Goal: Task Accomplishment & Management: Manage account settings

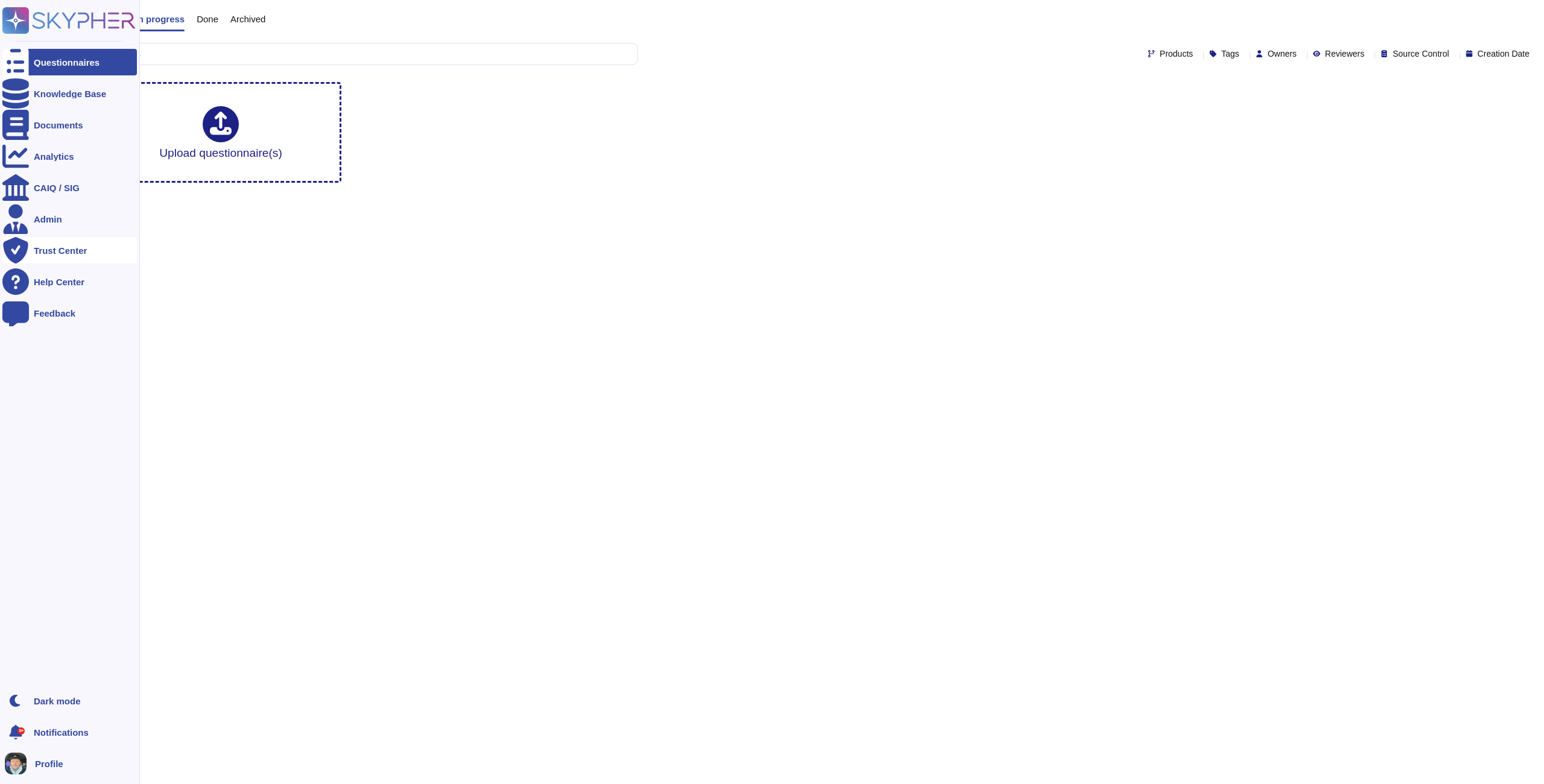
click at [61, 248] on div "Trust Center" at bounding box center [60, 250] width 53 height 9
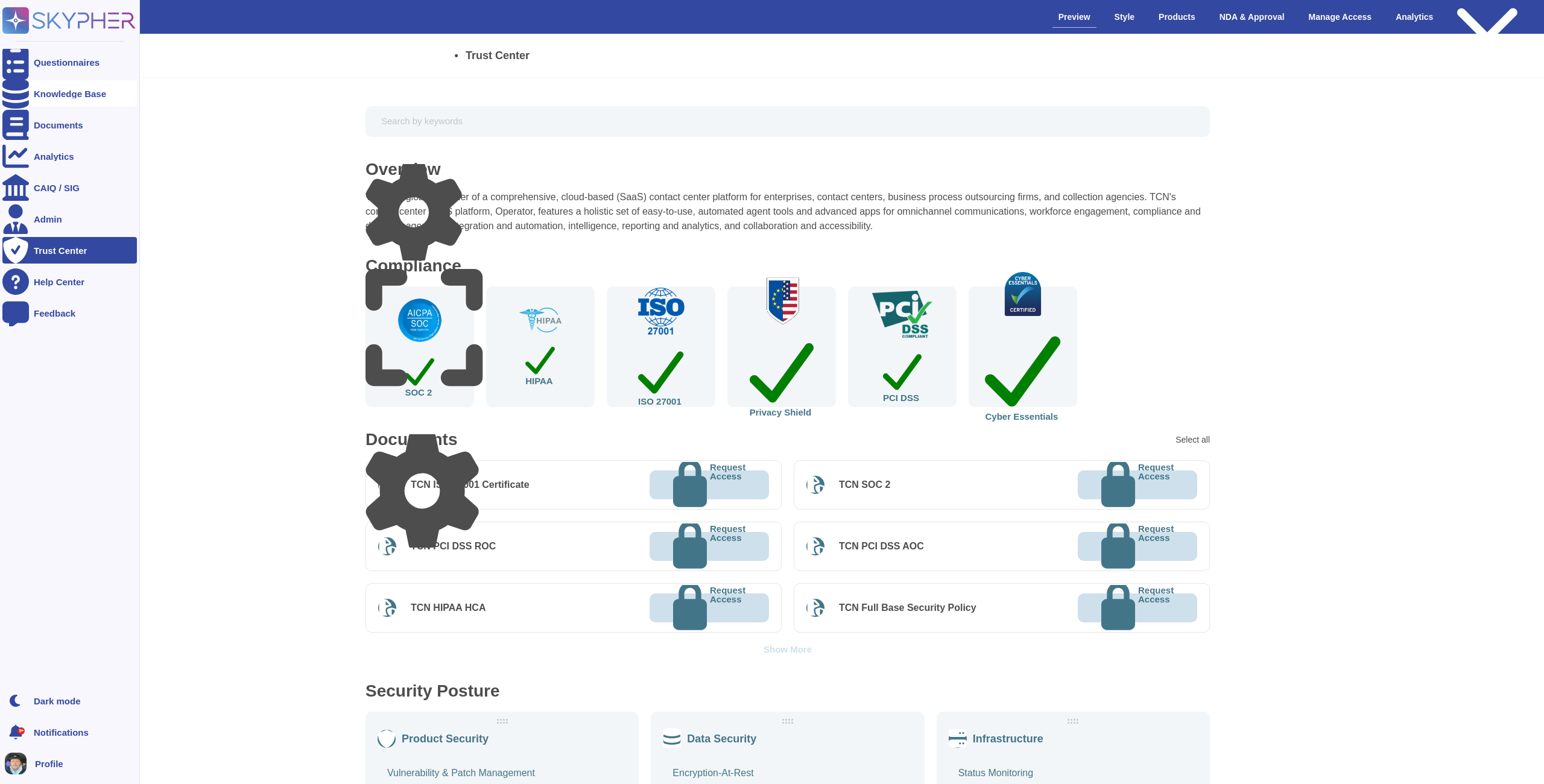
click at [63, 87] on div "Knowledge Base" at bounding box center [69, 93] width 135 height 27
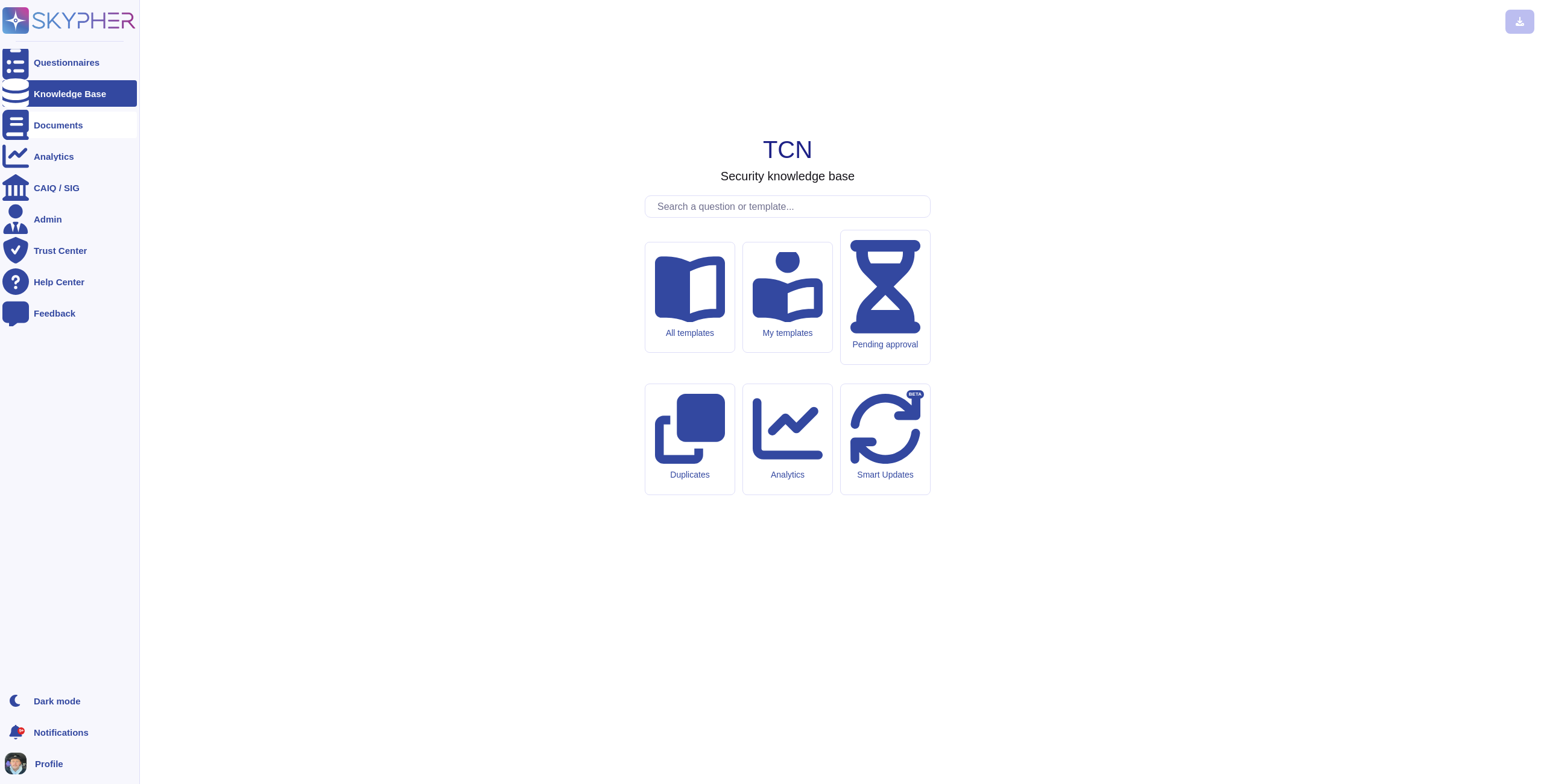
click at [61, 131] on div "Documents" at bounding box center [69, 125] width 135 height 27
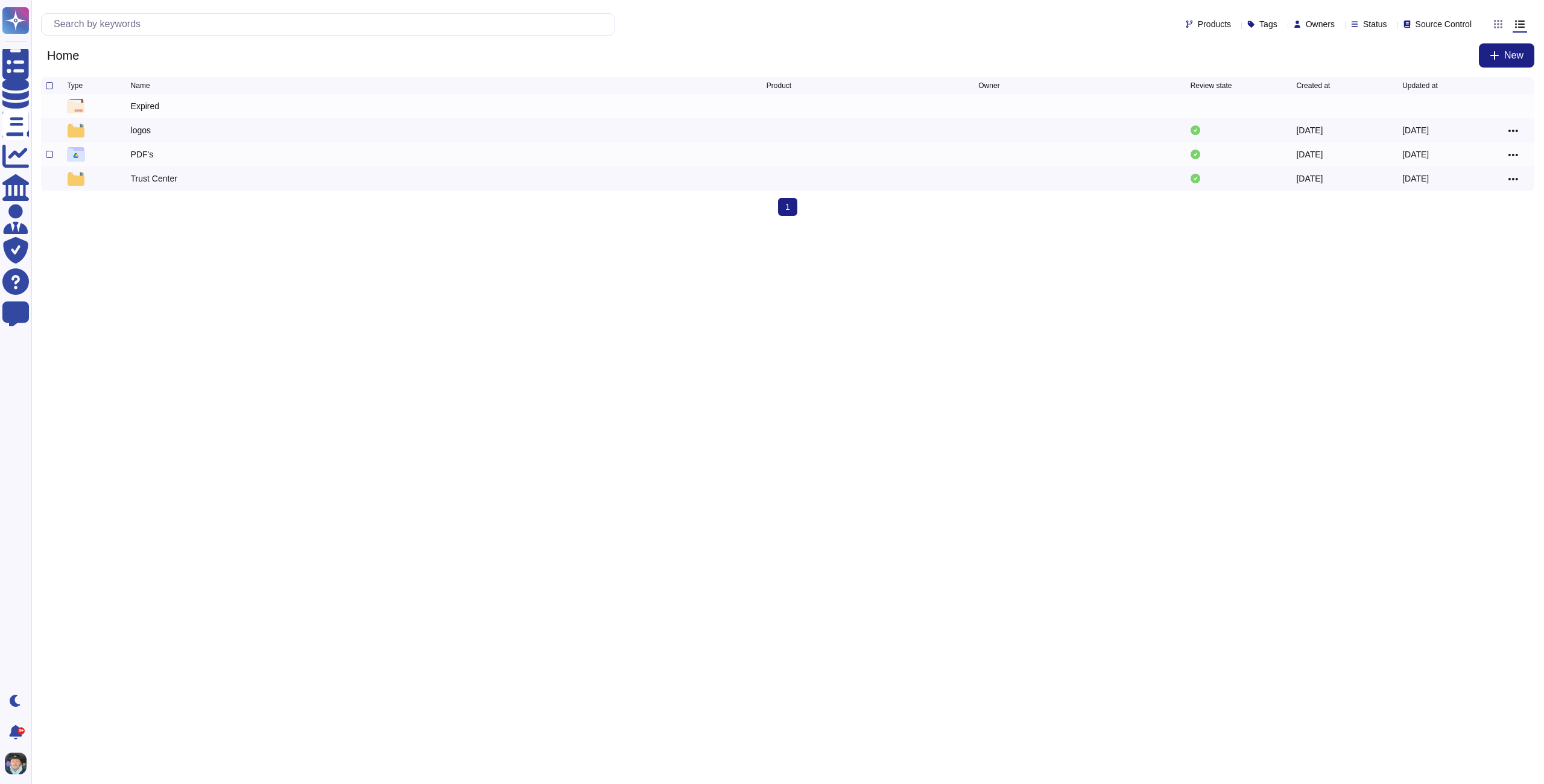
click at [45, 156] on div "PDF's 2024-05-31 2025-09-07" at bounding box center [787, 154] width 1493 height 24
click at [47, 156] on div at bounding box center [49, 153] width 7 height 7
click at [0, 0] on input "checkbox" at bounding box center [0, 0] width 0 height 0
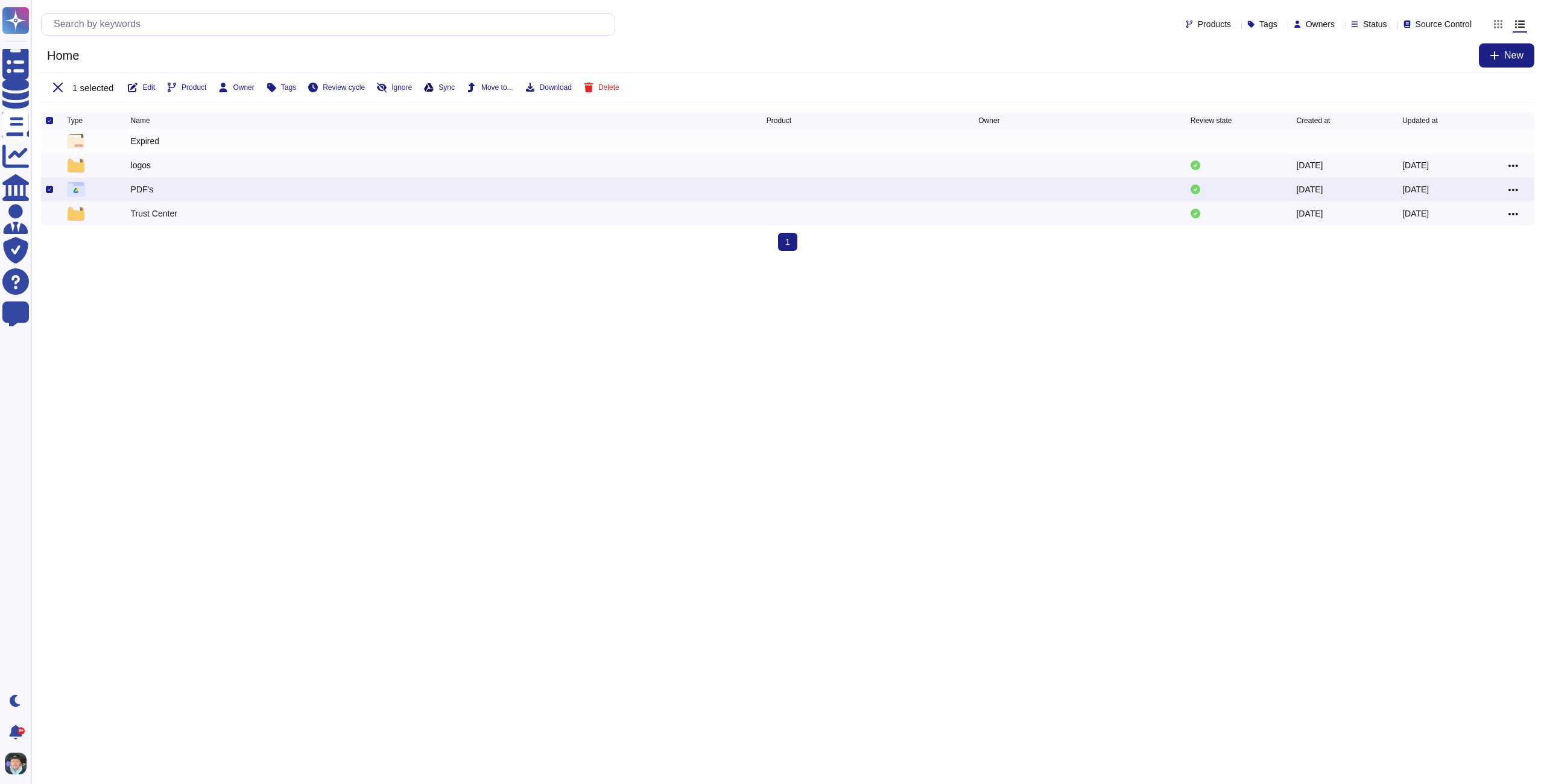
click at [434, 88] on icon at bounding box center [429, 88] width 10 height 8
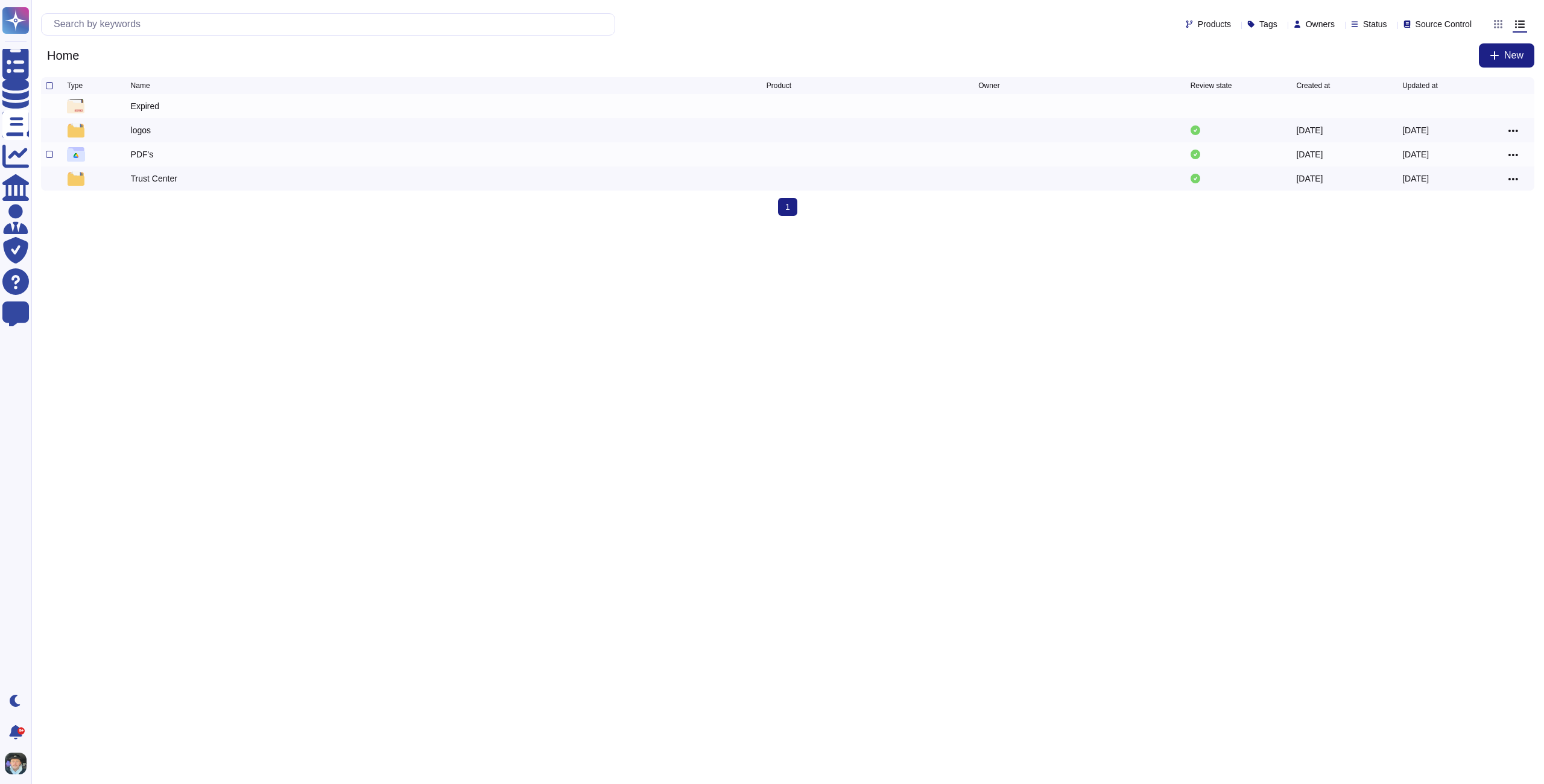
click at [185, 161] on div "PDF's" at bounding box center [449, 154] width 636 height 15
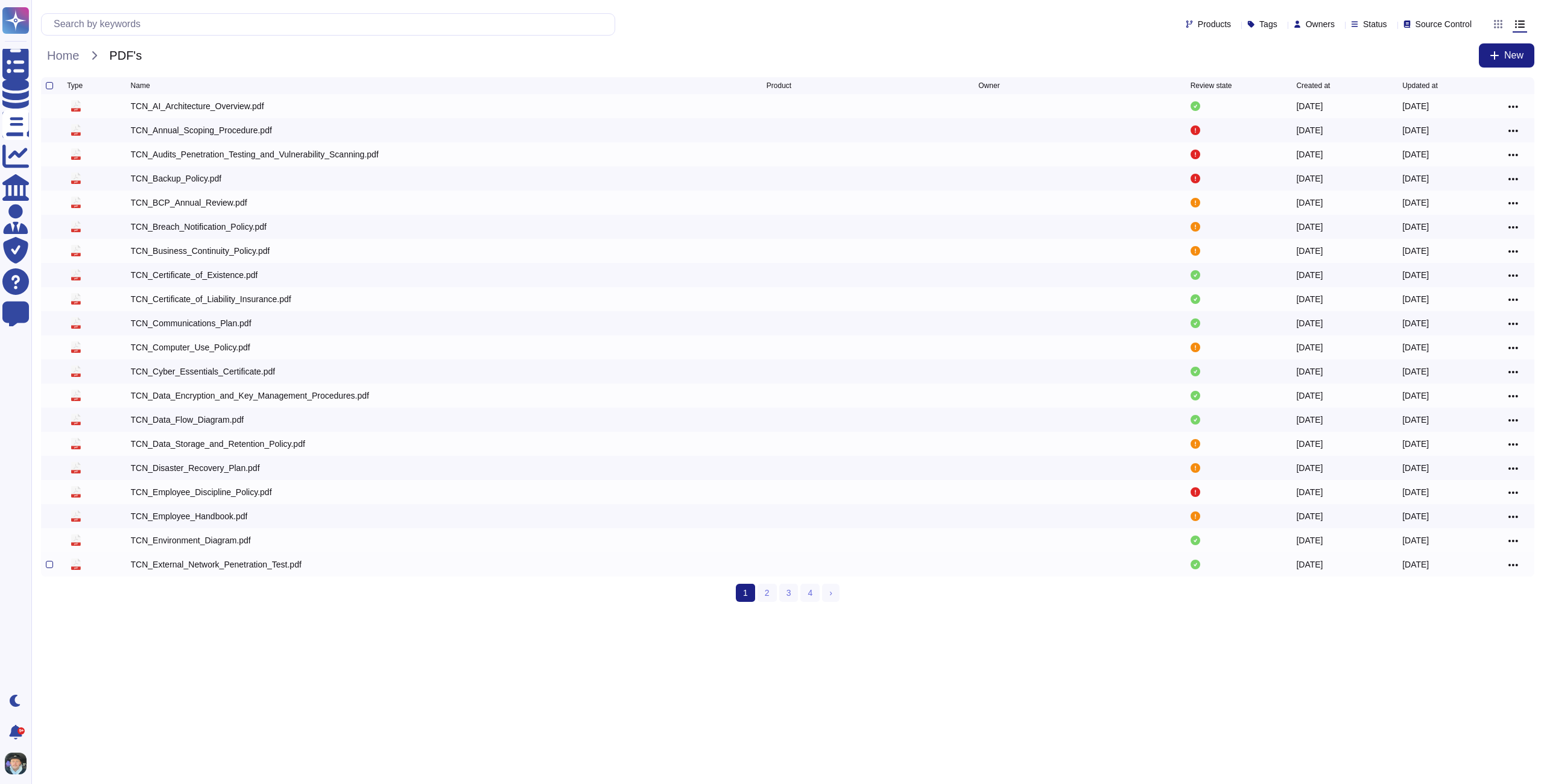
click at [210, 570] on div "TCN_External_Network_Penetration_Test.pdf" at bounding box center [215, 564] width 170 height 12
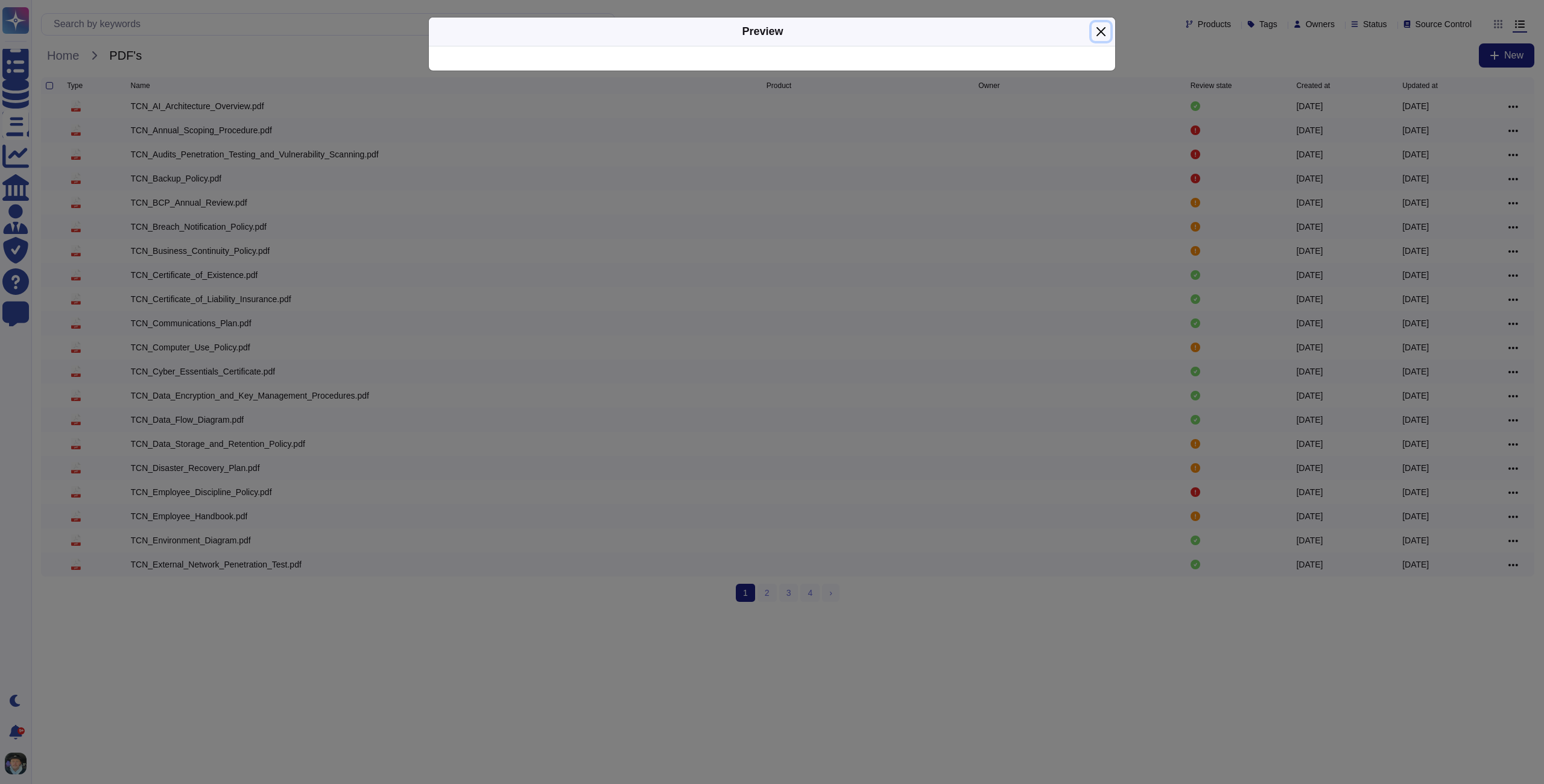
click at [1107, 30] on button "Close" at bounding box center [1100, 31] width 19 height 19
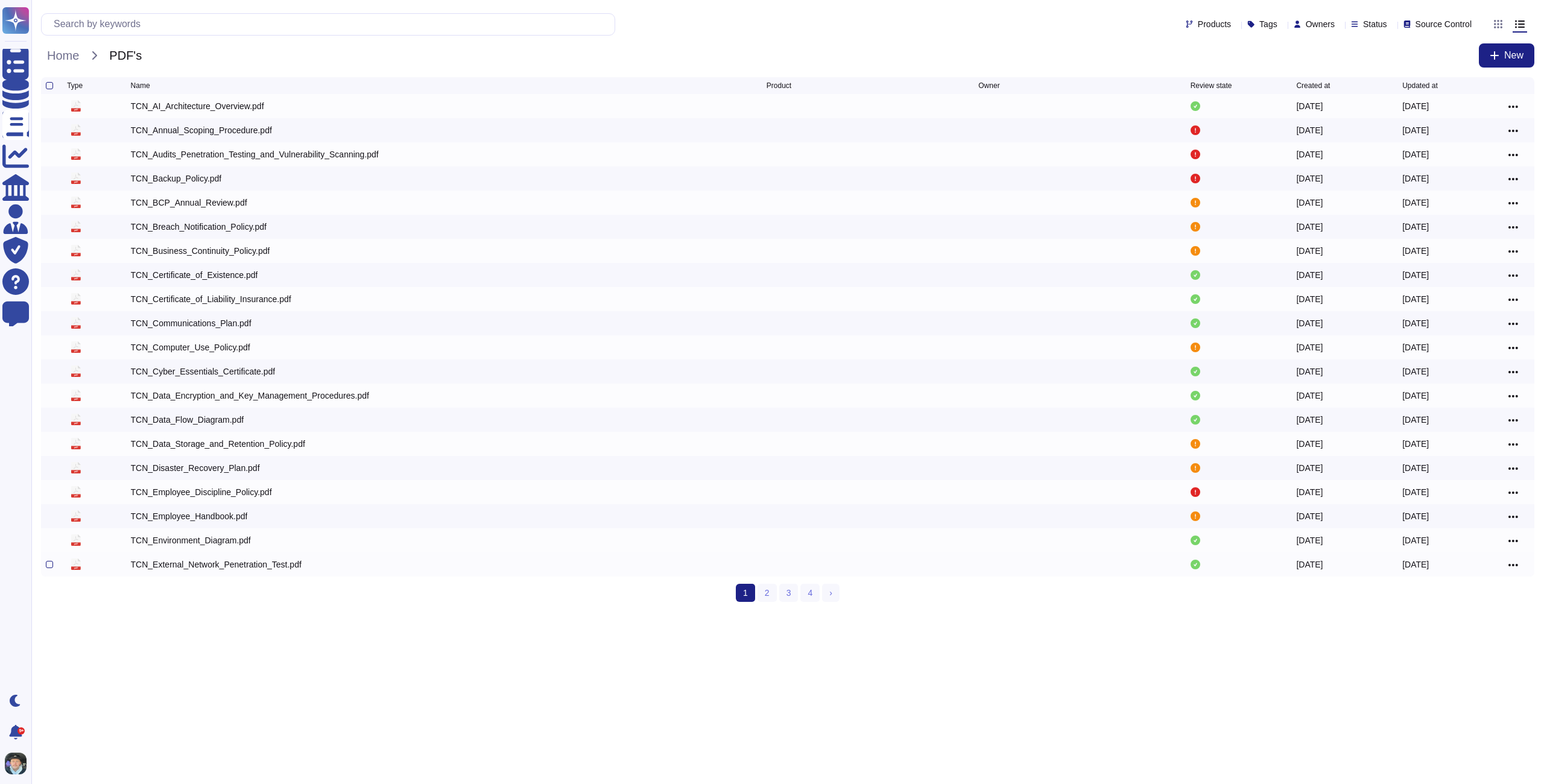
click at [182, 566] on div "TCN_External_Network_Penetration_Test.pdf" at bounding box center [215, 564] width 170 height 12
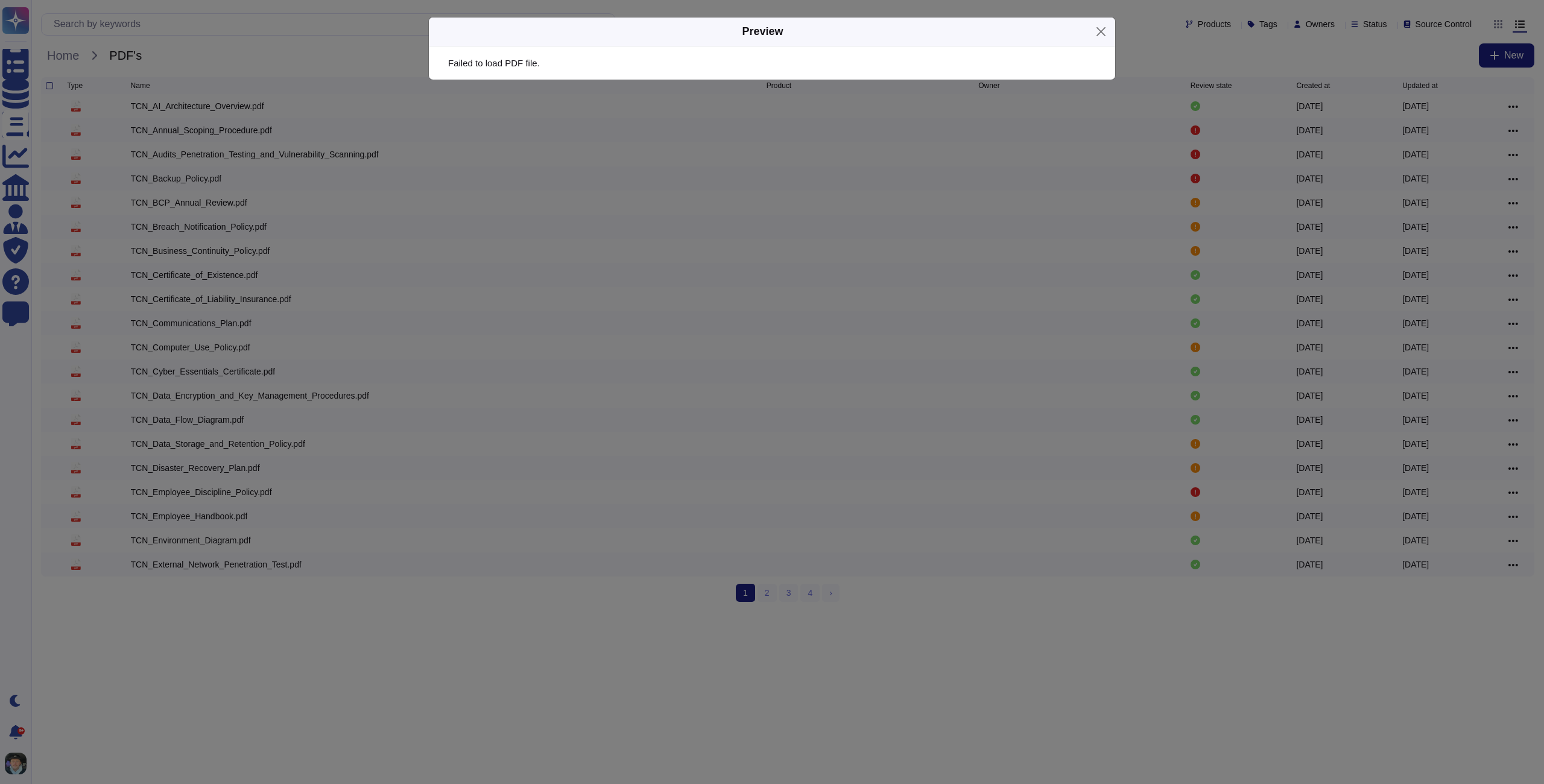
drag, startPoint x: 200, startPoint y: 416, endPoint x: 186, endPoint y: 452, distance: 38.6
click at [199, 419] on div "Preview Failed to load PDF file." at bounding box center [772, 392] width 1544 height 784
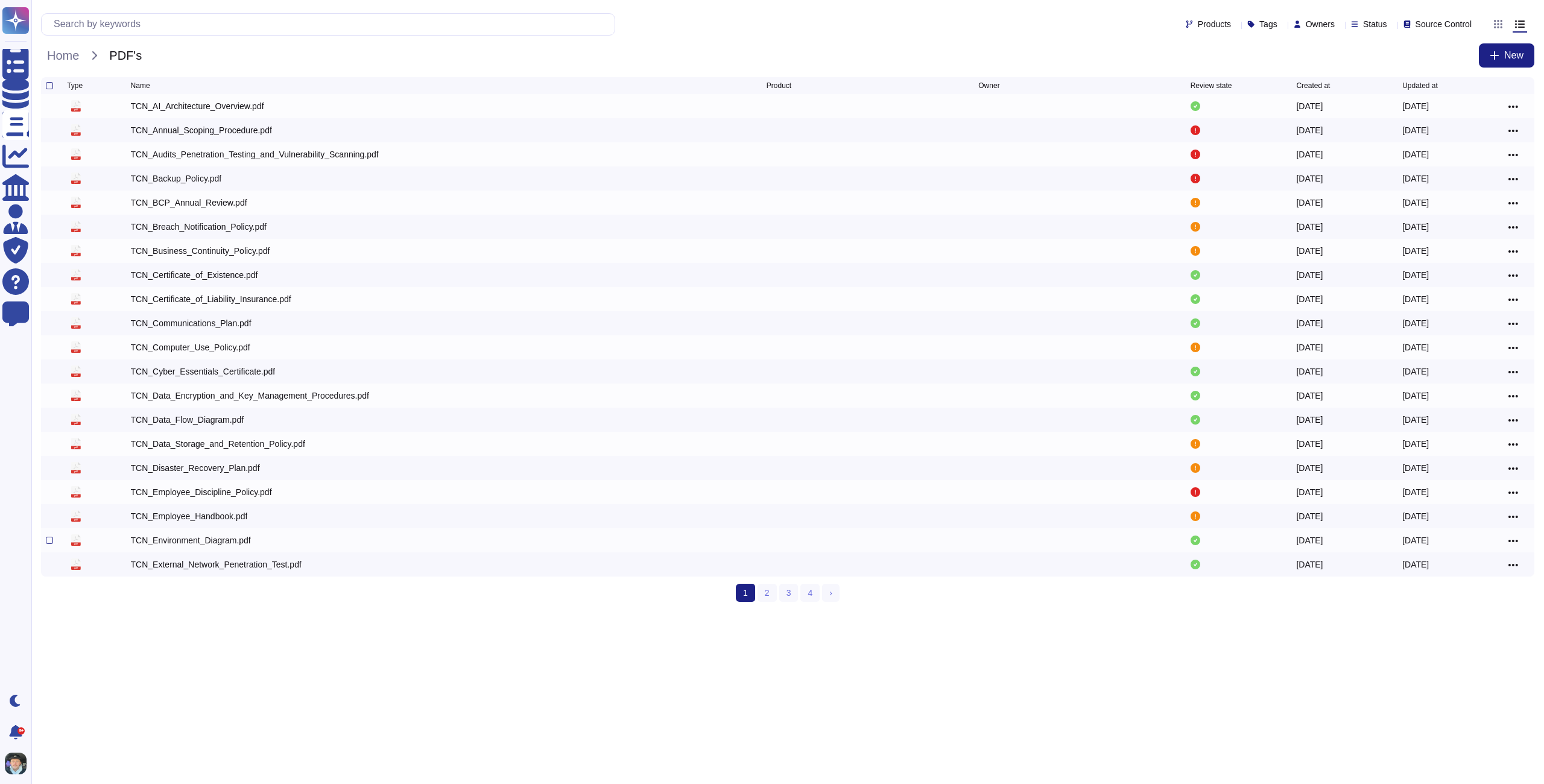
click at [178, 537] on div "TCN_Environment_Diagram.pdf" at bounding box center [190, 540] width 120 height 12
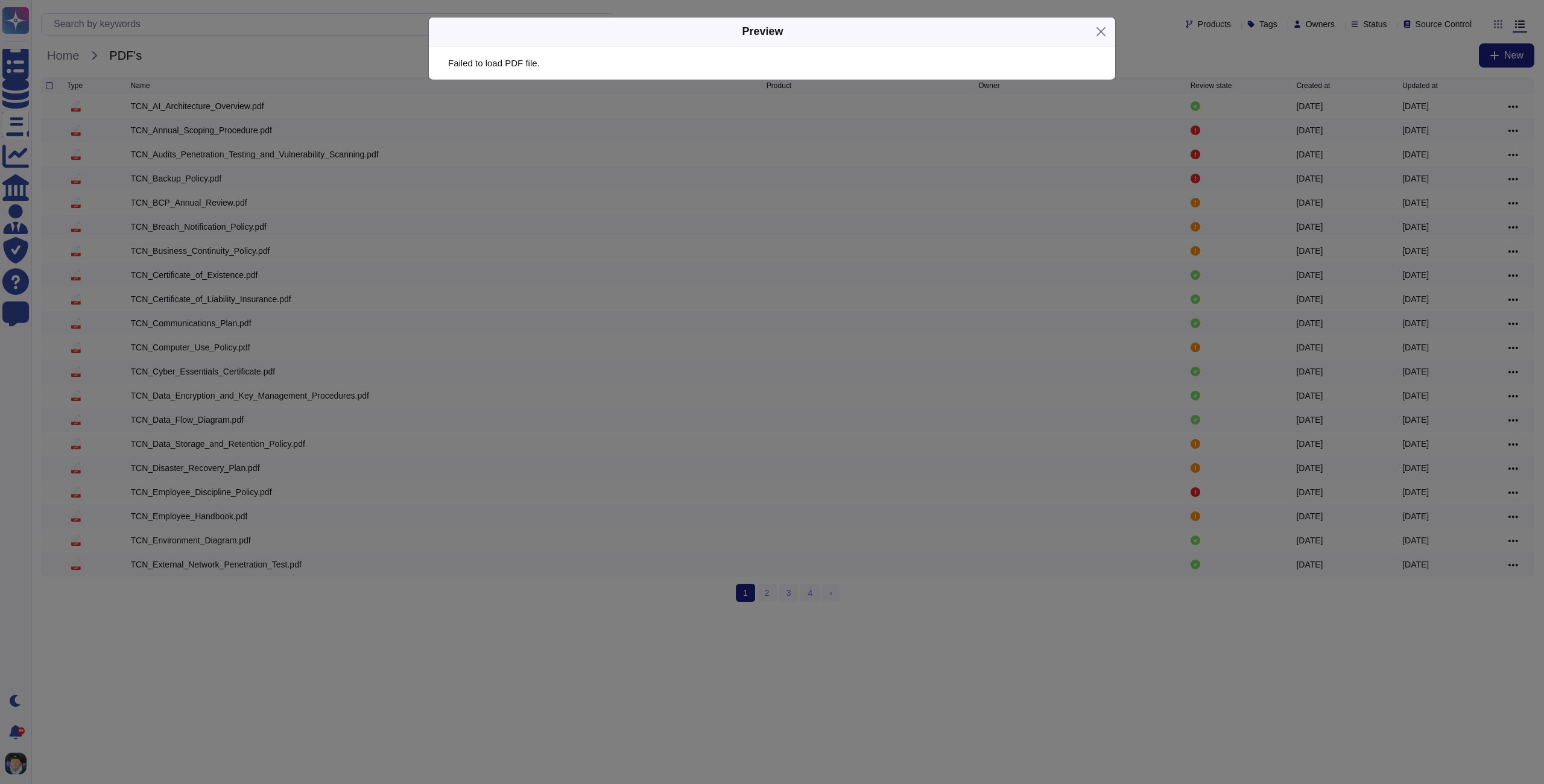
click at [178, 563] on div "Preview Failed to load PDF file." at bounding box center [772, 392] width 1544 height 784
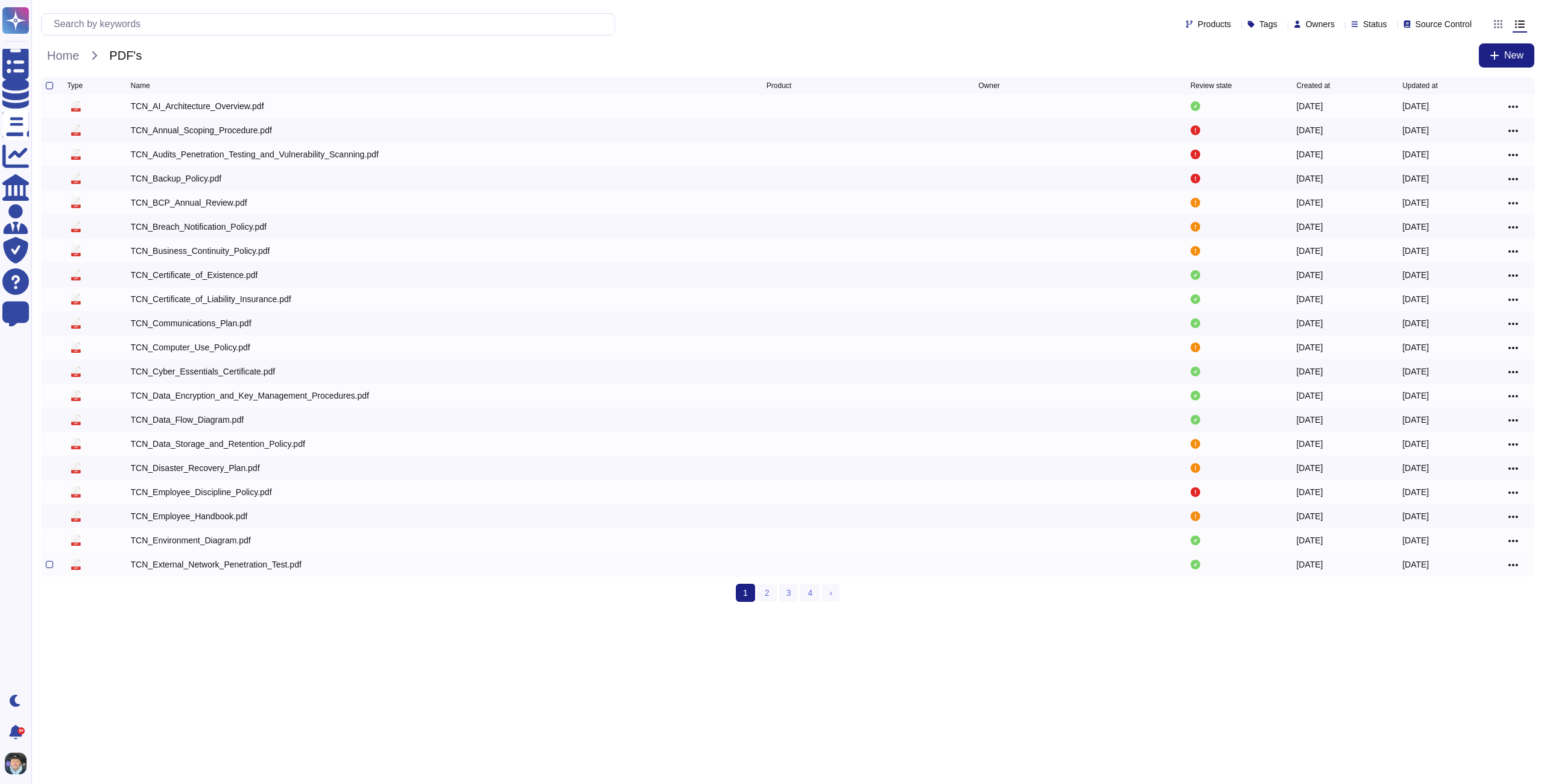
click at [196, 561] on div "TCN_External_Network_Penetration_Test.pdf" at bounding box center [215, 564] width 170 height 12
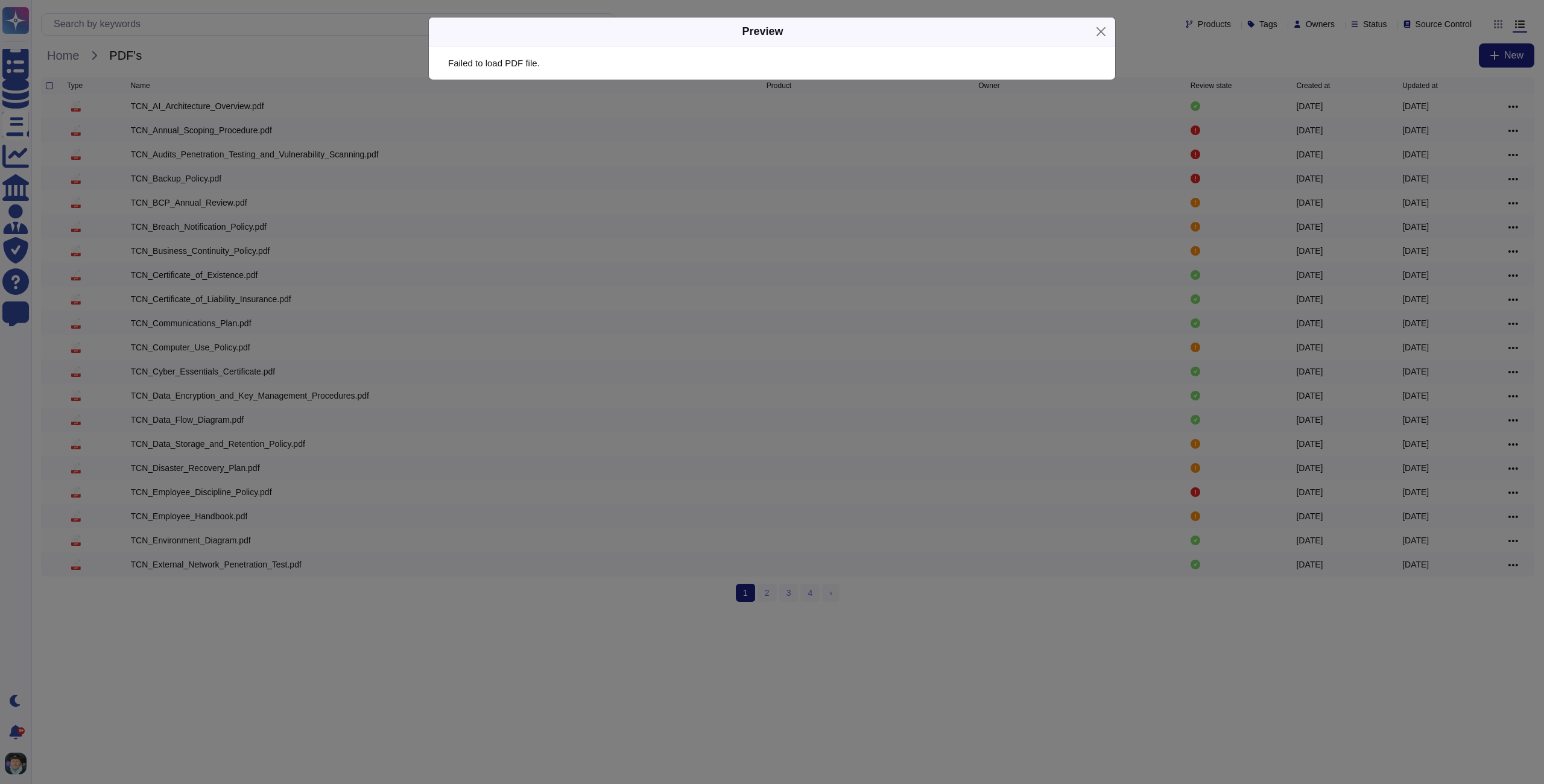
click at [193, 561] on div "Preview Failed to load PDF file." at bounding box center [772, 392] width 1544 height 784
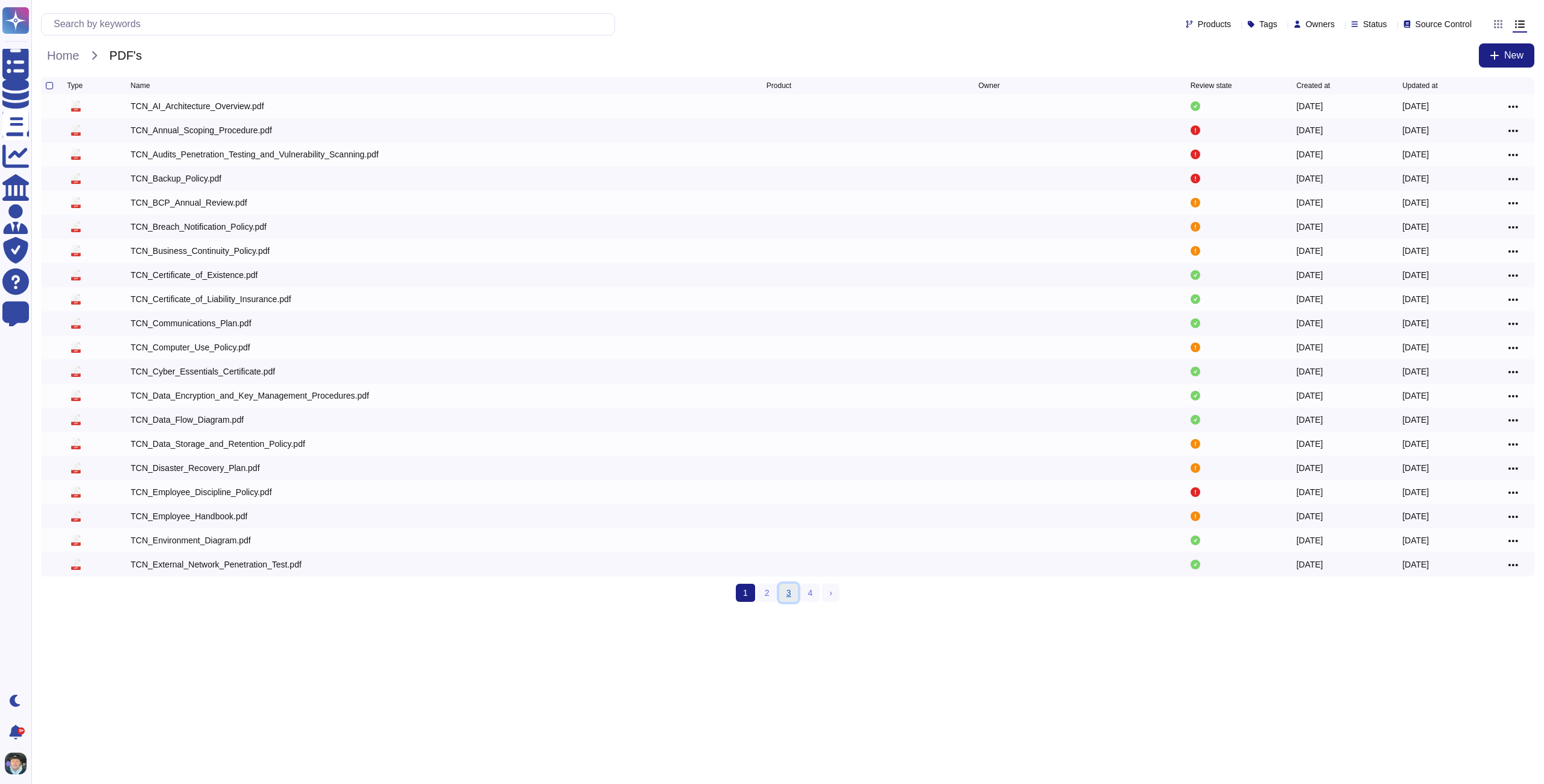
click at [796, 599] on link "3" at bounding box center [788, 593] width 19 height 18
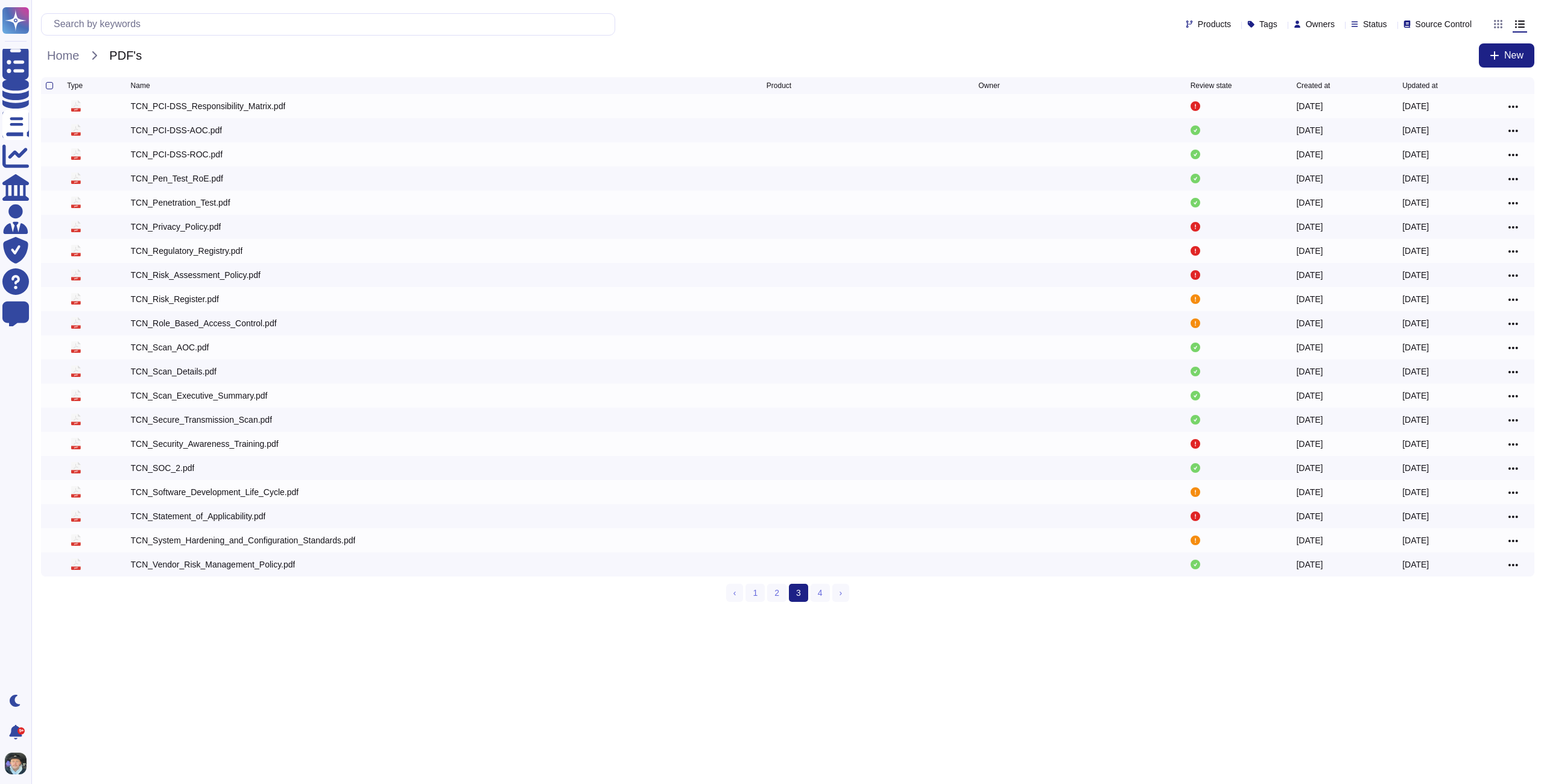
click at [805, 598] on span "3 (current)" at bounding box center [798, 593] width 19 height 18
click at [808, 598] on ul "‹ Previous 1 2 3 (current) 4 › Next" at bounding box center [788, 593] width 124 height 18
click at [813, 598] on link "4" at bounding box center [819, 593] width 19 height 18
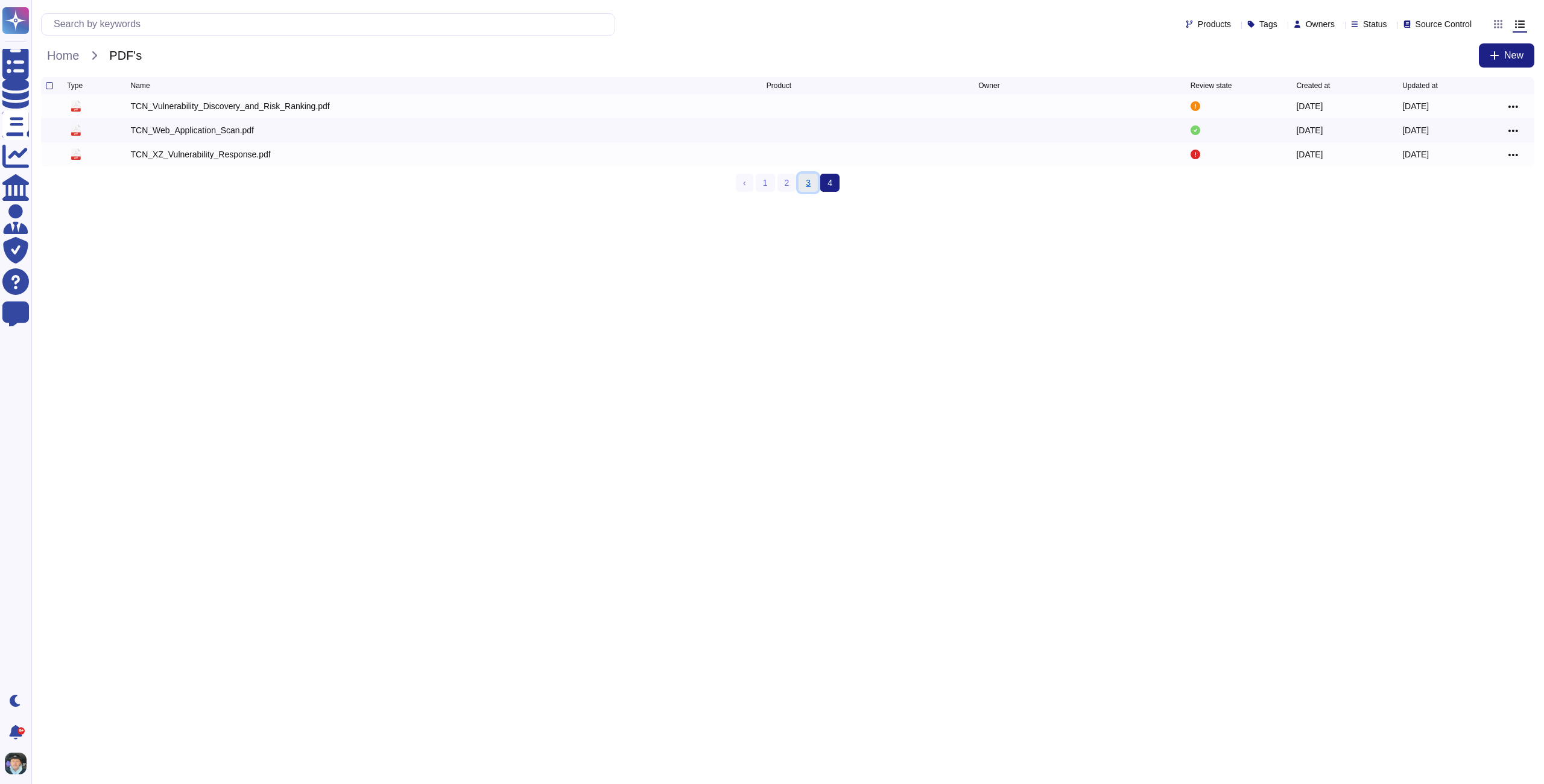
click at [808, 191] on link "3" at bounding box center [807, 182] width 19 height 18
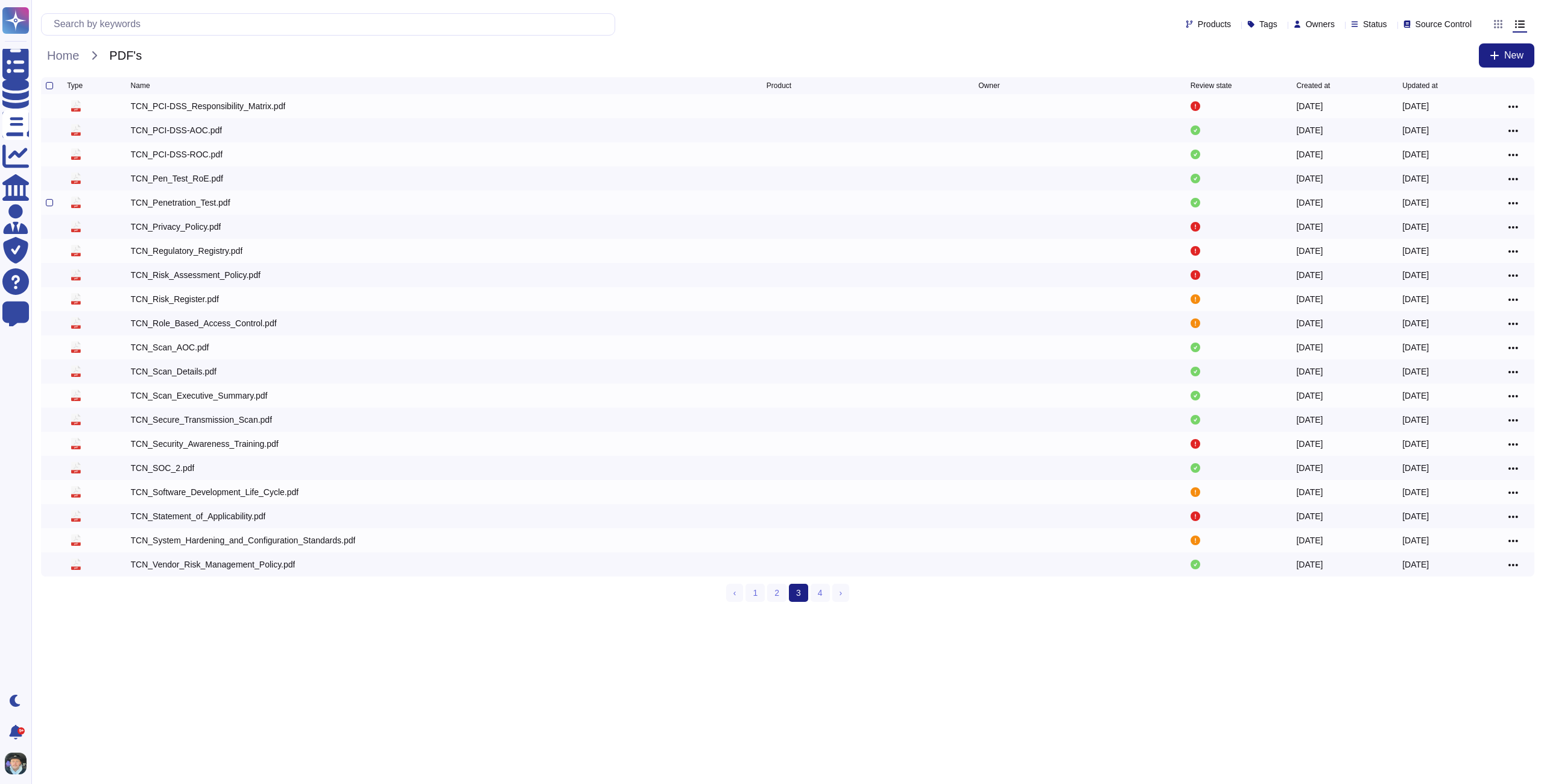
click at [187, 197] on div "TCN_Penetration_Test.pdf" at bounding box center [449, 202] width 636 height 15
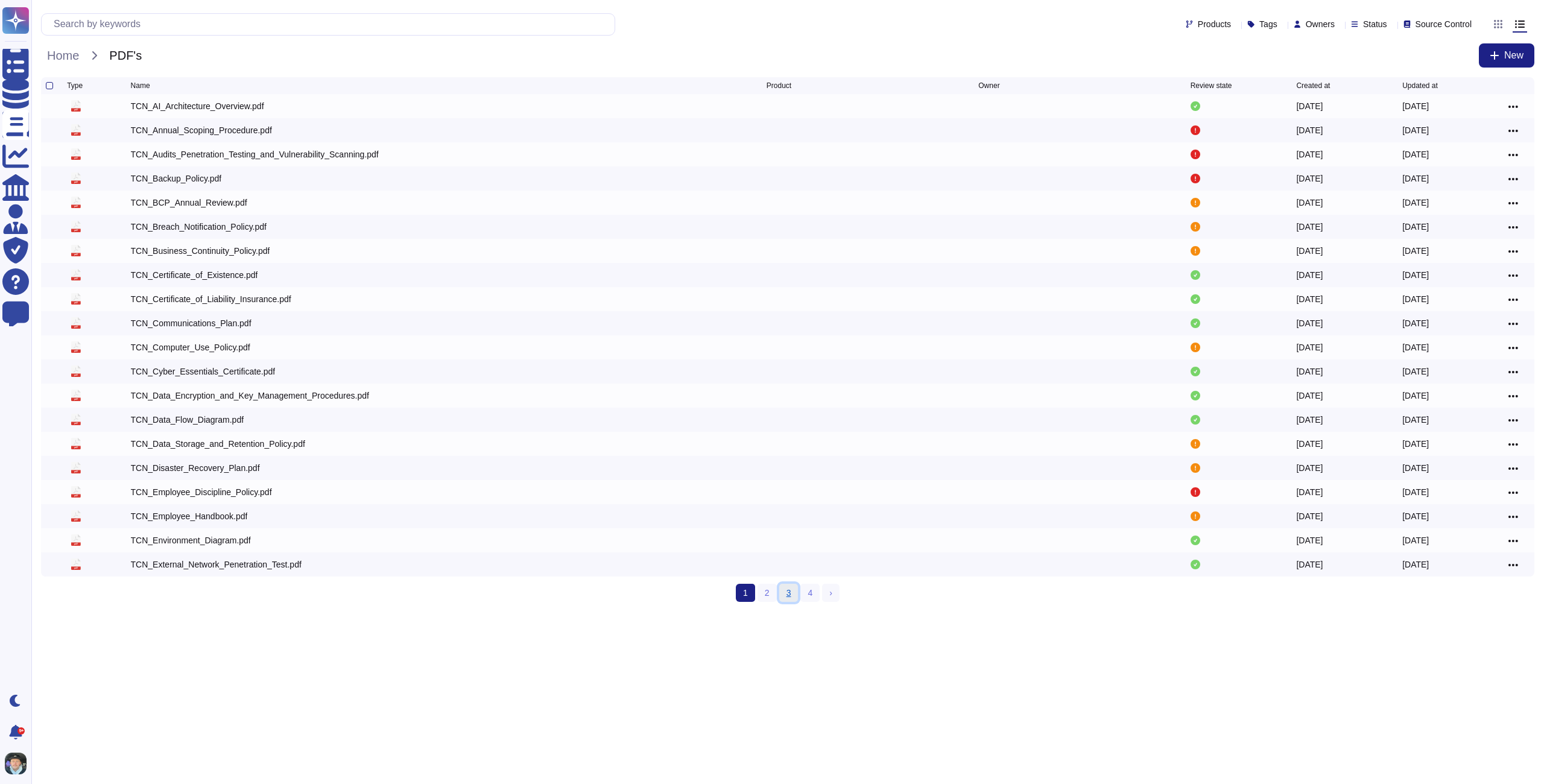
click at [783, 593] on link "3" at bounding box center [788, 593] width 19 height 18
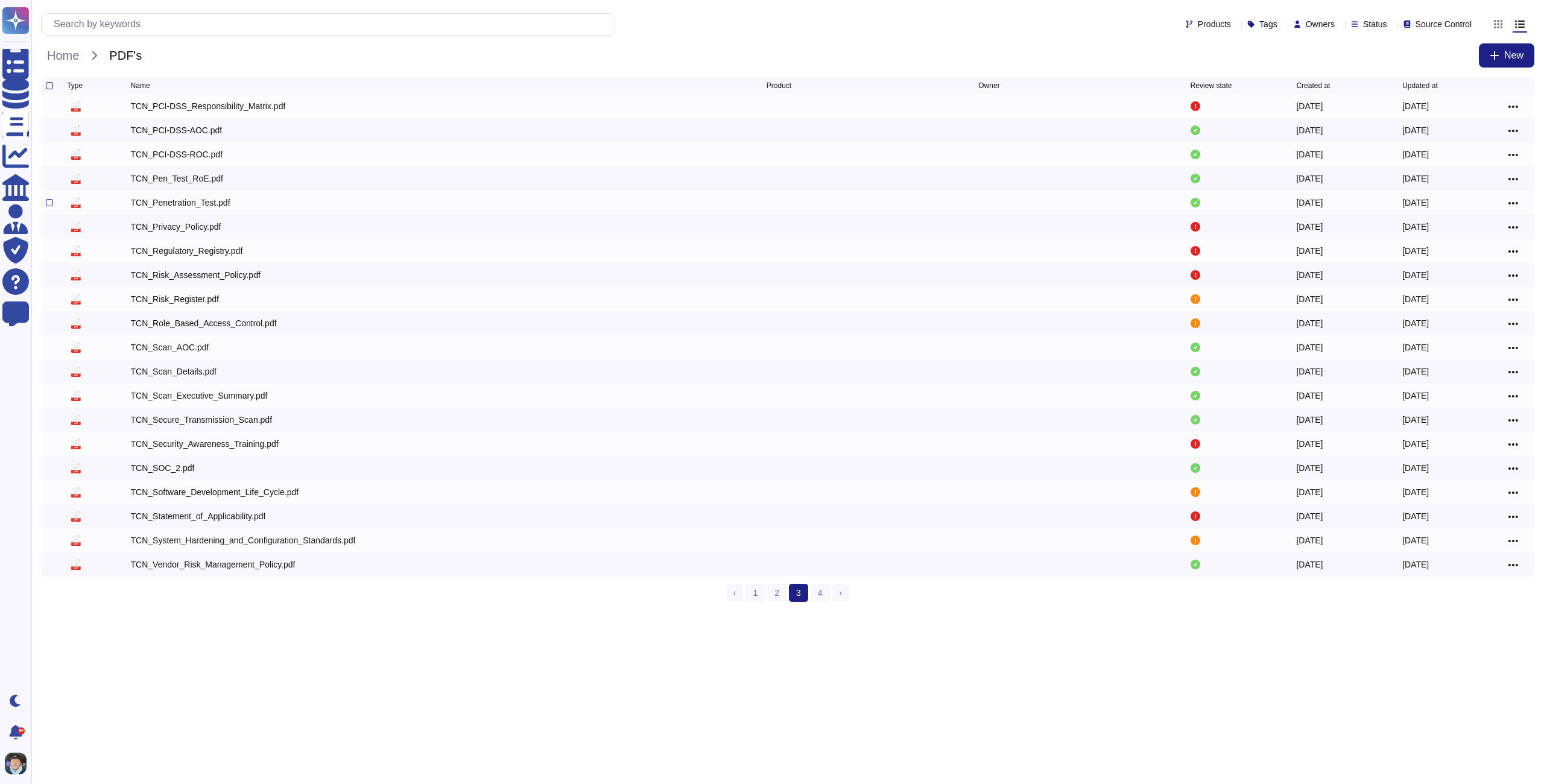
click at [178, 207] on div "TCN_Penetration_Test.pdf" at bounding box center [180, 202] width 100 height 12
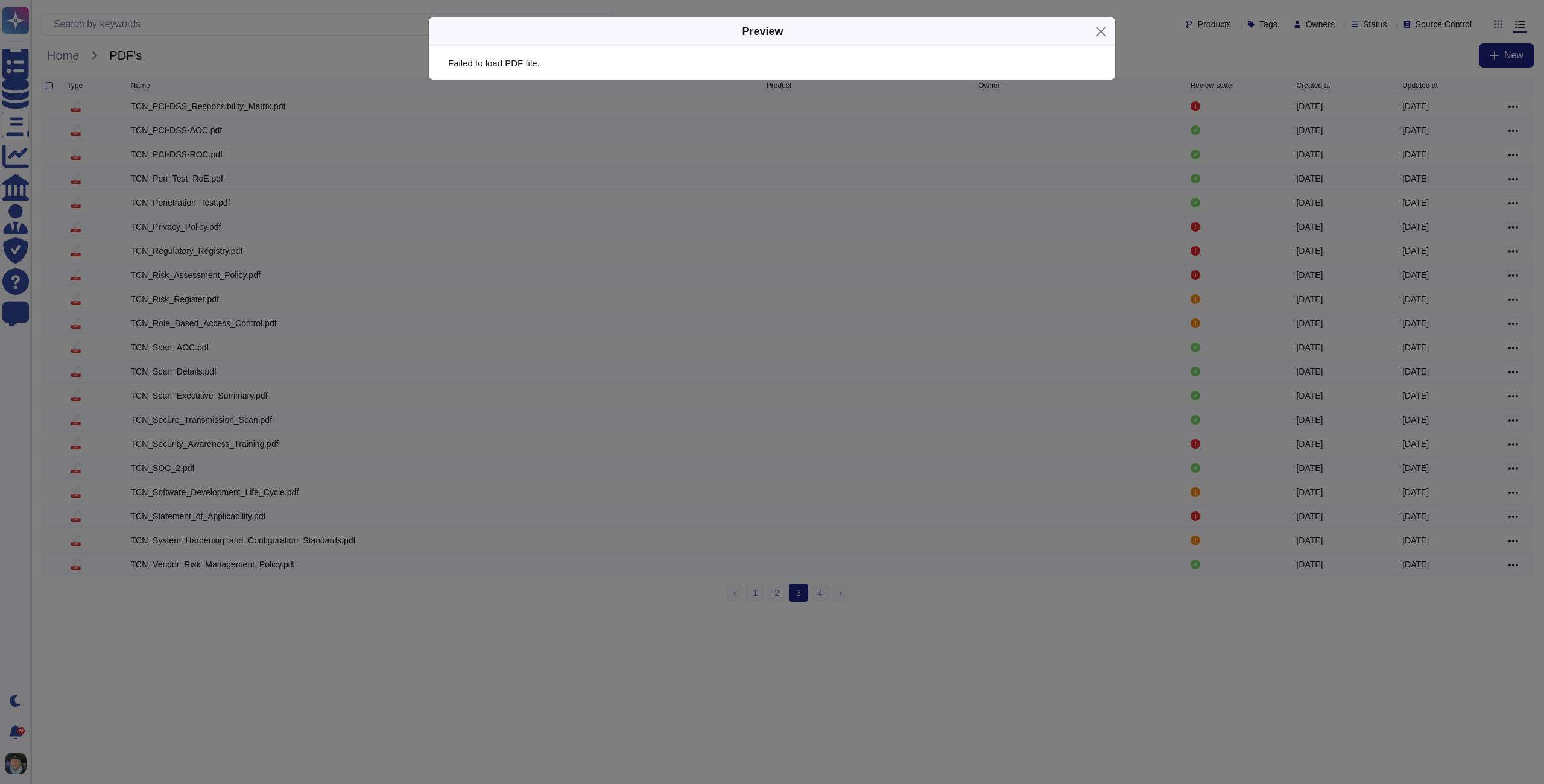
click at [185, 224] on div "Preview Failed to load PDF file." at bounding box center [772, 392] width 1544 height 784
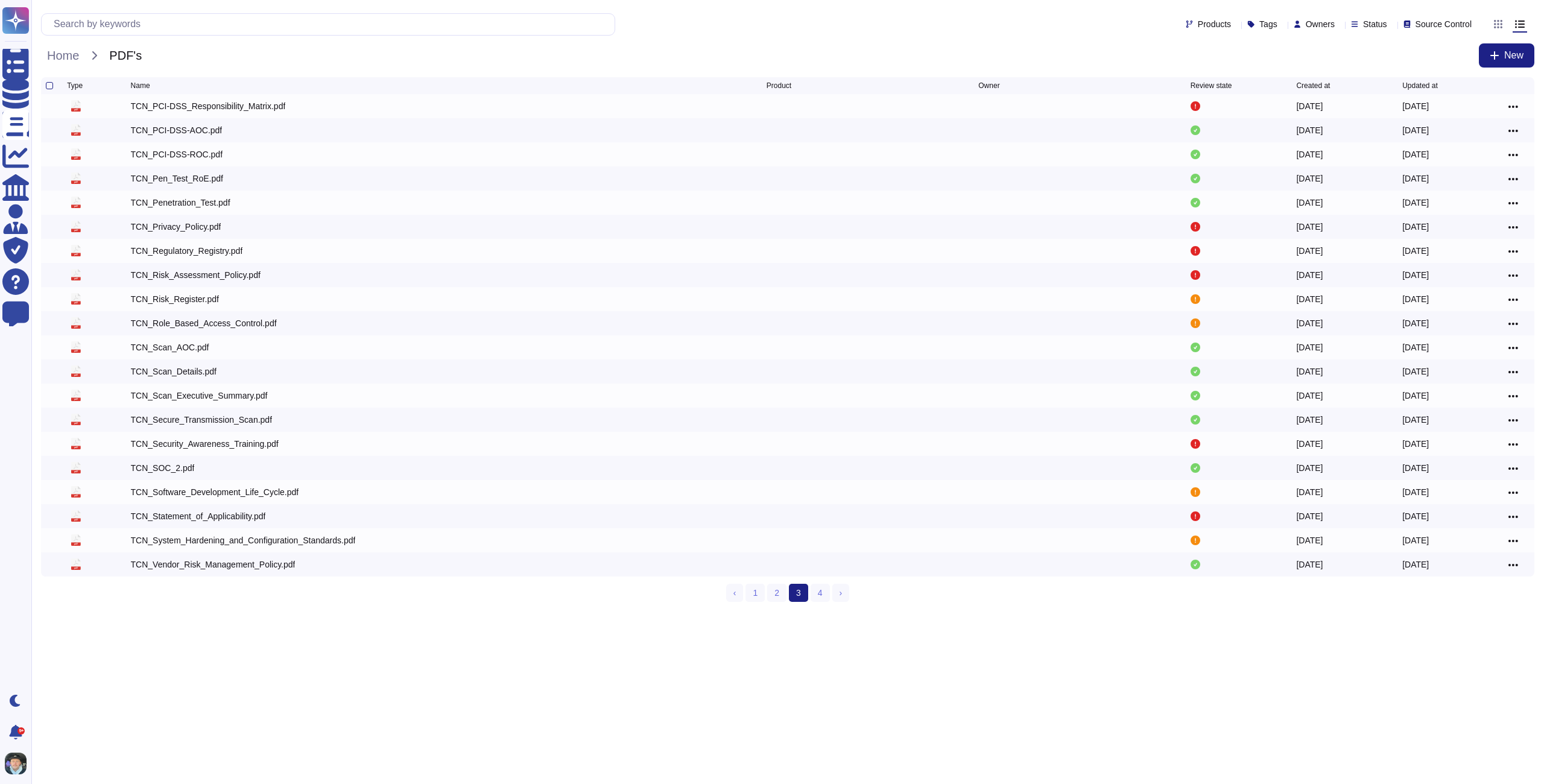
click at [184, 230] on div "TCN_Privacy_Policy.pdf" at bounding box center [175, 226] width 91 height 12
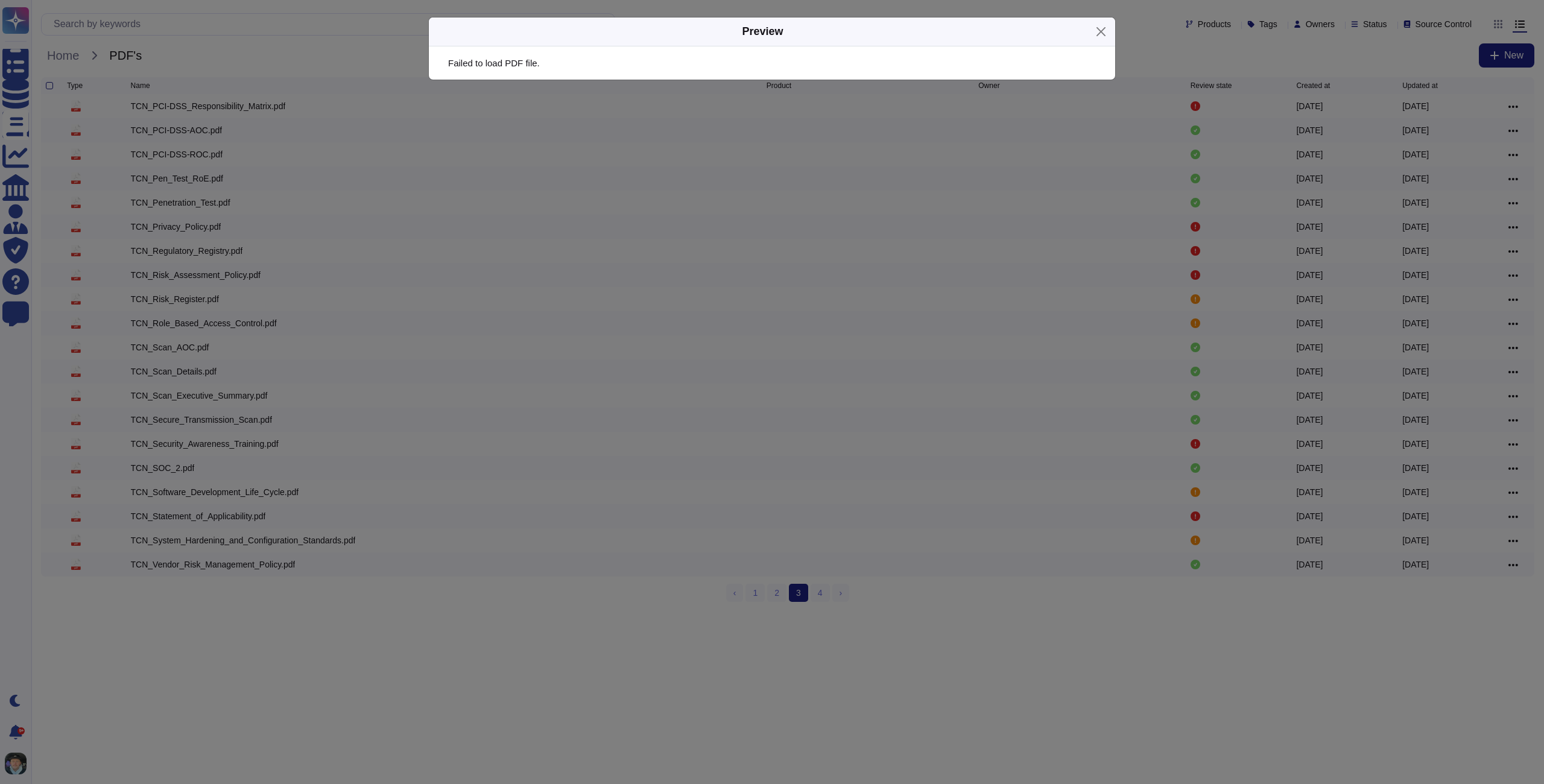
click at [187, 240] on div "Preview Failed to load PDF file." at bounding box center [772, 392] width 1544 height 784
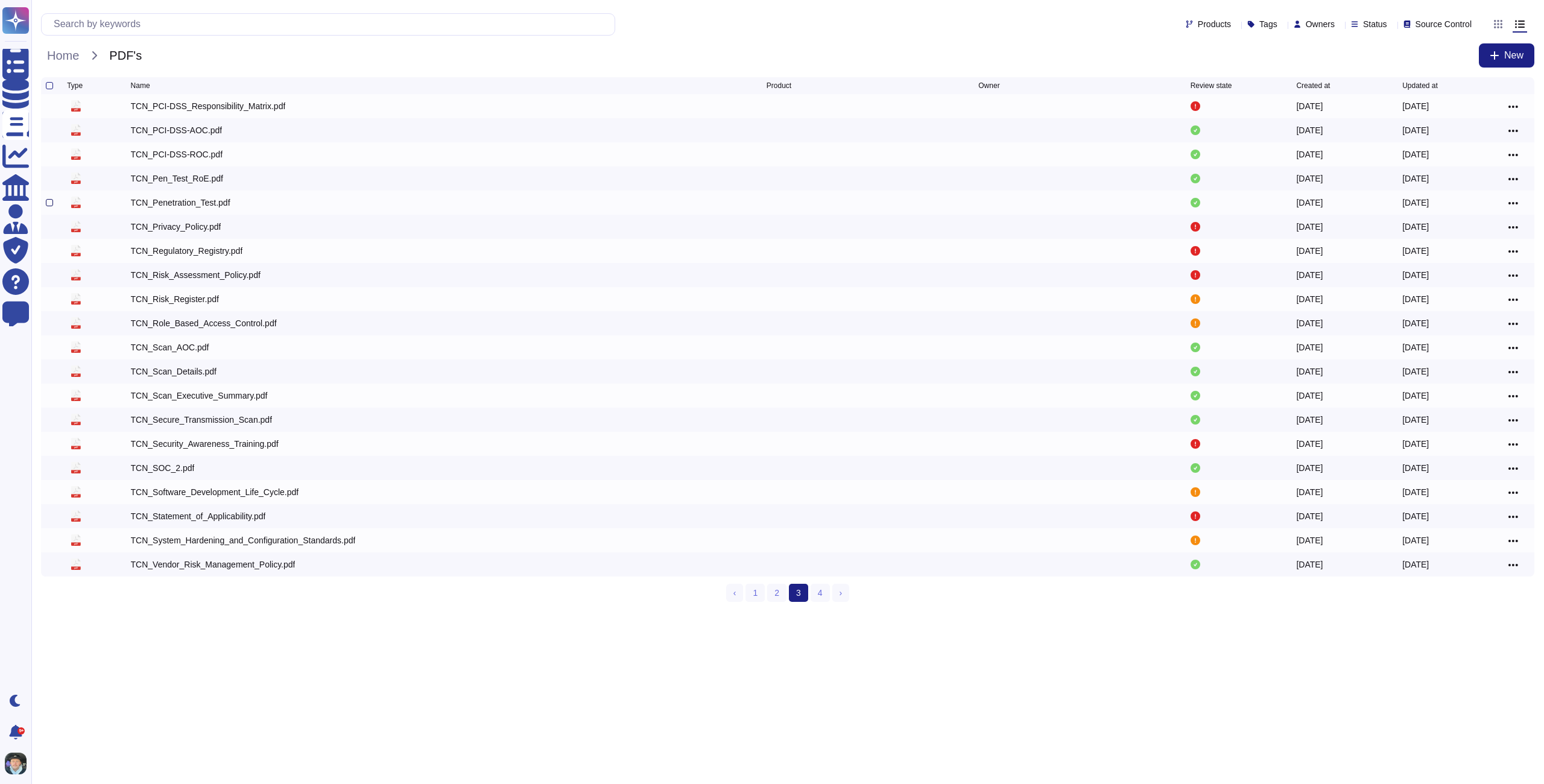
click at [48, 204] on div at bounding box center [49, 202] width 7 height 7
click at [0, 0] on input "checkbox" at bounding box center [0, 0] width 0 height 0
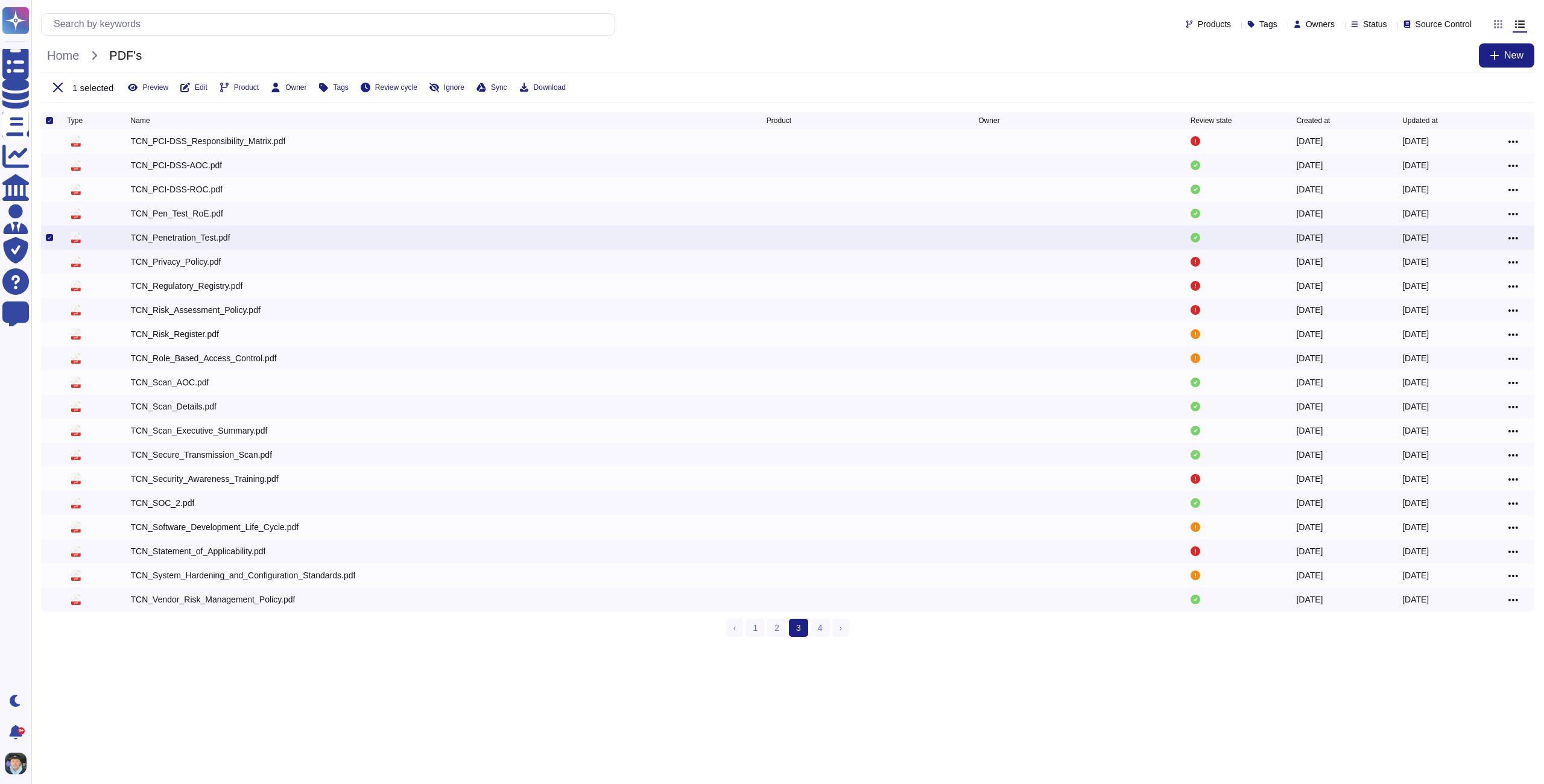
click at [195, 245] on div "TCN_Penetration_Test.pdf" at bounding box center [449, 237] width 636 height 15
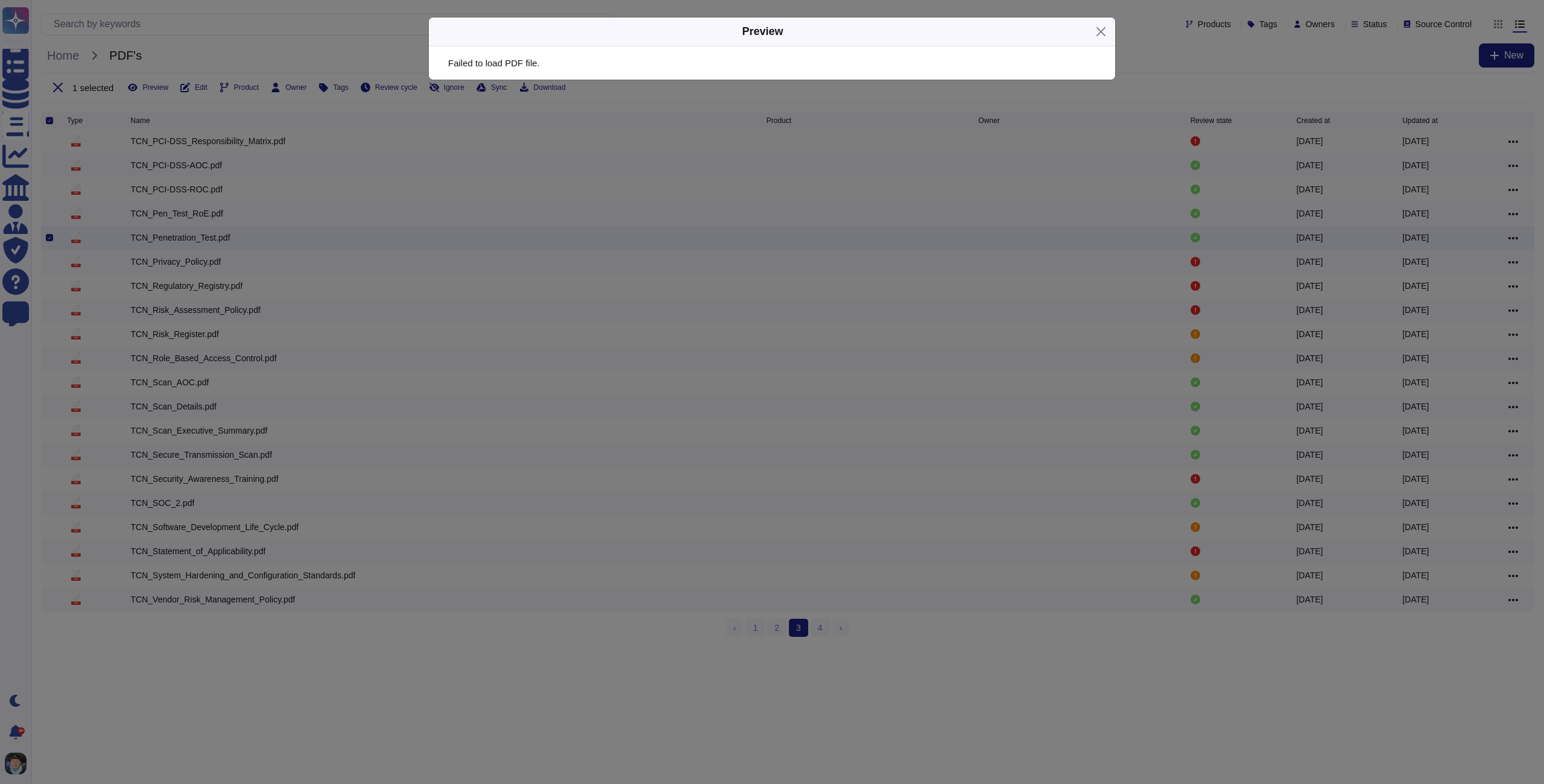
drag, startPoint x: 194, startPoint y: 248, endPoint x: 110, endPoint y: 128, distance: 146.5
click at [194, 248] on div "Preview Failed to load PDF file." at bounding box center [772, 392] width 1544 height 784
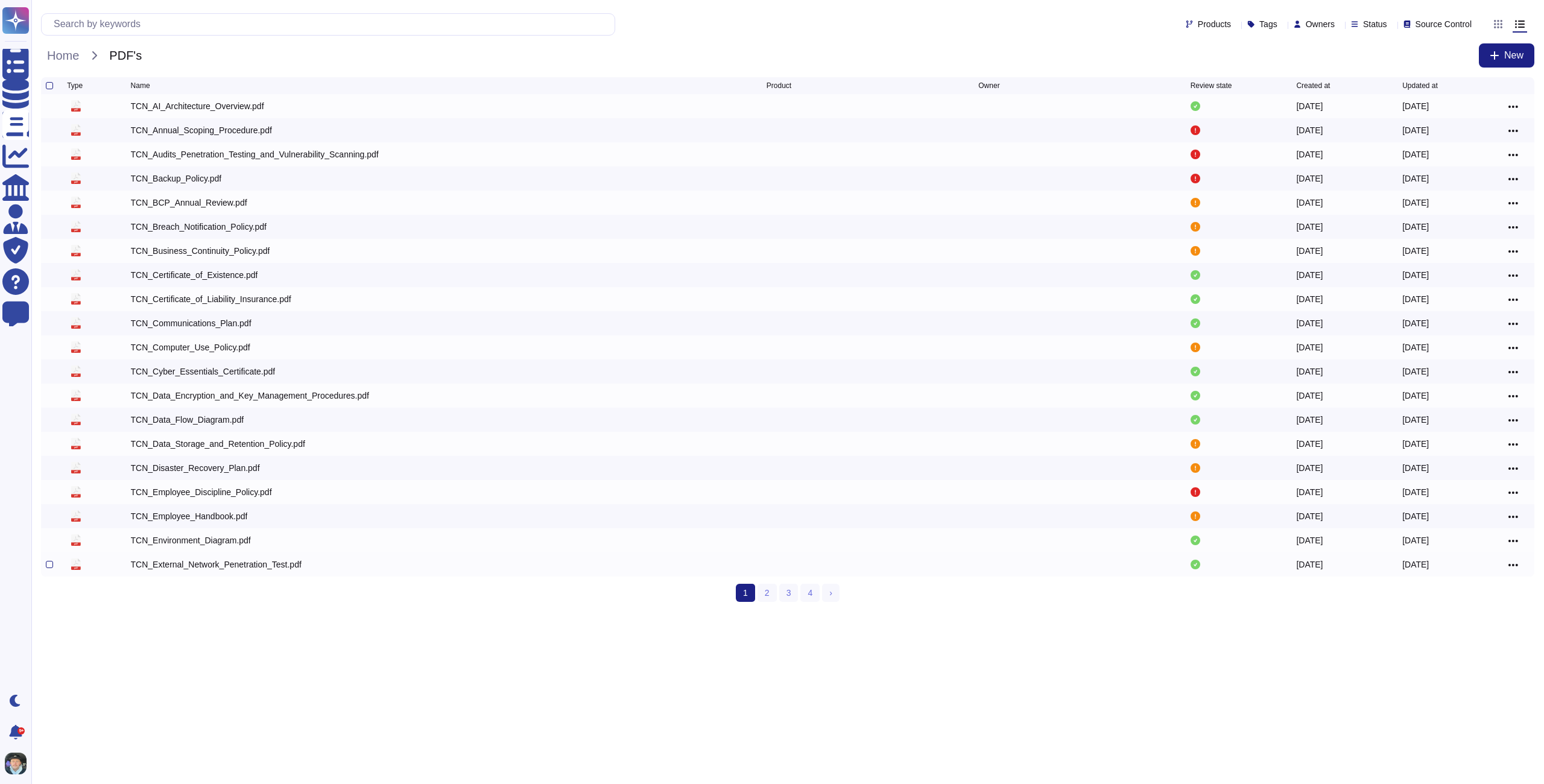
click at [189, 563] on div "TCN_External_Network_Penetration_Test.pdf" at bounding box center [215, 564] width 170 height 12
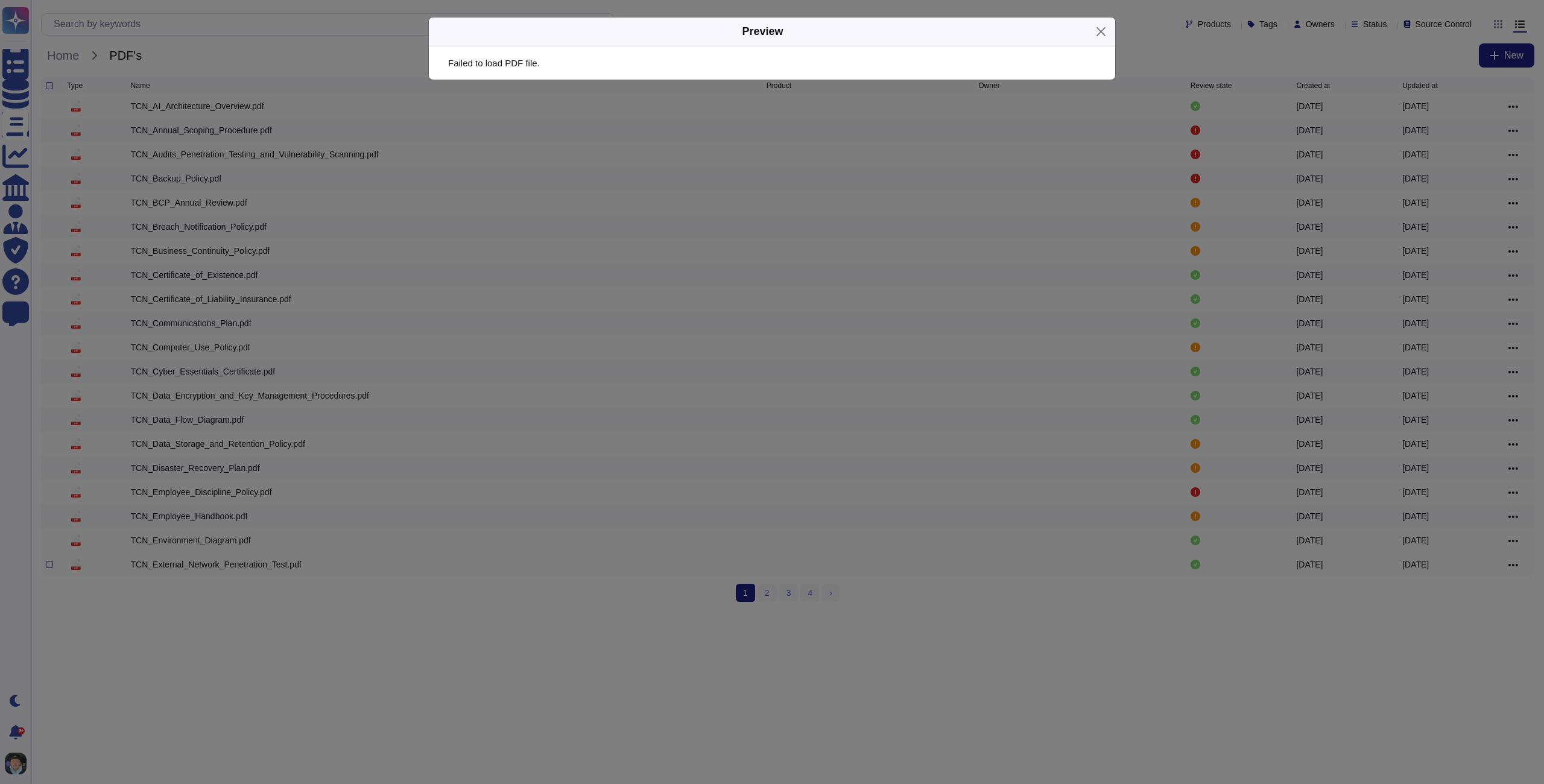
click at [189, 563] on div "Preview Failed to load PDF file." at bounding box center [772, 392] width 1544 height 784
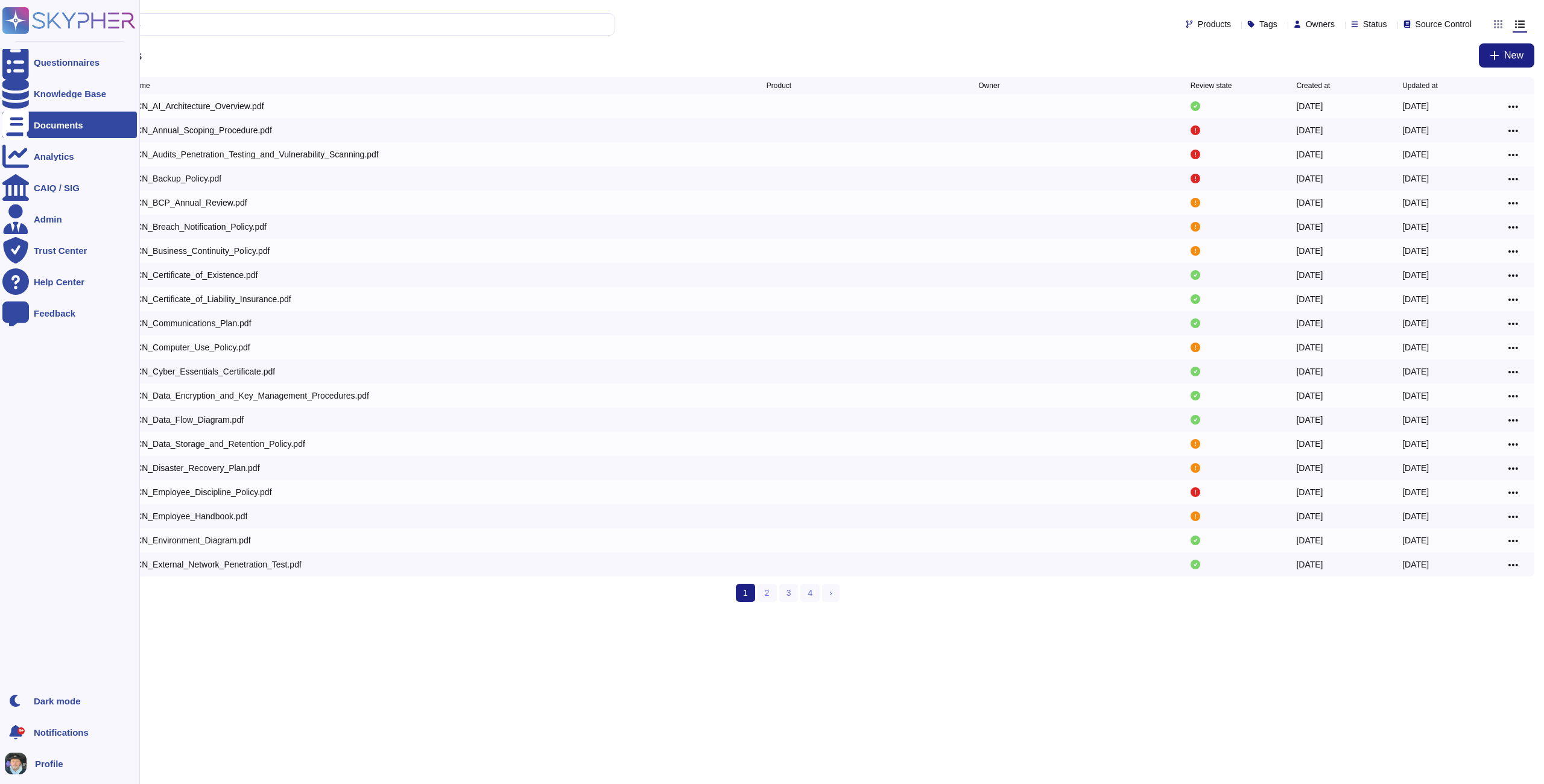
click at [25, 756] on img at bounding box center [16, 763] width 22 height 22
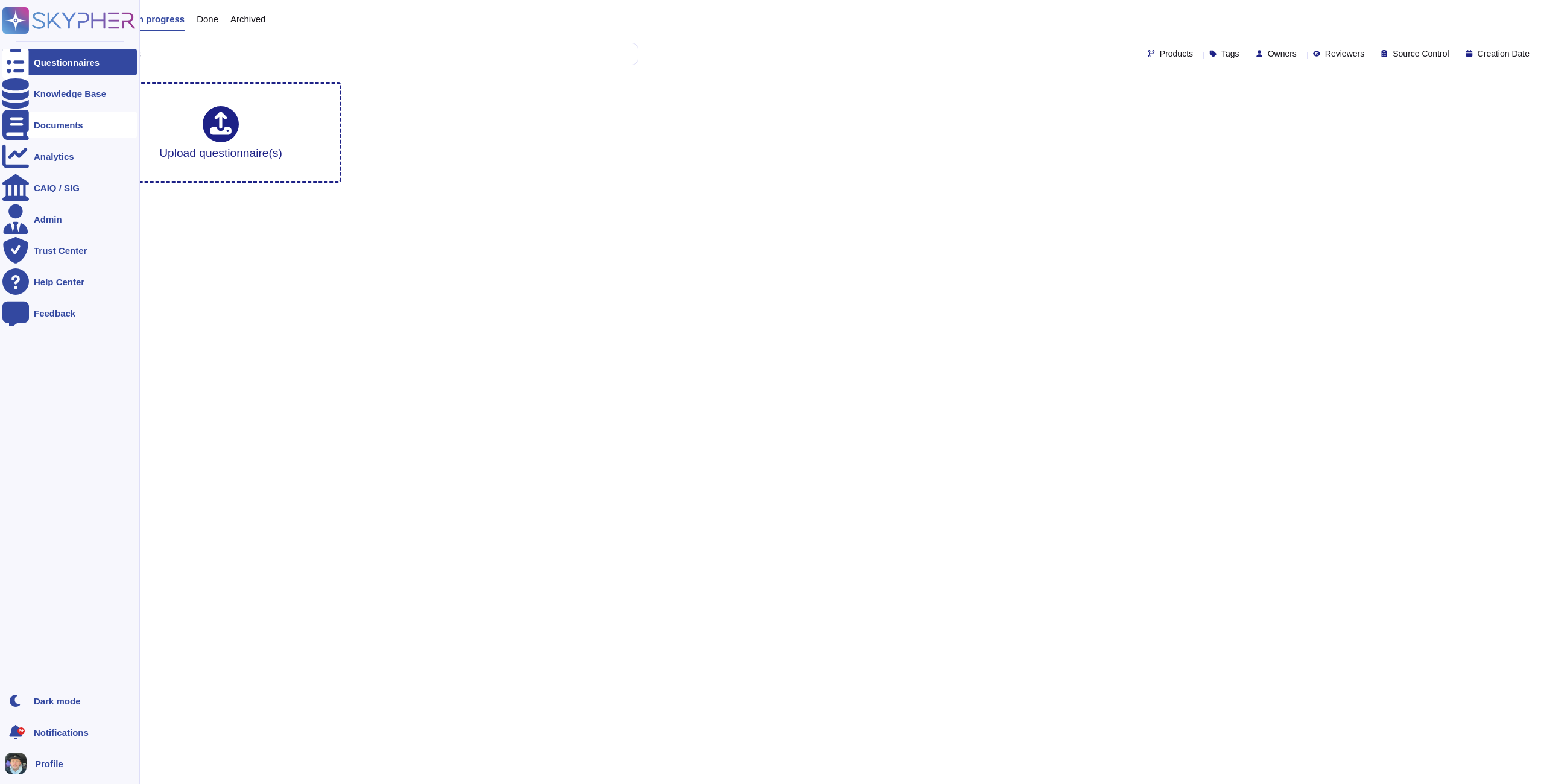
click at [44, 131] on div "Documents" at bounding box center [69, 125] width 135 height 27
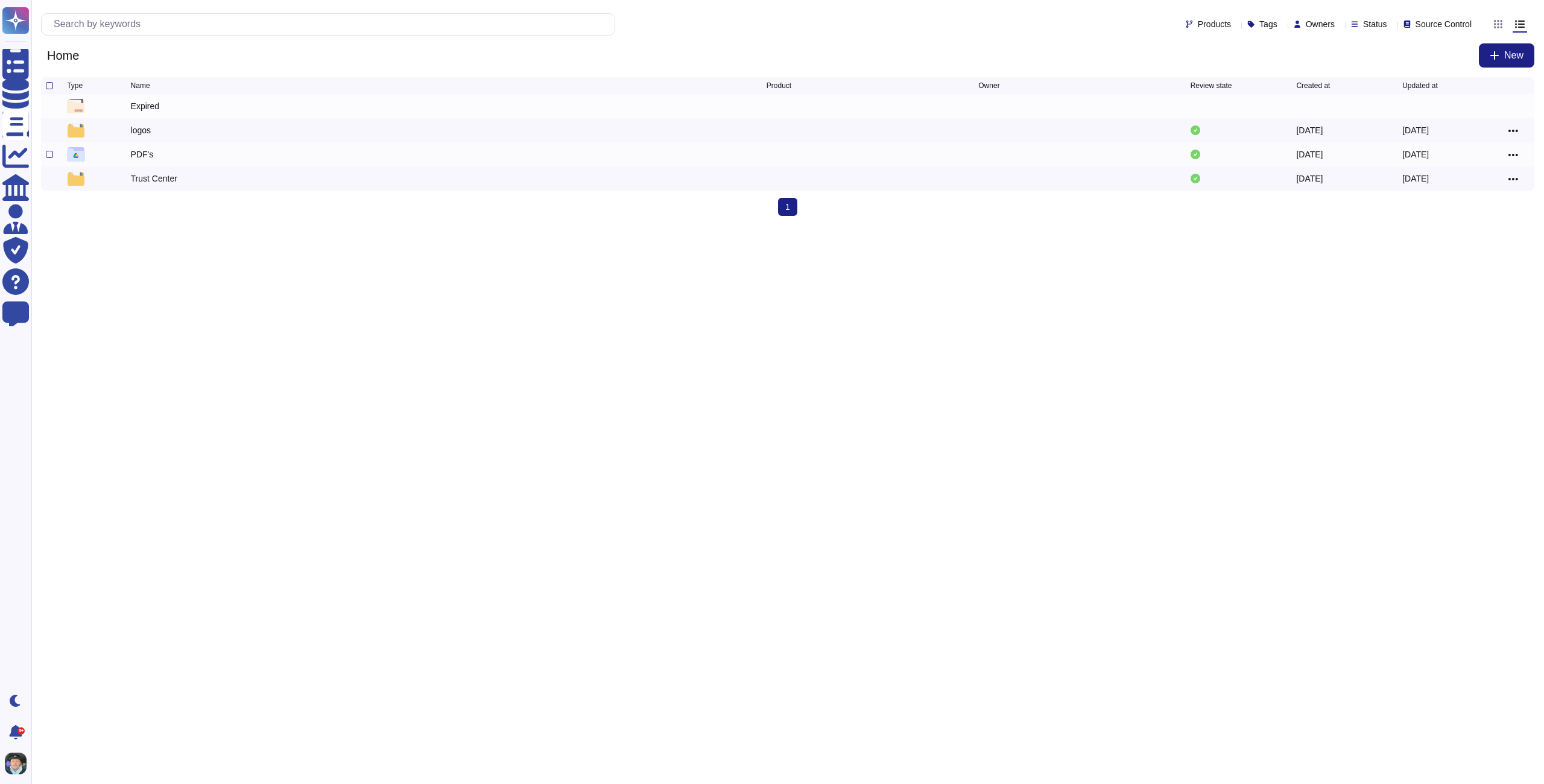
click at [159, 151] on div "PDF's" at bounding box center [449, 154] width 636 height 15
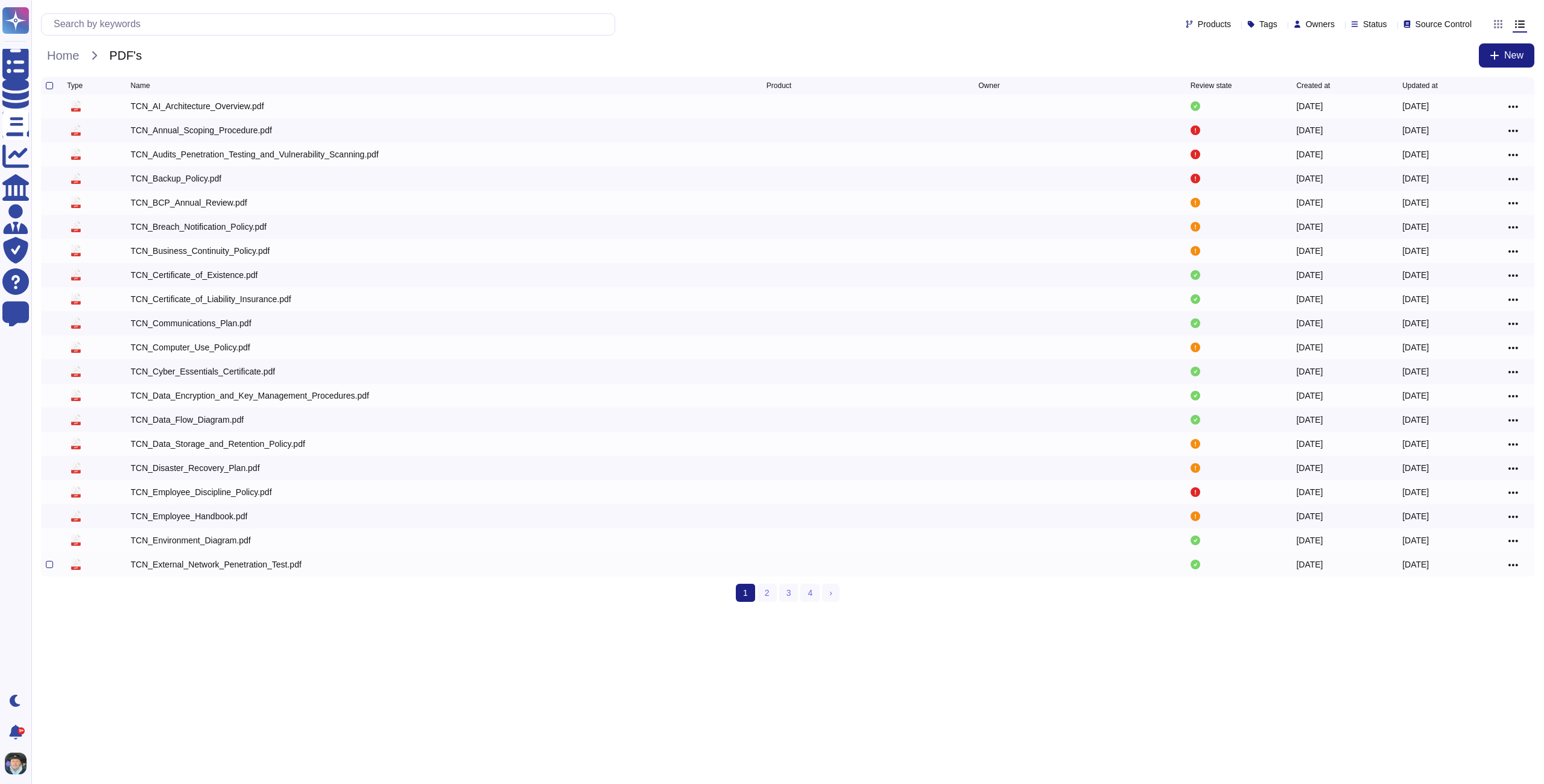
click at [229, 562] on div "TCN_External_Network_Penetration_Test.pdf" at bounding box center [215, 564] width 170 height 12
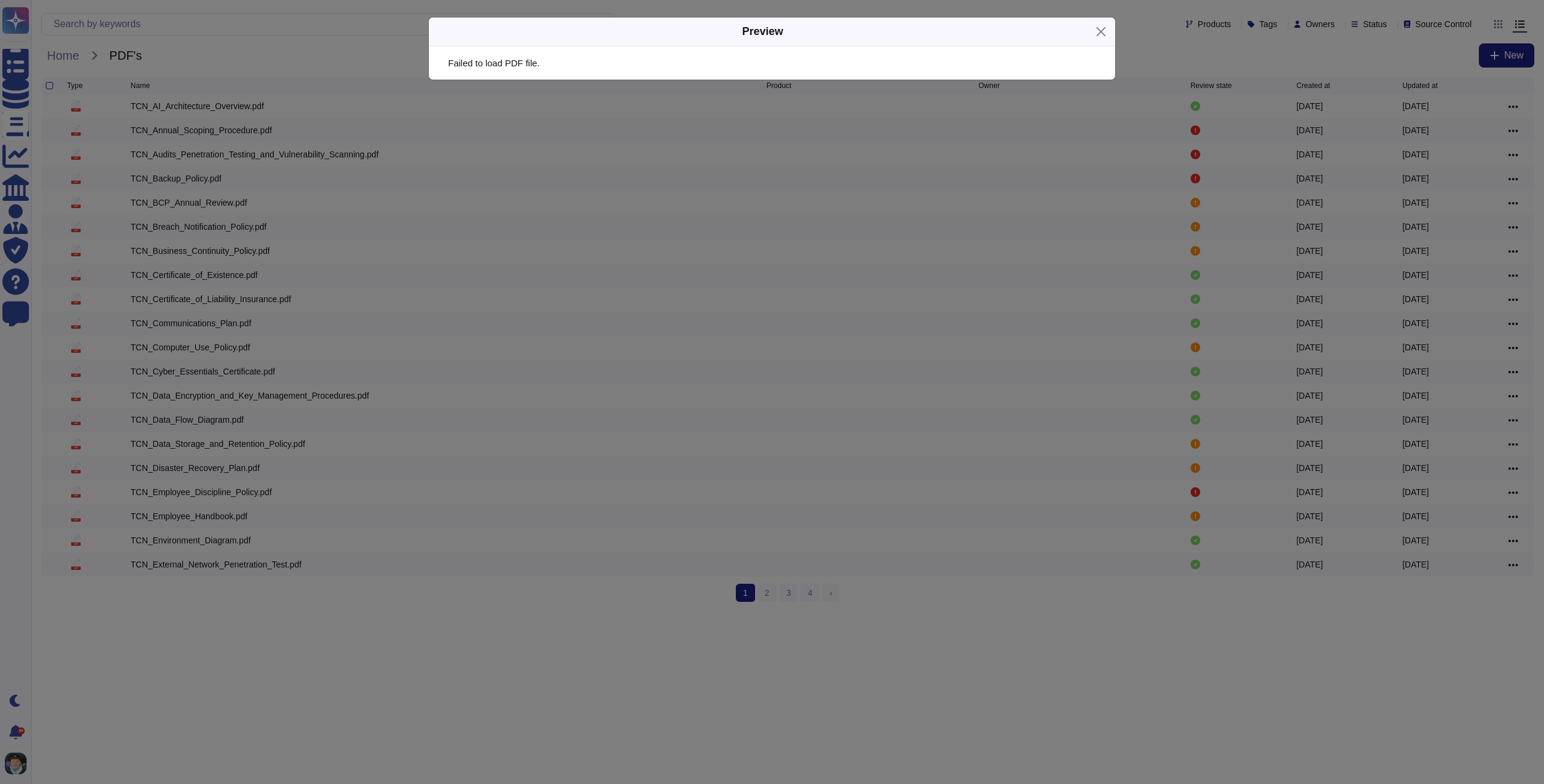
click at [168, 475] on div "Preview Failed to load PDF file." at bounding box center [772, 392] width 1544 height 784
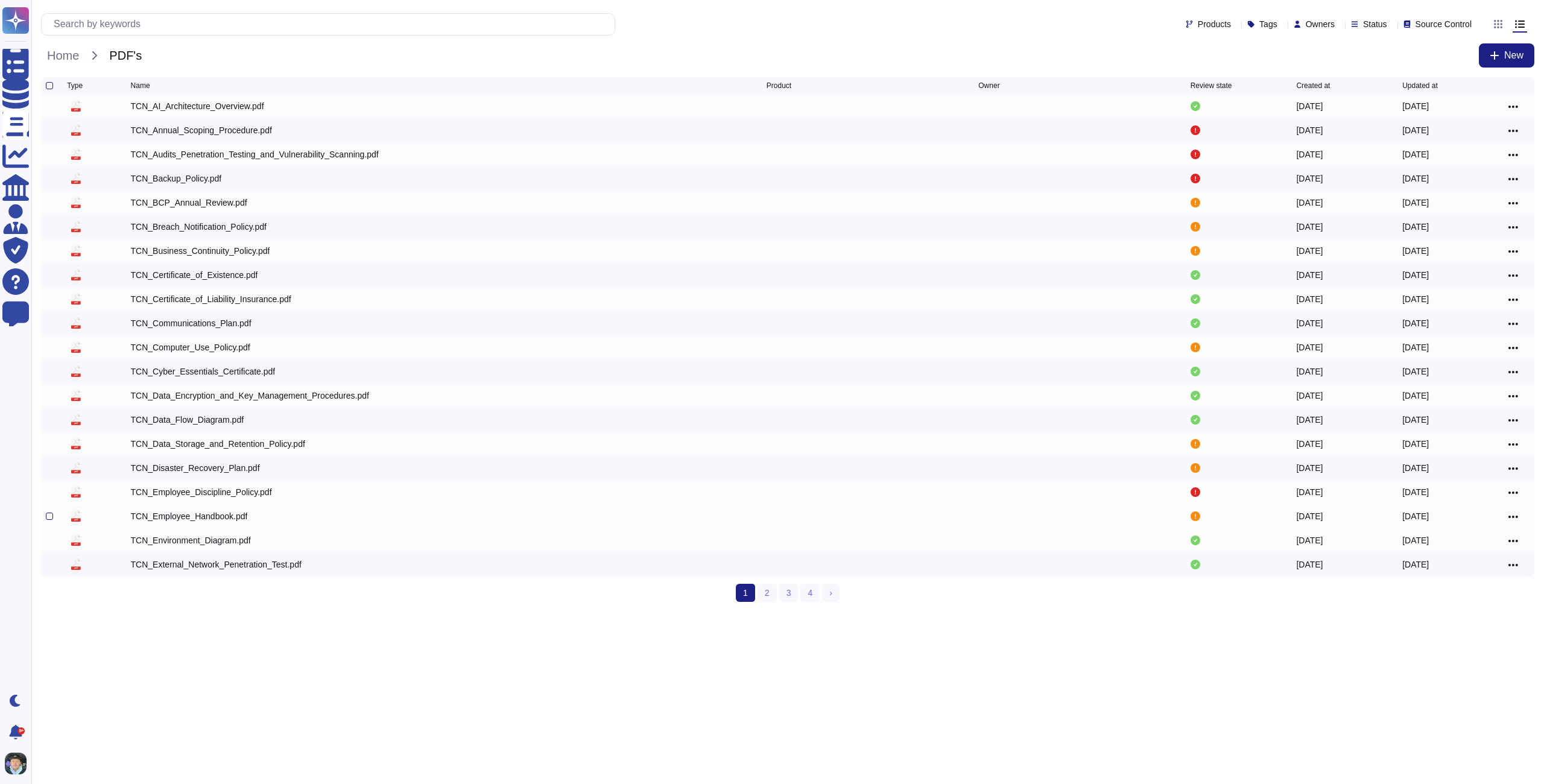
click at [175, 509] on div "pdf TCN_Employee_Handbook.pdf [DATE] [DATE]" at bounding box center [787, 516] width 1493 height 24
click at [178, 514] on div "TCN_Employee_Handbook.pdf" at bounding box center [188, 516] width 117 height 12
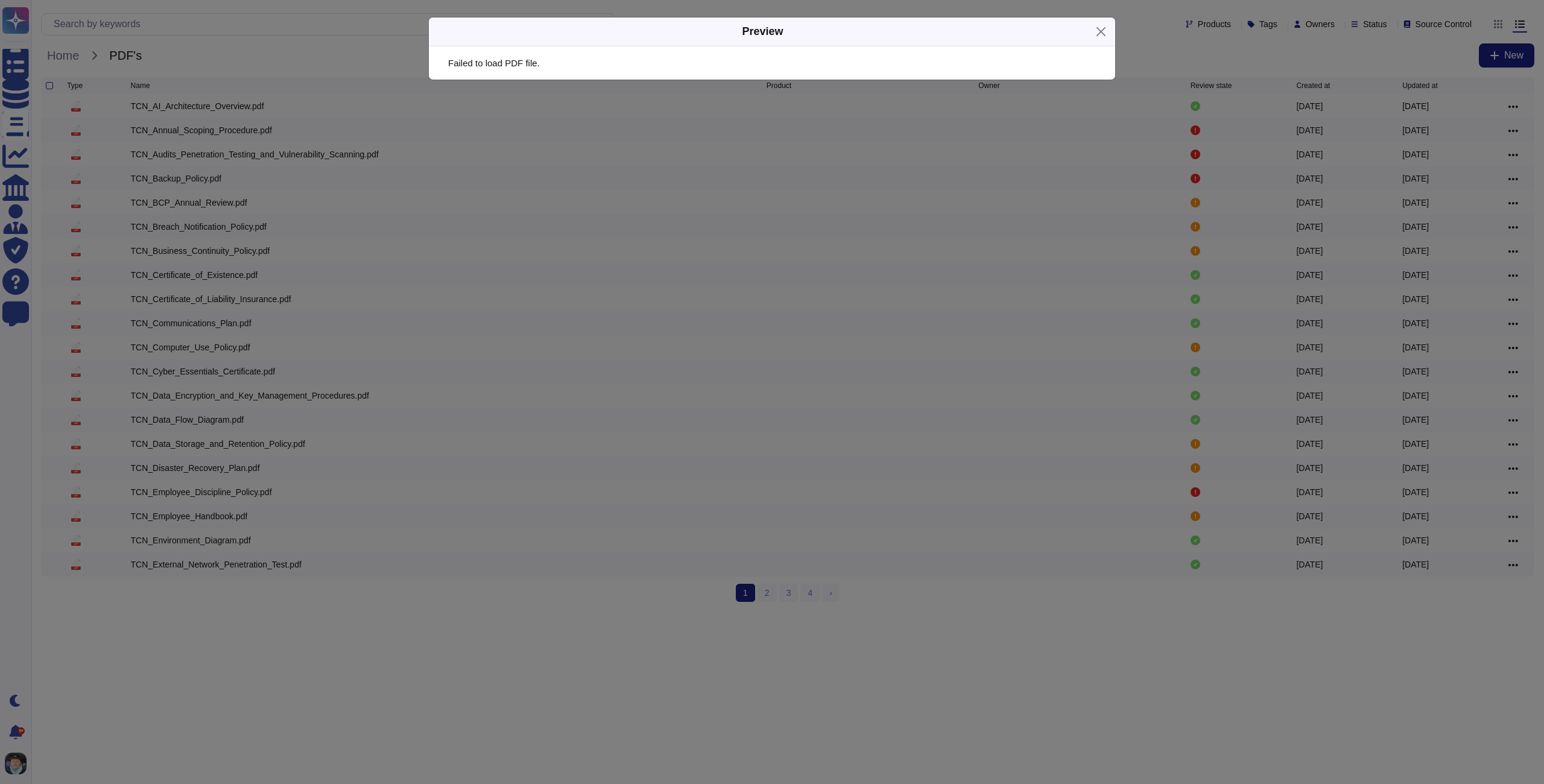
click at [678, 671] on div "Preview Failed to load PDF file." at bounding box center [772, 392] width 1544 height 784
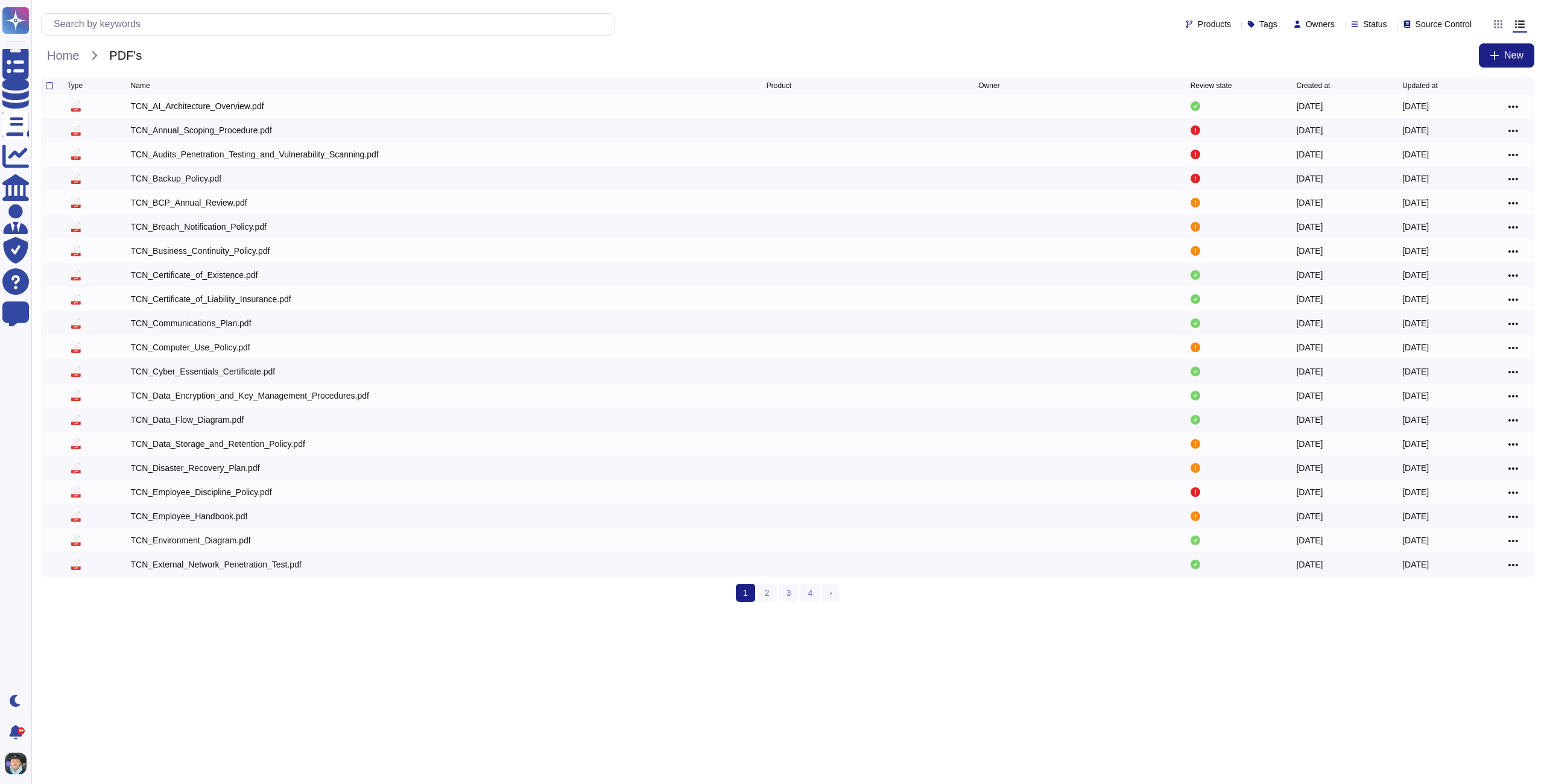
click at [773, 585] on div "Type Name Product Owner Review state Created at Updated at pdf TCN_AI_Architect…" at bounding box center [787, 339] width 1493 height 524
click at [779, 591] on link "3" at bounding box center [788, 593] width 19 height 18
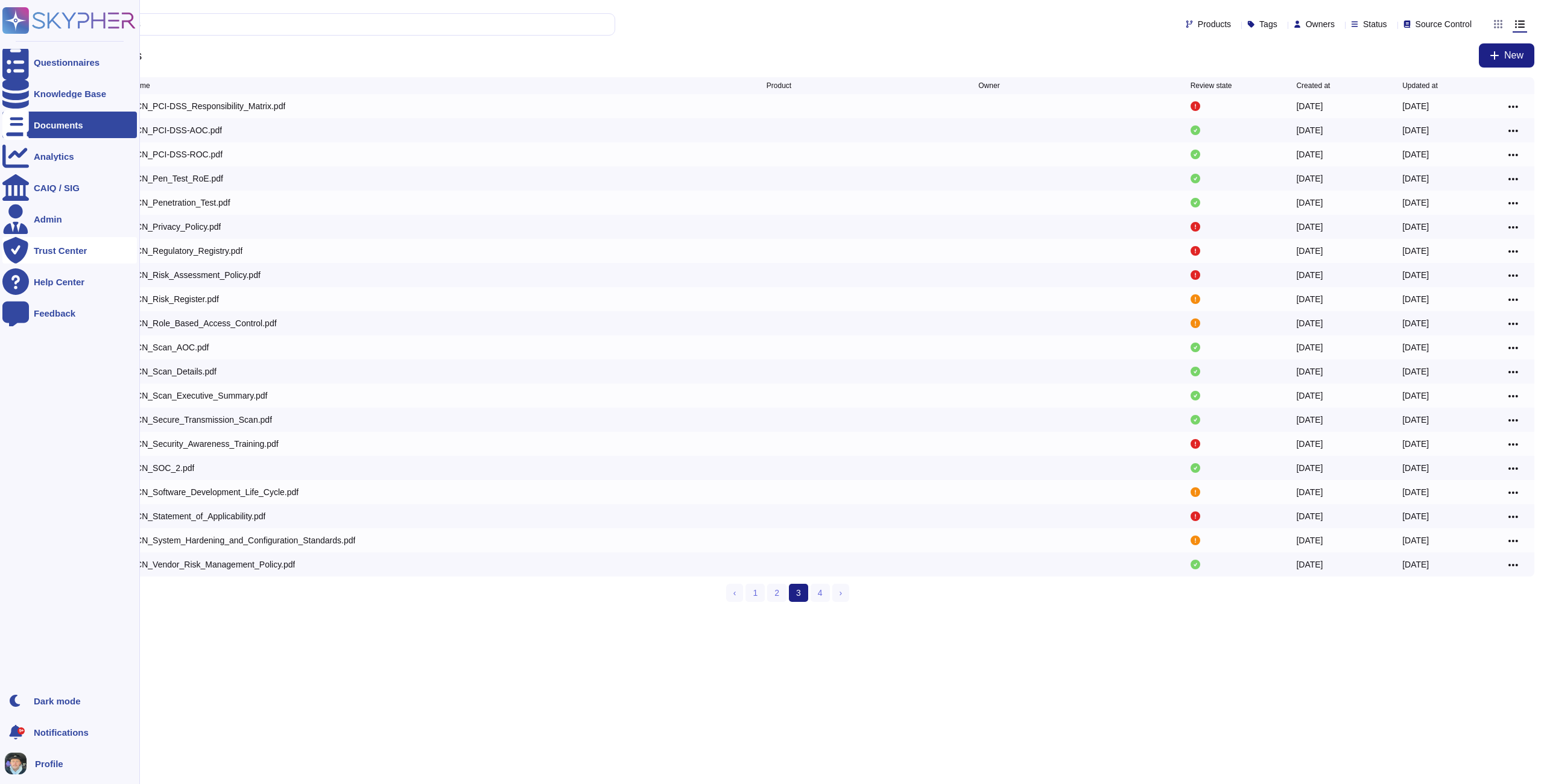
click at [41, 248] on div "Trust Center" at bounding box center [60, 250] width 53 height 9
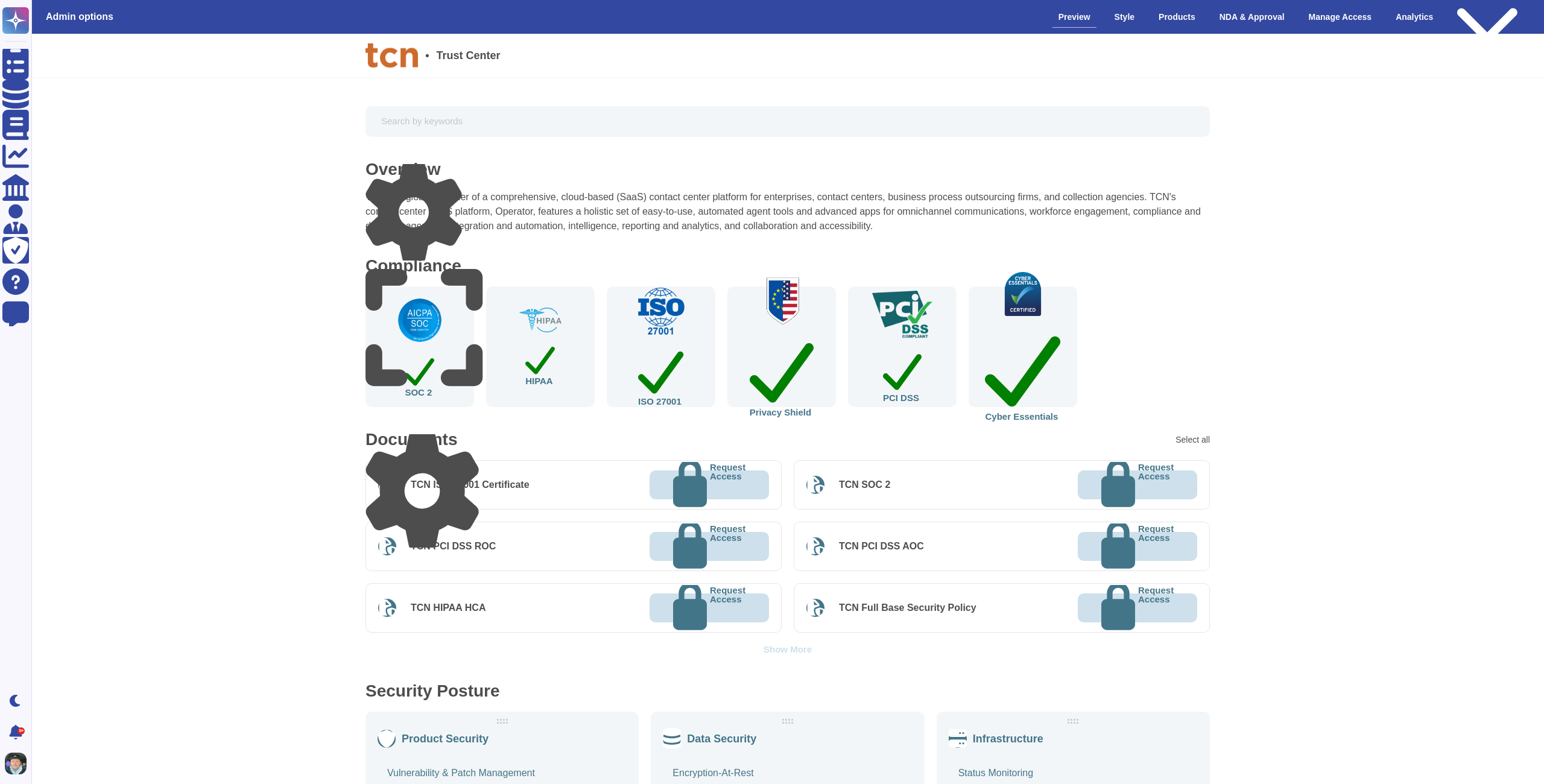
click at [475, 438] on icon at bounding box center [423, 490] width 114 height 121
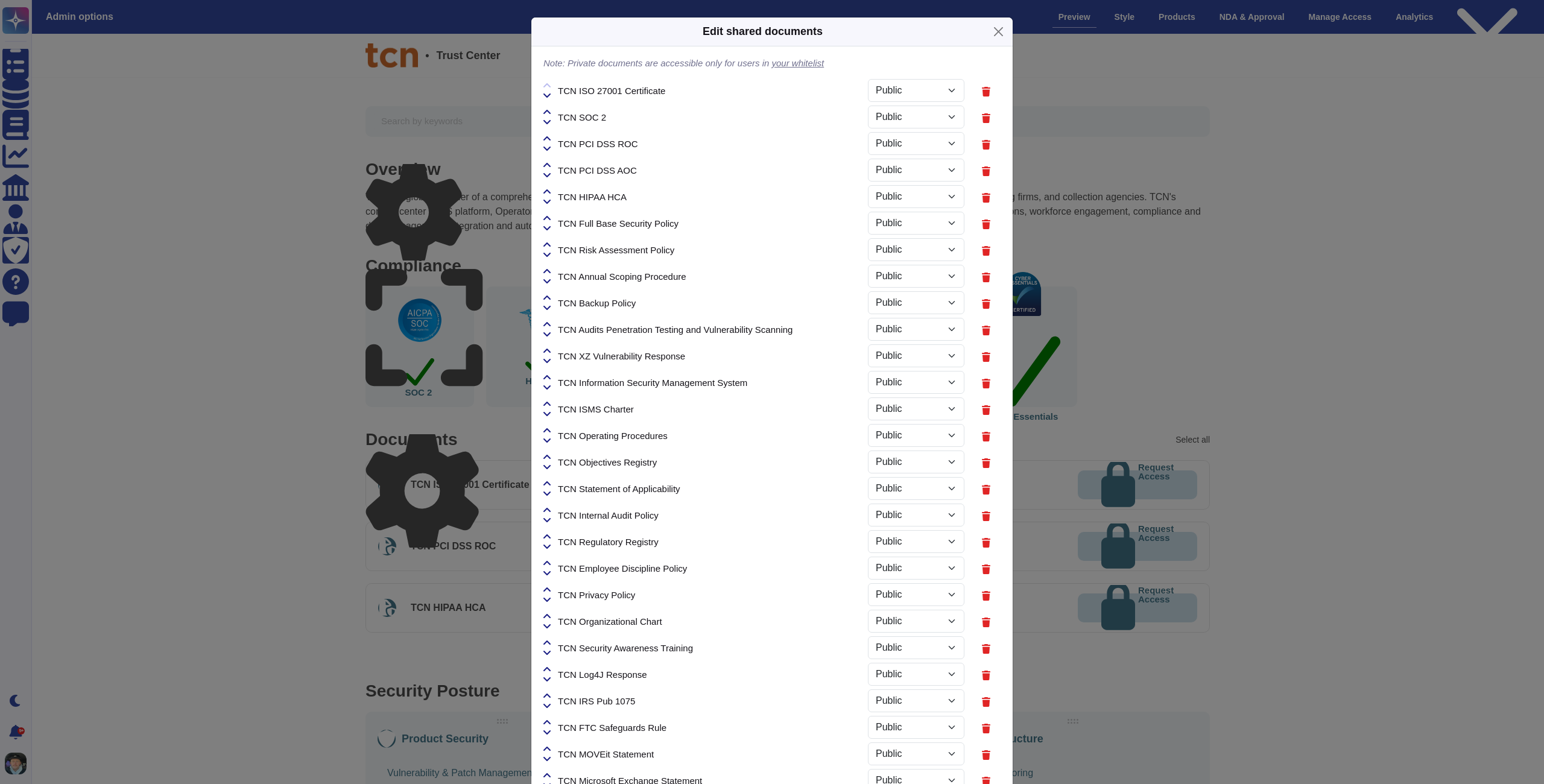
select select "PRIVATE"
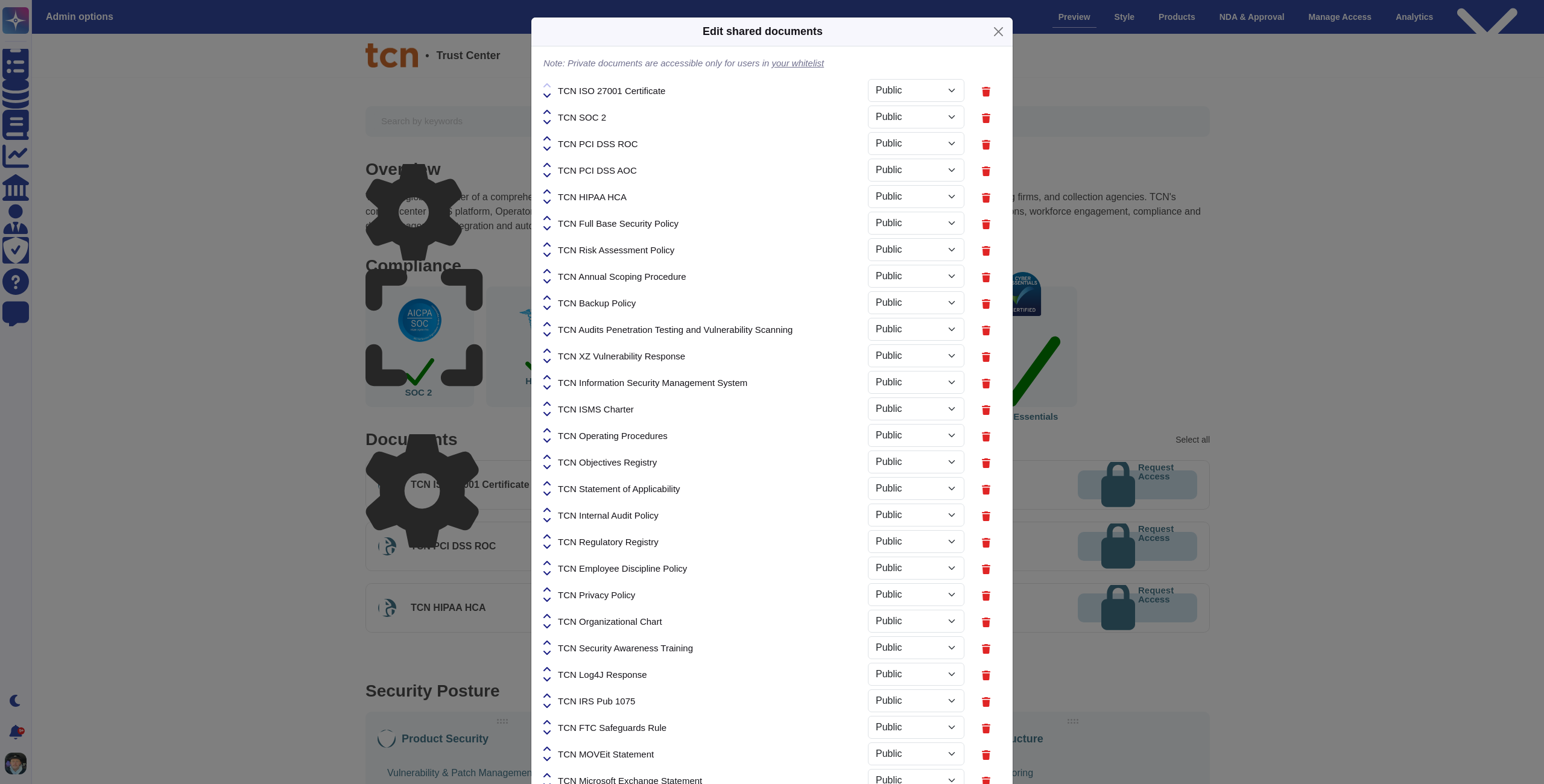
select select "PRIVATE"
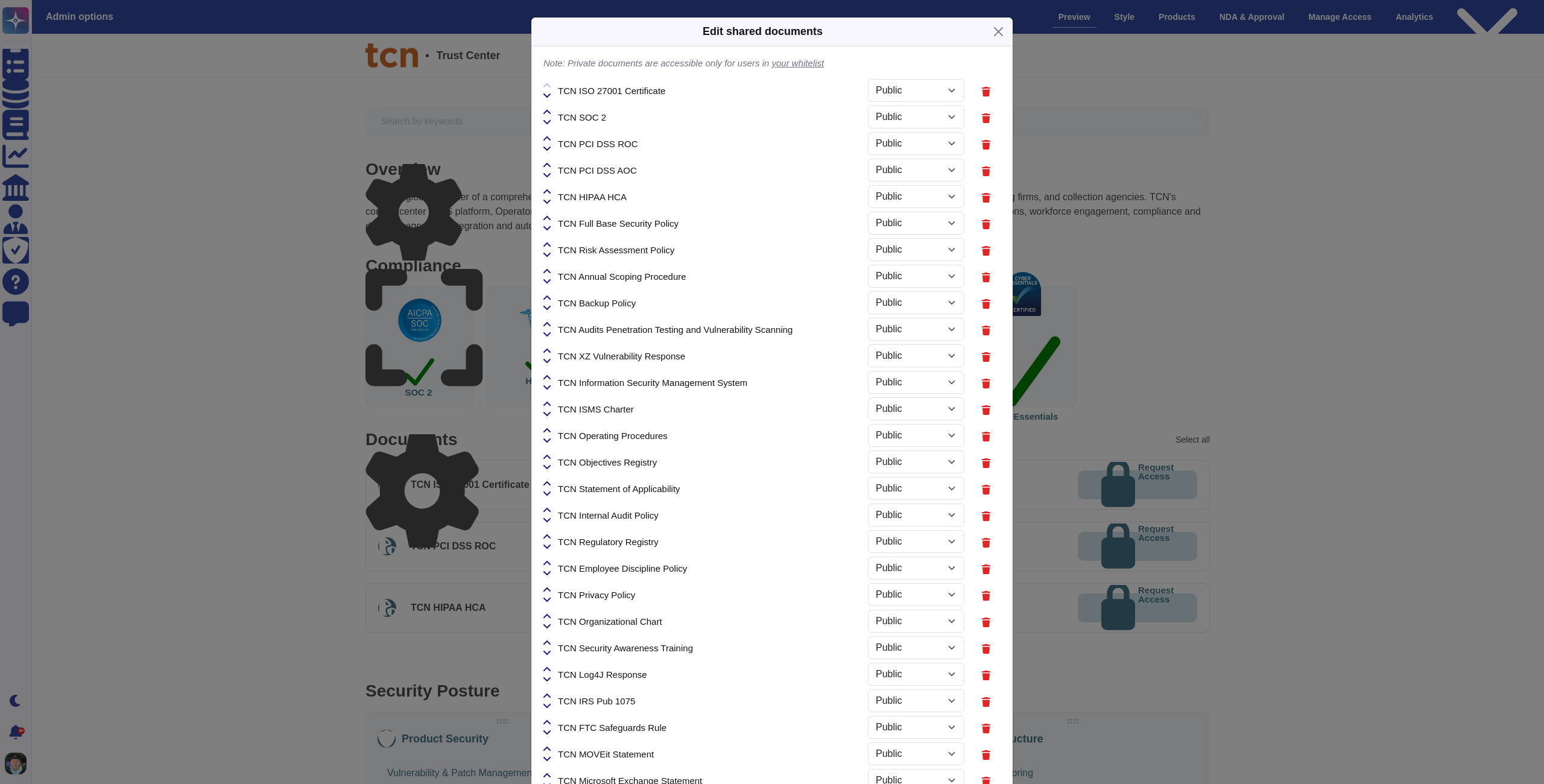
select select "PRIVATE"
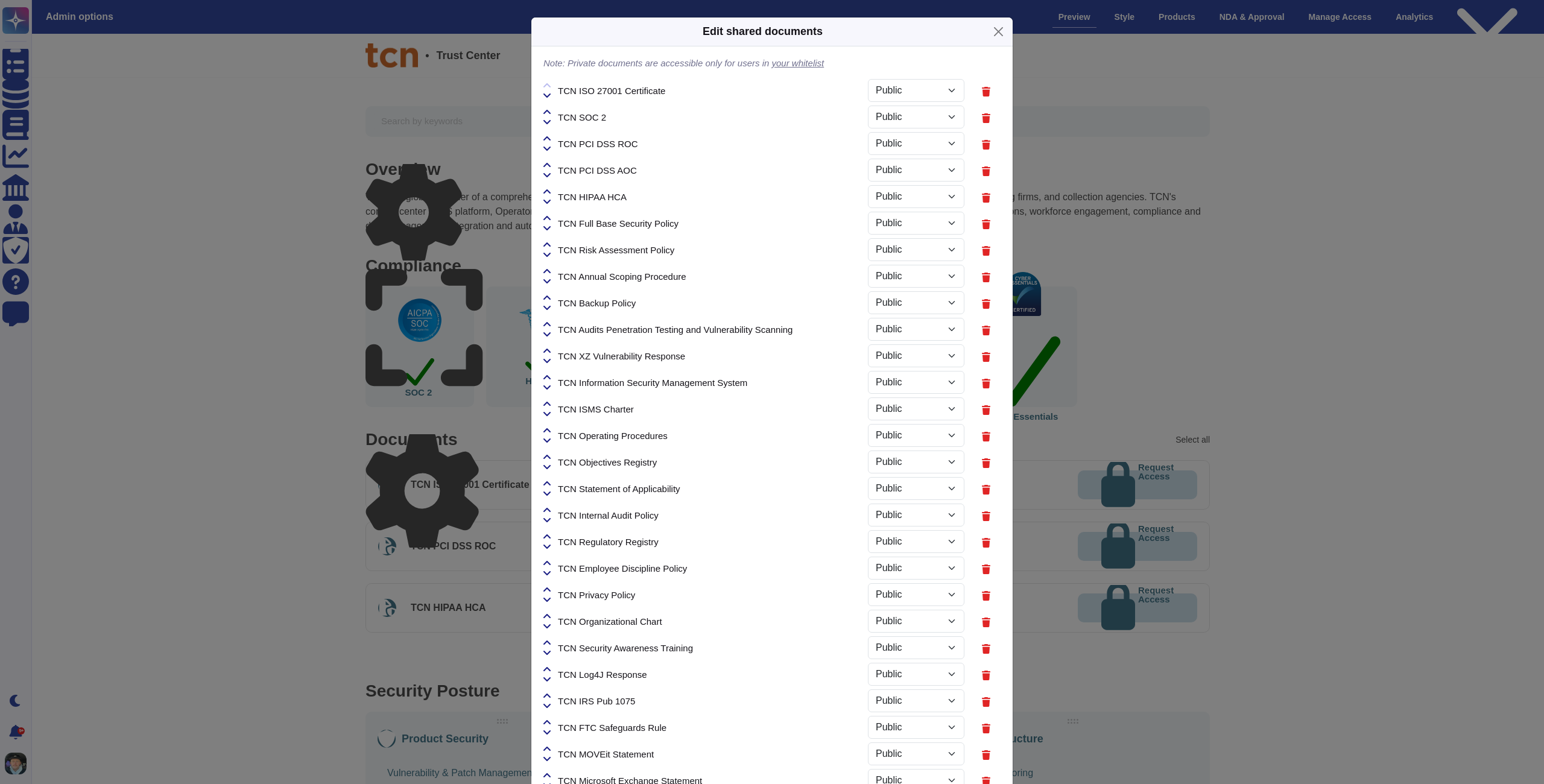
select select "PRIVATE"
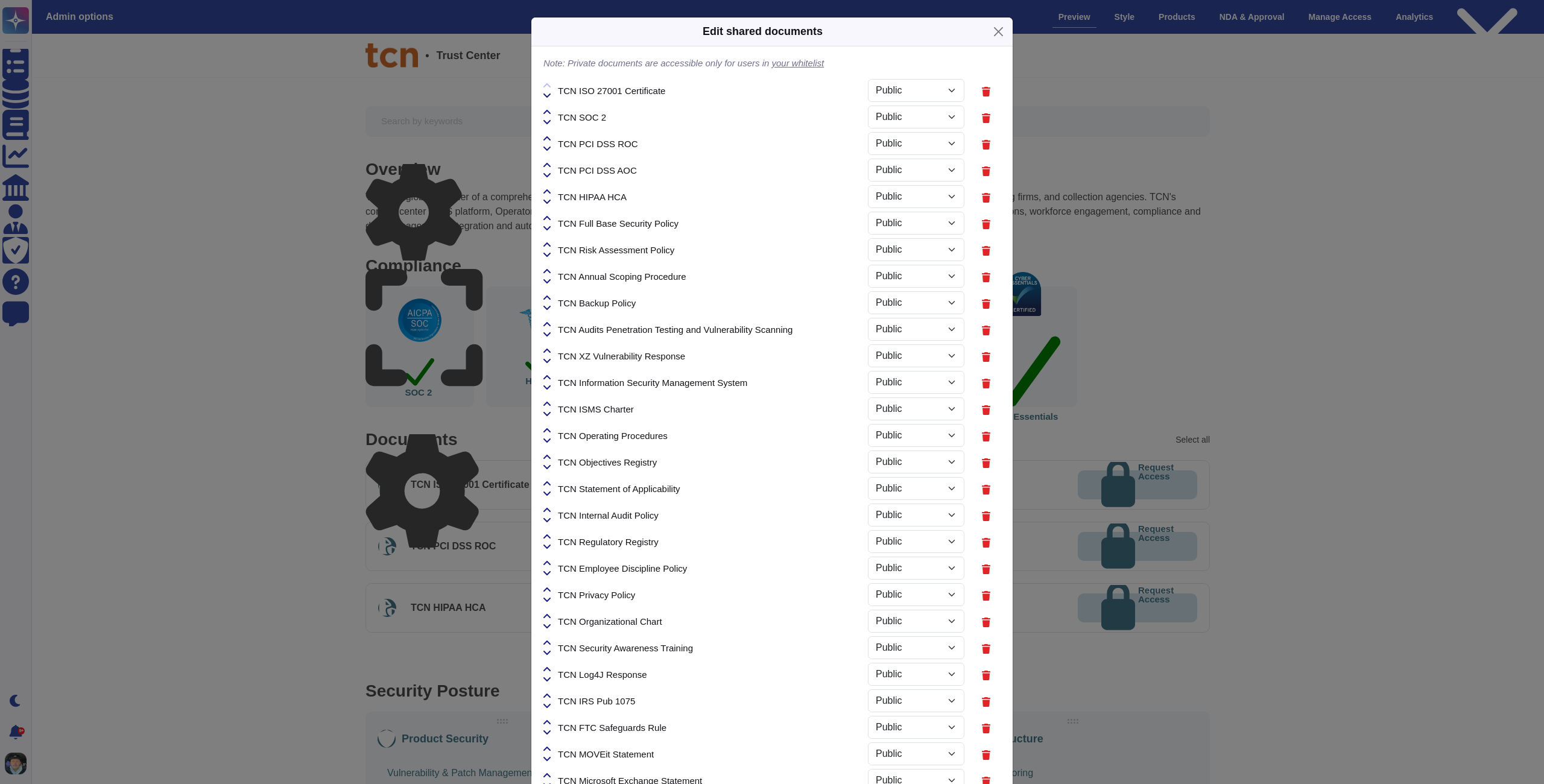
select select "PRIVATE"
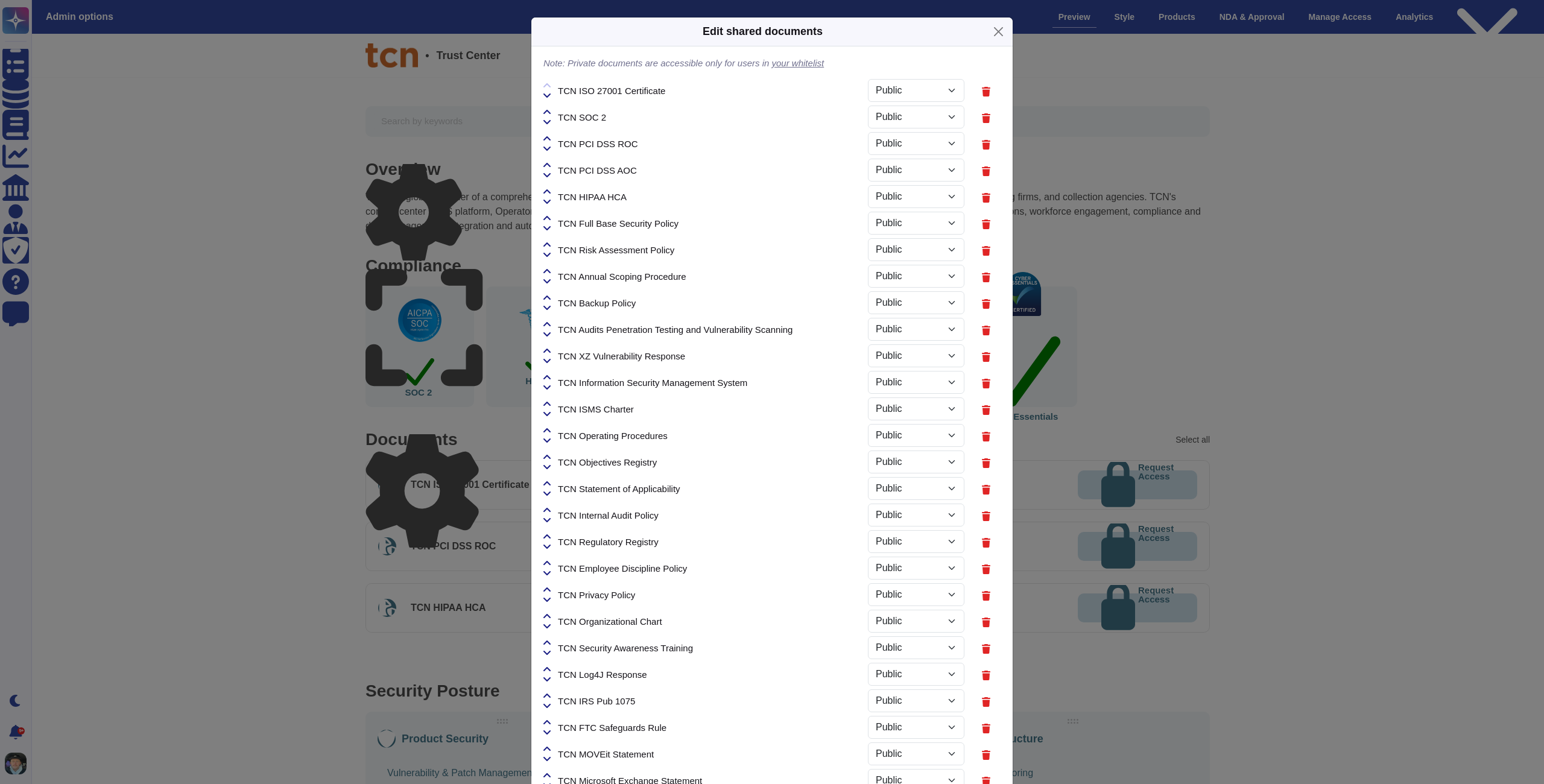
select select "PRIVATE"
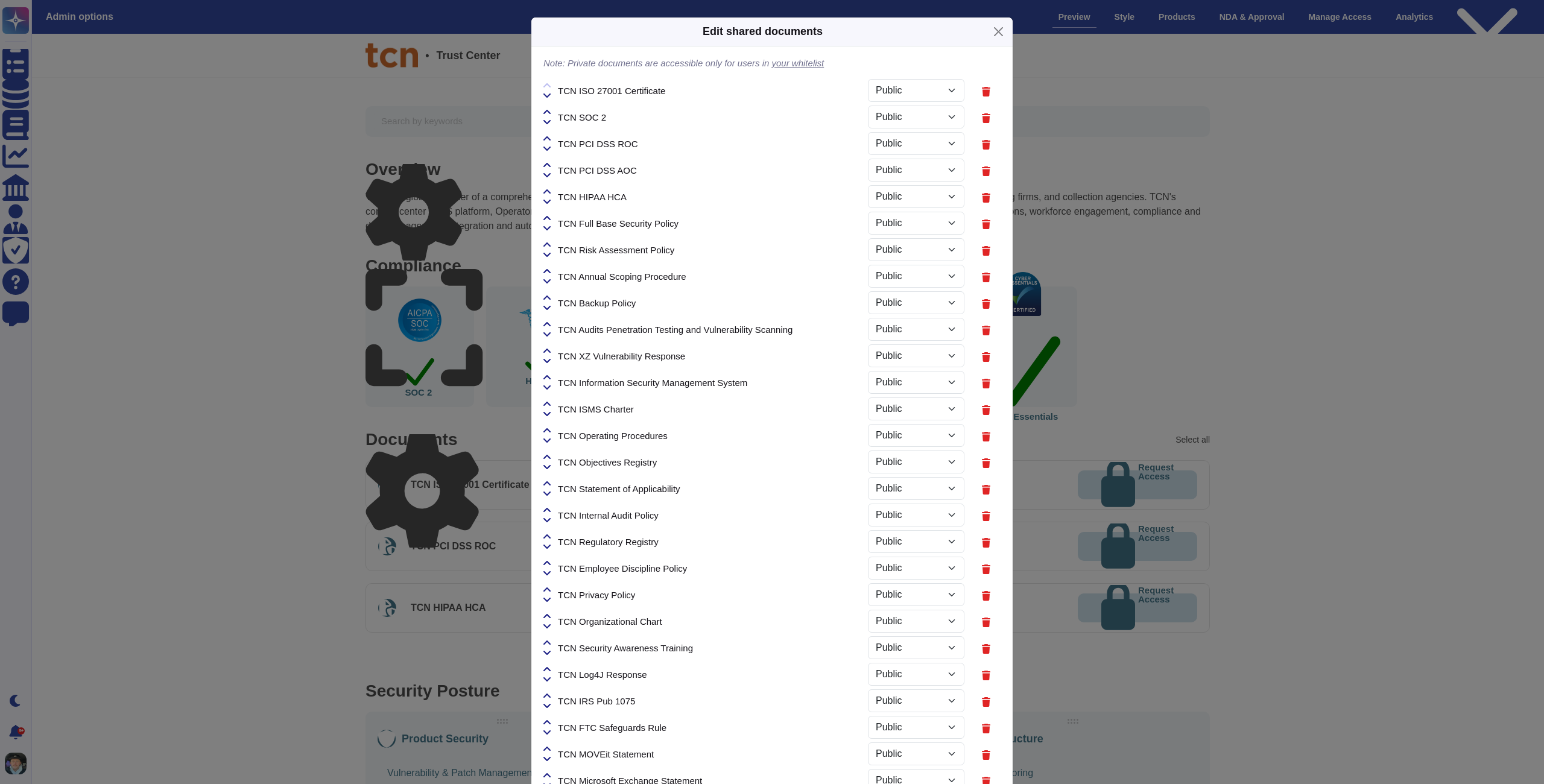
select select "PRIVATE"
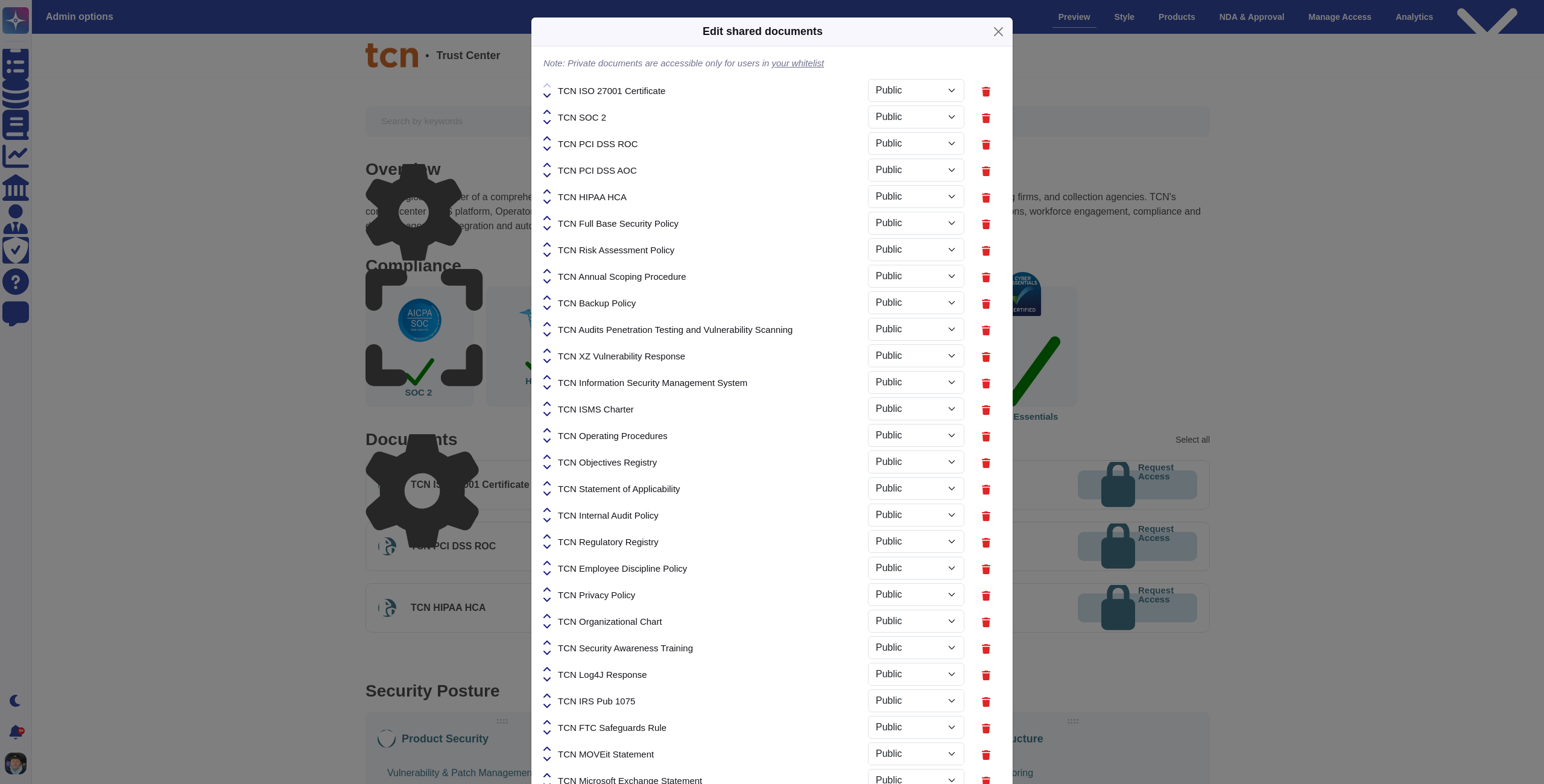
select select "PRIVATE"
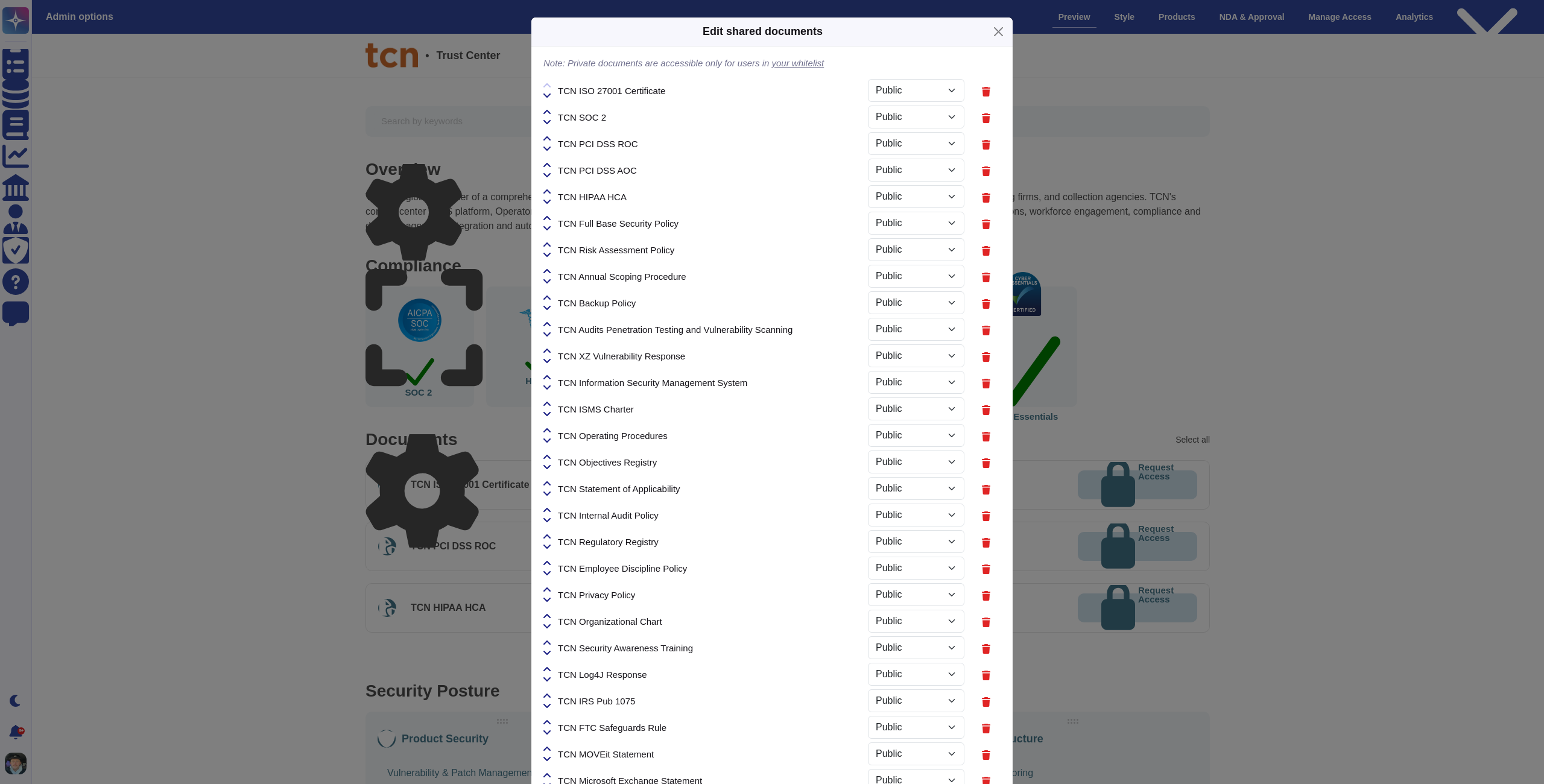
select select "PRIVATE"
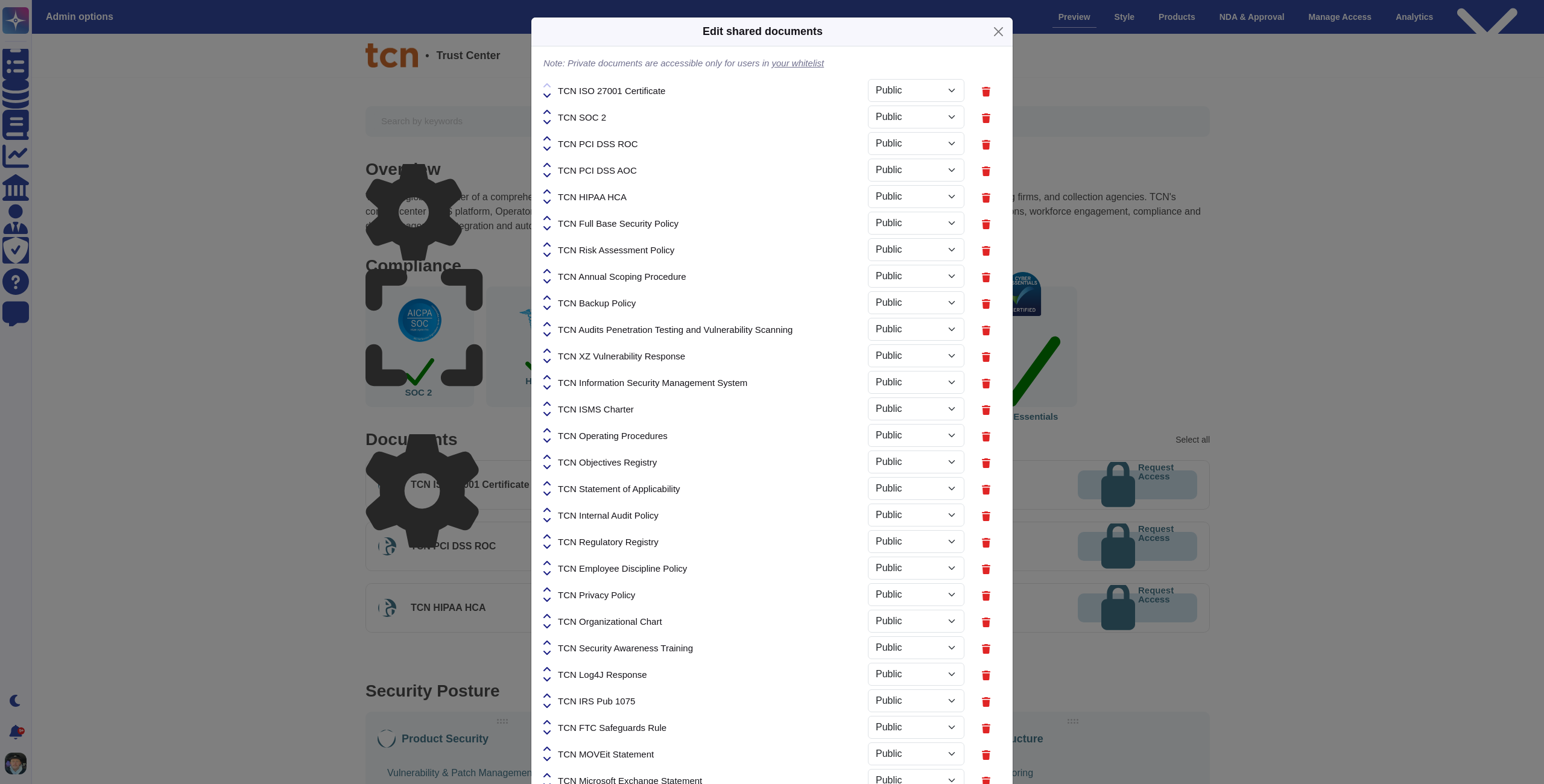
select select "PRIVATE"
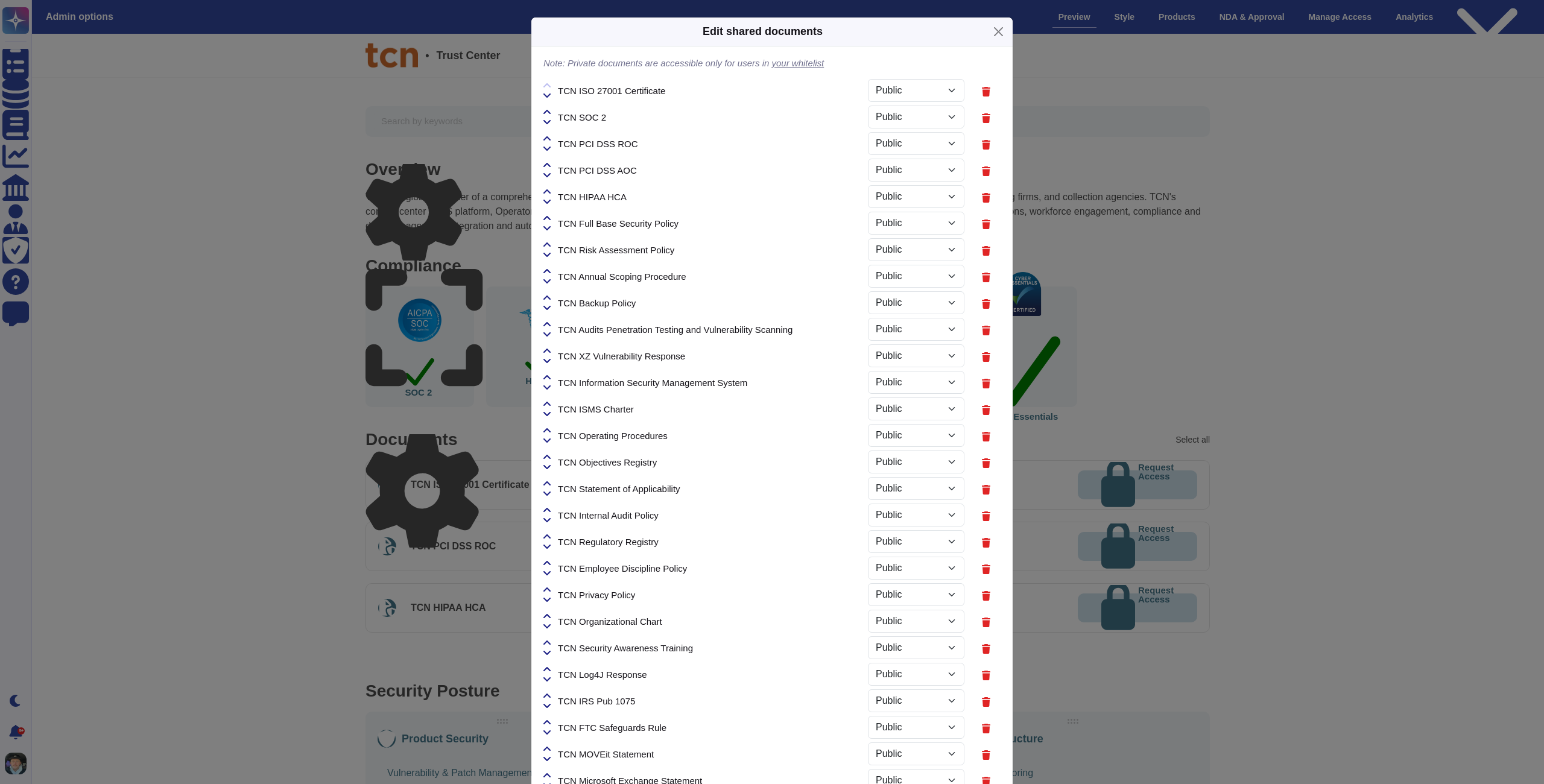
select select "PRIVATE"
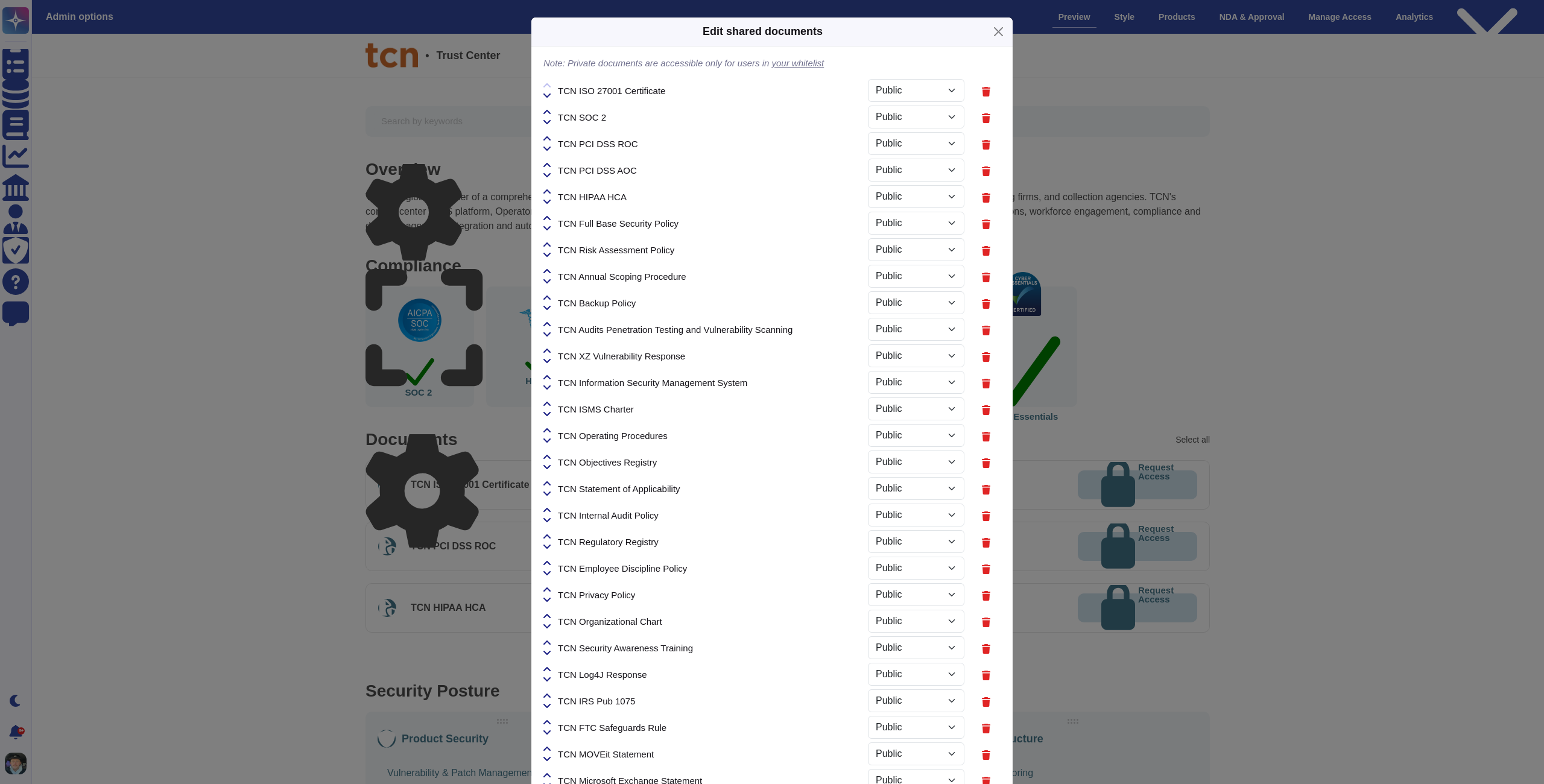
select select "PRIVATE"
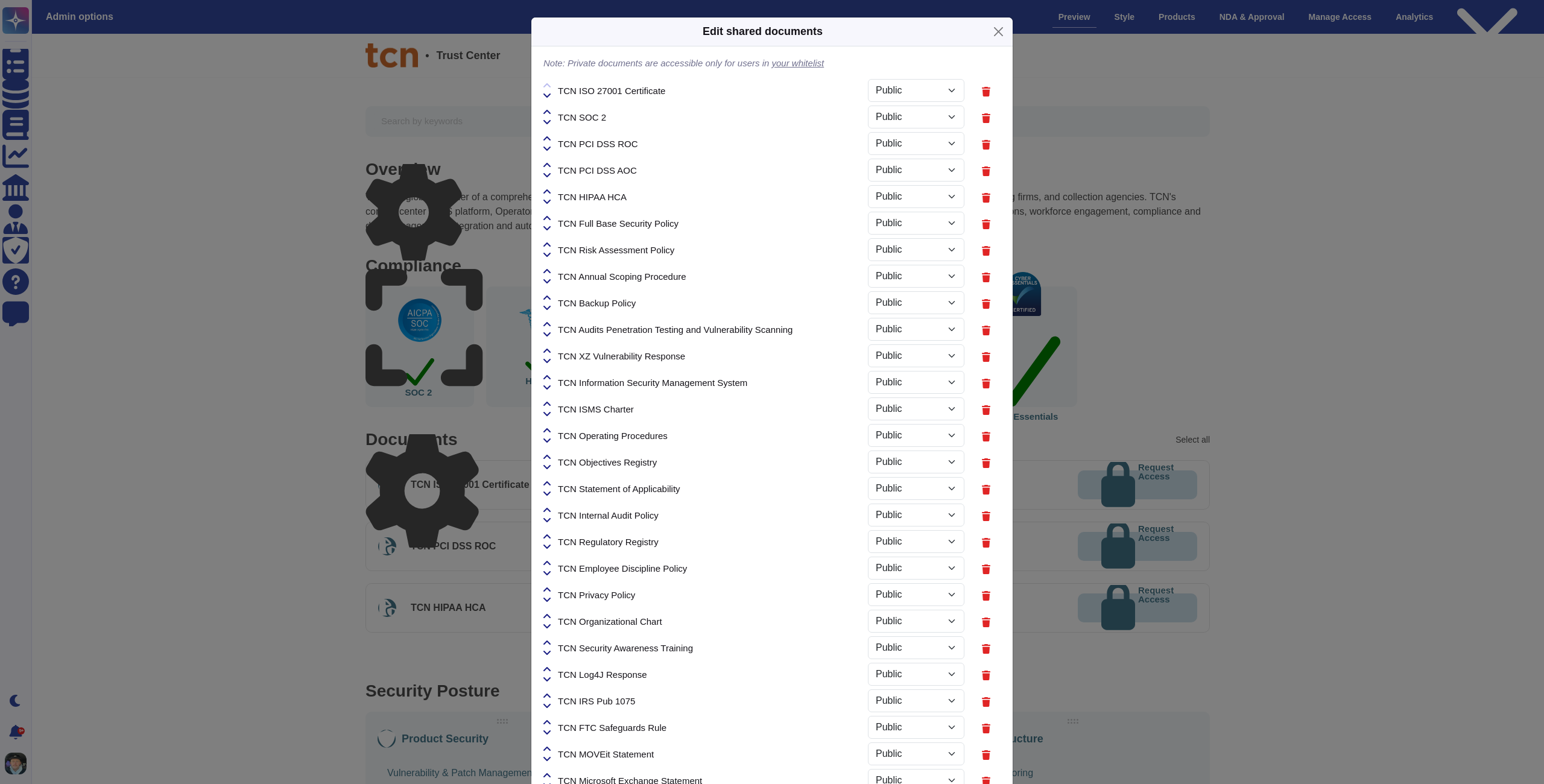
select select "PRIVATE"
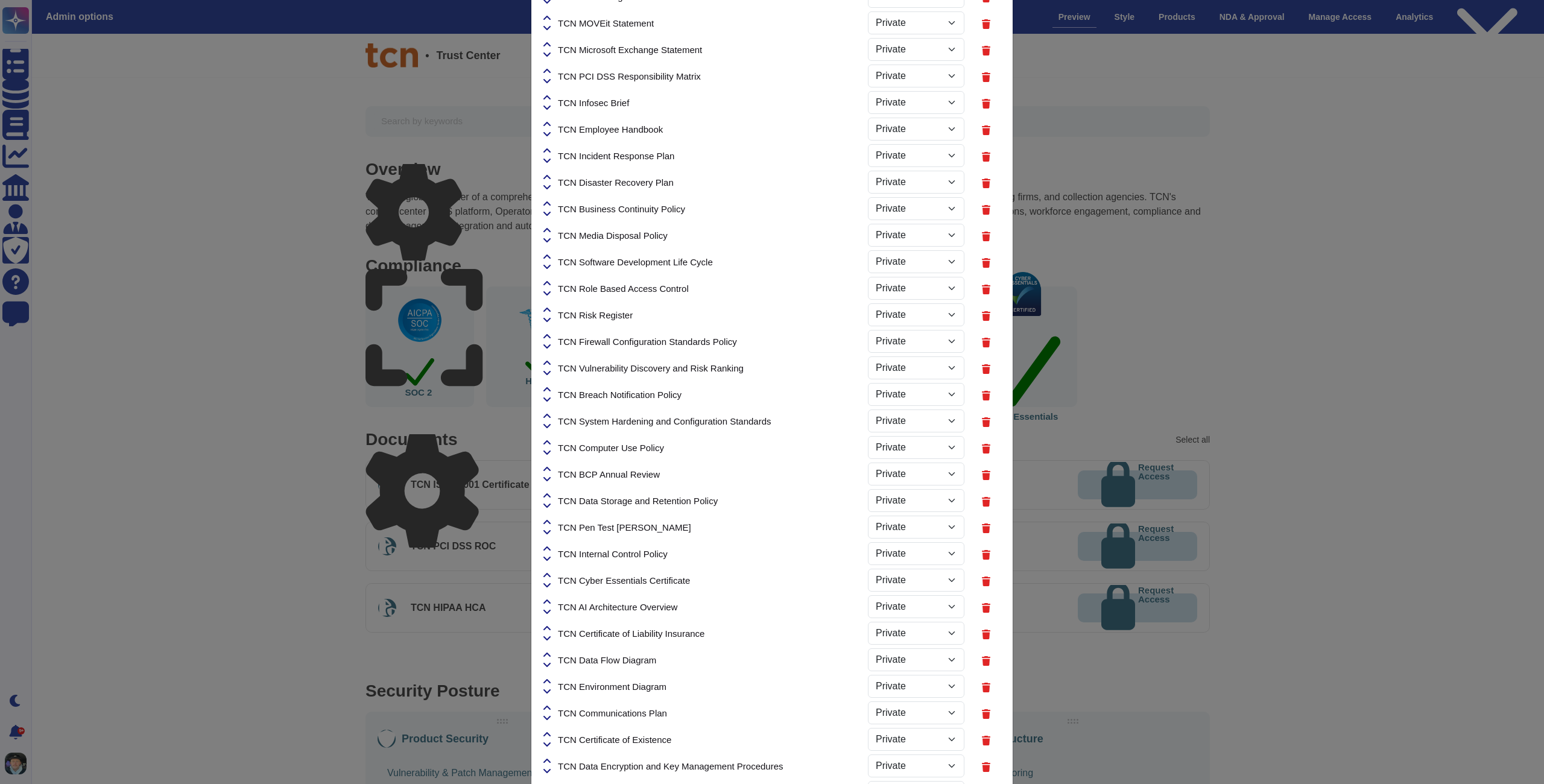
scroll to position [1028, 0]
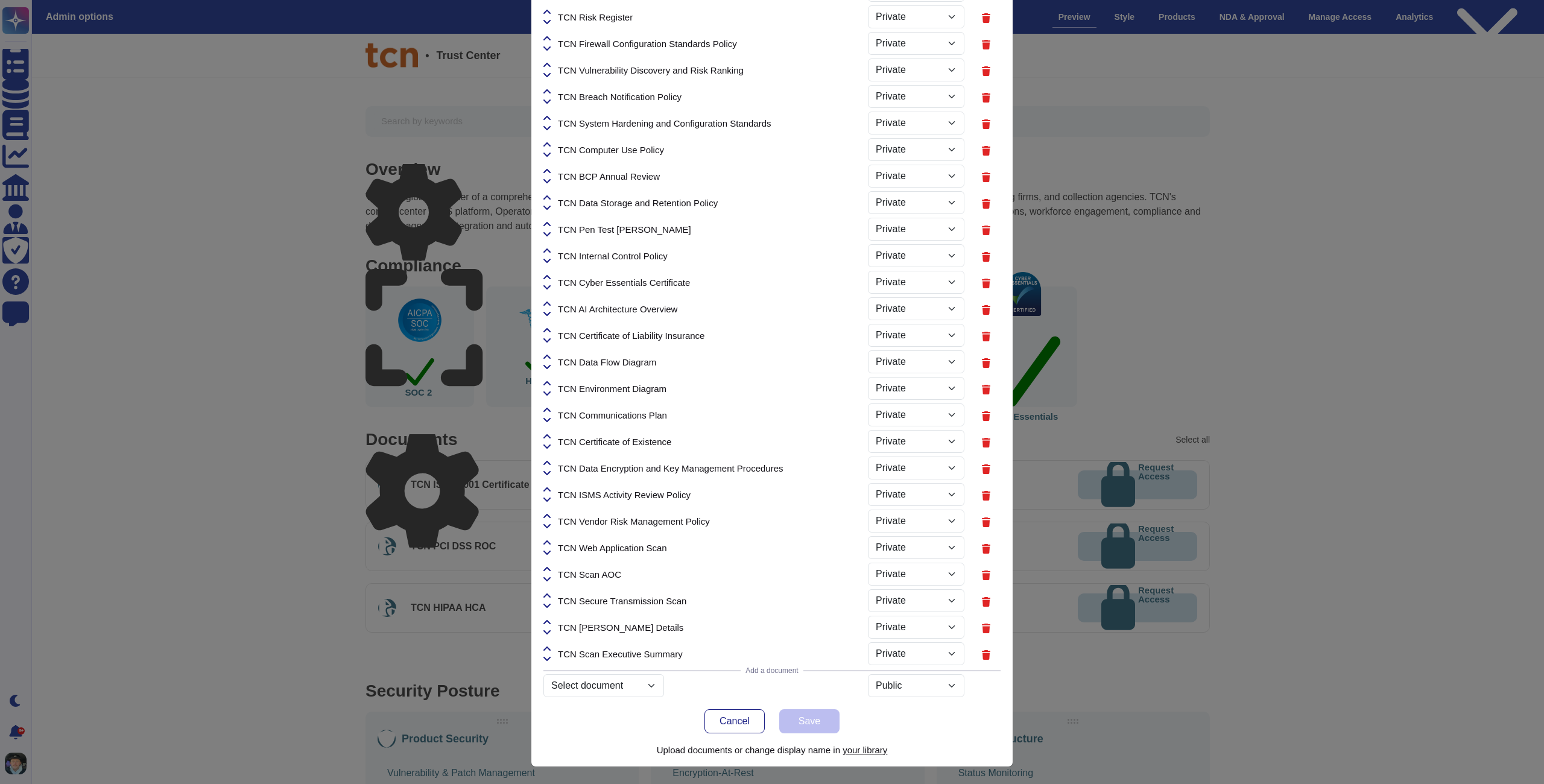
click at [607, 688] on select "Select document untitled-2.png untitled-3.png svgviewer-png-output.png Mutual-N…" at bounding box center [603, 685] width 121 height 23
click at [543, 697] on select "Select document untitled-2.png untitled-3.png svgviewer-png-output.png Mutual-N…" at bounding box center [603, 685] width 121 height 23
select select "68c05e18a3c048e1d3e48016"
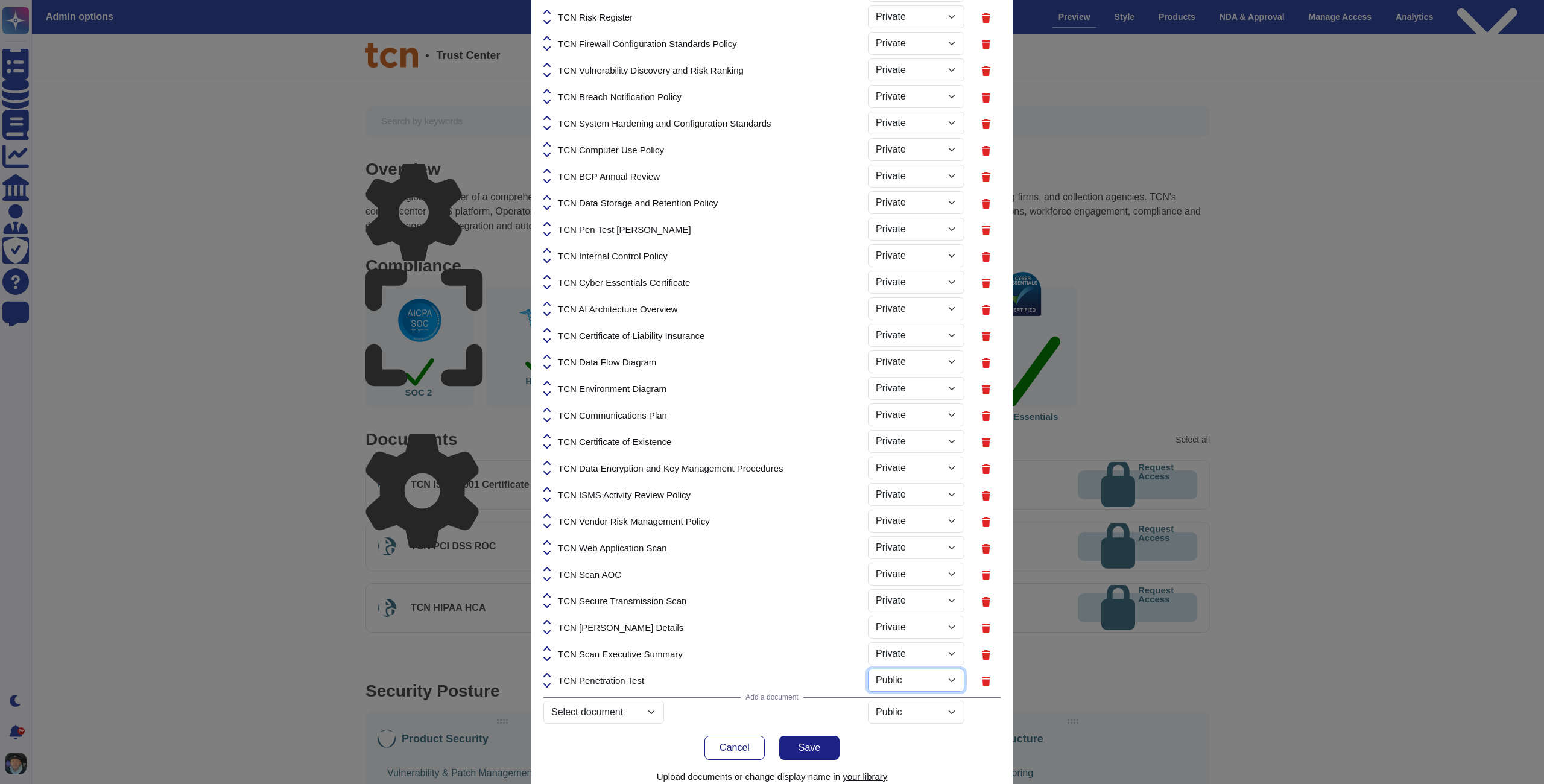
click at [901, 676] on select "Public Private" at bounding box center [916, 679] width 97 height 23
click at [868, 668] on select "Public Private" at bounding box center [916, 679] width 97 height 23
select select "PRIVATE"
click at [620, 716] on select "Select document untitled-2.png untitled-3.png svgviewer-png-output.png Mutual-N…" at bounding box center [603, 711] width 121 height 23
click at [543, 723] on select "Select document untitled-2.png untitled-3.png svgviewer-png-output.png Mutual-N…" at bounding box center [603, 711] width 121 height 23
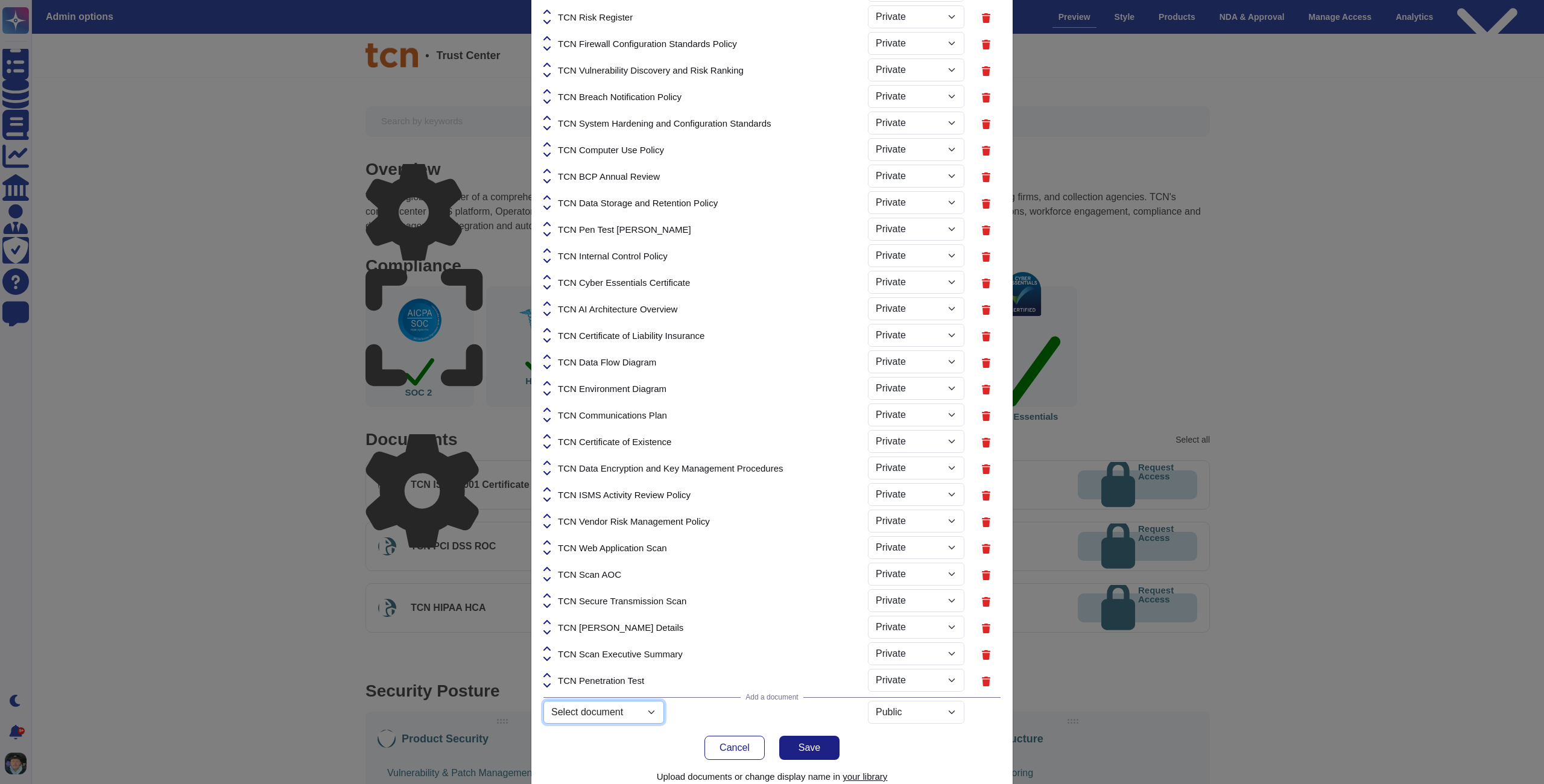
select select "68c05e18a3c048e1d3e48029"
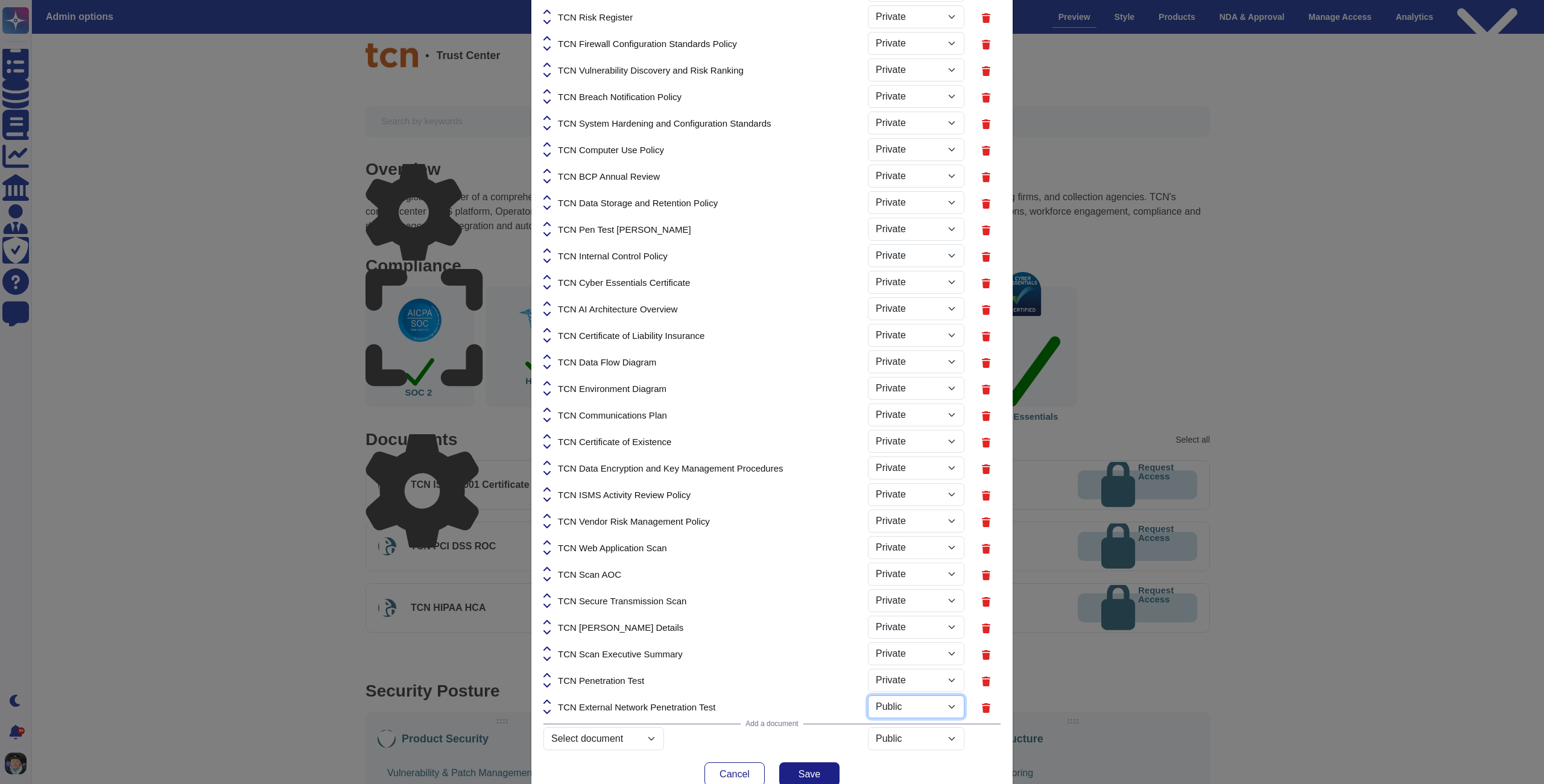
click at [902, 708] on select "Public Private" at bounding box center [916, 706] width 97 height 23
click at [868, 695] on select "Public Private" at bounding box center [916, 706] width 97 height 23
select select "PRIVATE"
click at [550, 676] on icon at bounding box center [546, 675] width 7 height 10
select select "PRIVATE"
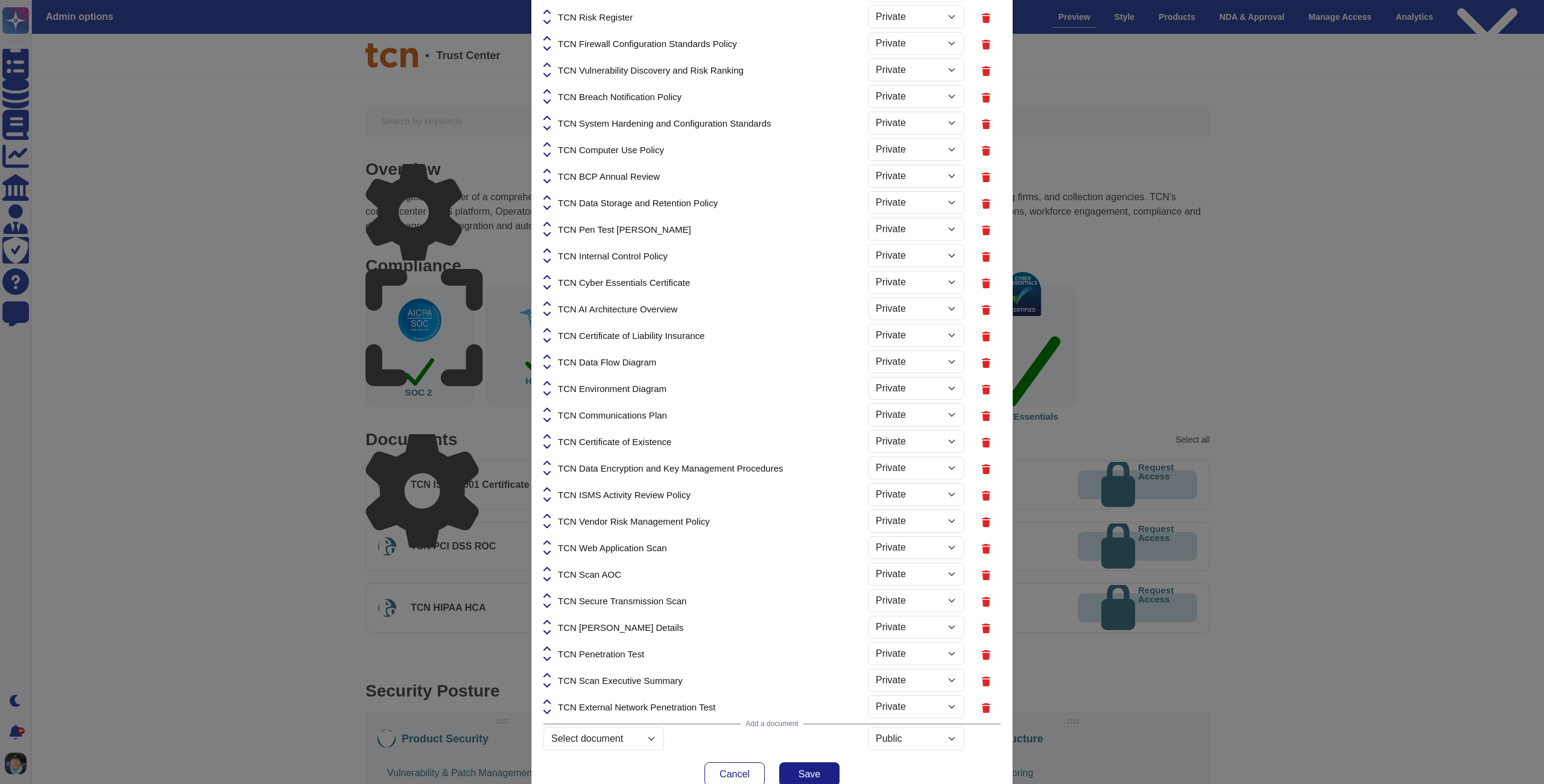
click at [549, 651] on icon at bounding box center [546, 649] width 7 height 10
select select "PRIVATE"
click at [547, 623] on icon at bounding box center [546, 623] width 7 height 10
select select "PRIVATE"
click at [550, 587] on div "TCN Penetration Test" at bounding box center [706, 600] width 325 height 27
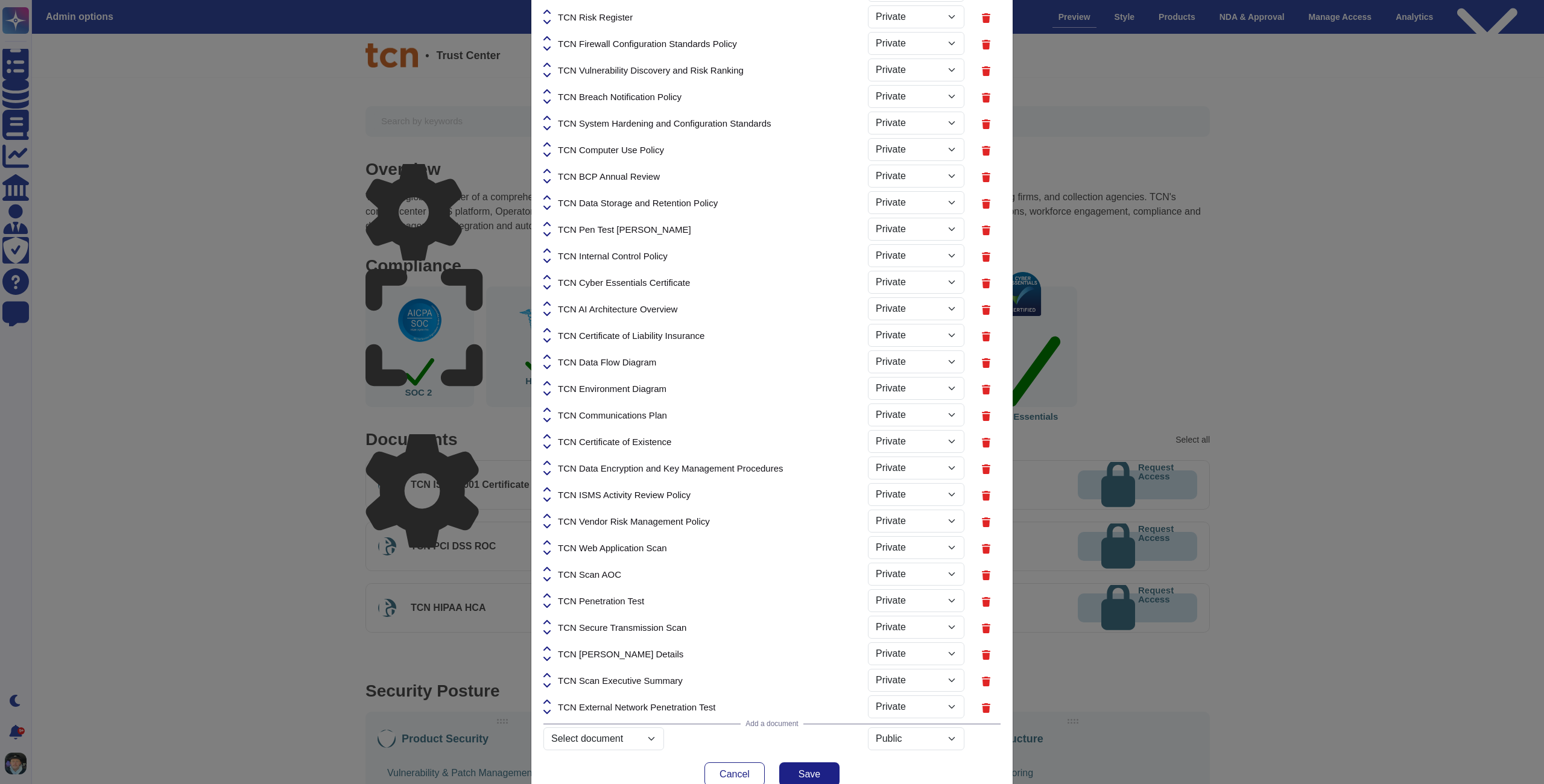
click at [550, 589] on div "TCN Penetration Test" at bounding box center [706, 600] width 325 height 27
click at [550, 598] on icon at bounding box center [546, 596] width 7 height 10
select select "PRIVATE"
click at [547, 569] on icon at bounding box center [546, 569] width 7 height 10
click at [546, 566] on icon at bounding box center [546, 569] width 7 height 10
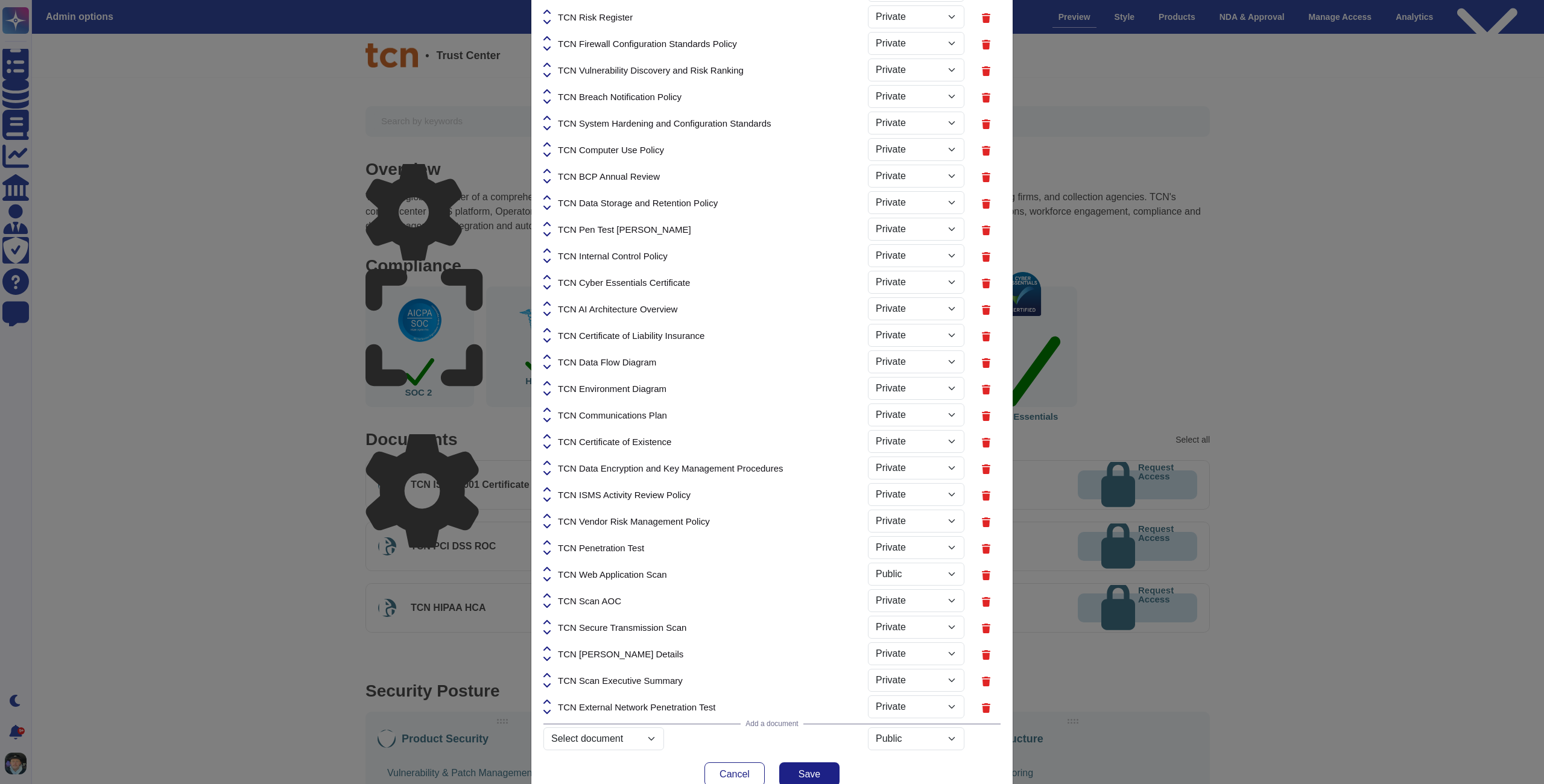
select select "PRIVATE"
click at [548, 543] on icon at bounding box center [546, 543] width 7 height 10
select select "PRIVATE"
click at [549, 515] on icon at bounding box center [546, 516] width 7 height 4
select select "PRIVATE"
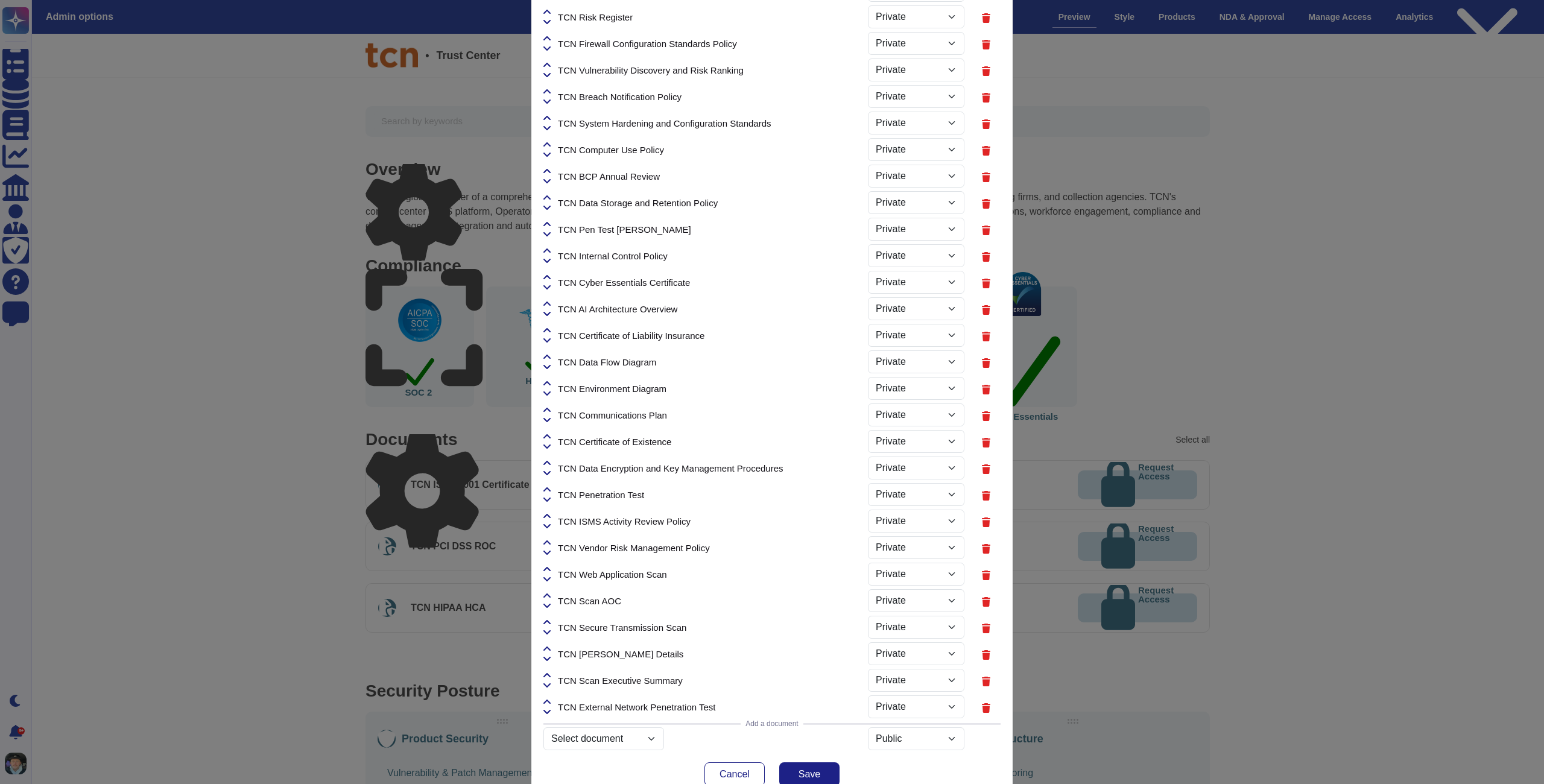
click at [549, 491] on icon at bounding box center [546, 490] width 7 height 10
select select "PRIVATE"
click at [549, 459] on icon at bounding box center [546, 463] width 7 height 10
select select "PRIVATE"
click at [547, 435] on icon at bounding box center [546, 436] width 7 height 4
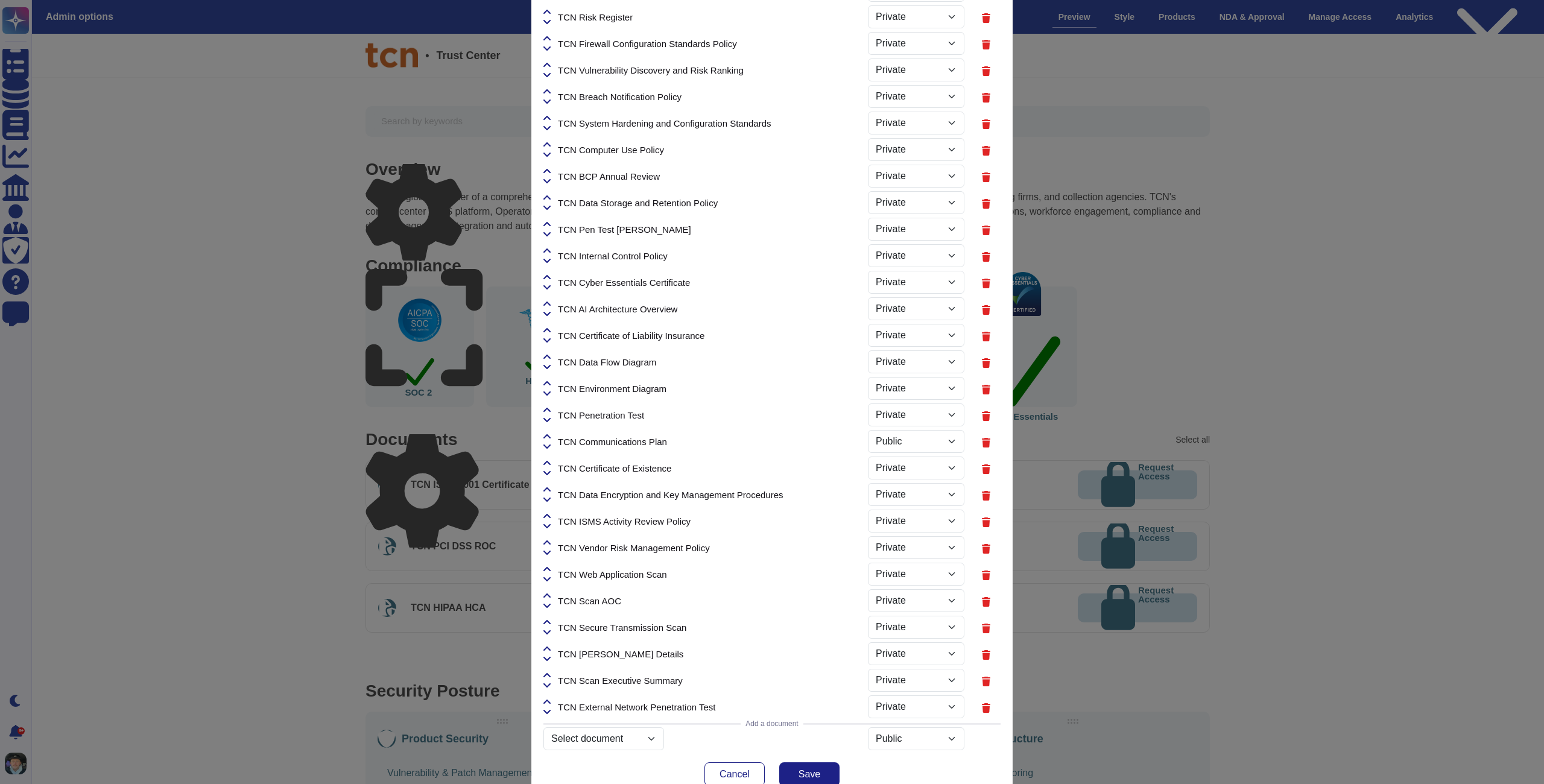
select select "PRIVATE"
click at [549, 409] on icon at bounding box center [546, 409] width 7 height 4
select select "PRIVATE"
click at [550, 384] on icon at bounding box center [546, 383] width 7 height 4
select select "PRIVATE"
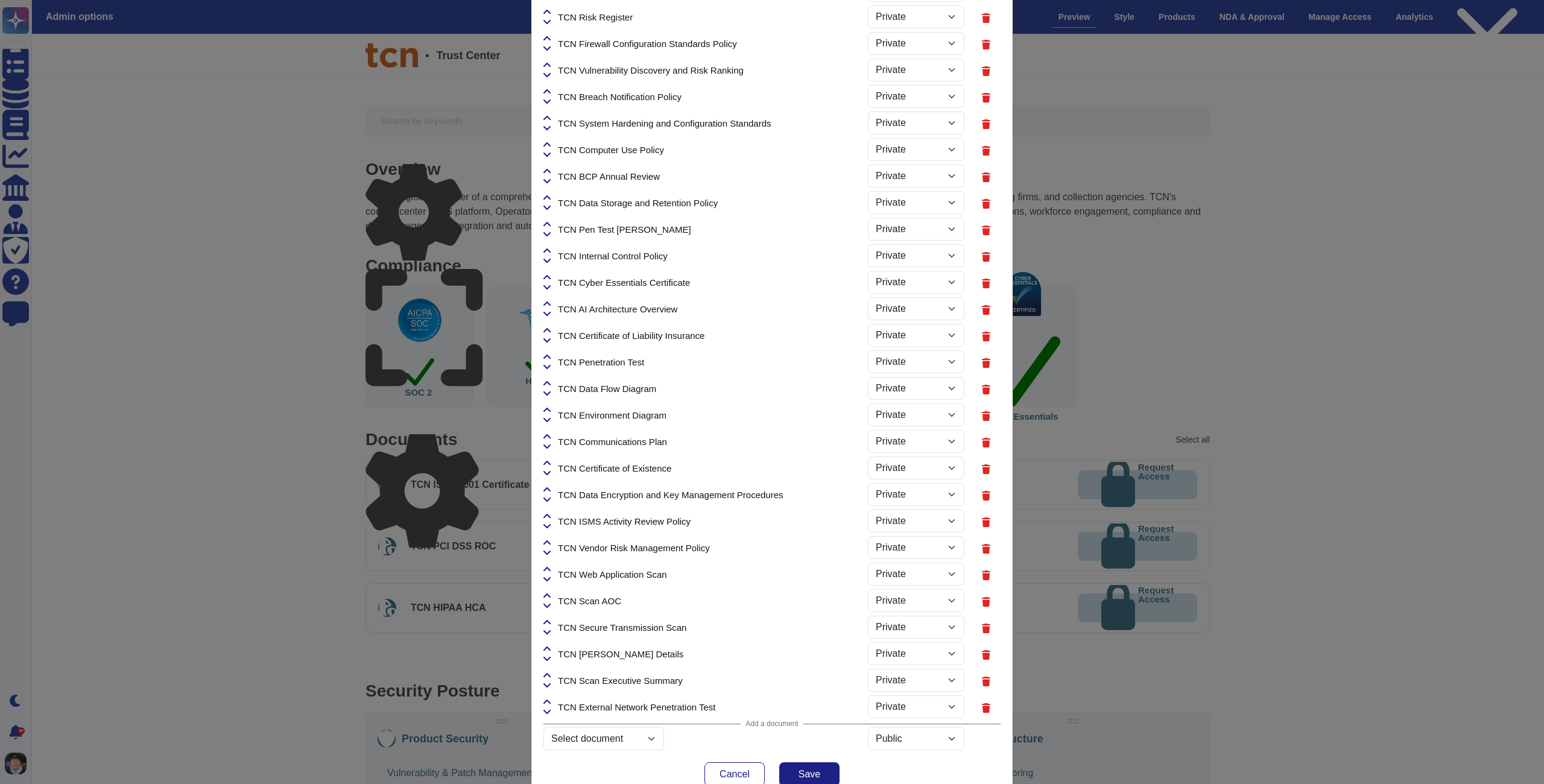
click at [549, 356] on icon at bounding box center [546, 357] width 7 height 4
select select "PRIVATE"
click at [549, 330] on icon at bounding box center [546, 330] width 7 height 4
select select "PRIVATE"
click at [547, 299] on icon at bounding box center [546, 304] width 7 height 10
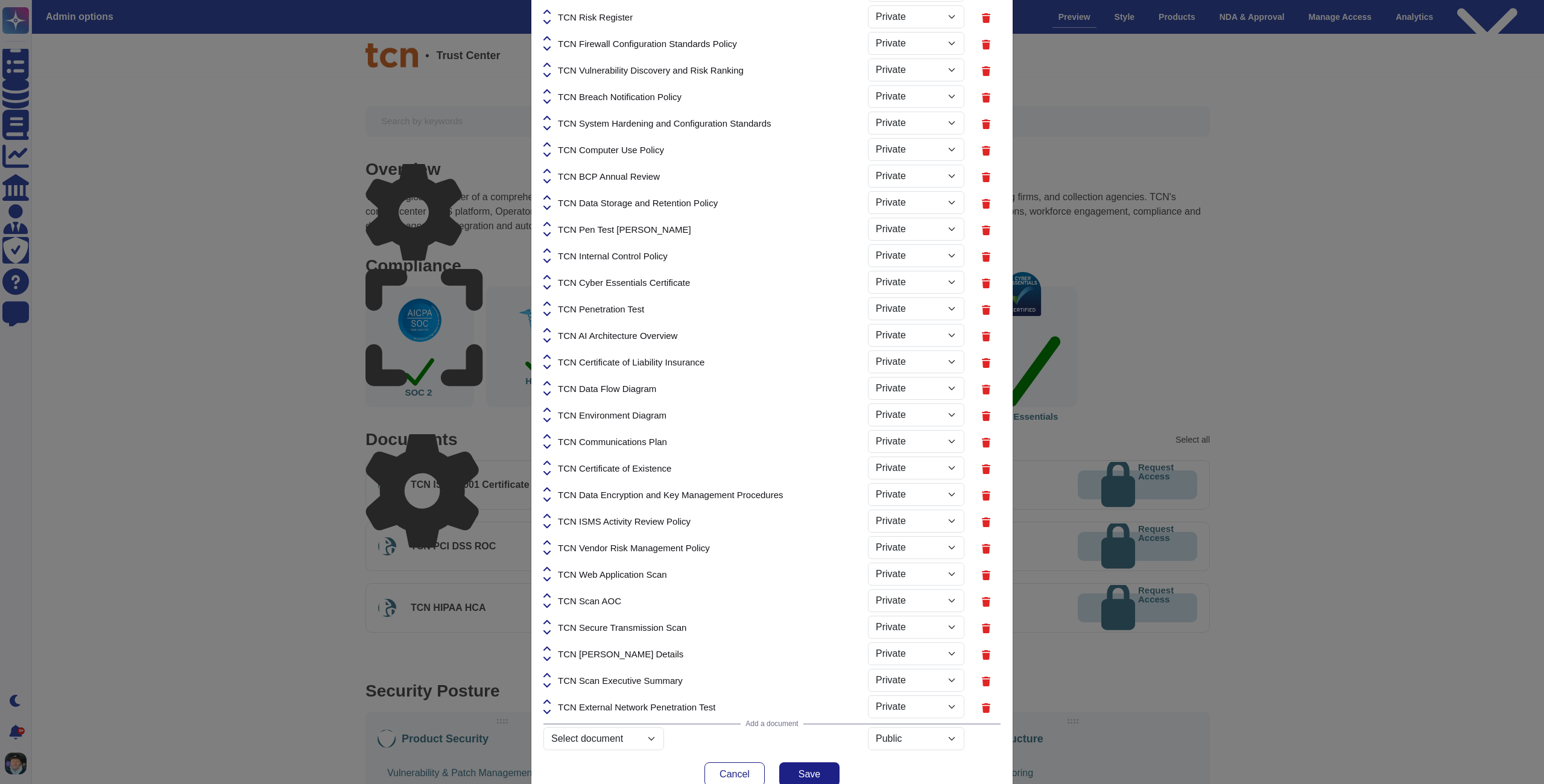
click at [548, 301] on icon at bounding box center [546, 304] width 7 height 10
click at [550, 303] on icon at bounding box center [546, 304] width 7 height 10
click at [549, 305] on icon at bounding box center [546, 304] width 7 height 10
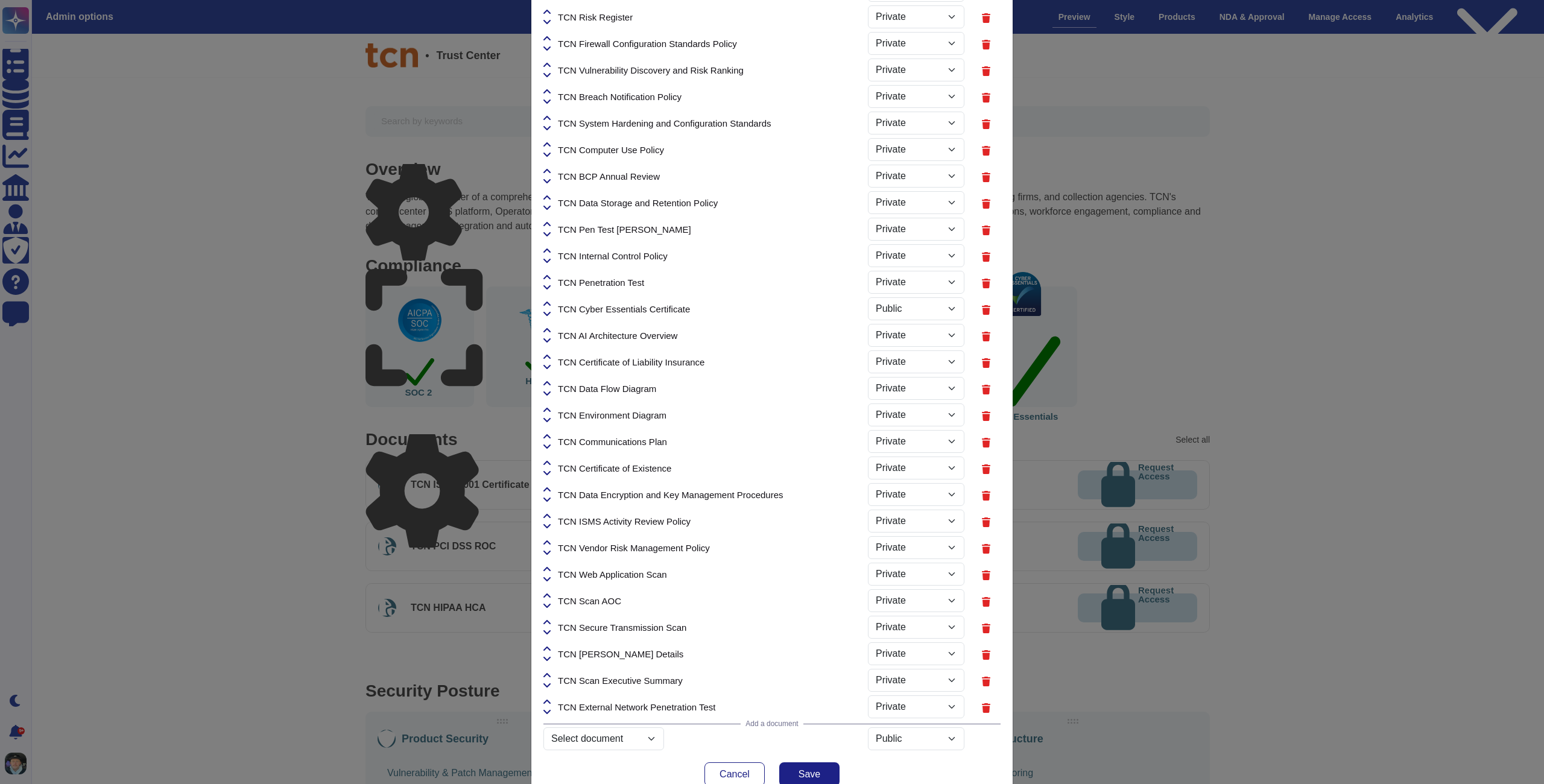
select select "PRIVATE"
click at [547, 280] on icon at bounding box center [546, 278] width 7 height 10
select select "PRIVATE"
click at [549, 251] on icon at bounding box center [546, 251] width 7 height 10
select select "PRIVATE"
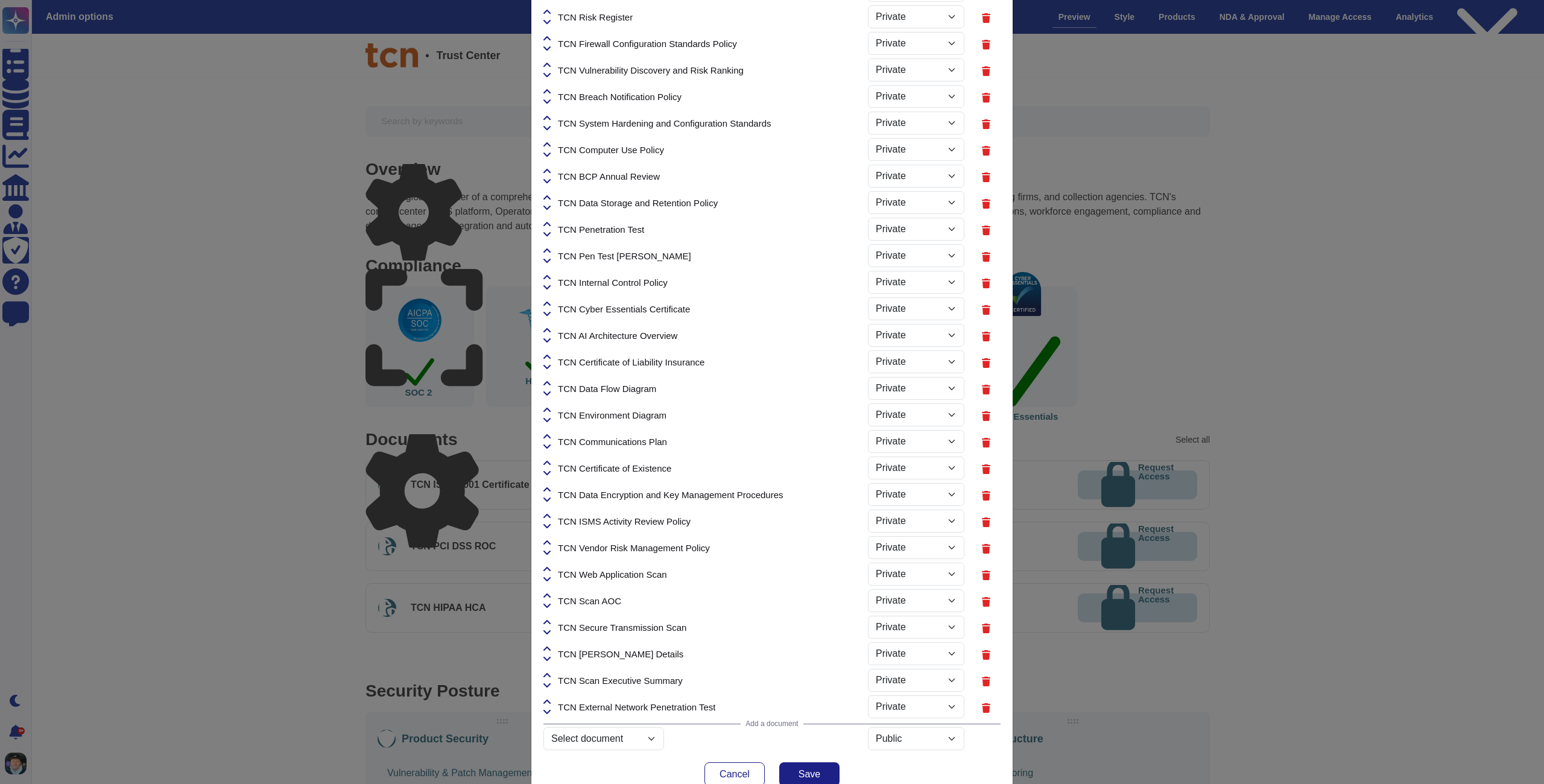
click at [549, 222] on icon at bounding box center [546, 224] width 7 height 10
click at [549, 221] on icon at bounding box center [546, 224] width 7 height 10
click at [549, 225] on icon at bounding box center [546, 224] width 7 height 10
click at [550, 223] on icon at bounding box center [546, 224] width 7 height 10
click at [547, 222] on icon at bounding box center [546, 224] width 7 height 10
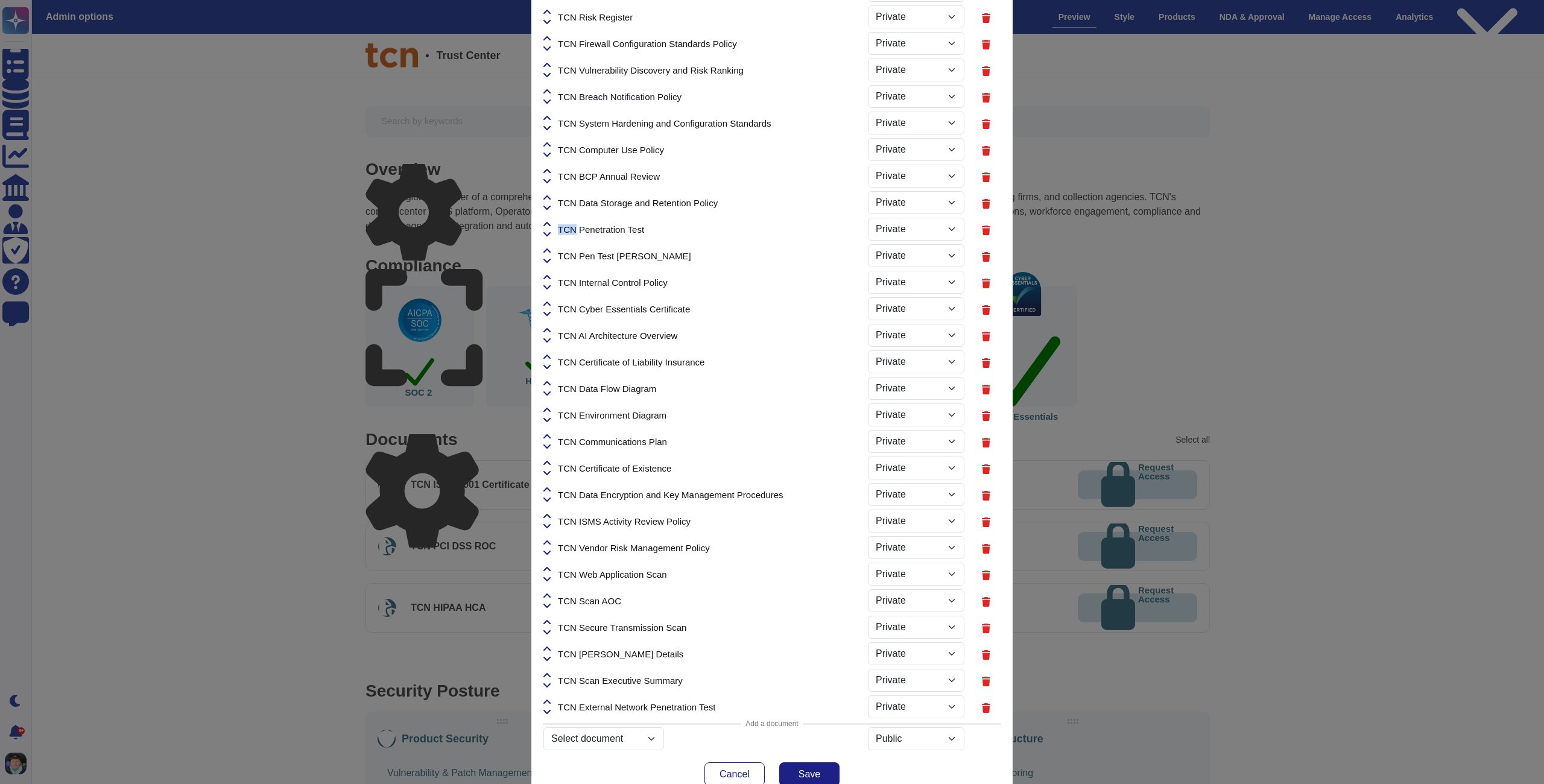
click at [547, 222] on icon at bounding box center [546, 224] width 7 height 10
click at [585, 233] on span "TCN Penetration Test" at bounding box center [601, 229] width 87 height 9
click at [546, 223] on icon at bounding box center [546, 224] width 7 height 10
select select "PRIVATE"
click at [549, 196] on icon at bounding box center [546, 197] width 7 height 4
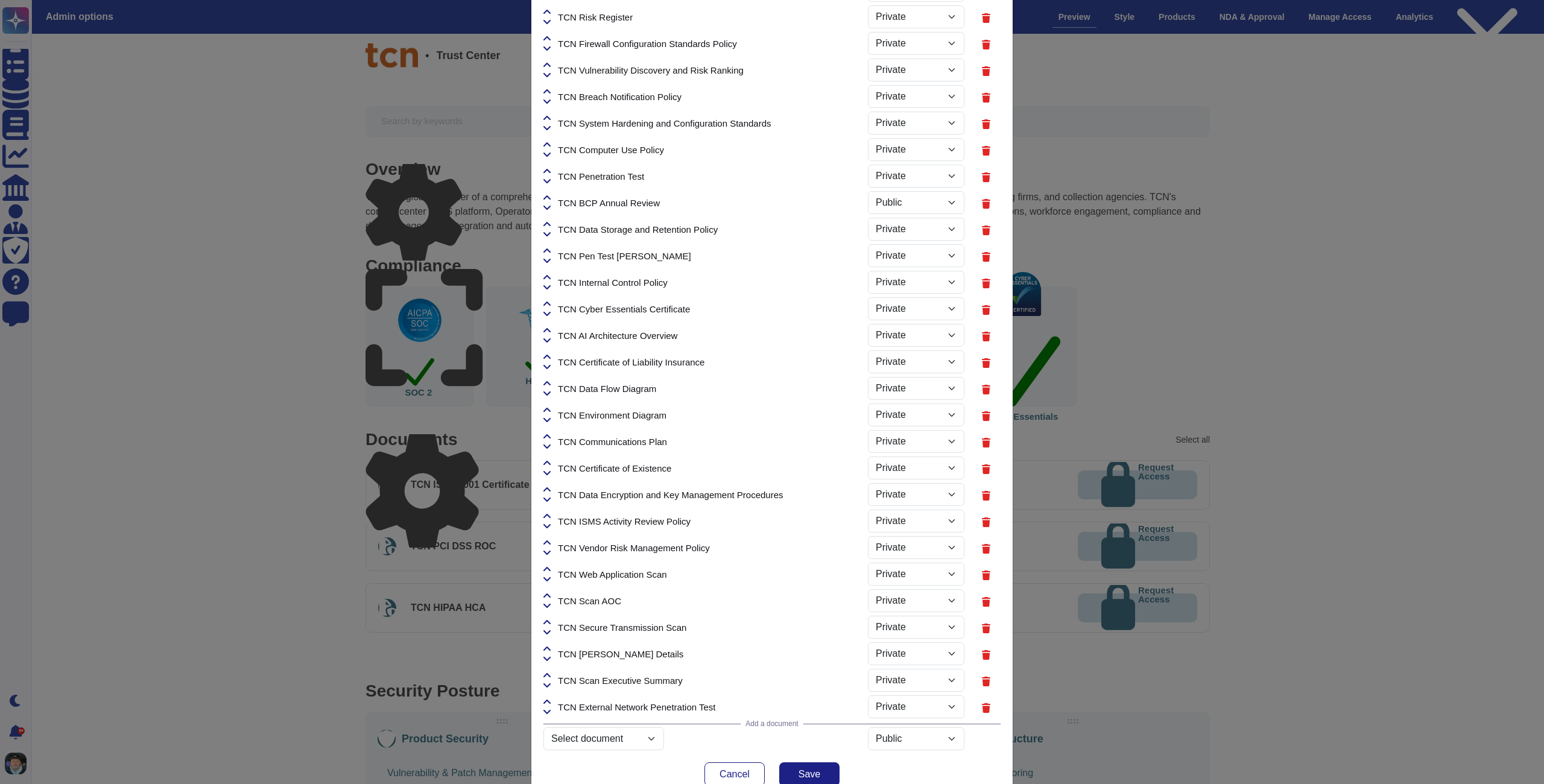
select select "PRIVATE"
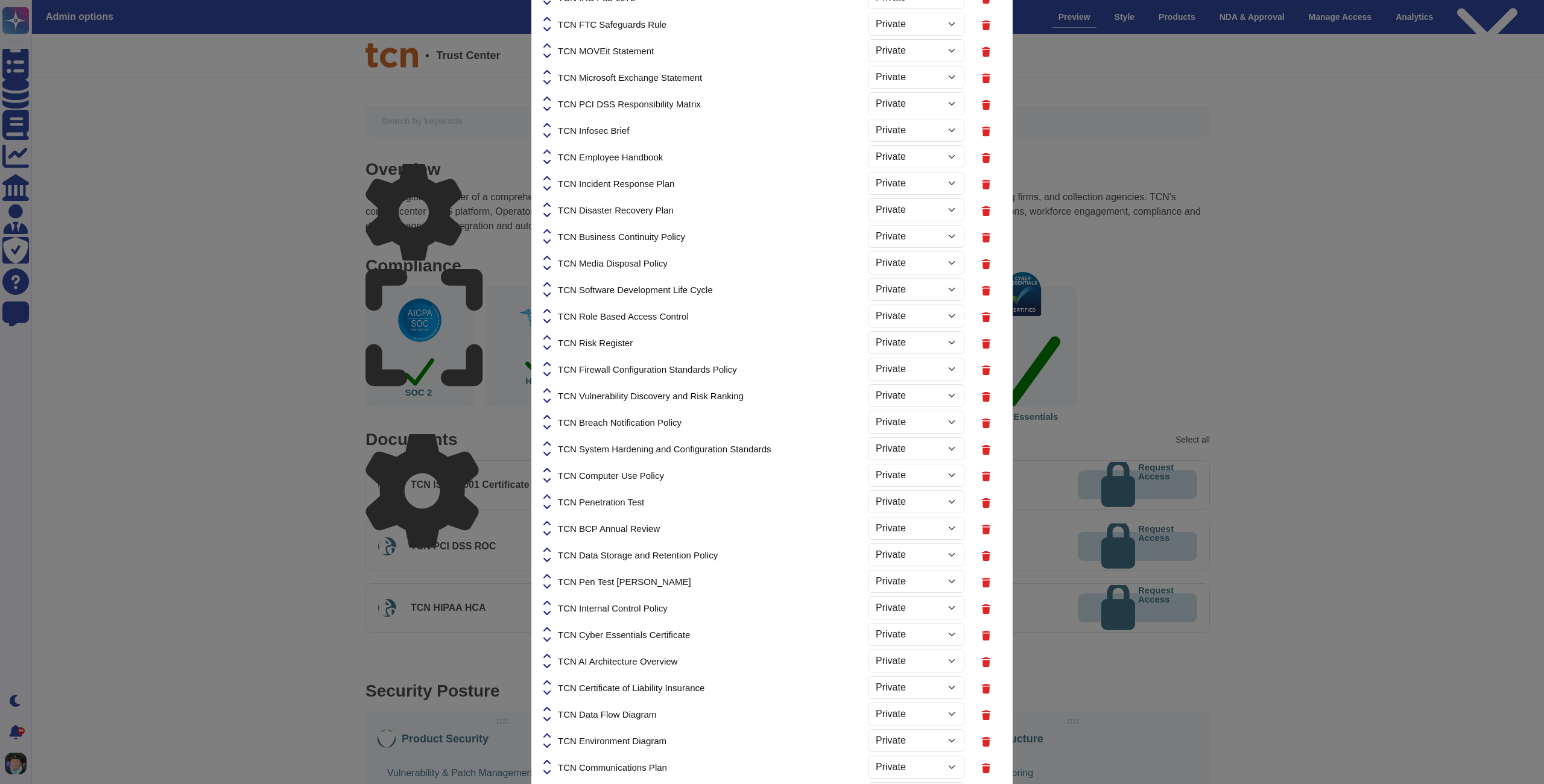
scroll to position [517, 0]
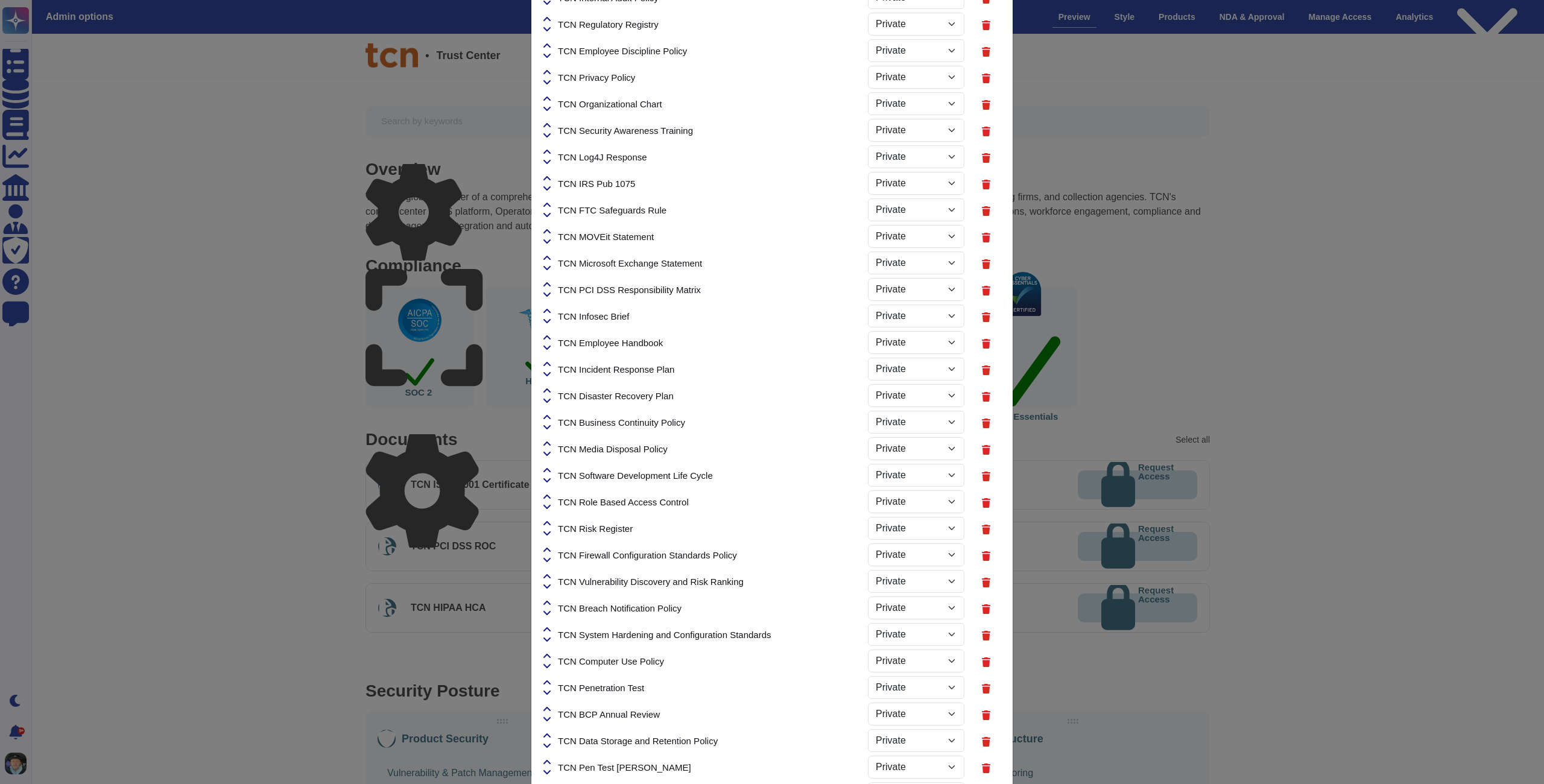
click at [550, 680] on icon at bounding box center [546, 682] width 7 height 10
select select "PRIVATE"
click at [550, 655] on icon at bounding box center [546, 655] width 7 height 4
select select "PRIVATE"
click at [549, 626] on icon at bounding box center [546, 630] width 7 height 10
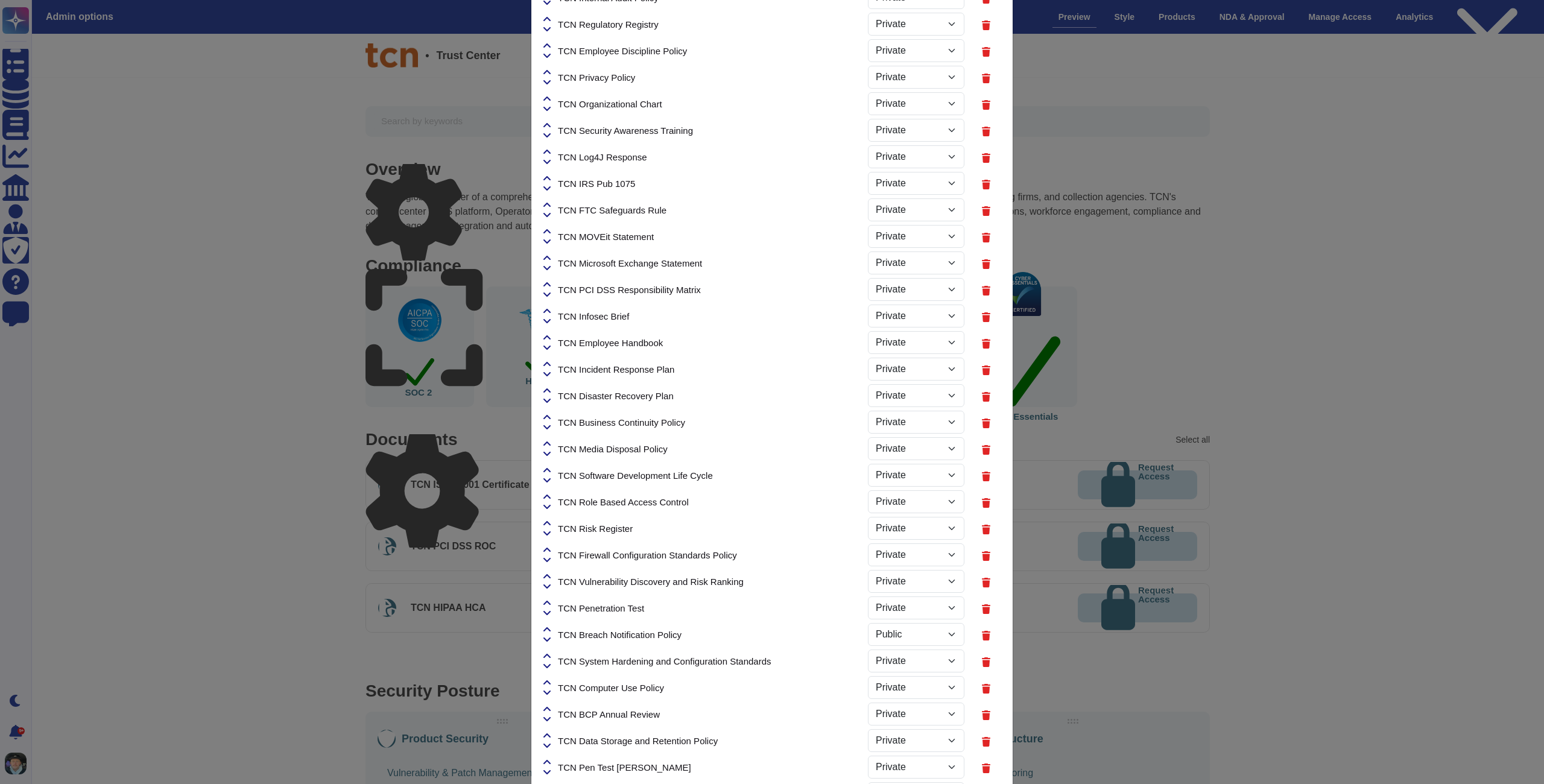
select select "PRIVATE"
click at [548, 603] on icon at bounding box center [546, 603] width 7 height 10
click at [549, 603] on icon at bounding box center [546, 603] width 7 height 10
select select "PRIVATE"
click at [549, 575] on icon at bounding box center [546, 576] width 7 height 4
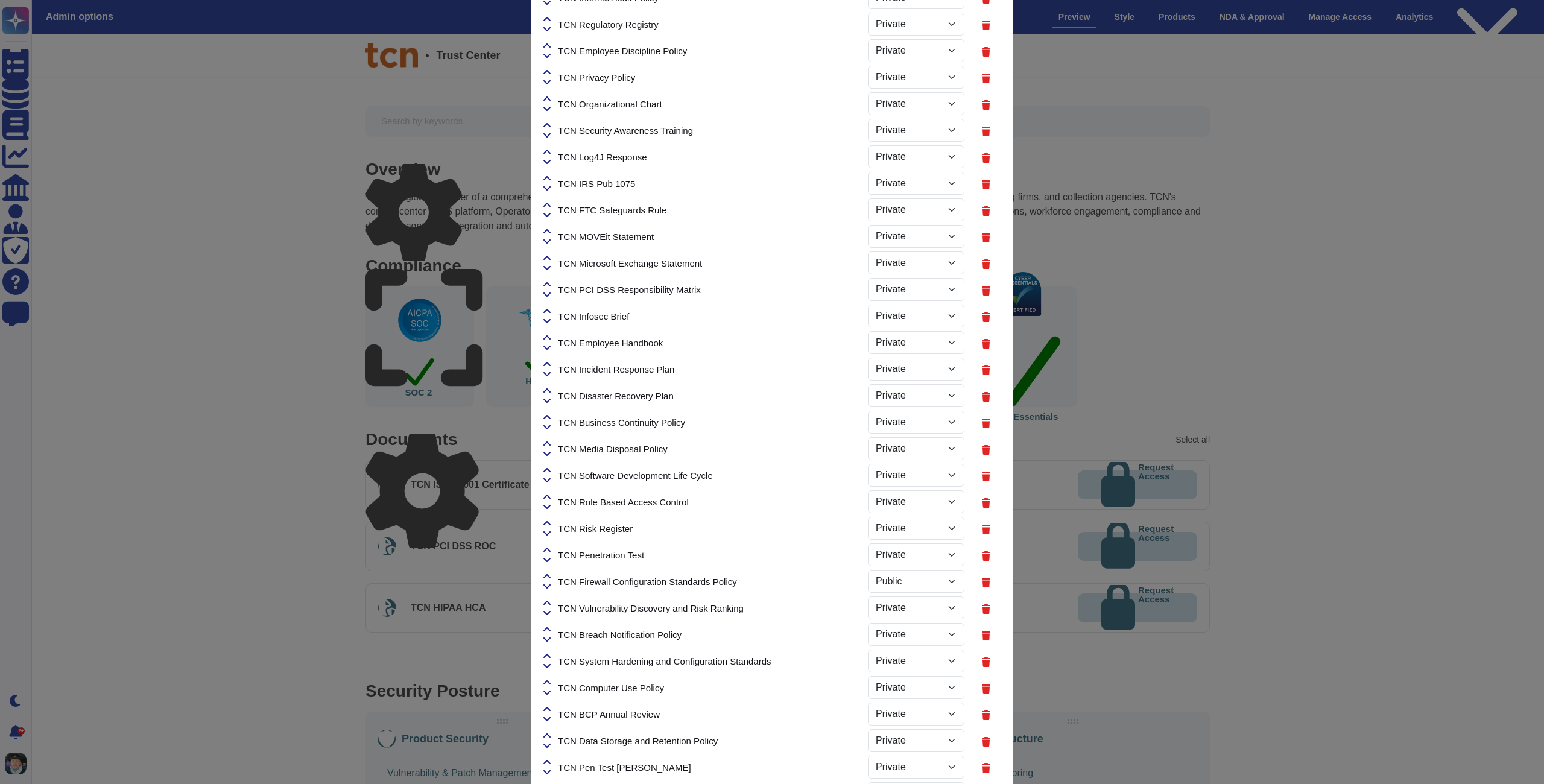
select select "PRIVATE"
click at [550, 549] on icon at bounding box center [546, 550] width 7 height 10
select select "PRIVATE"
click at [550, 520] on icon at bounding box center [546, 523] width 7 height 10
select select "PRIVATE"
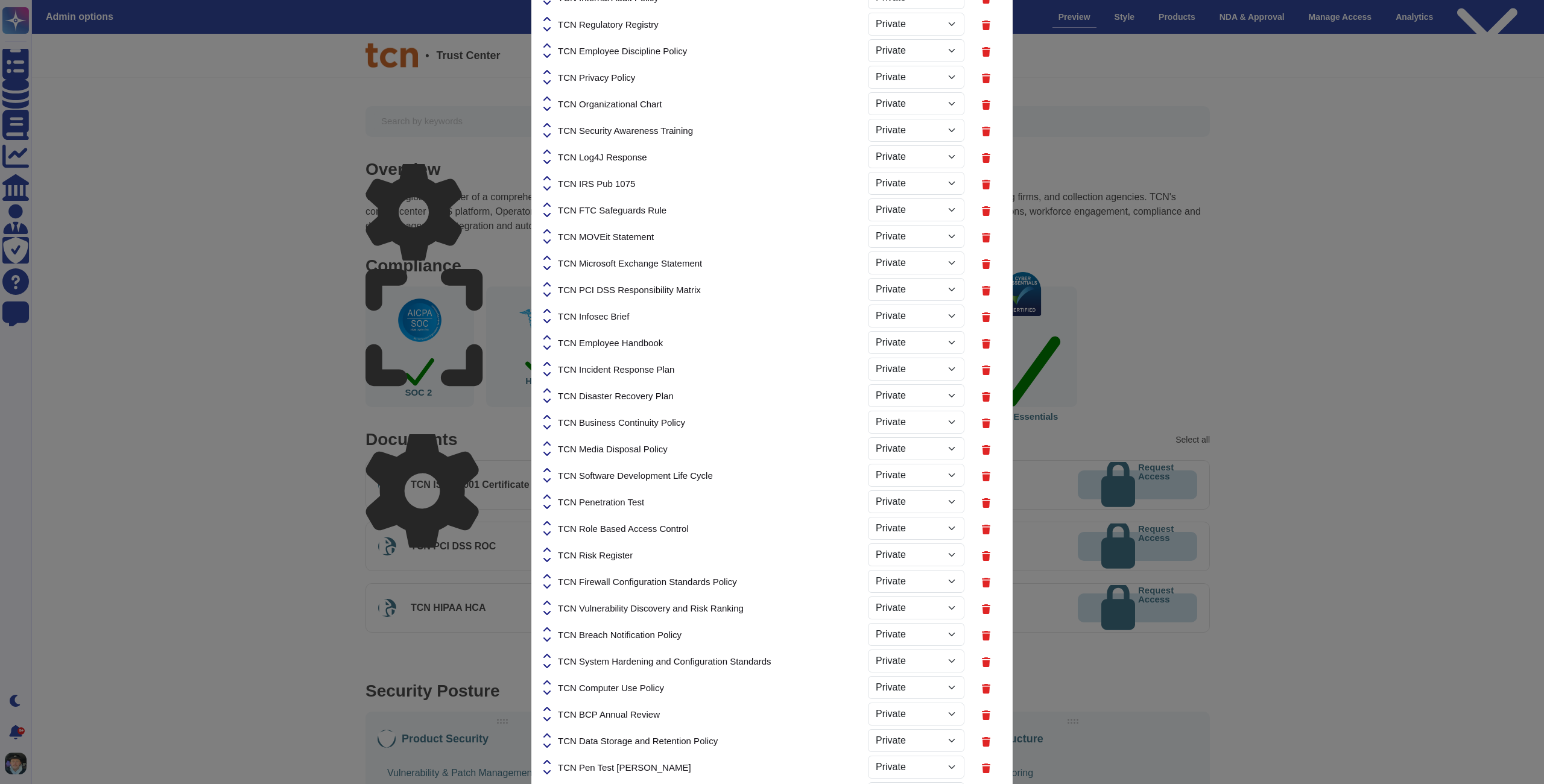
click at [547, 496] on icon at bounding box center [546, 496] width 7 height 4
select select "PRIVATE"
click at [548, 471] on icon at bounding box center [546, 470] width 7 height 10
select select "PRIVATE"
click at [547, 443] on icon at bounding box center [546, 444] width 7 height 10
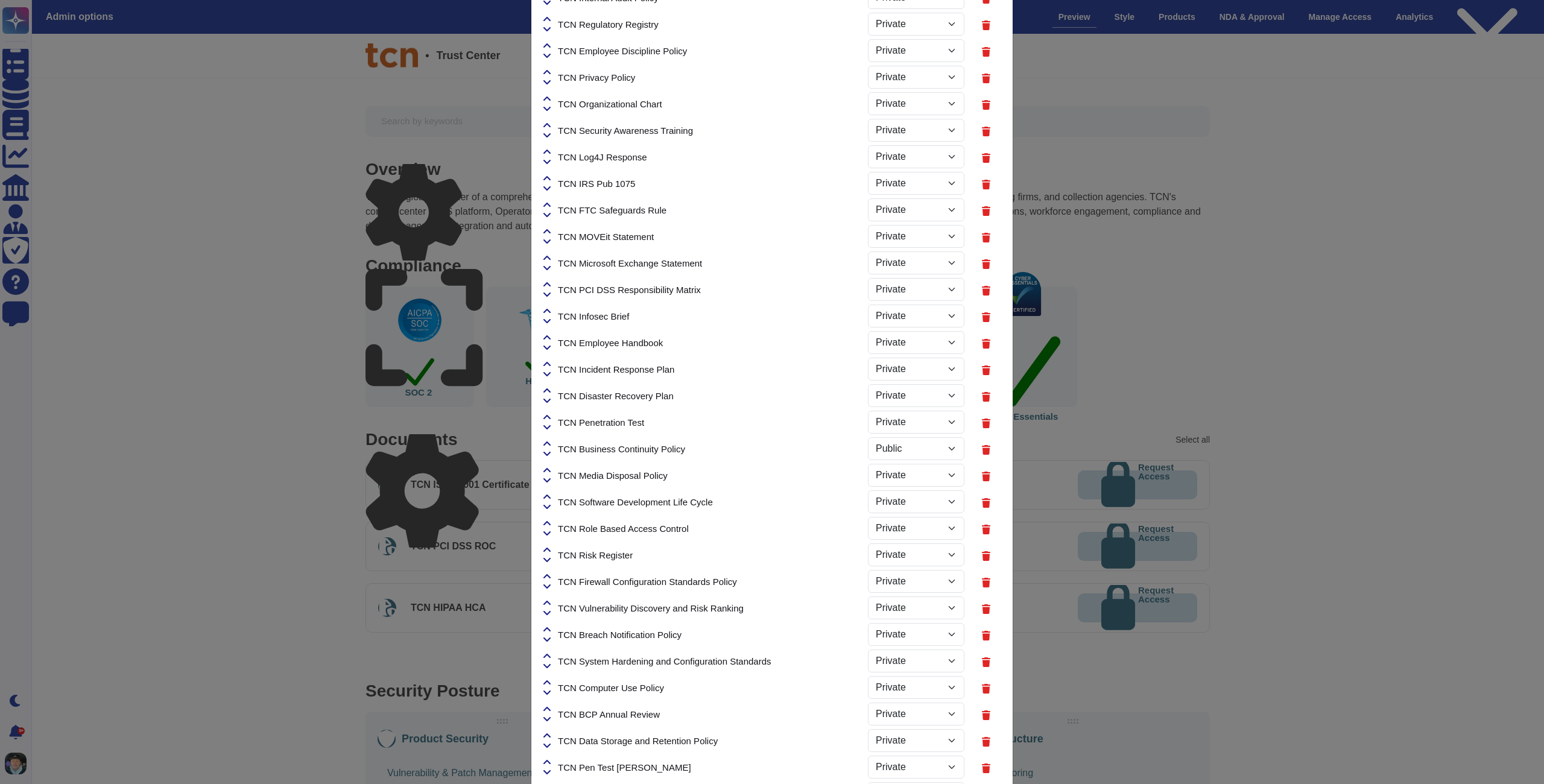
select select "PRIVATE"
click at [549, 416] on icon at bounding box center [546, 417] width 7 height 10
select select "PRIVATE"
click at [549, 387] on icon at bounding box center [546, 391] width 7 height 10
select select "PRIVATE"
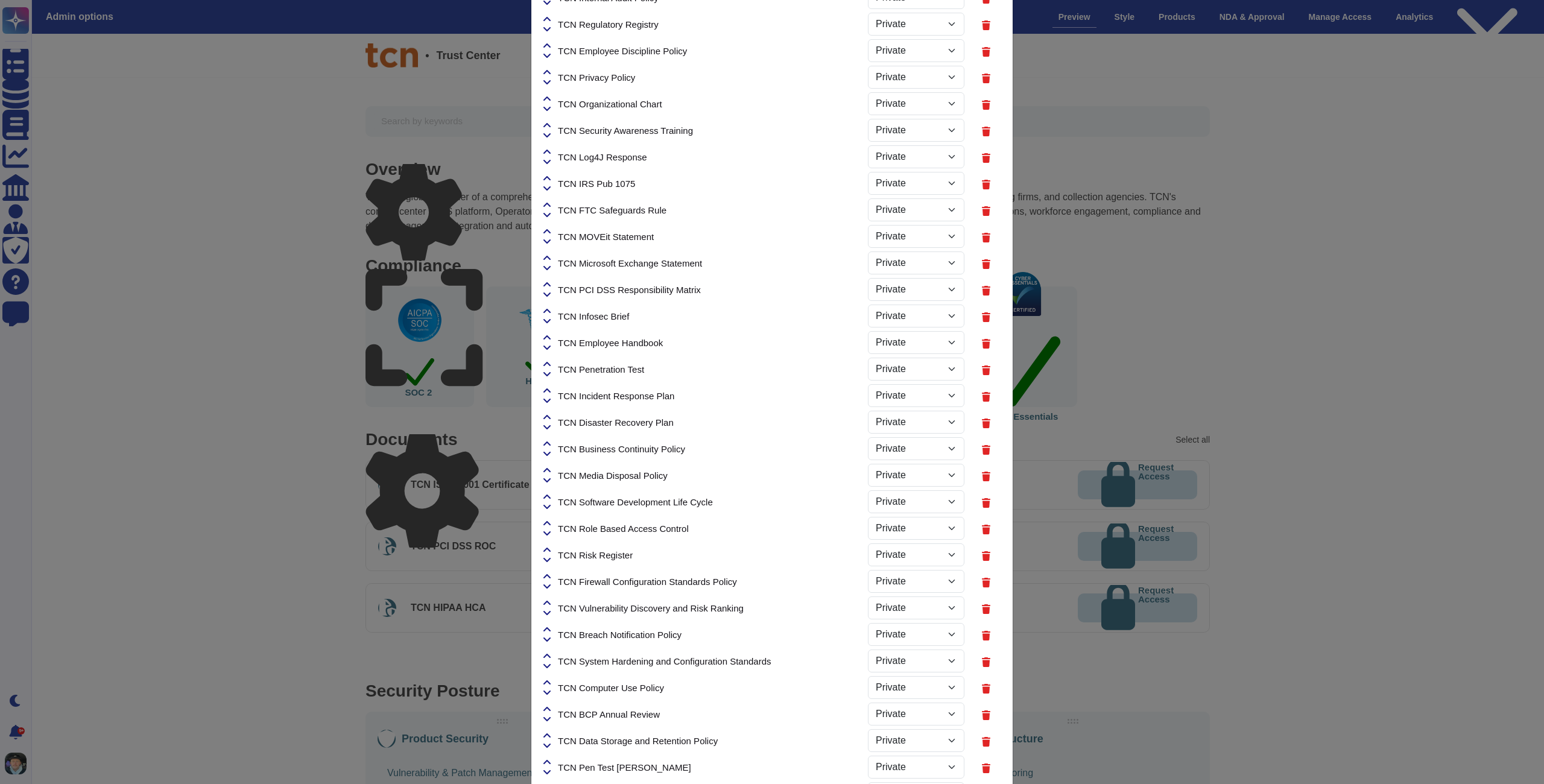
click at [548, 363] on icon at bounding box center [546, 364] width 7 height 4
select select "PRIVATE"
click at [549, 342] on icon at bounding box center [546, 338] width 7 height 10
select select "PRIVATE"
click at [550, 311] on icon at bounding box center [546, 311] width 7 height 4
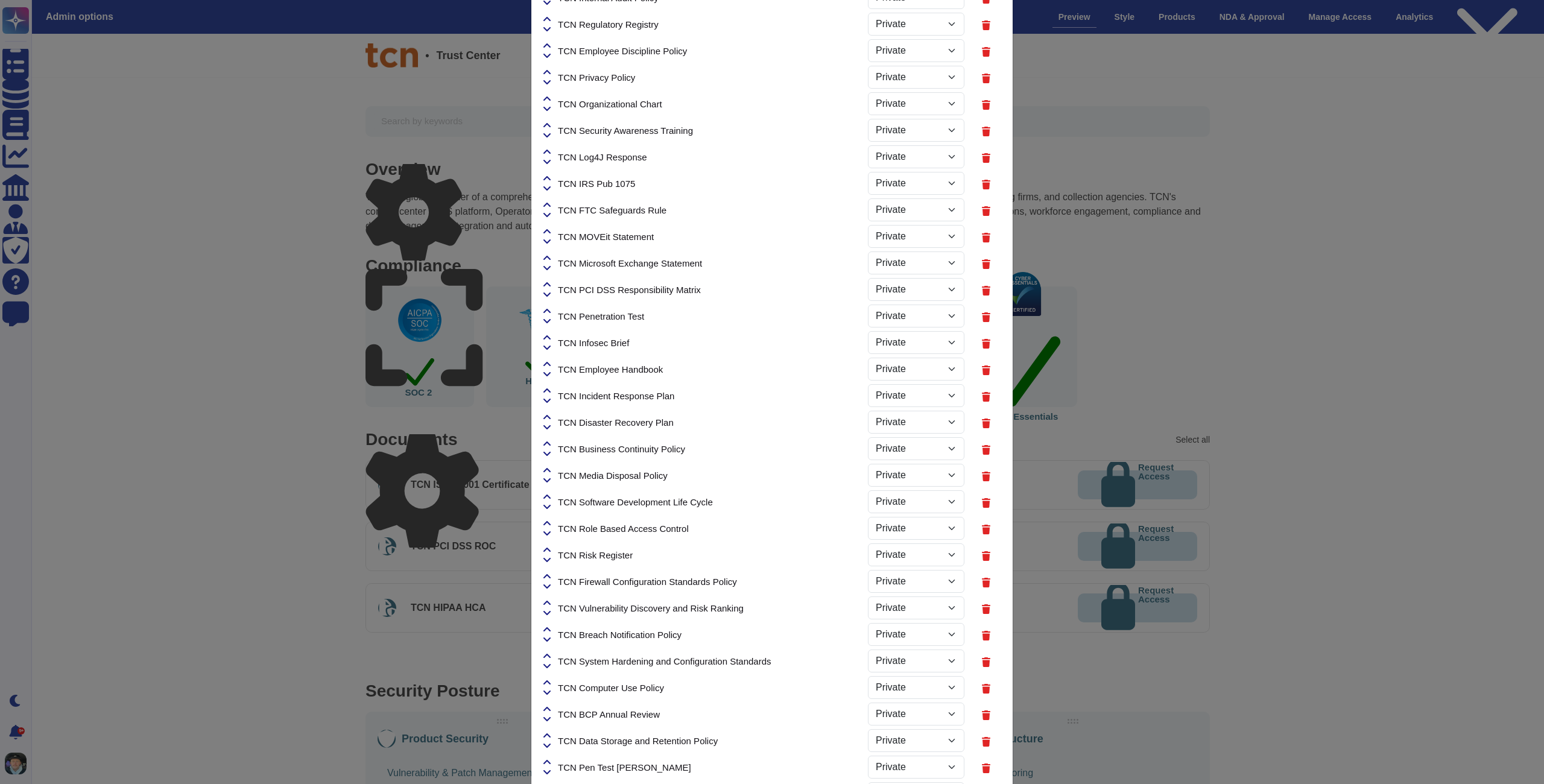
click at [547, 311] on icon at bounding box center [546, 311] width 7 height 4
select select "PRIVATE"
click at [549, 286] on icon at bounding box center [546, 285] width 7 height 10
click at [548, 283] on icon at bounding box center [546, 284] width 7 height 4
select select "PRIVATE"
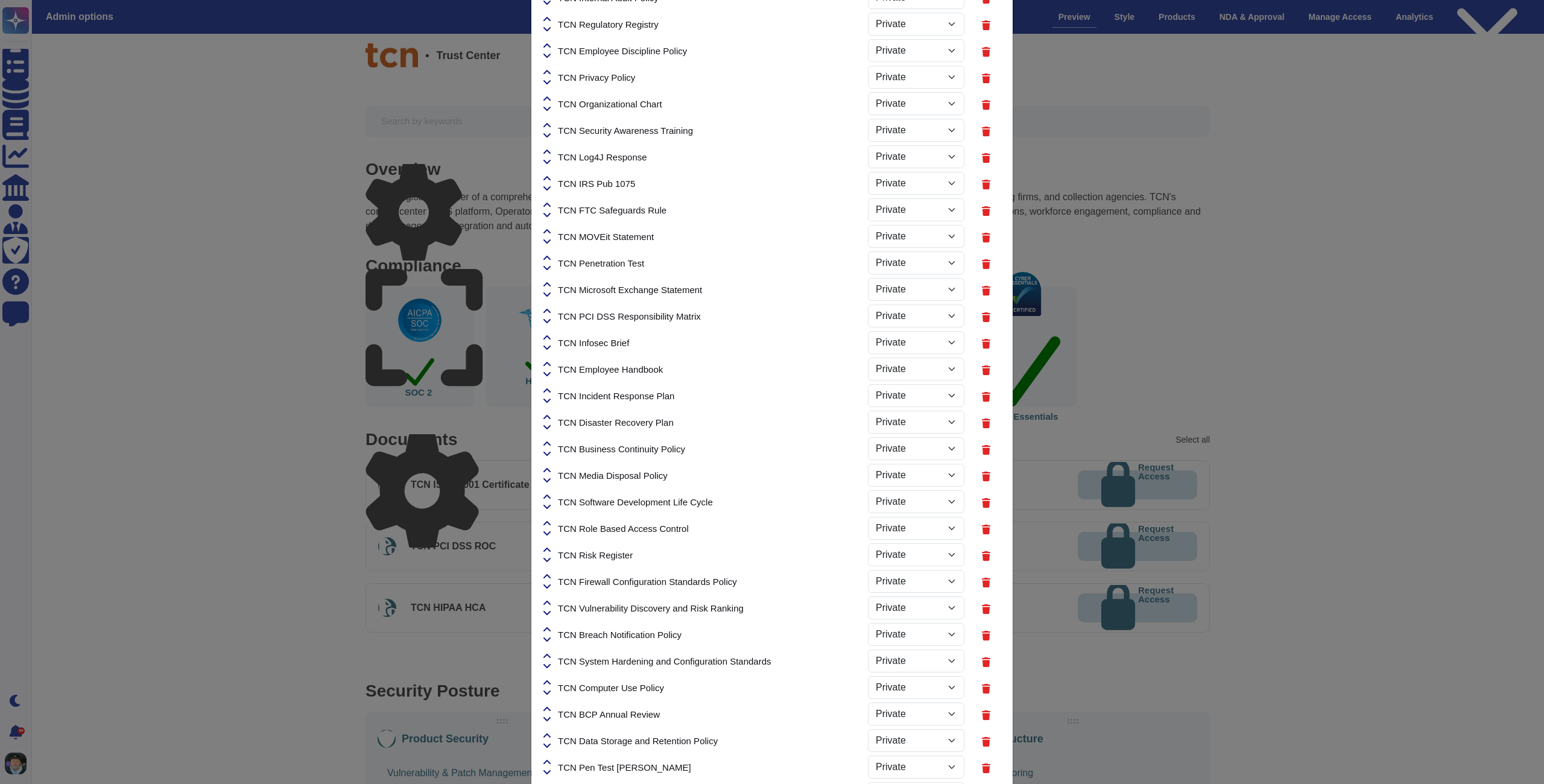
click at [549, 257] on icon at bounding box center [546, 258] width 7 height 4
select select "PRIVATE"
click at [549, 231] on icon at bounding box center [546, 231] width 7 height 4
select select "PRIVATE"
click at [549, 207] on icon at bounding box center [546, 205] width 7 height 10
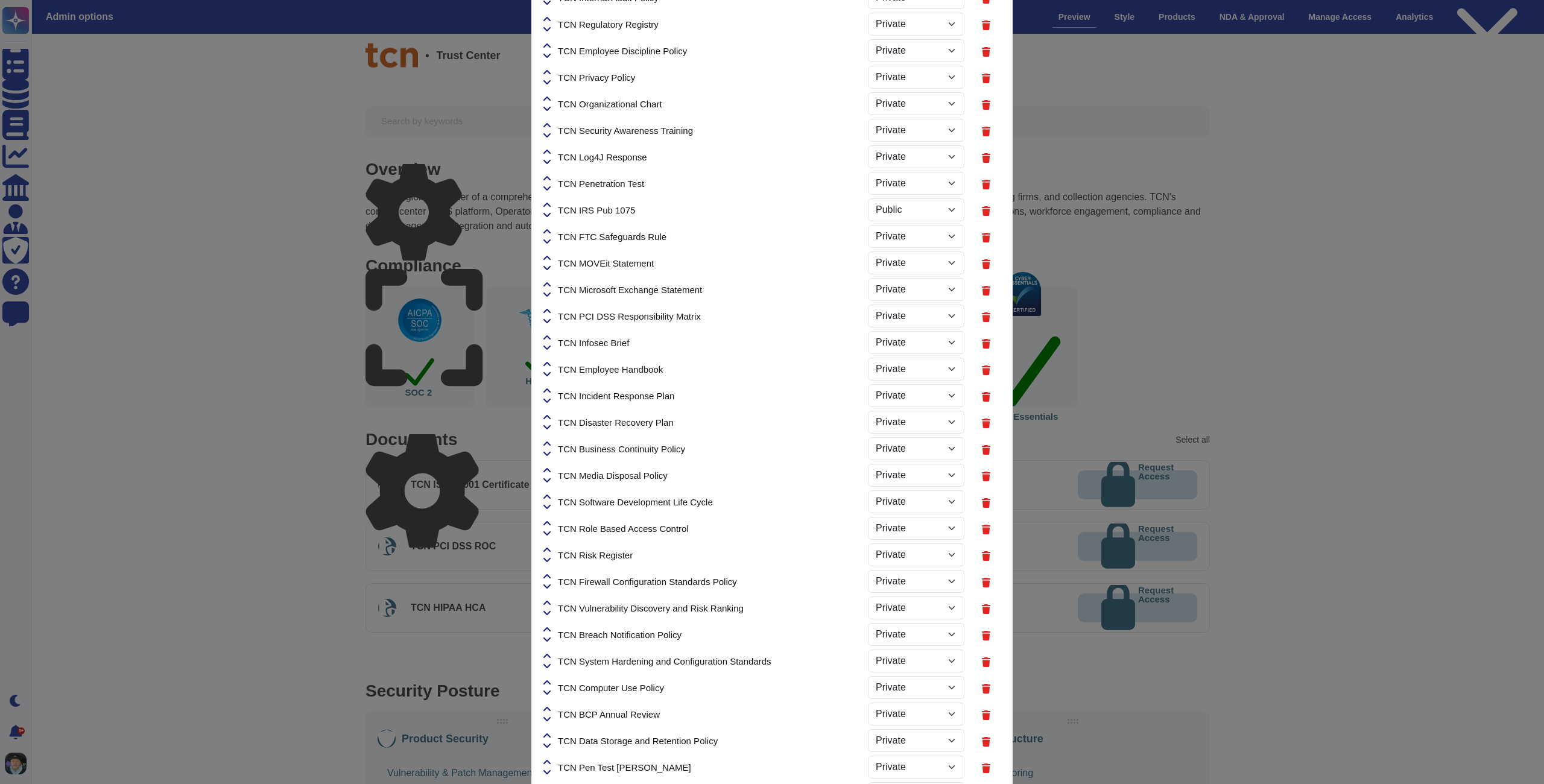
select select "PRIVATE"
click at [550, 178] on icon at bounding box center [546, 178] width 7 height 4
select select "PRIVATE"
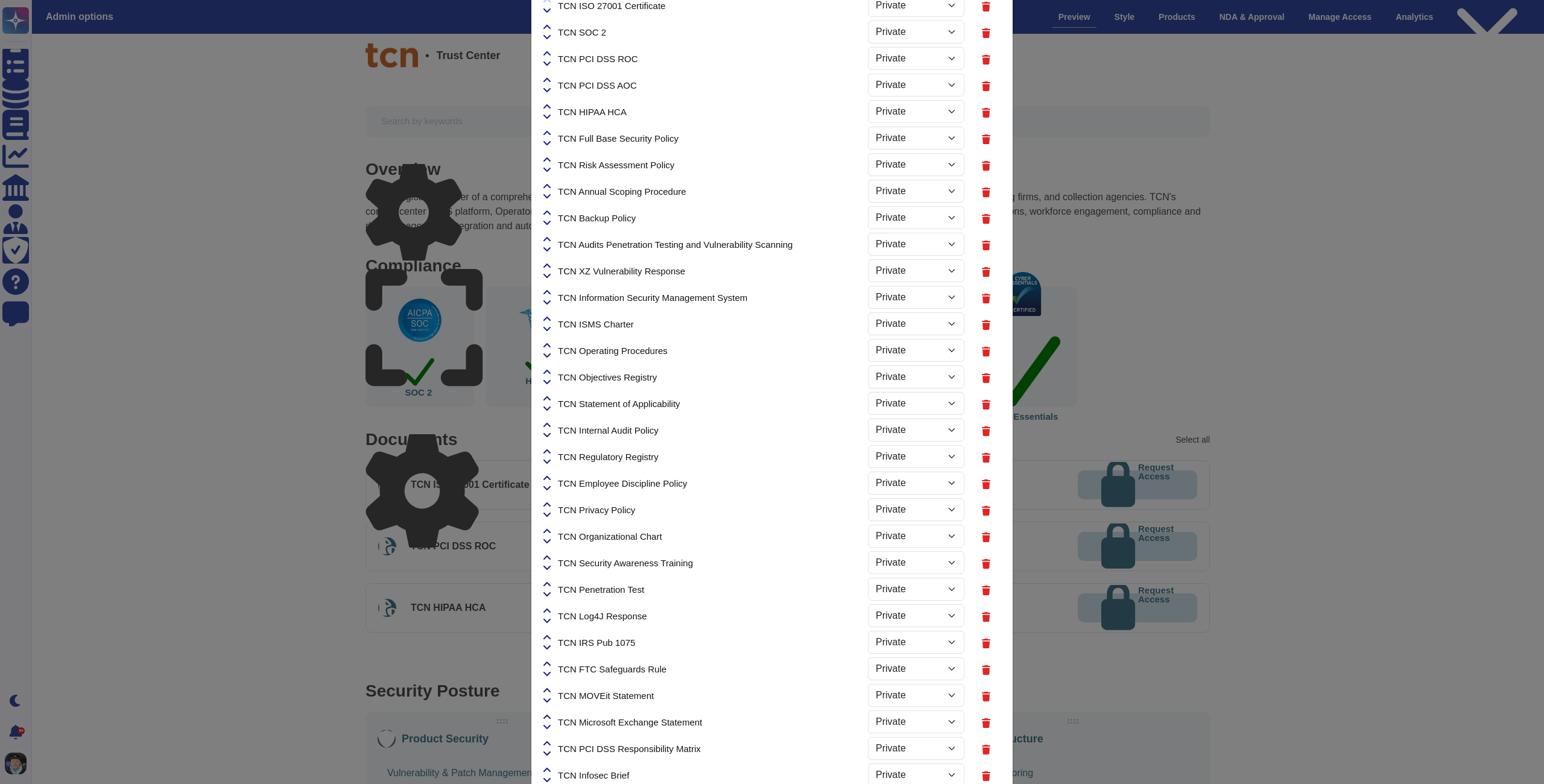
scroll to position [0, 0]
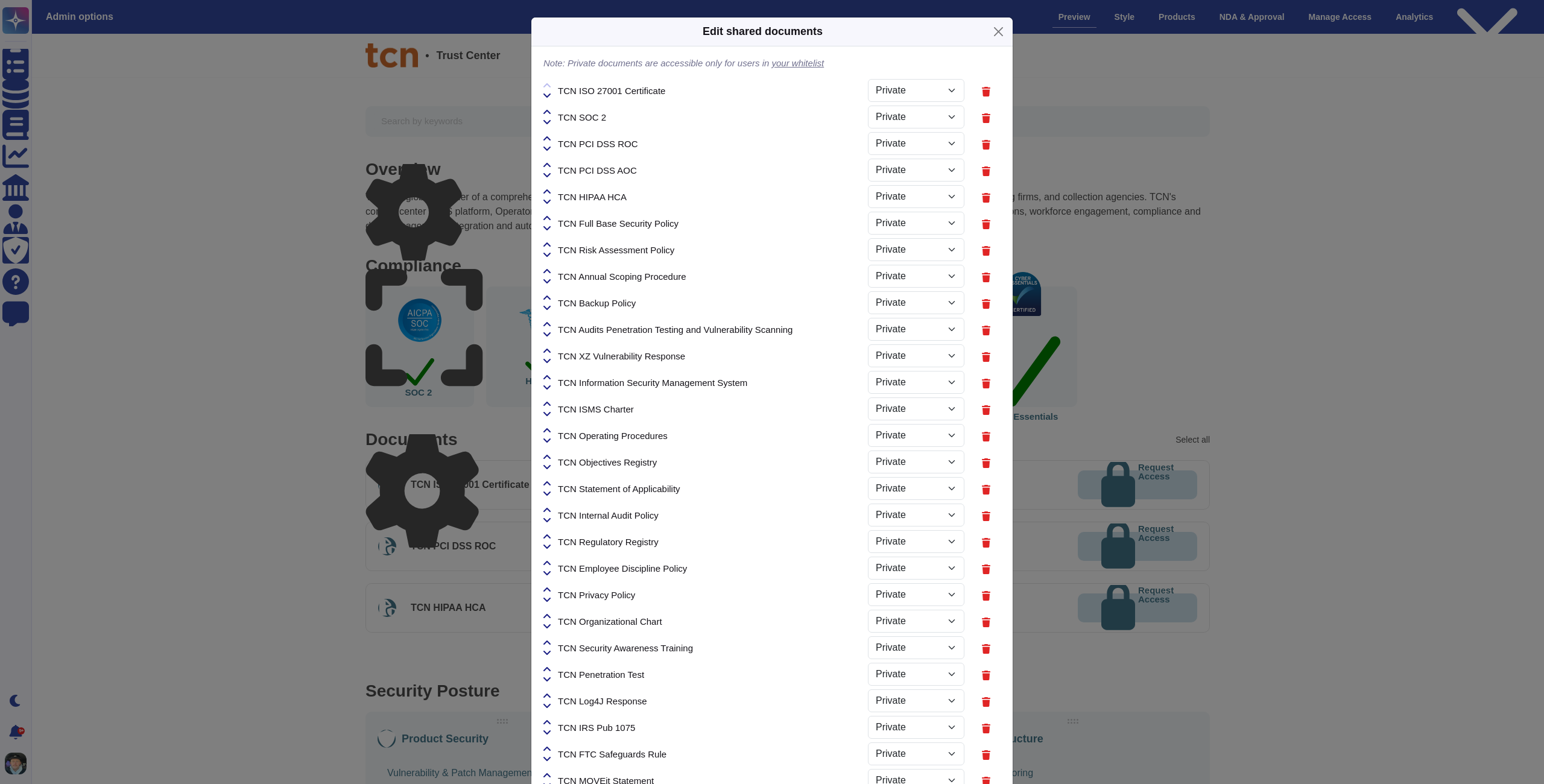
click at [549, 668] on icon at bounding box center [546, 669] width 7 height 10
select select "PRIVATE"
click at [548, 640] on icon at bounding box center [546, 643] width 7 height 10
click at [547, 644] on icon at bounding box center [546, 643] width 7 height 10
select select "PRIVATE"
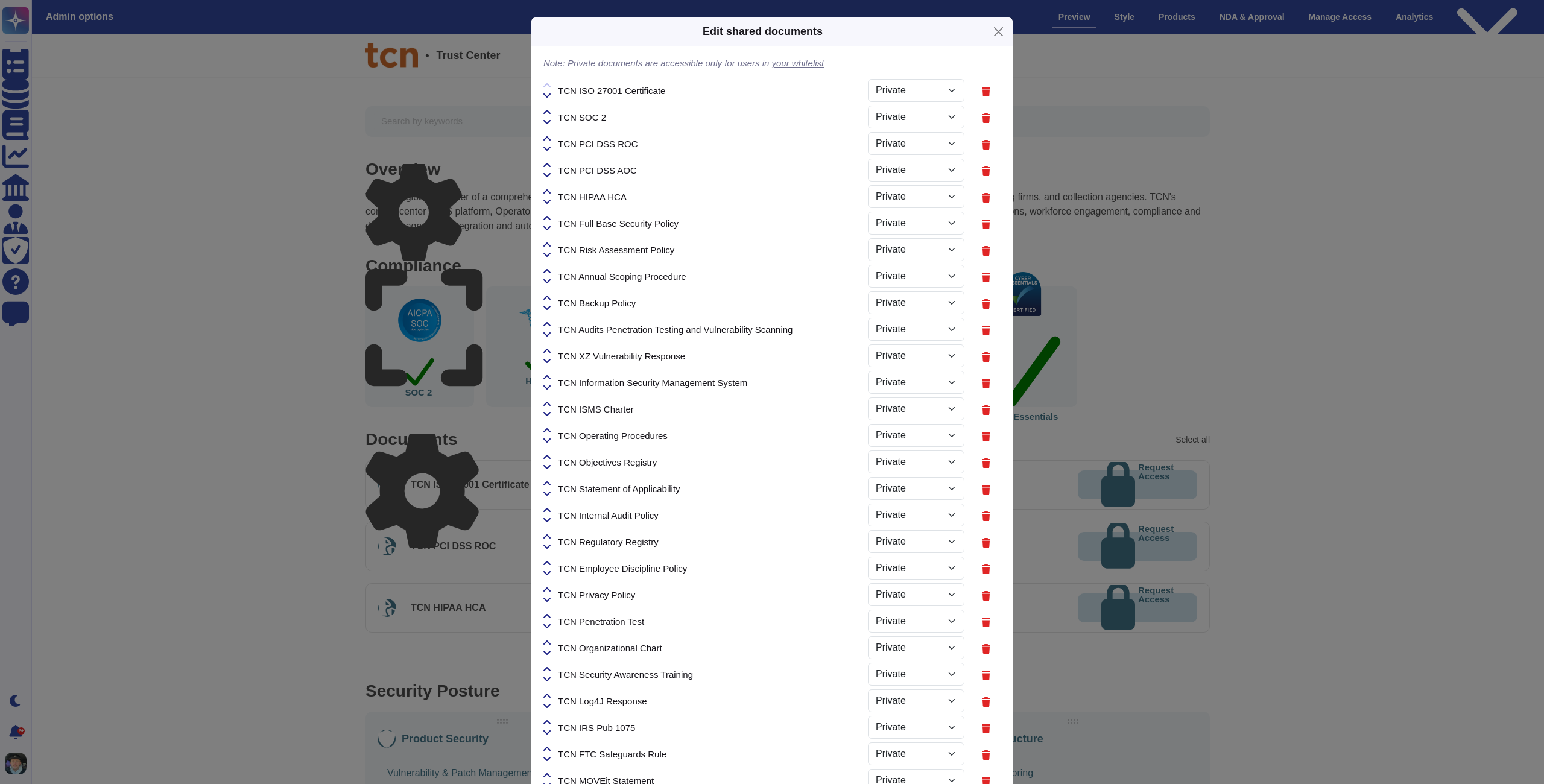
click at [550, 619] on icon at bounding box center [546, 617] width 7 height 10
click at [549, 614] on icon at bounding box center [546, 616] width 7 height 4
select select "PRIVATE"
click at [549, 588] on icon at bounding box center [546, 589] width 7 height 4
select select "PRIVATE"
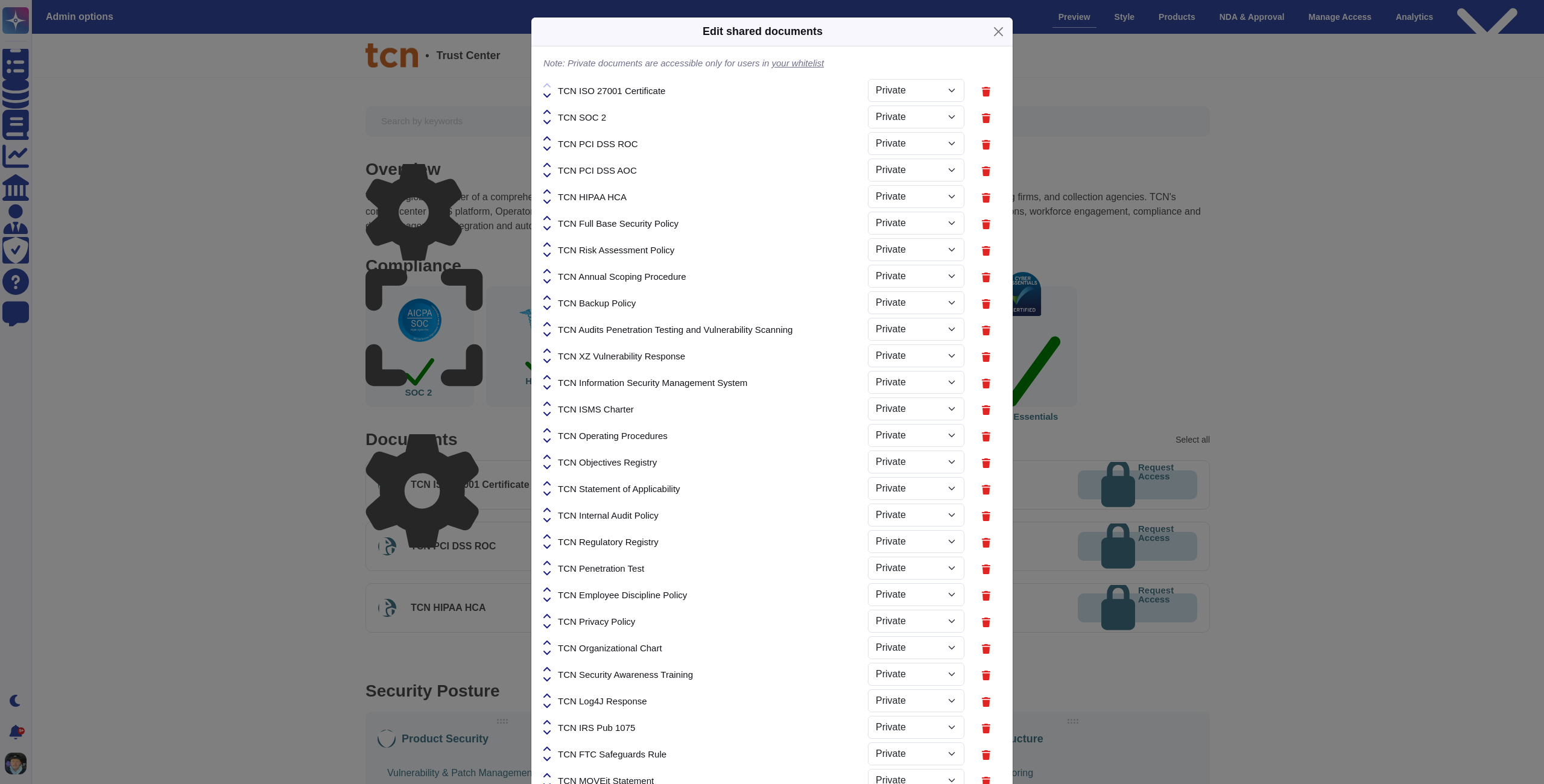
click at [548, 562] on icon at bounding box center [546, 563] width 7 height 4
select select "PRIVATE"
click at [550, 534] on icon at bounding box center [546, 537] width 7 height 10
select select "PRIVATE"
click at [549, 506] on icon at bounding box center [546, 510] width 7 height 10
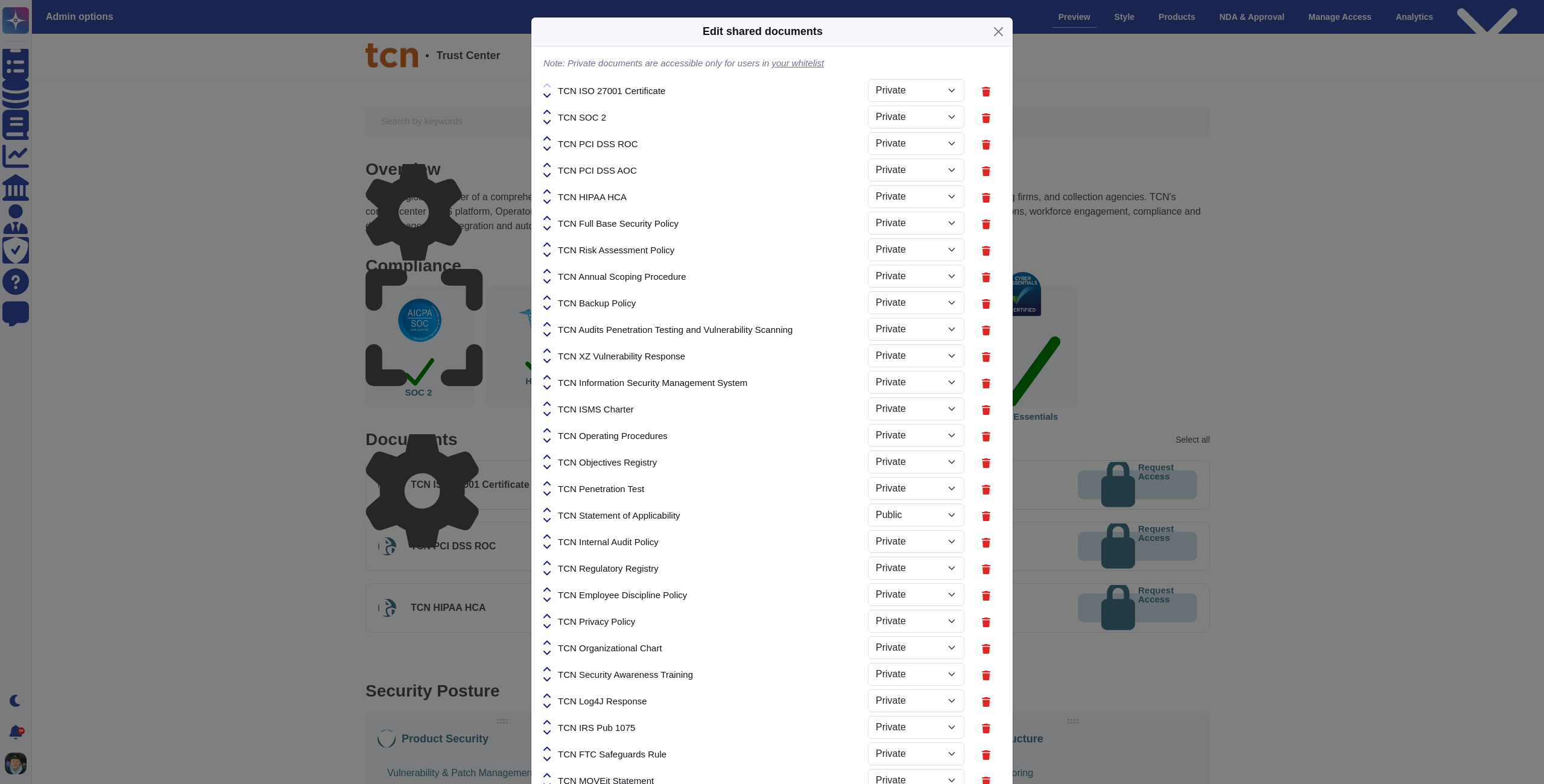
select select "PRIVATE"
click at [550, 483] on icon at bounding box center [546, 483] width 7 height 4
select select "PRIVATE"
click at [549, 457] on icon at bounding box center [546, 457] width 7 height 10
select select "PRIVATE"
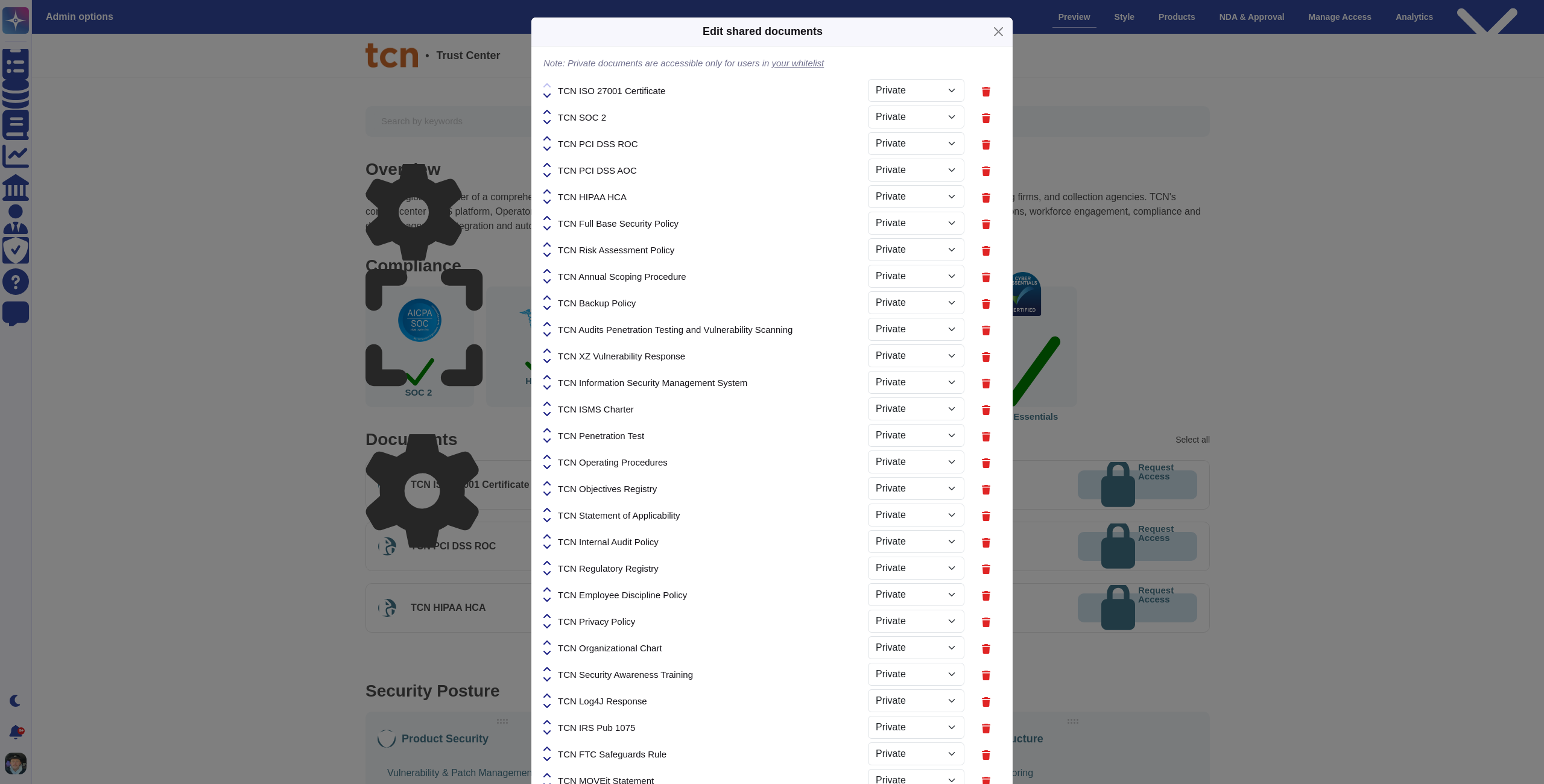
click at [548, 428] on icon at bounding box center [546, 430] width 7 height 10
select select "PRIVATE"
click at [549, 406] on icon at bounding box center [546, 404] width 7 height 10
click at [548, 399] on icon at bounding box center [546, 404] width 7 height 10
click at [549, 404] on icon at bounding box center [546, 404] width 7 height 10
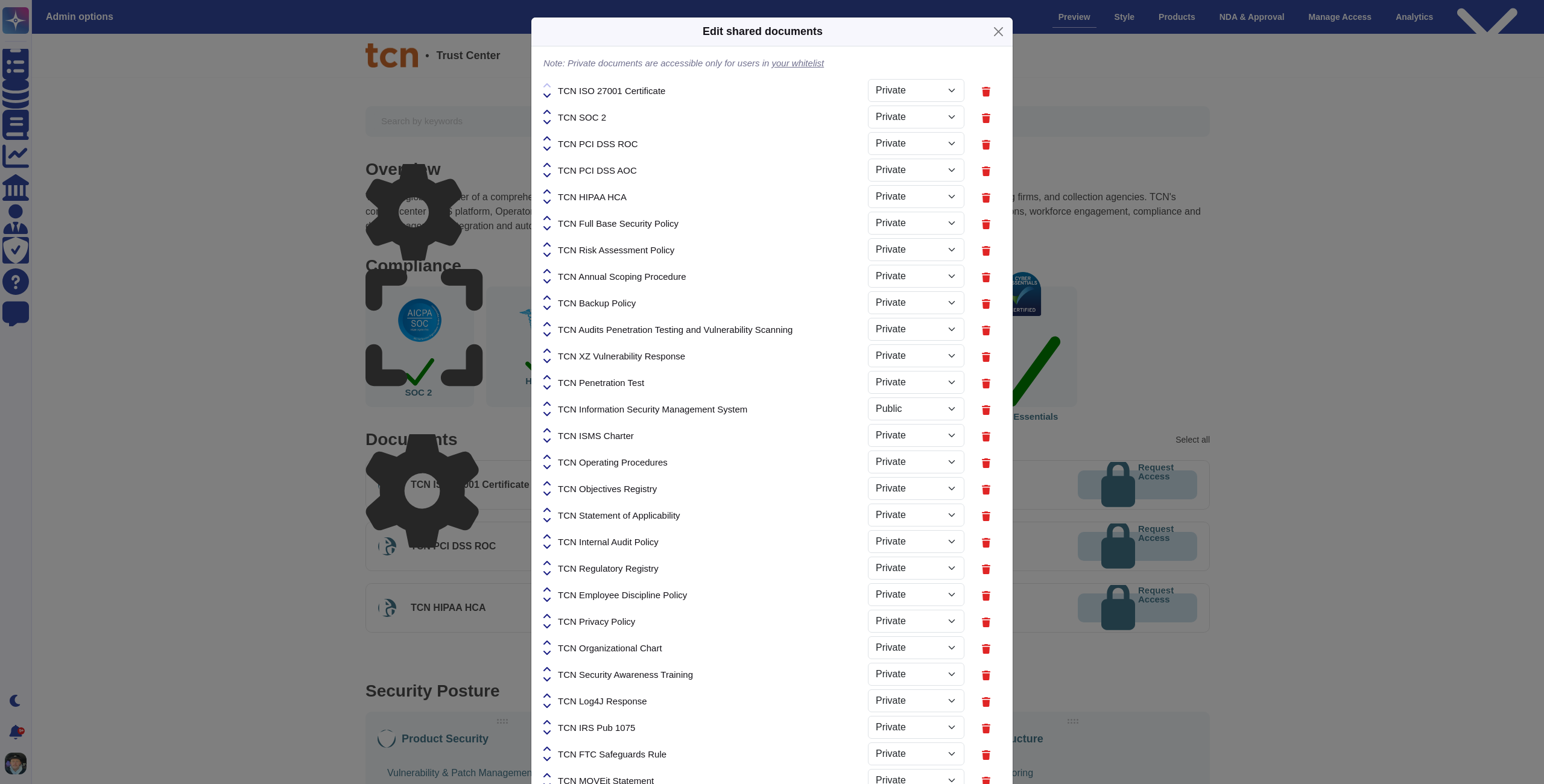
select select "PRIVATE"
click at [549, 375] on icon at bounding box center [546, 378] width 7 height 10
select select "PRIVATE"
click at [550, 348] on icon at bounding box center [546, 351] width 7 height 10
select select "PRIVATE"
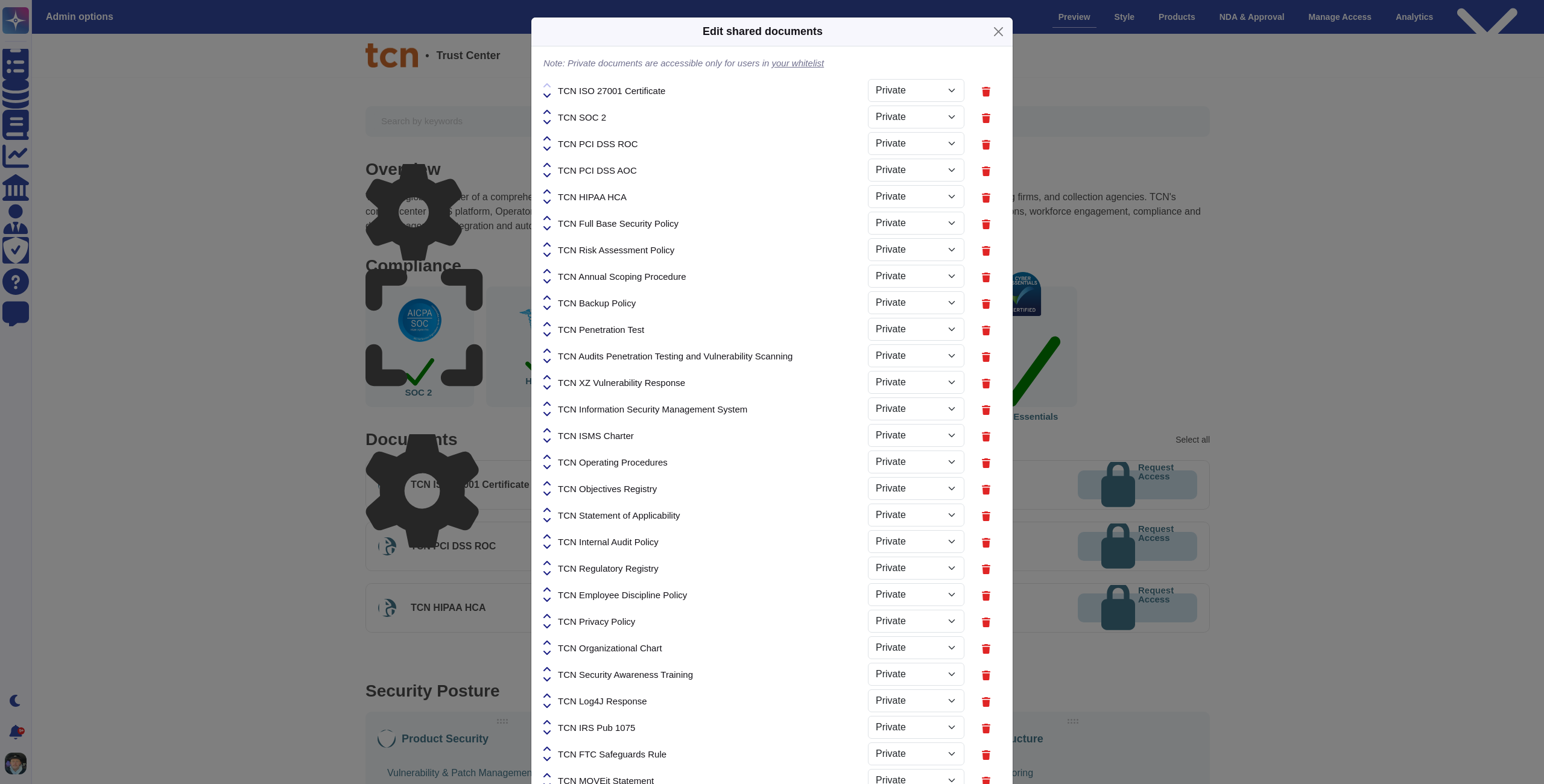
click at [550, 324] on icon at bounding box center [546, 324] width 7 height 4
select select "PRIVATE"
click at [547, 297] on icon at bounding box center [546, 298] width 7 height 4
select select "PRIVATE"
click at [548, 273] on icon at bounding box center [546, 271] width 7 height 10
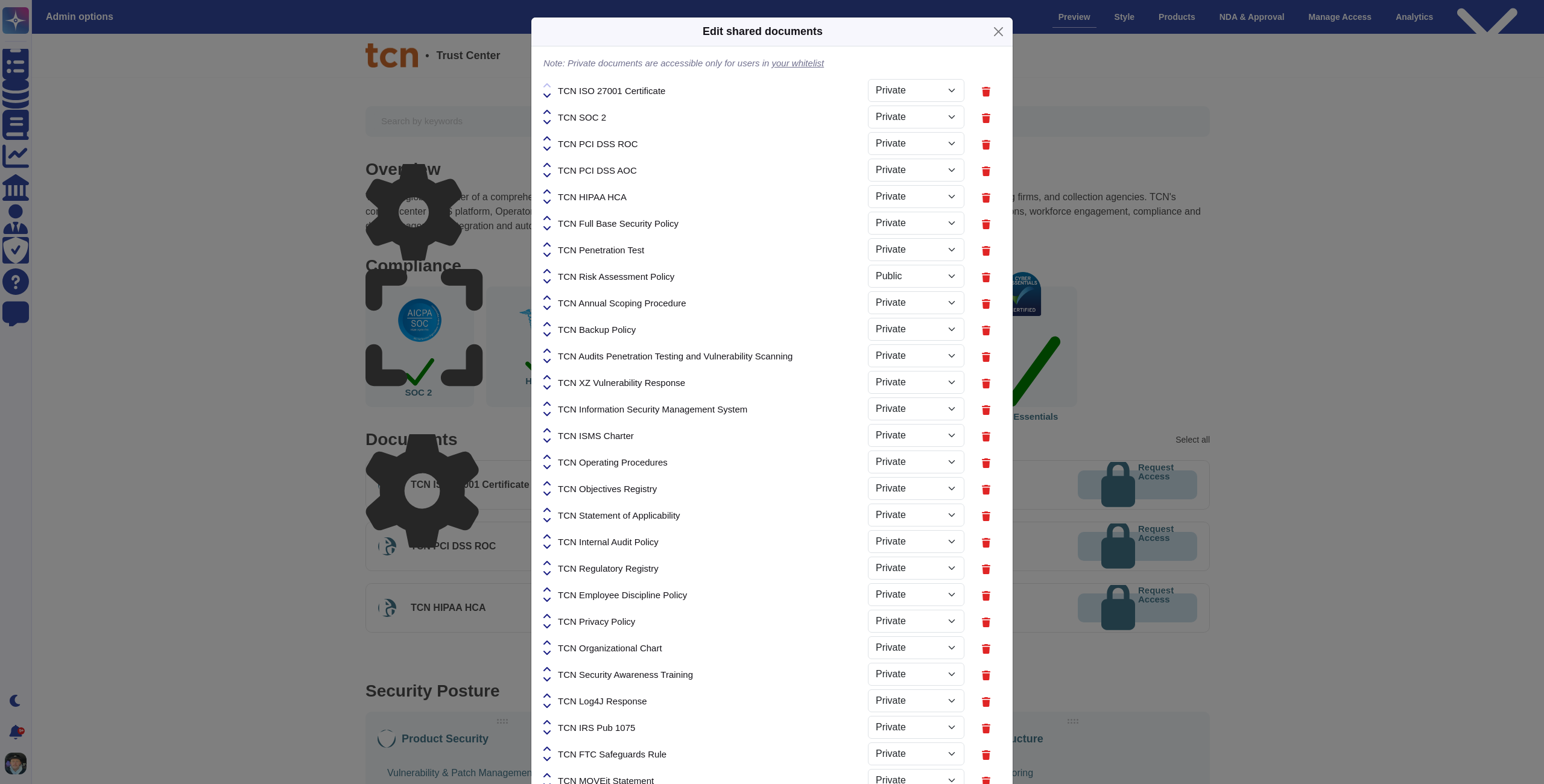
select select "PRIVATE"
click at [547, 245] on icon at bounding box center [546, 245] width 7 height 10
click at [548, 238] on div "TCN Penetration Test" at bounding box center [706, 249] width 325 height 27
click at [548, 240] on icon at bounding box center [546, 245] width 7 height 10
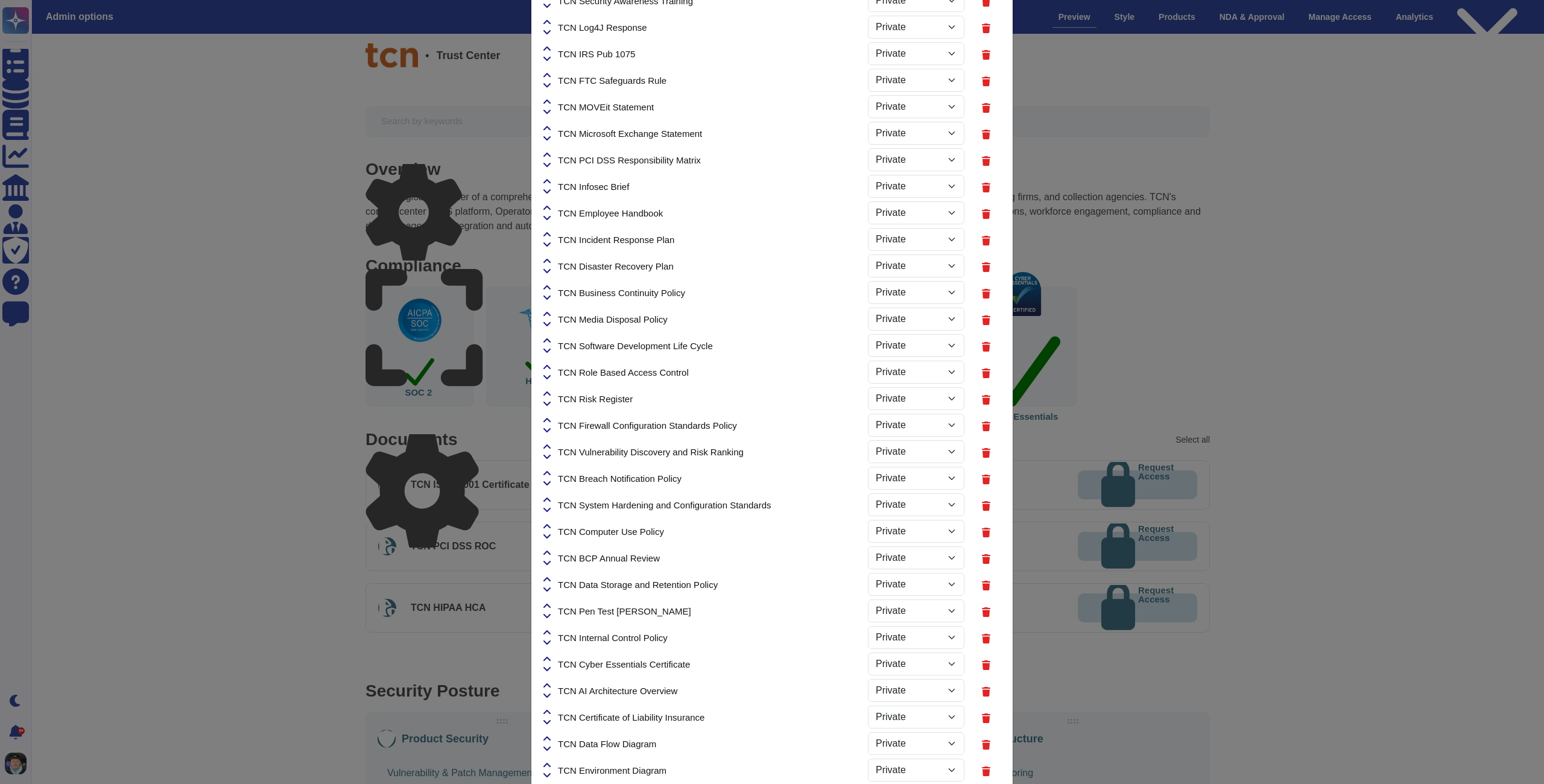
scroll to position [1082, 0]
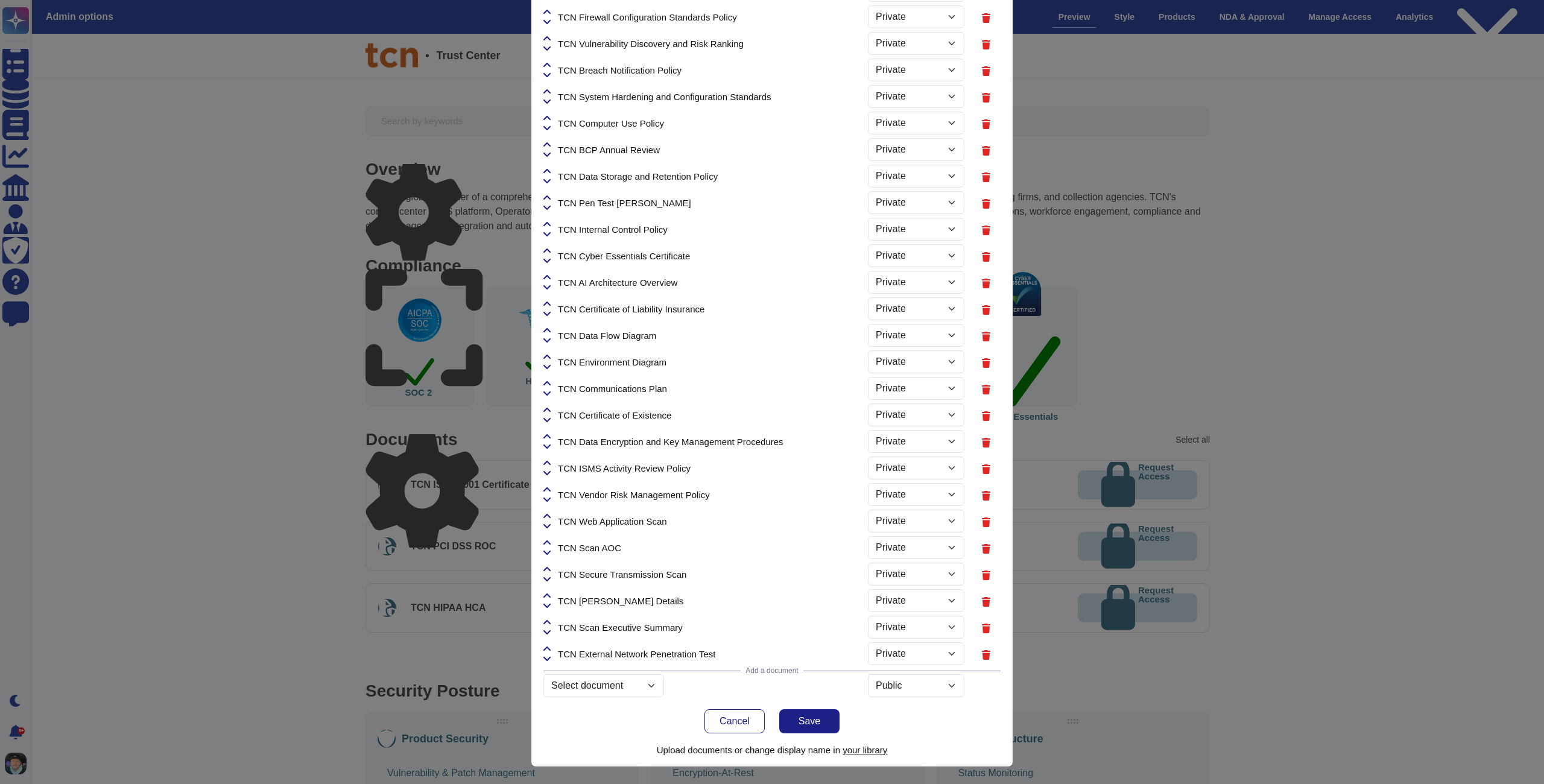
click at [549, 649] on icon at bounding box center [546, 649] width 7 height 10
select select "PRIVATE"
click at [550, 622] on icon at bounding box center [546, 623] width 7 height 10
select select "PRIVATE"
click at [550, 595] on icon at bounding box center [546, 596] width 7 height 10
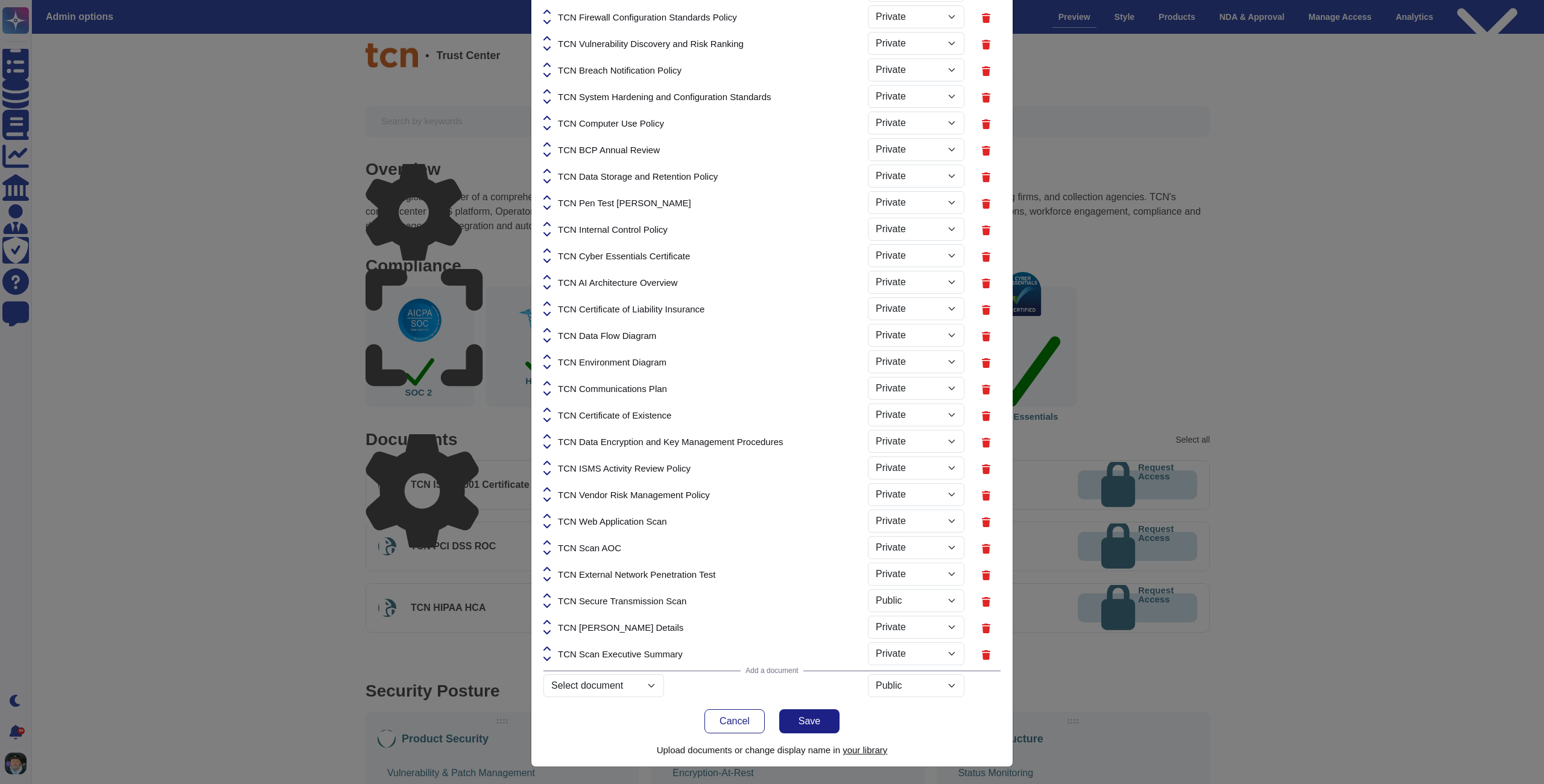
select select "PRIVATE"
click at [549, 570] on icon at bounding box center [546, 569] width 7 height 10
select select "PRIVATE"
click at [550, 541] on icon at bounding box center [546, 543] width 7 height 10
click at [549, 538] on icon at bounding box center [546, 543] width 7 height 10
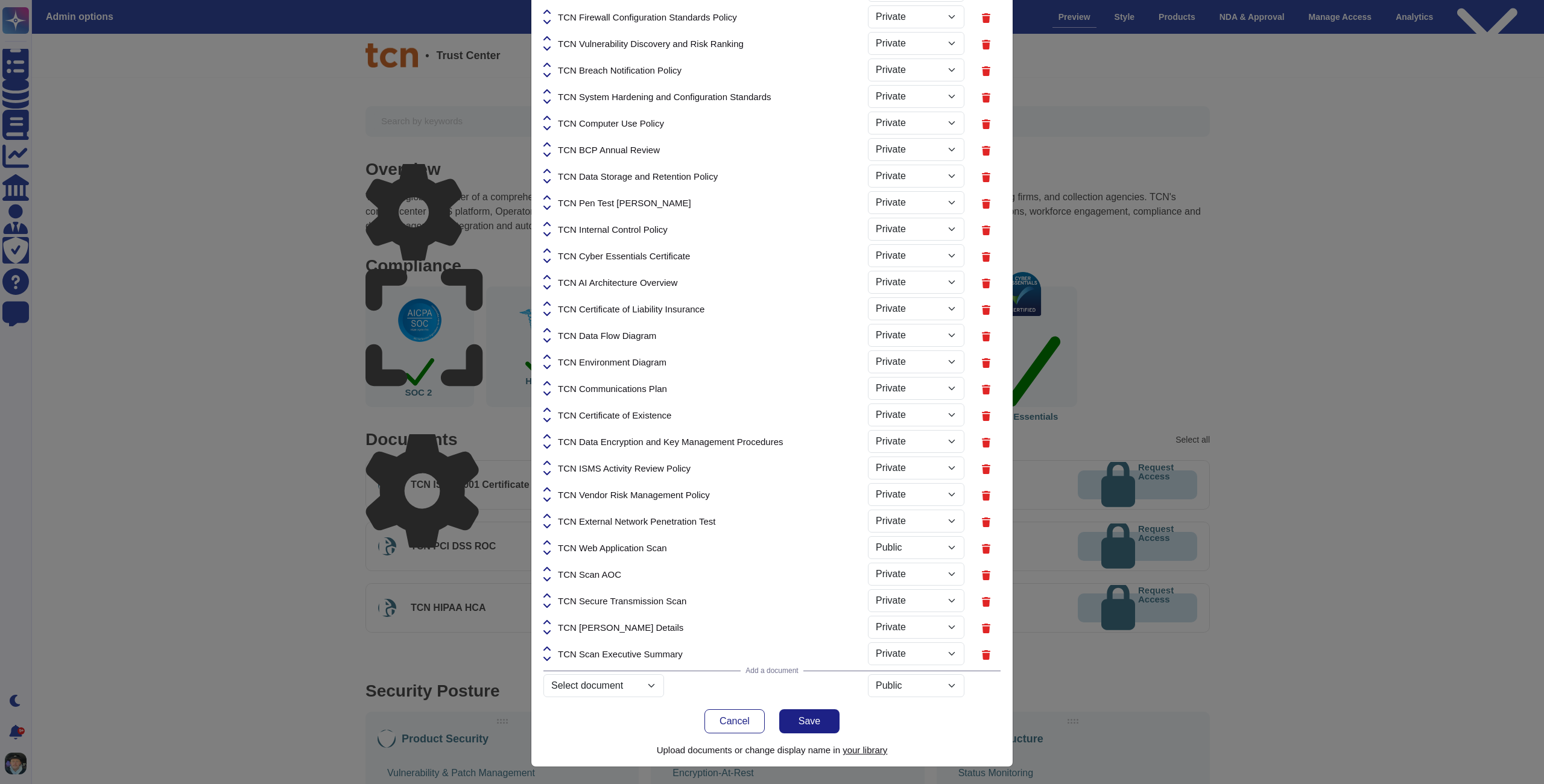
select select "PRIVATE"
click at [549, 517] on icon at bounding box center [546, 516] width 7 height 10
select select "PRIVATE"
click at [550, 489] on icon at bounding box center [546, 489] width 7 height 4
select select "PRIVATE"
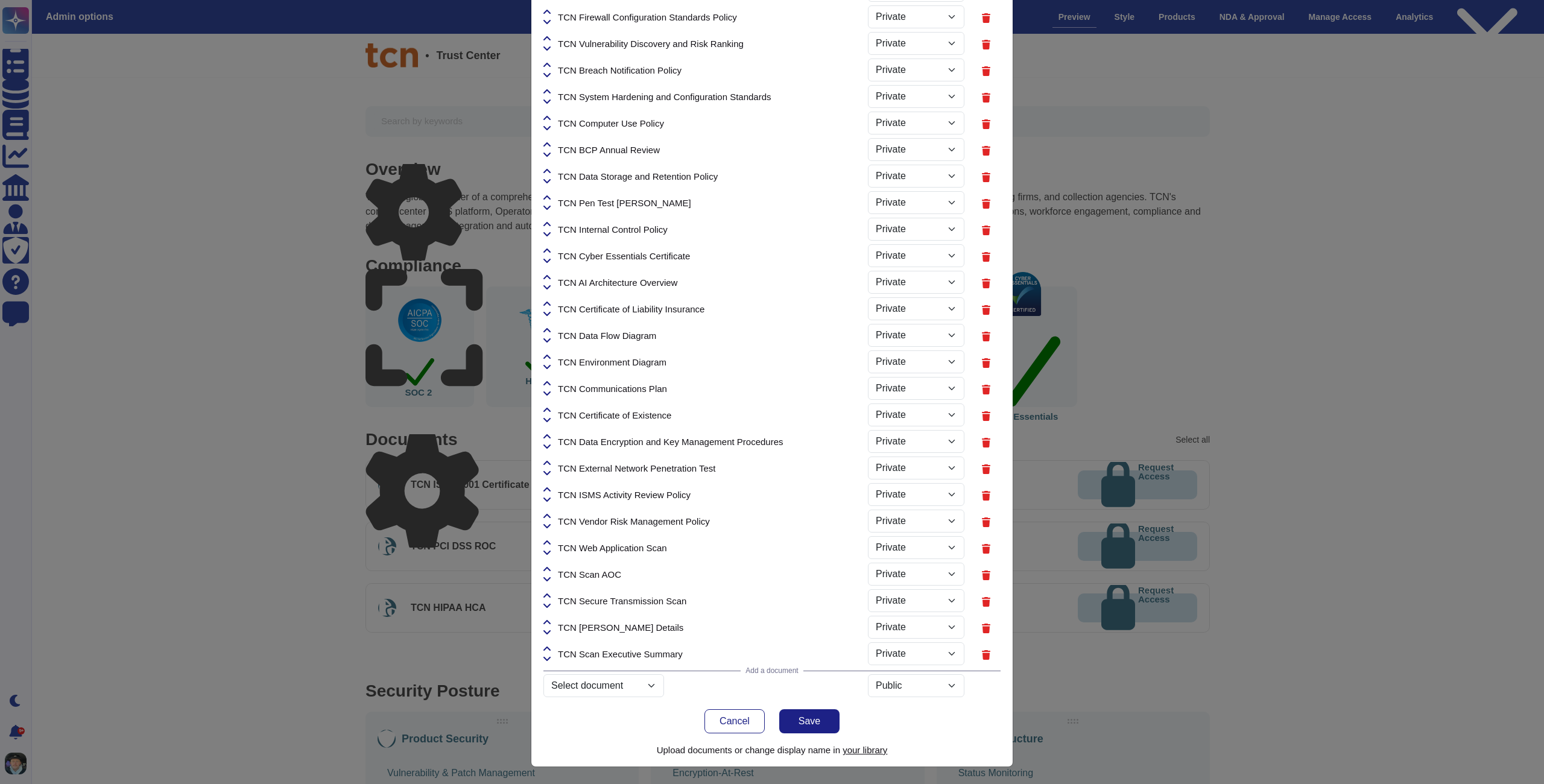
click at [547, 462] on icon at bounding box center [546, 463] width 7 height 10
select select "PRIVATE"
click at [549, 436] on icon at bounding box center [546, 436] width 7 height 10
select select "PRIVATE"
click at [547, 409] on icon at bounding box center [546, 409] width 7 height 4
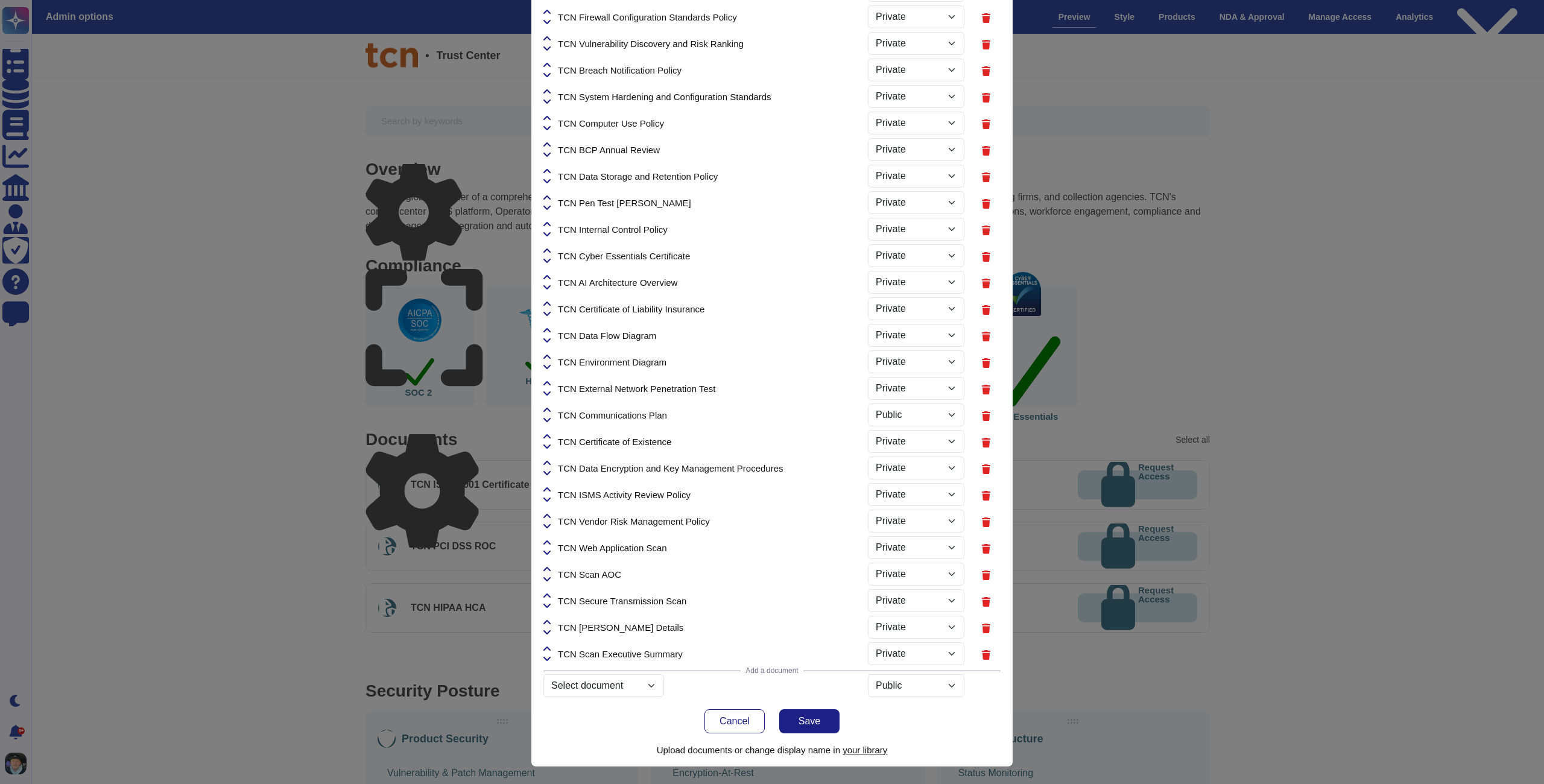
select select "PRIVATE"
click at [548, 386] on icon at bounding box center [546, 384] width 7 height 10
select select "PRIVATE"
click at [550, 358] on icon at bounding box center [546, 357] width 7 height 10
select select "PRIVATE"
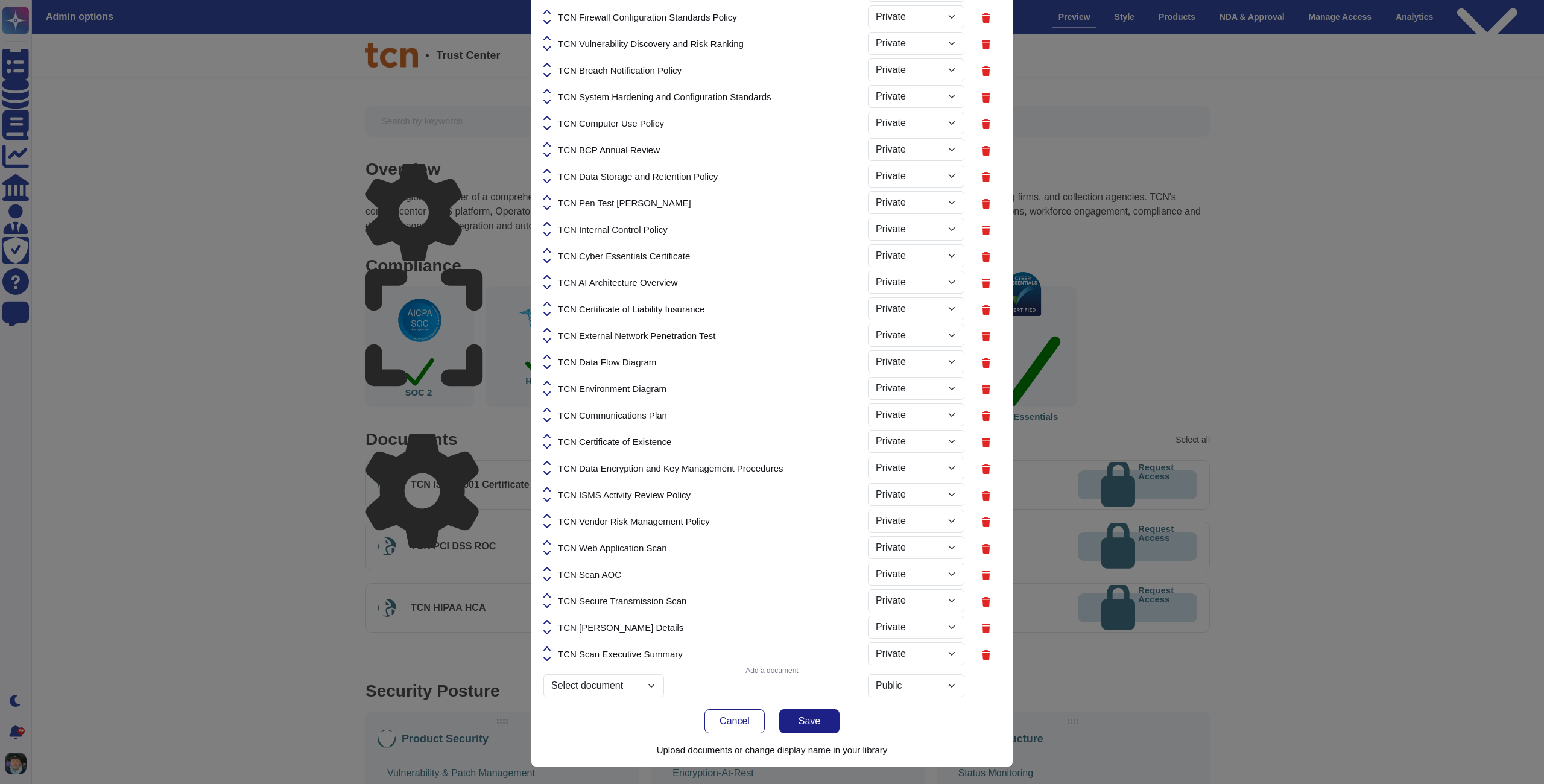
click at [547, 329] on icon at bounding box center [546, 331] width 7 height 10
select select "PRIVATE"
click at [546, 303] on icon at bounding box center [546, 304] width 7 height 10
select select "PRIVATE"
click at [550, 275] on icon at bounding box center [546, 278] width 7 height 10
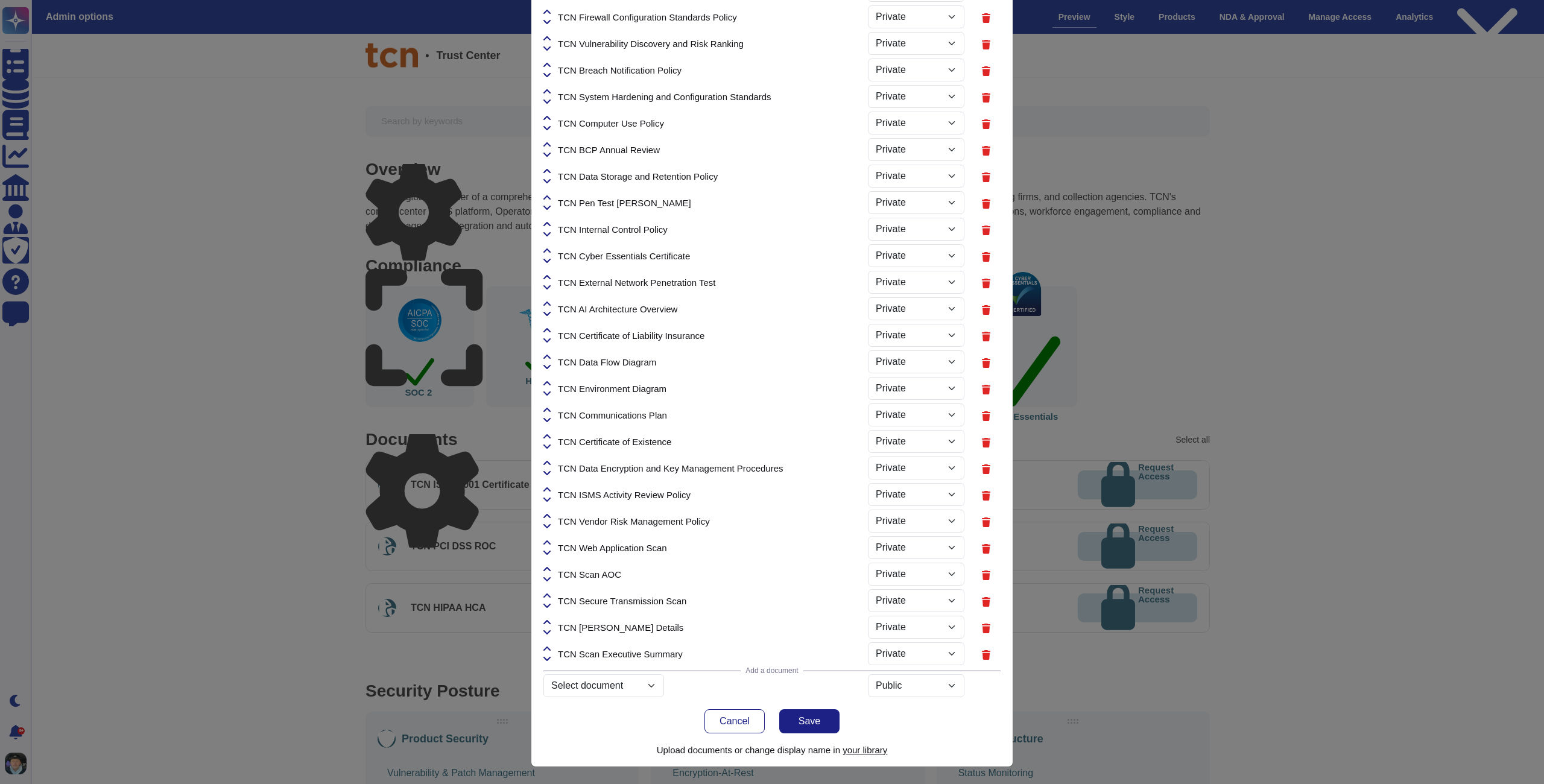
click at [547, 274] on icon at bounding box center [546, 278] width 7 height 10
click at [548, 277] on icon at bounding box center [546, 278] width 7 height 10
click at [547, 277] on icon at bounding box center [546, 277] width 7 height 4
click at [549, 277] on icon at bounding box center [546, 277] width 7 height 4
click at [550, 276] on icon at bounding box center [546, 278] width 7 height 10
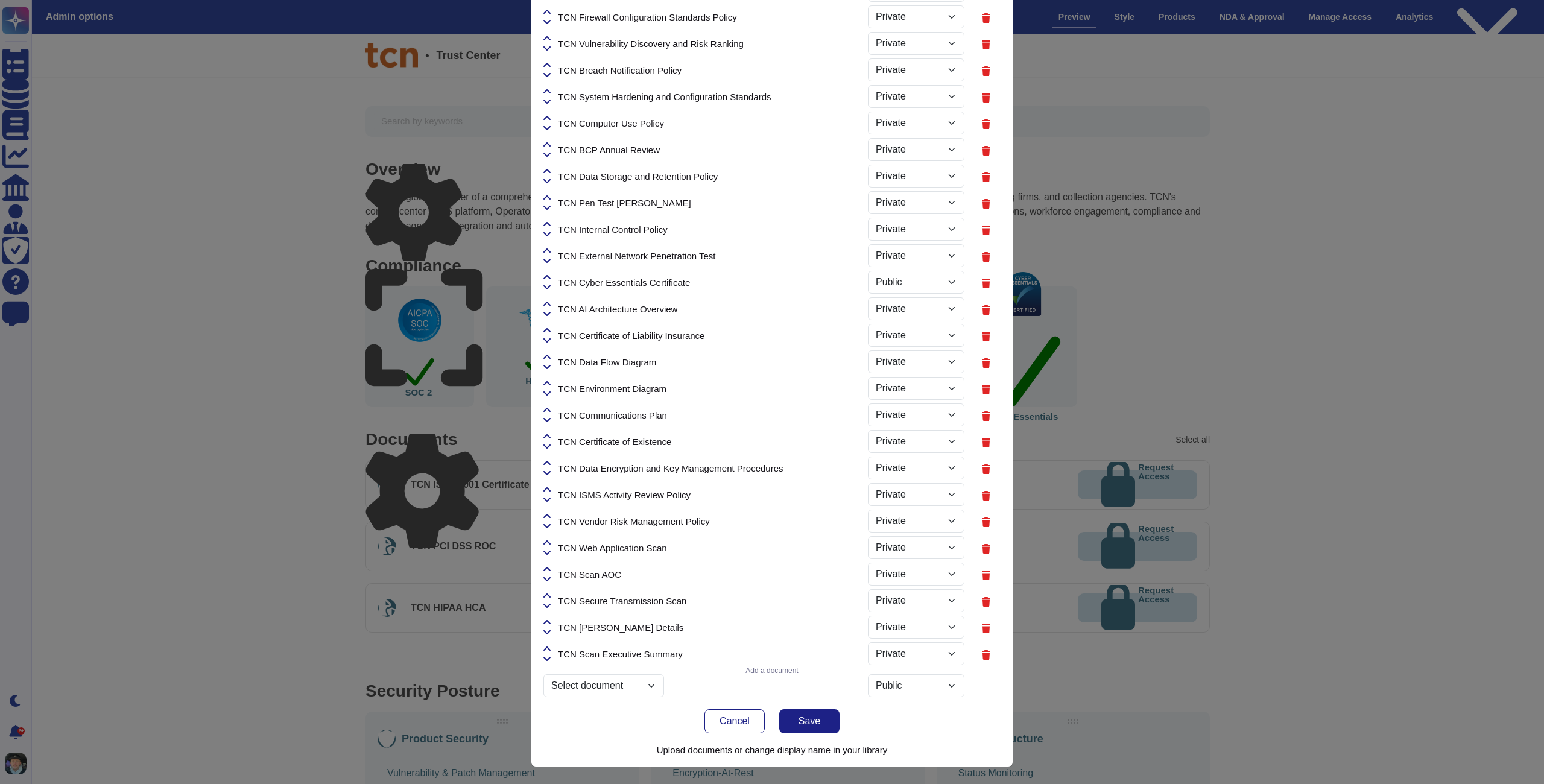
select select "PRIVATE"
click at [548, 253] on icon at bounding box center [546, 251] width 7 height 10
select select "PRIVATE"
click at [549, 224] on icon at bounding box center [546, 224] width 7 height 10
select select "PRIVATE"
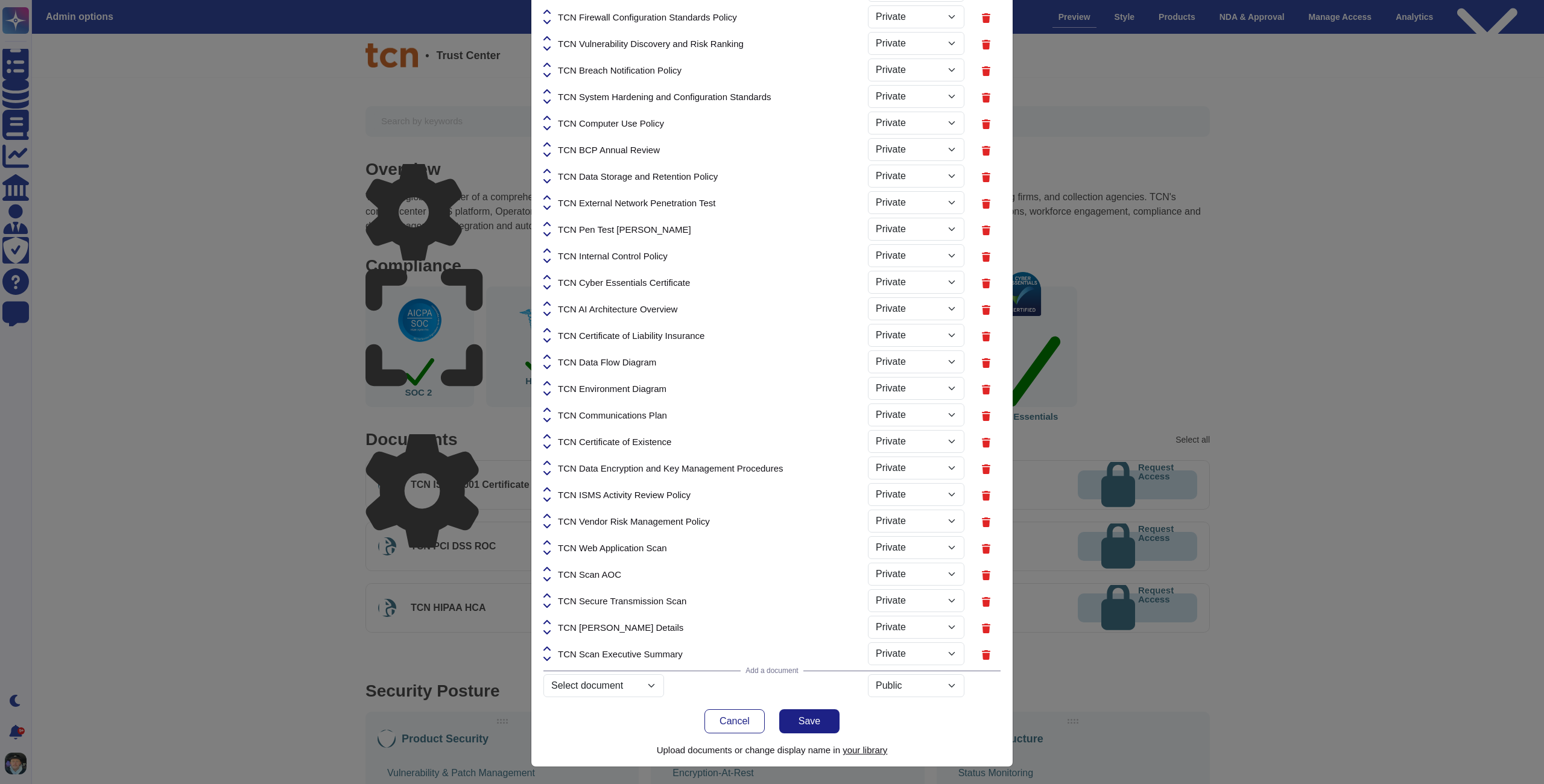
click at [549, 194] on icon at bounding box center [546, 198] width 7 height 10
click at [549, 197] on icon at bounding box center [546, 198] width 7 height 10
click at [549, 196] on icon at bounding box center [546, 197] width 7 height 4
click at [548, 197] on icon at bounding box center [546, 197] width 7 height 4
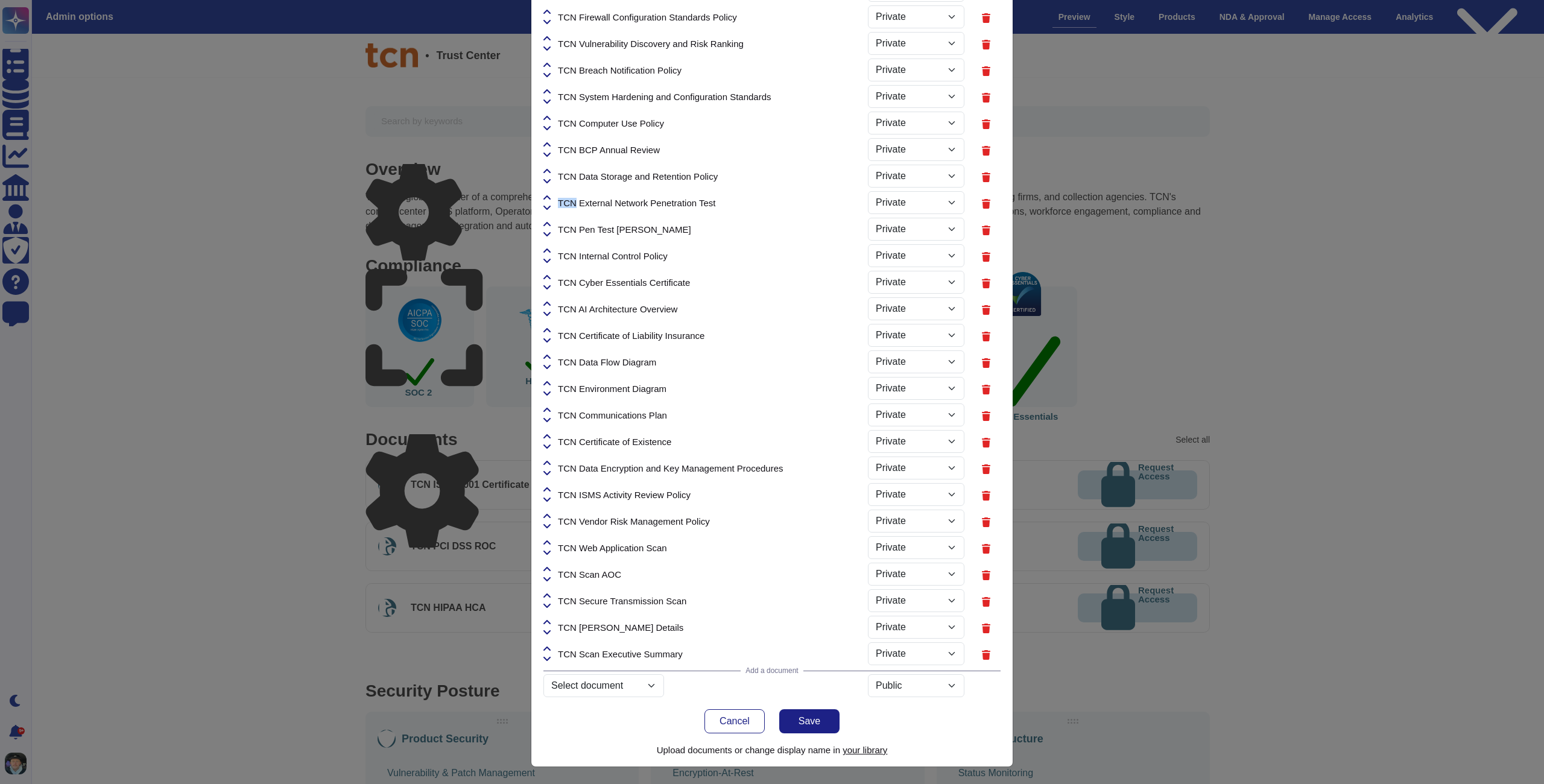
click at [548, 197] on icon at bounding box center [546, 197] width 7 height 4
click at [566, 193] on div "TCN External Network Penetration Test" at bounding box center [706, 202] width 325 height 27
click at [565, 196] on div "TCN External Network Penetration Test" at bounding box center [706, 202] width 325 height 27
click at [568, 204] on span "TCN External Network Penetration Test" at bounding box center [637, 202] width 158 height 9
click at [549, 194] on icon at bounding box center [546, 198] width 7 height 10
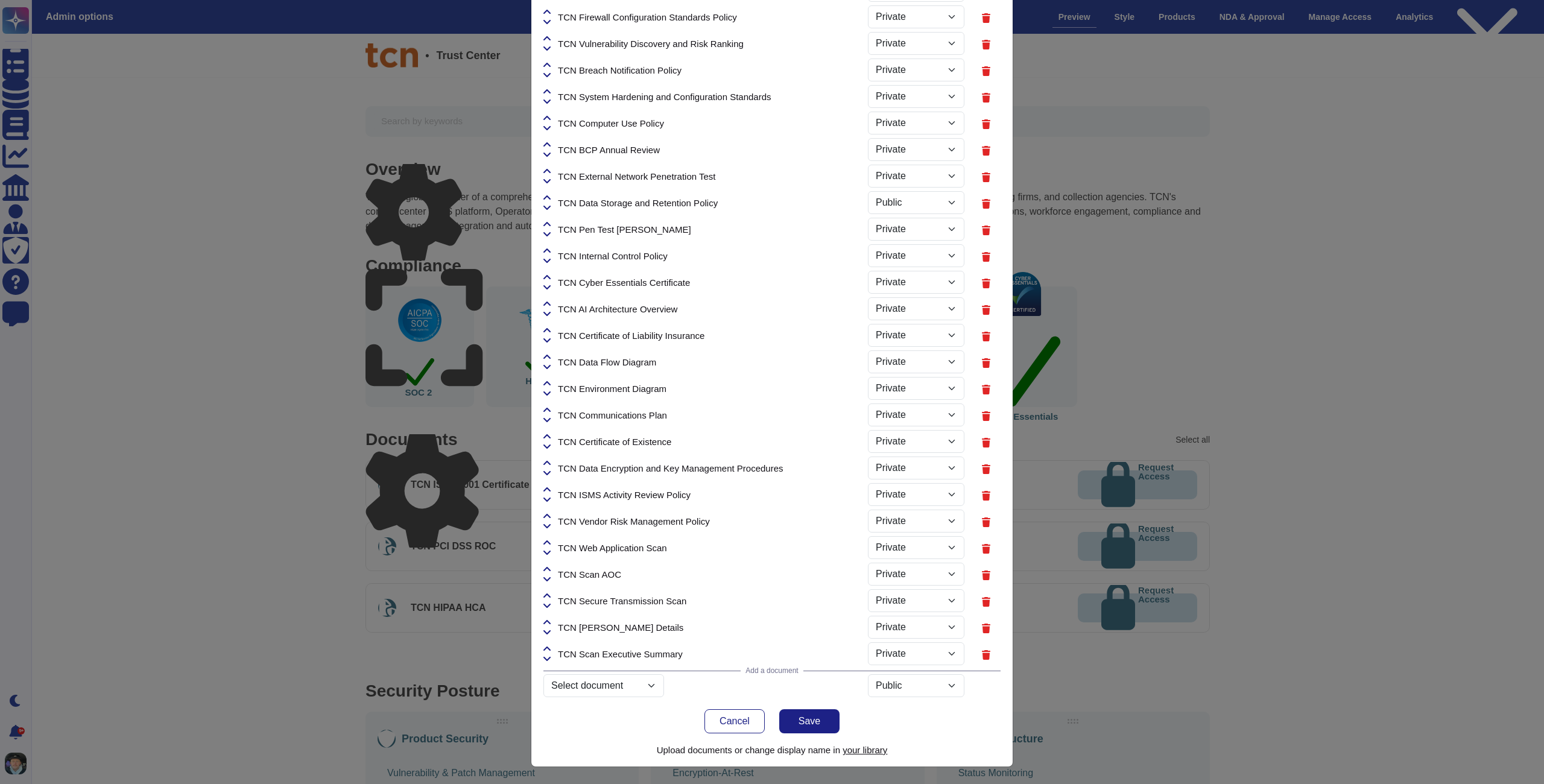
select select "PRIVATE"
click at [549, 168] on icon at bounding box center [546, 171] width 7 height 10
select select "PRIVATE"
click at [550, 142] on icon at bounding box center [546, 144] width 7 height 10
select select "PRIVATE"
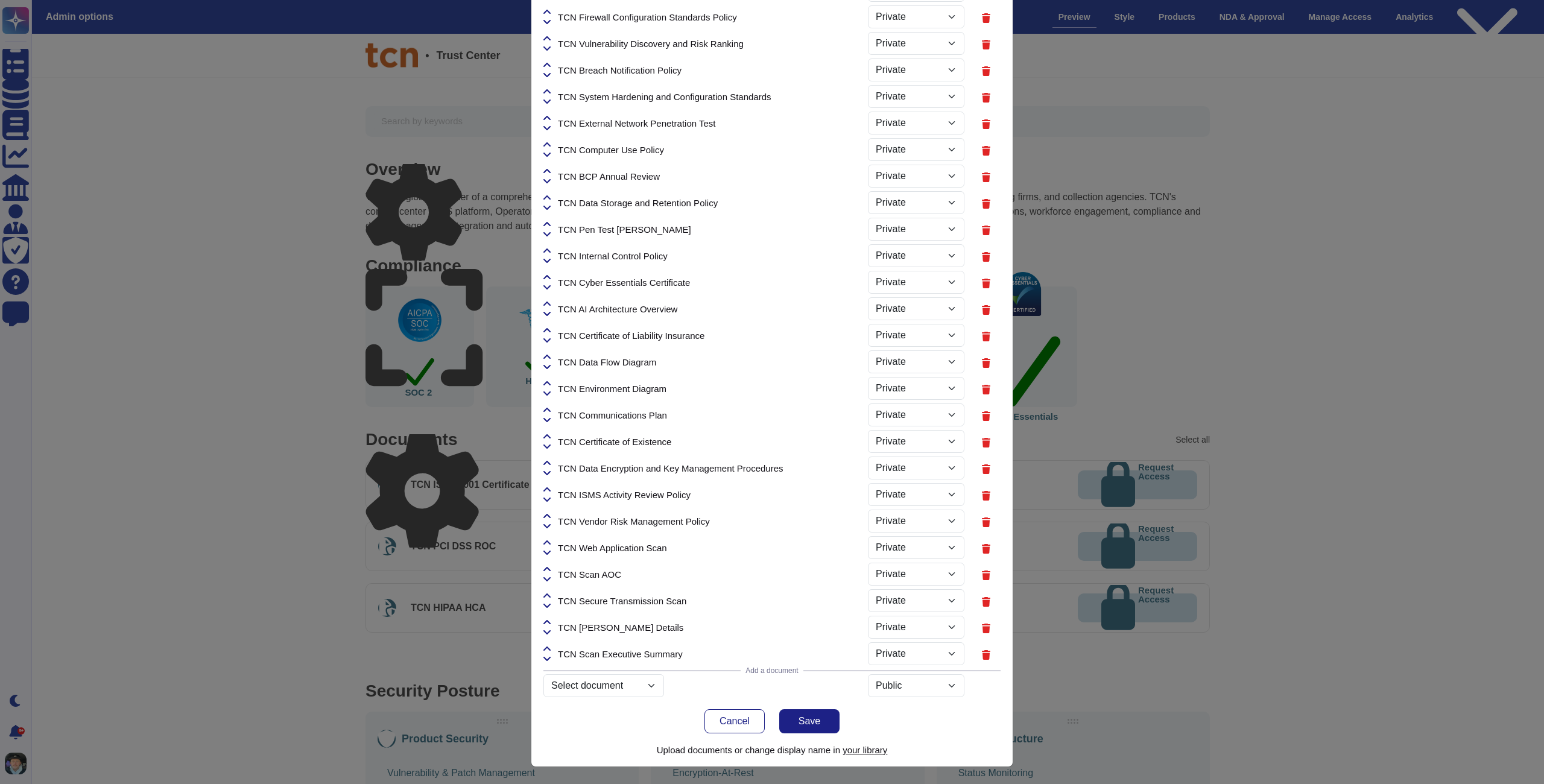
click at [549, 117] on icon at bounding box center [546, 118] width 7 height 4
select select "PRIVATE"
click at [547, 93] on icon at bounding box center [546, 92] width 7 height 10
select select "PRIVATE"
click at [549, 65] on icon at bounding box center [546, 66] width 7 height 10
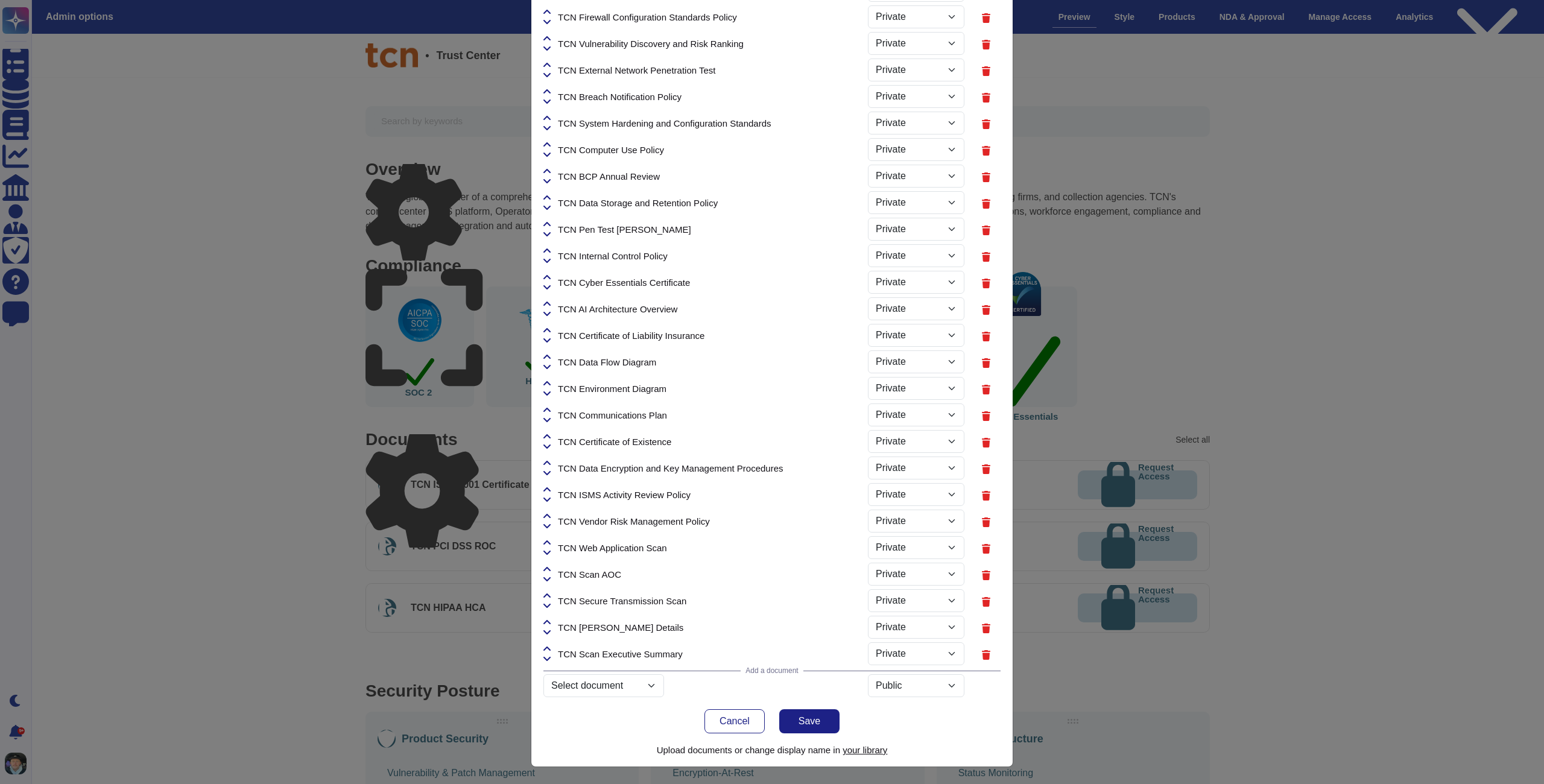
click at [547, 62] on icon at bounding box center [546, 66] width 7 height 10
select select "PRIVATE"
click at [547, 37] on icon at bounding box center [546, 39] width 7 height 10
select select "PRIVATE"
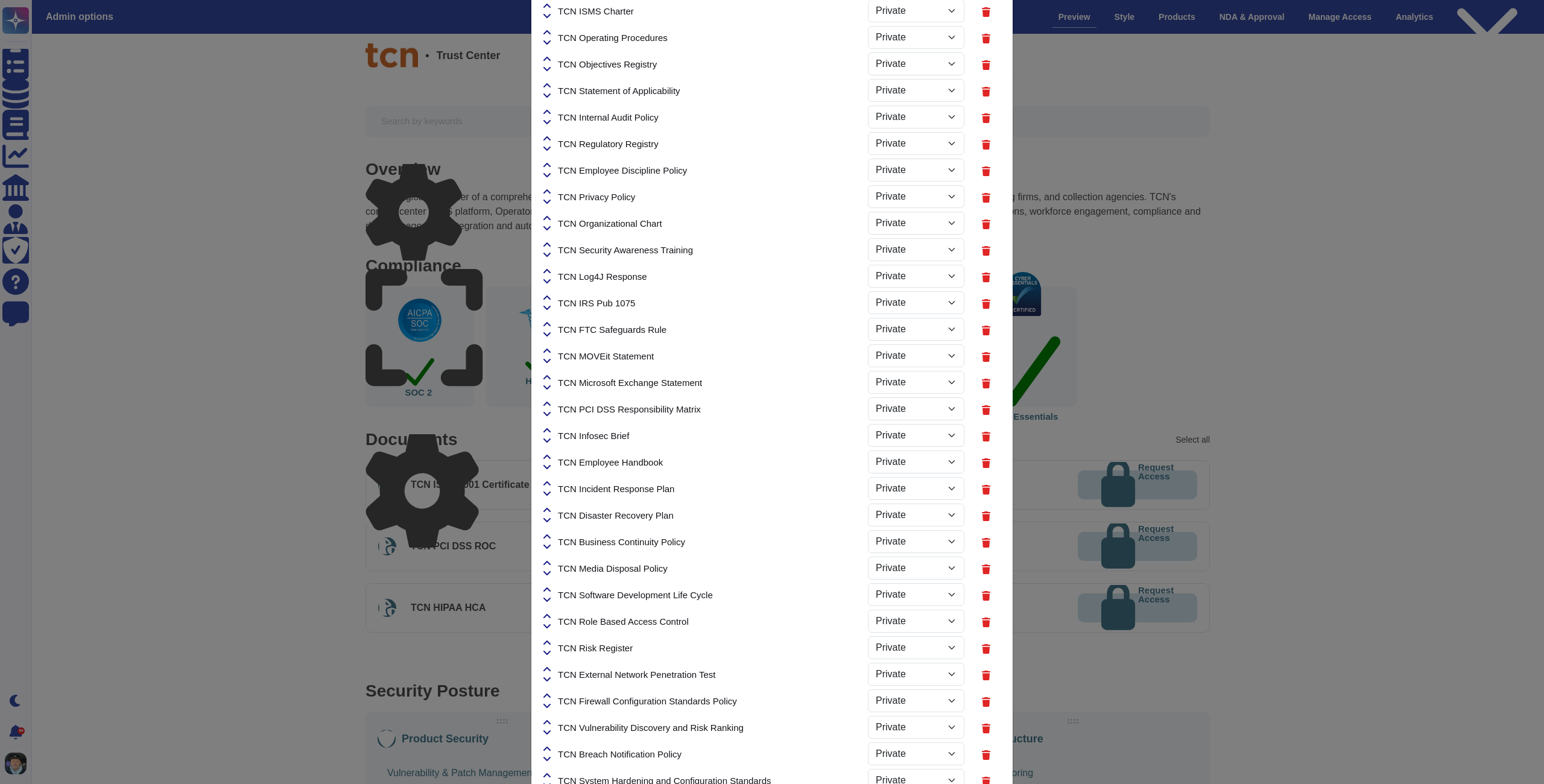
scroll to position [440, 0]
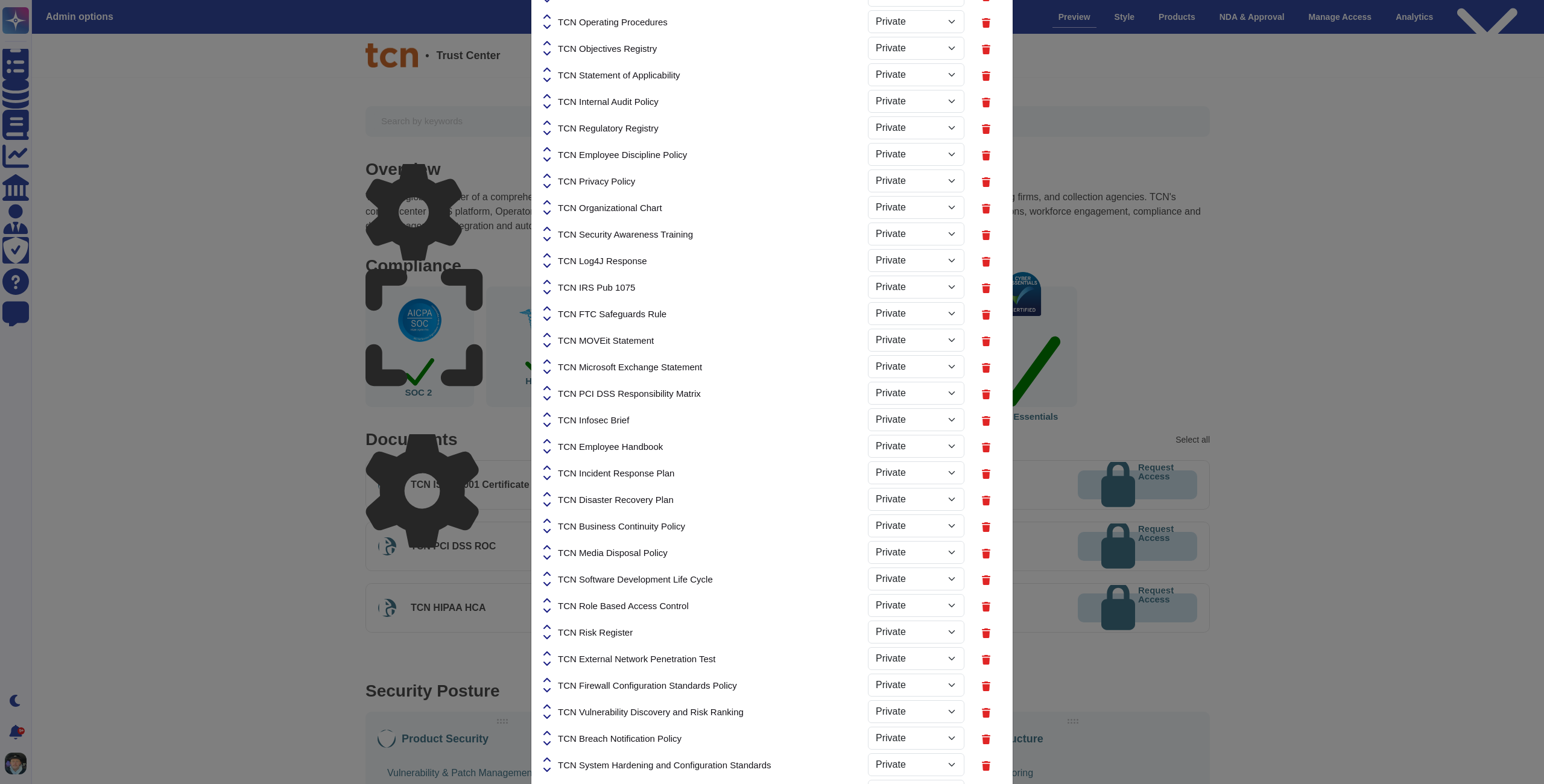
click at [550, 655] on icon at bounding box center [546, 653] width 7 height 10
select select "PRIVATE"
click at [547, 629] on icon at bounding box center [546, 627] width 7 height 10
select select "PRIVATE"
click at [547, 600] on icon at bounding box center [546, 600] width 7 height 4
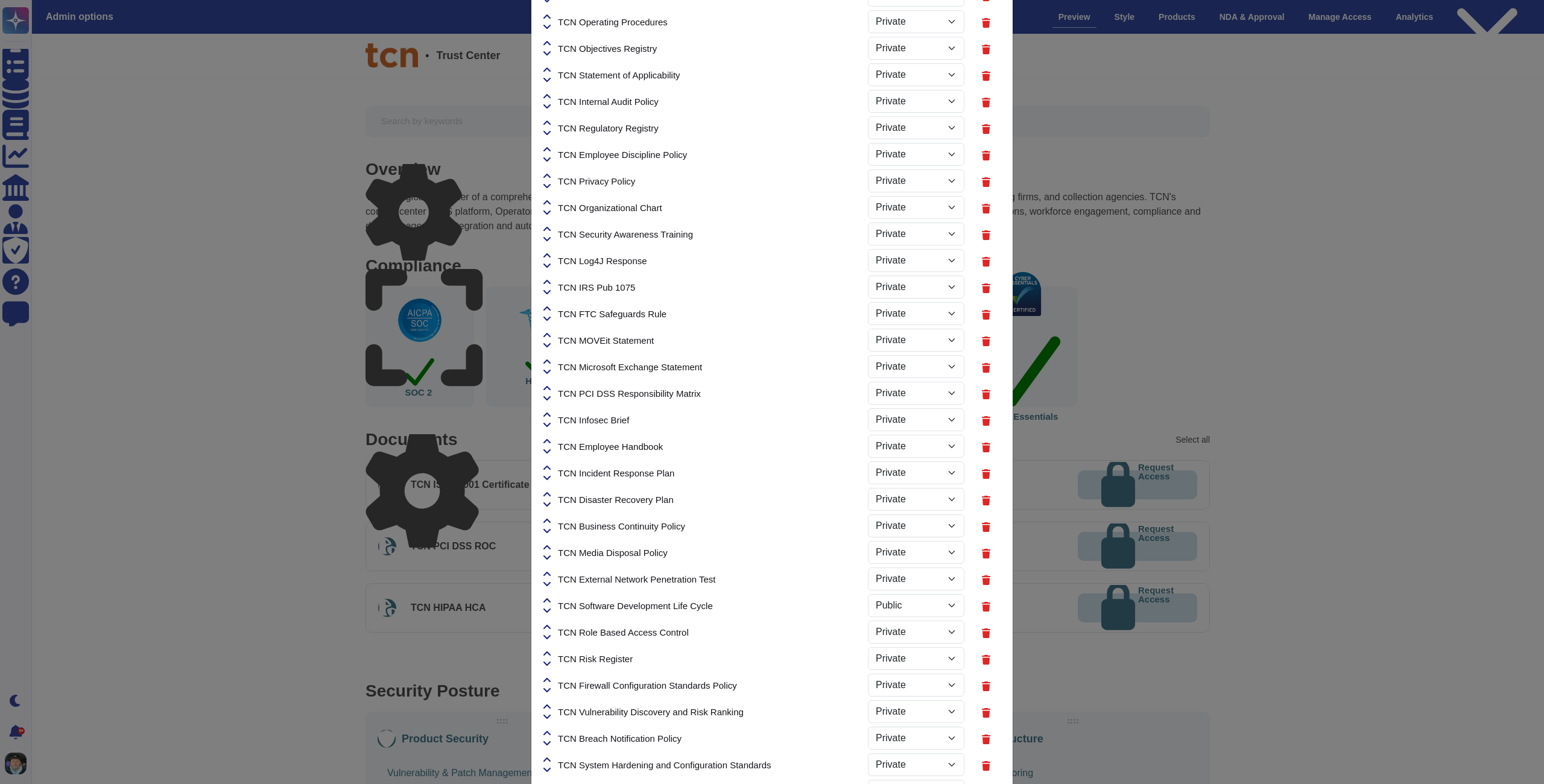
select select "PRIVATE"
click at [549, 573] on icon at bounding box center [546, 574] width 7 height 4
select select "PRIVATE"
click at [549, 547] on icon at bounding box center [546, 547] width 7 height 4
select select "PRIVATE"
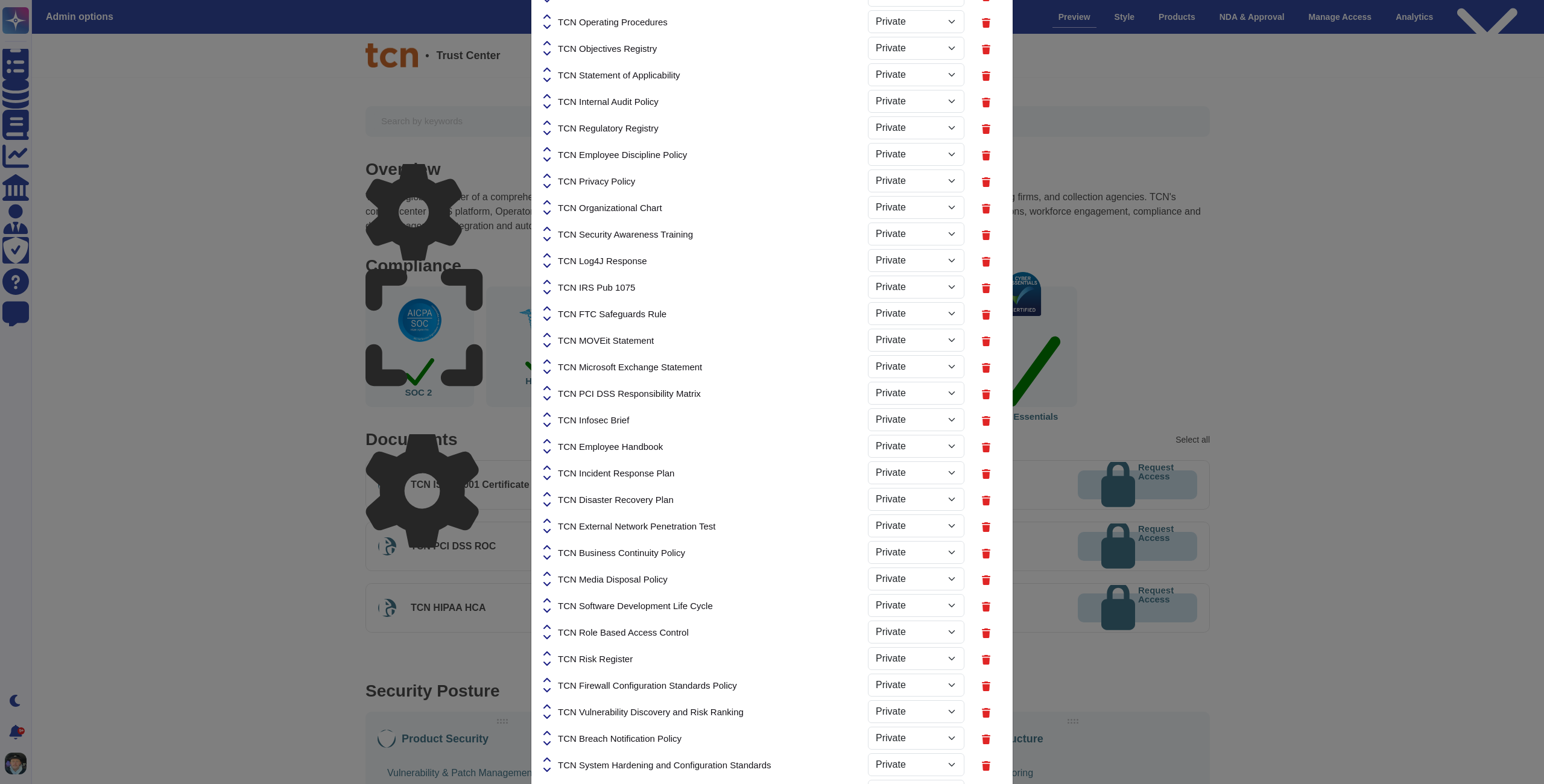
click at [550, 521] on icon at bounding box center [546, 521] width 7 height 10
select select "PRIVATE"
click at [550, 491] on icon at bounding box center [546, 494] width 7 height 10
select select "PRIVATE"
click at [550, 468] on icon at bounding box center [546, 468] width 7 height 10
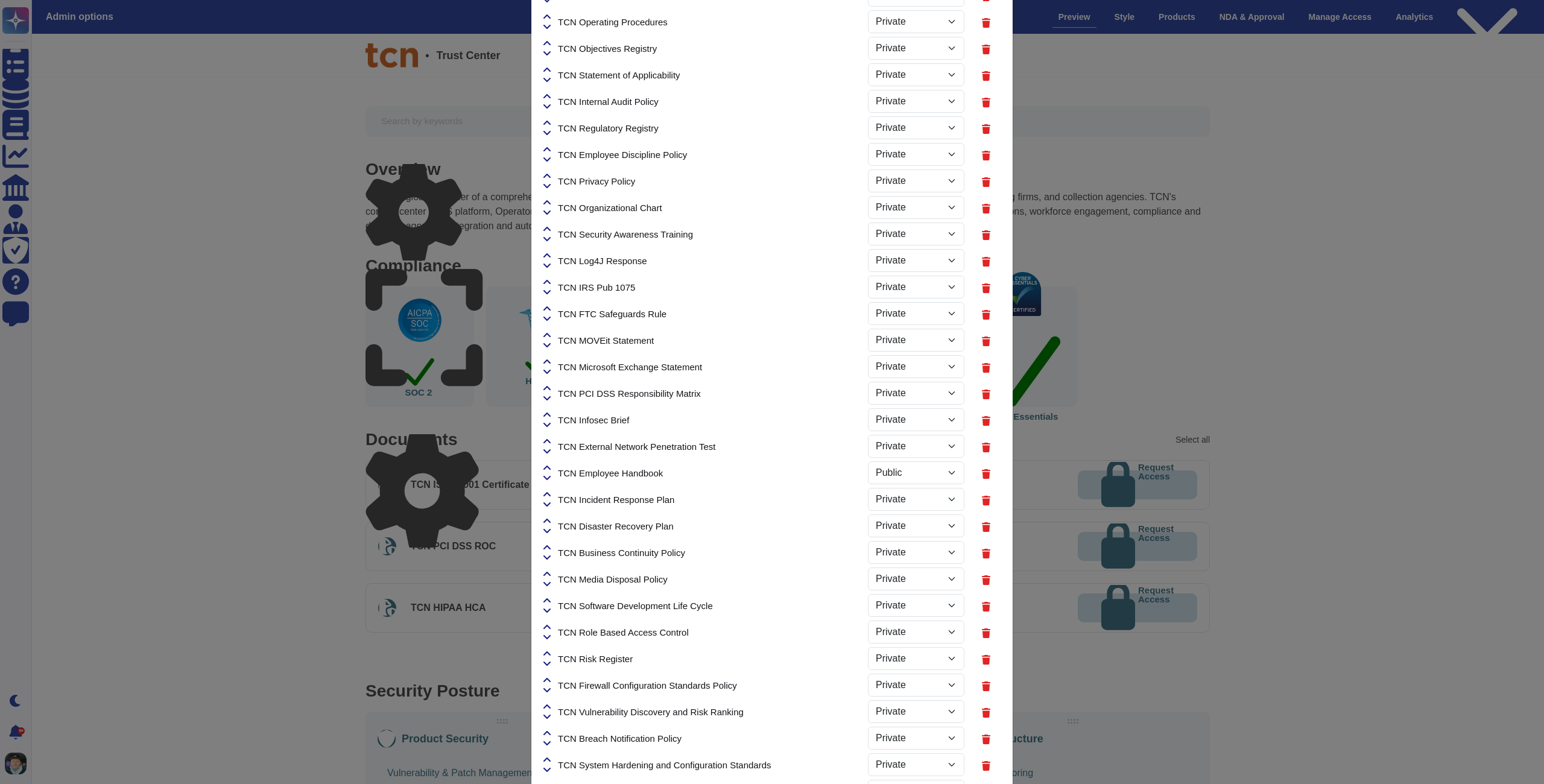
select select "PRIVATE"
click at [549, 442] on icon at bounding box center [546, 441] width 7 height 10
select select "PRIVATE"
click at [549, 410] on icon at bounding box center [546, 414] width 7 height 10
click at [549, 413] on icon at bounding box center [546, 414] width 7 height 10
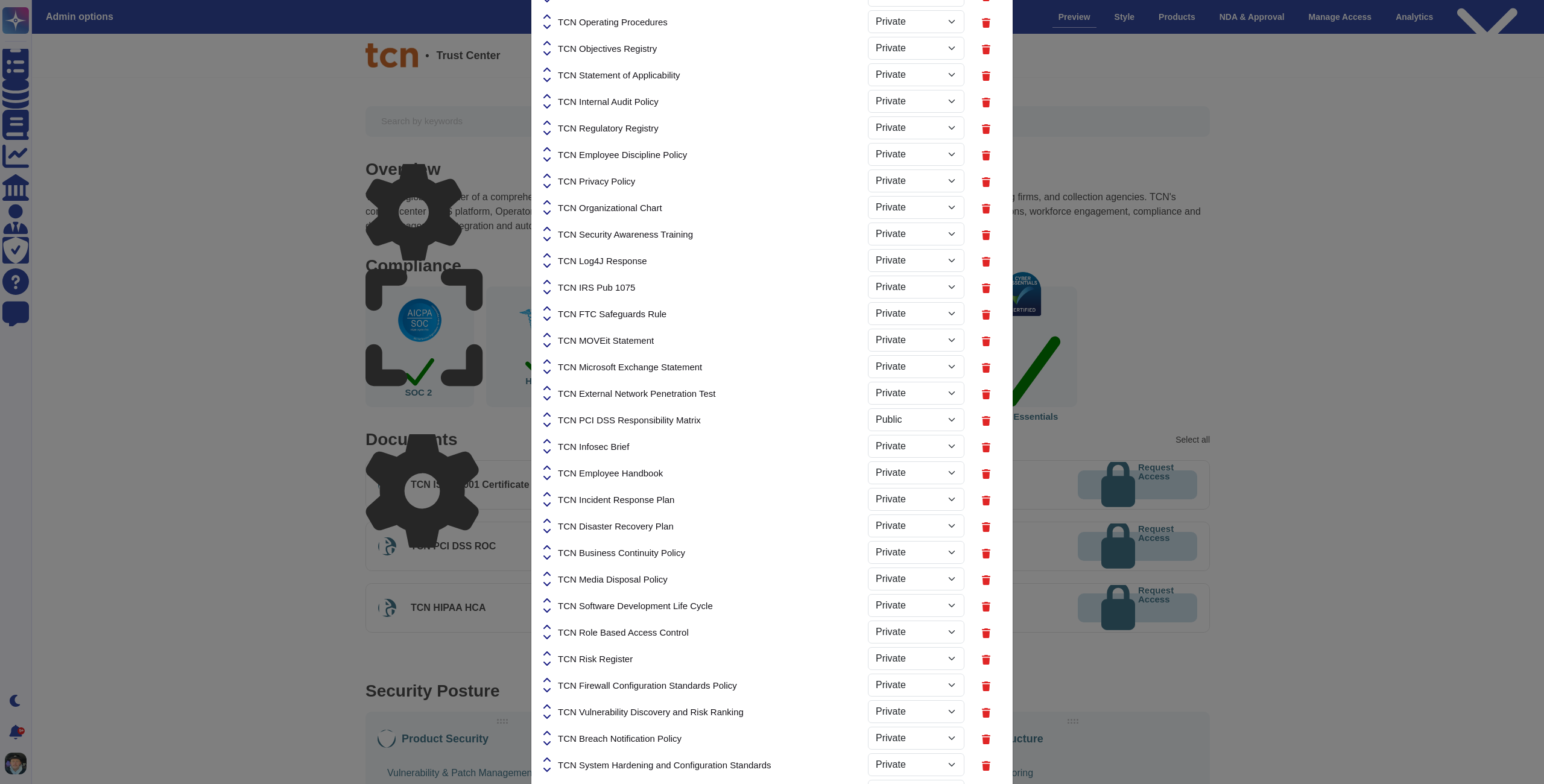
select select "PRIVATE"
click at [549, 387] on icon at bounding box center [546, 389] width 7 height 10
click at [547, 387] on icon at bounding box center [546, 389] width 7 height 10
select select "PRIVATE"
click at [550, 363] on icon at bounding box center [546, 362] width 7 height 4
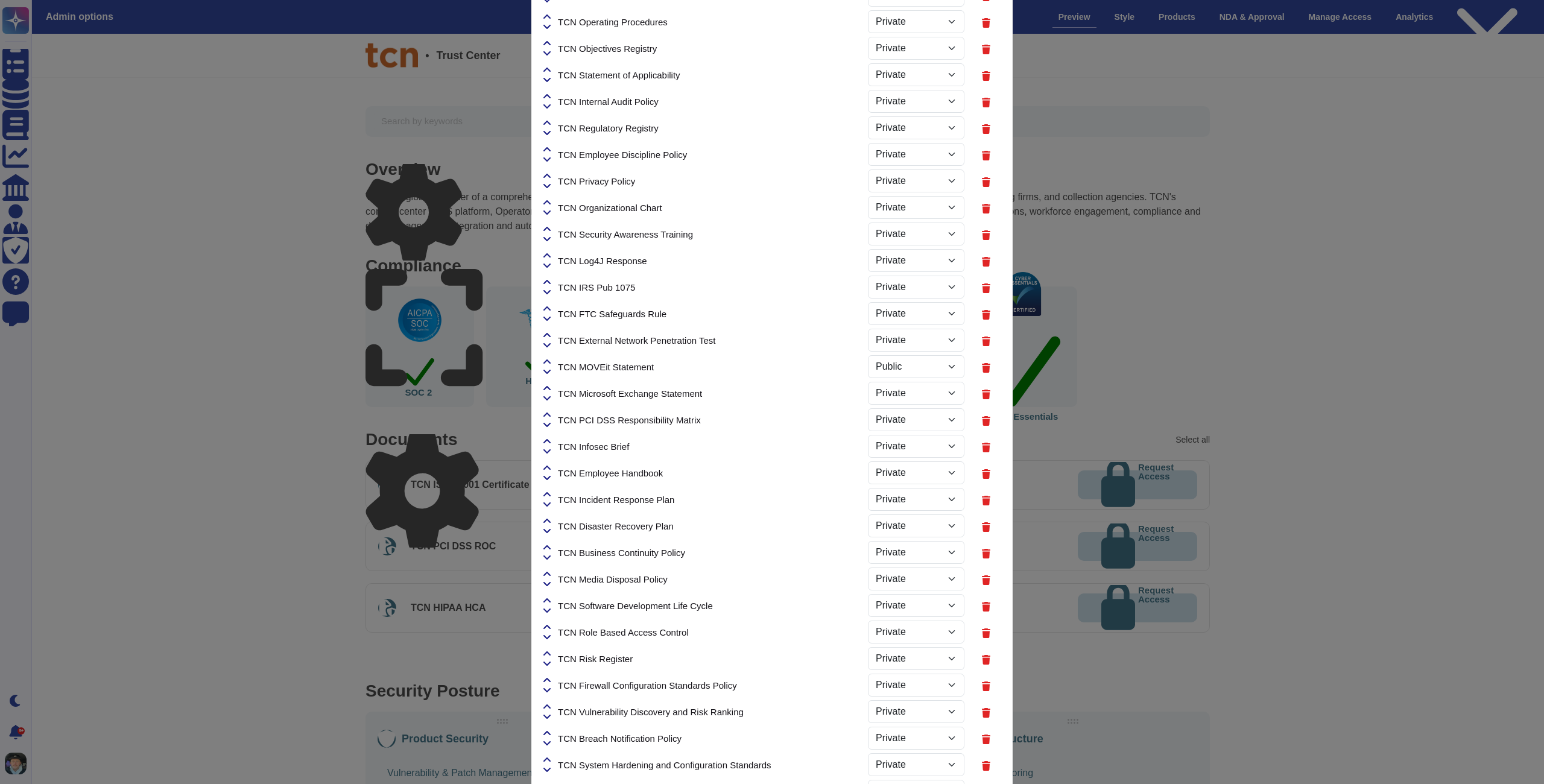
select select "PRIVATE"
click at [551, 325] on div "TCN FTC Safeguards Rule" at bounding box center [706, 313] width 325 height 27
click at [550, 330] on div "TCN External Network Penetration Test" at bounding box center [706, 340] width 325 height 27
click at [549, 333] on icon at bounding box center [546, 336] width 7 height 10
select select "PRIVATE"
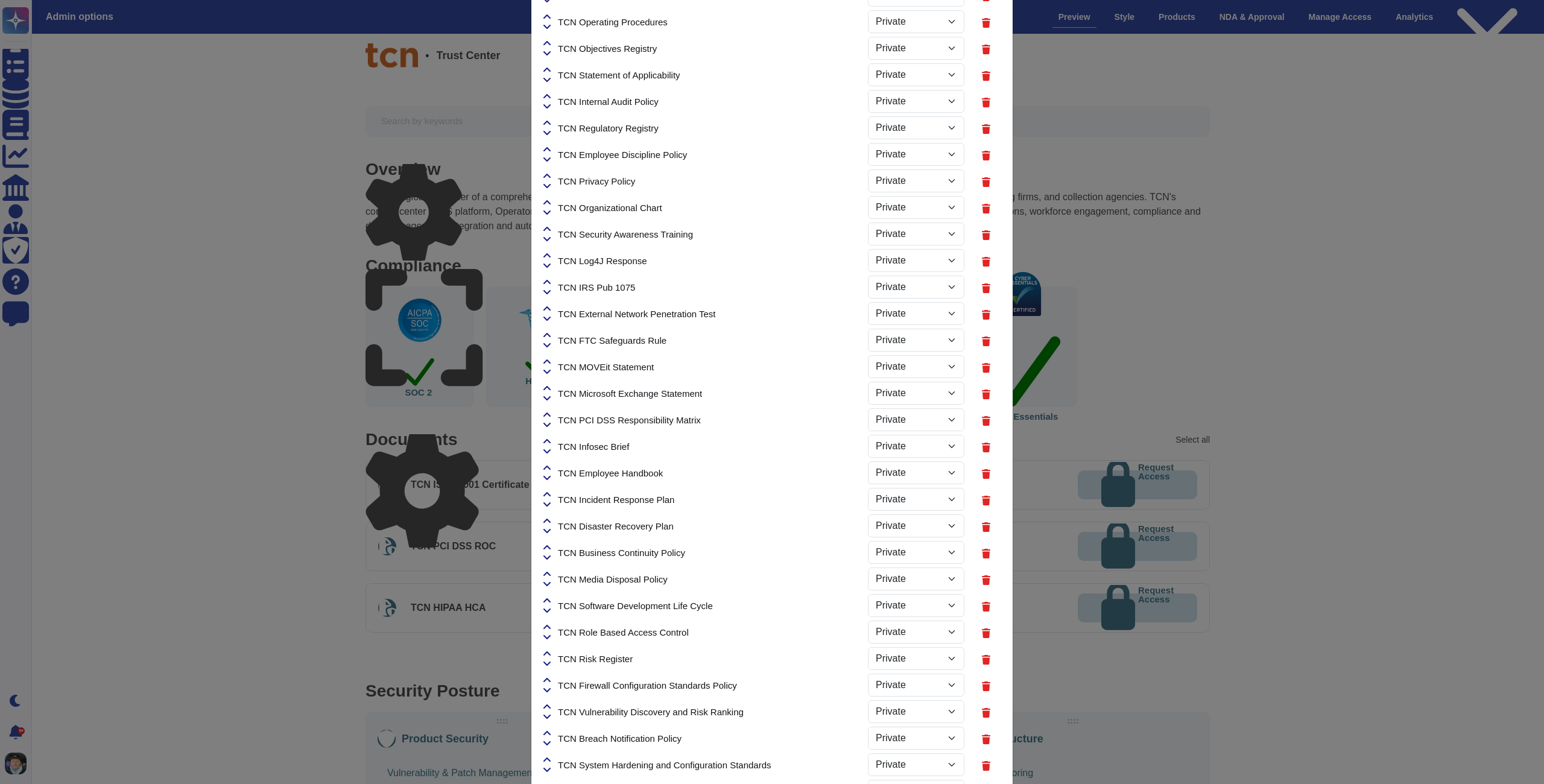
click at [550, 305] on icon at bounding box center [546, 309] width 7 height 10
select select "PRIVATE"
click at [547, 282] on icon at bounding box center [546, 282] width 7 height 4
select select "PRIVATE"
click at [550, 253] on icon at bounding box center [546, 256] width 7 height 10
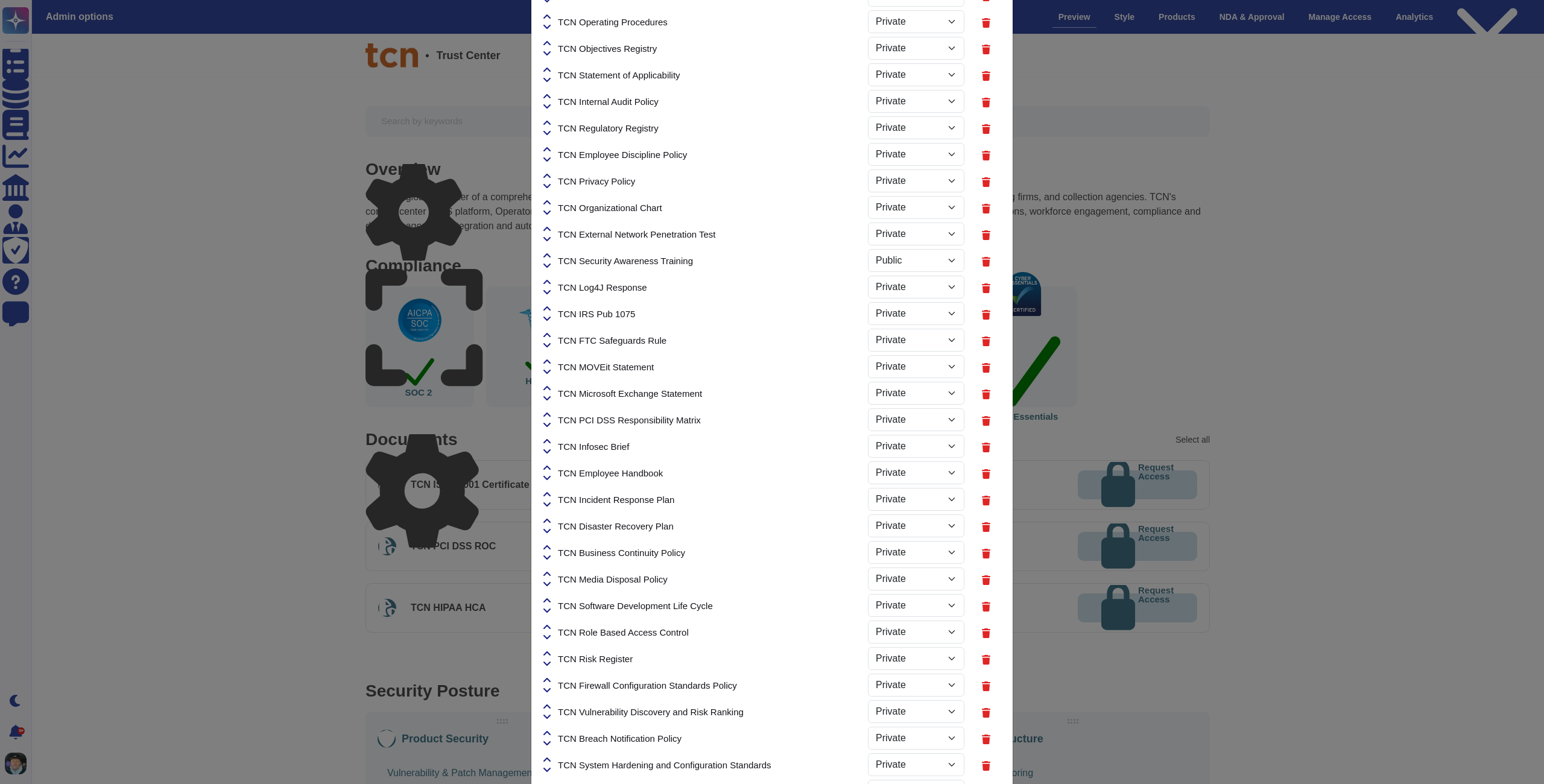
select select "PRIVATE"
click at [549, 229] on icon at bounding box center [546, 229] width 7 height 10
click at [547, 228] on icon at bounding box center [546, 229] width 7 height 4
select select "PRIVATE"
click at [549, 201] on icon at bounding box center [546, 202] width 7 height 4
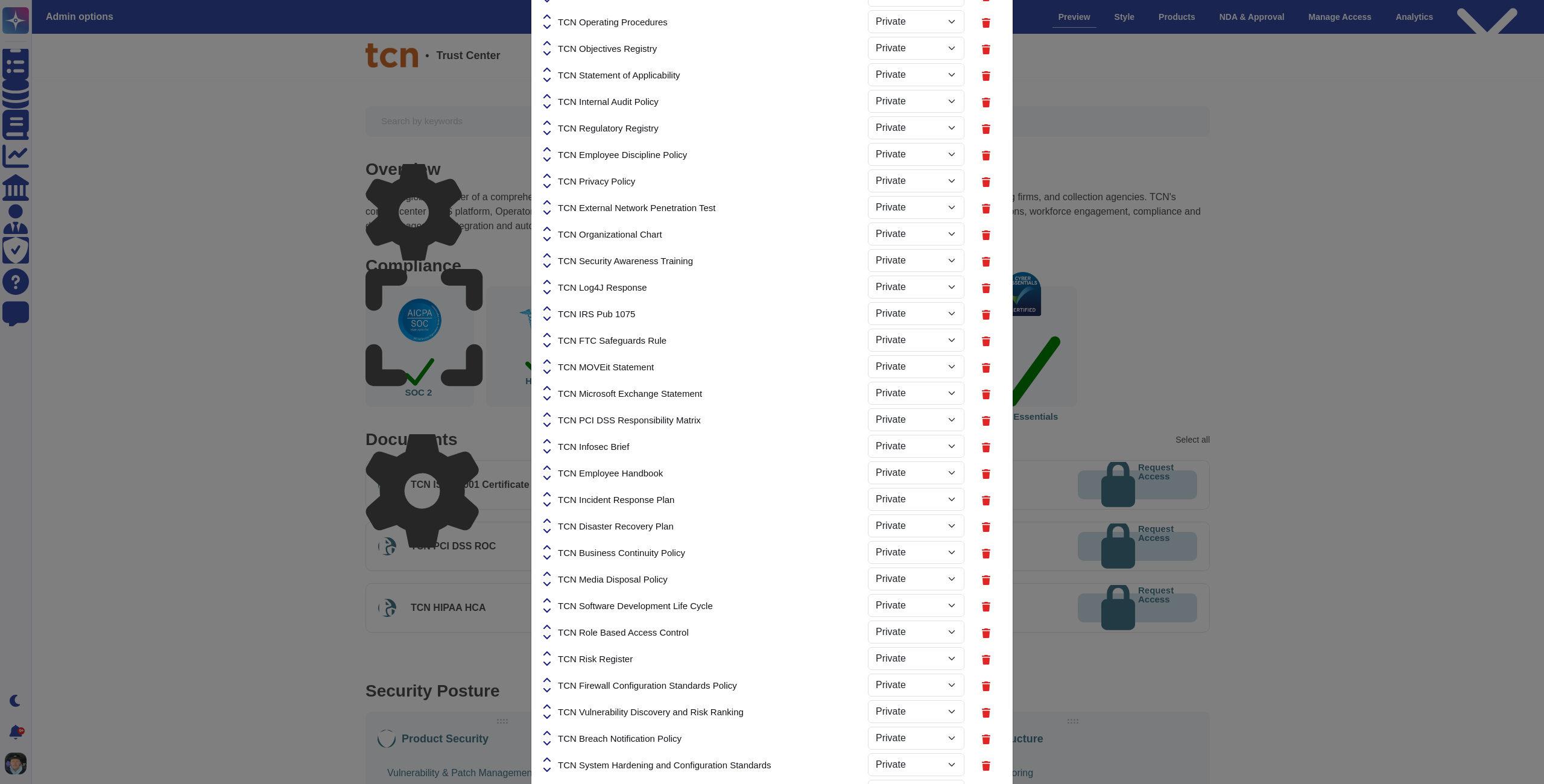
click at [549, 199] on icon at bounding box center [546, 202] width 7 height 10
select select "PRIVATE"
click at [547, 173] on icon at bounding box center [546, 176] width 7 height 10
select select "PRIVATE"
click at [549, 150] on icon at bounding box center [546, 149] width 7 height 10
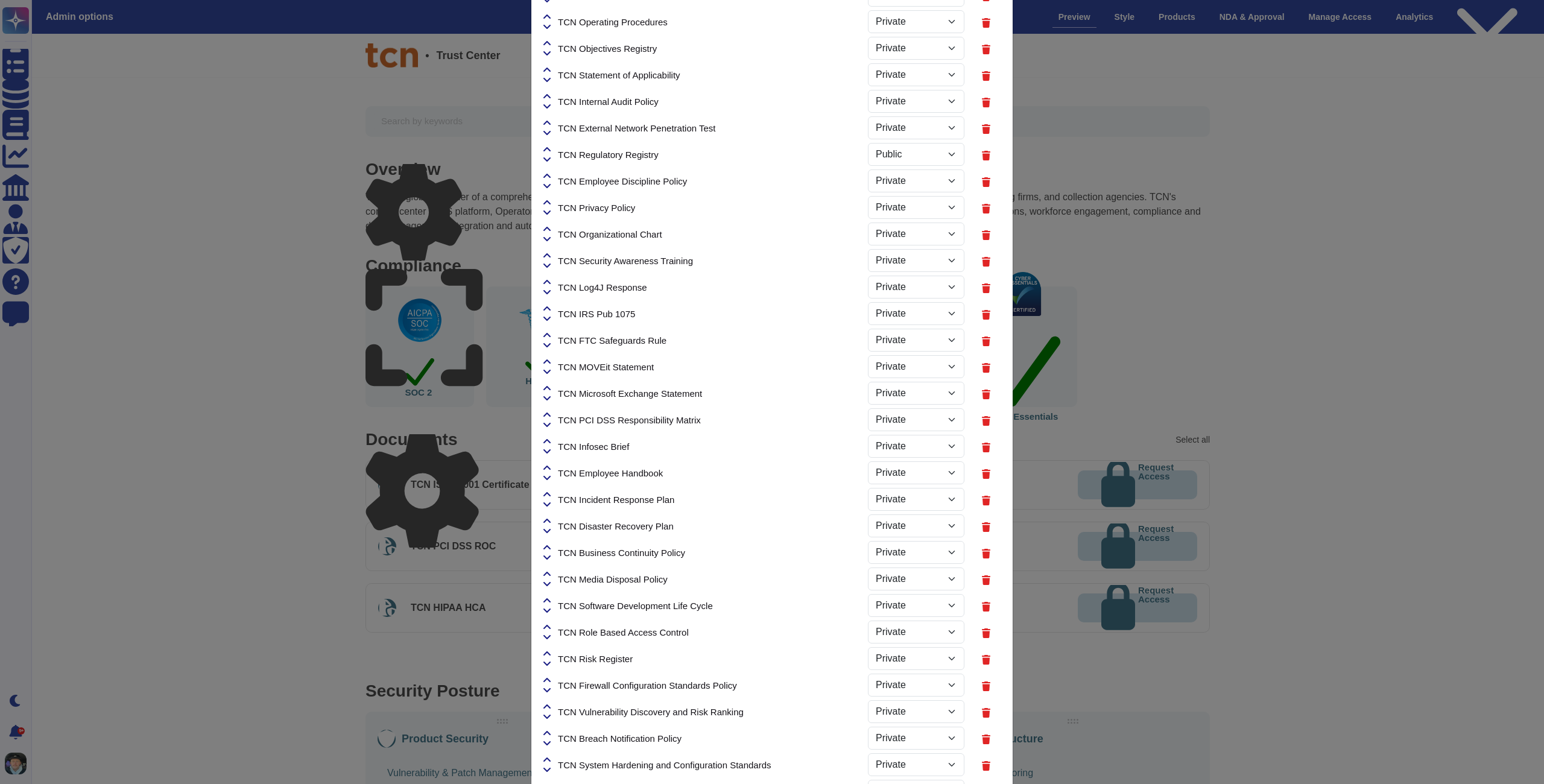
select select "PRIVATE"
click at [549, 117] on div "TCN External Network Penetration Test" at bounding box center [706, 128] width 325 height 27
click at [549, 122] on icon at bounding box center [546, 123] width 7 height 4
select select "PRIVATE"
click at [547, 97] on icon at bounding box center [546, 96] width 7 height 4
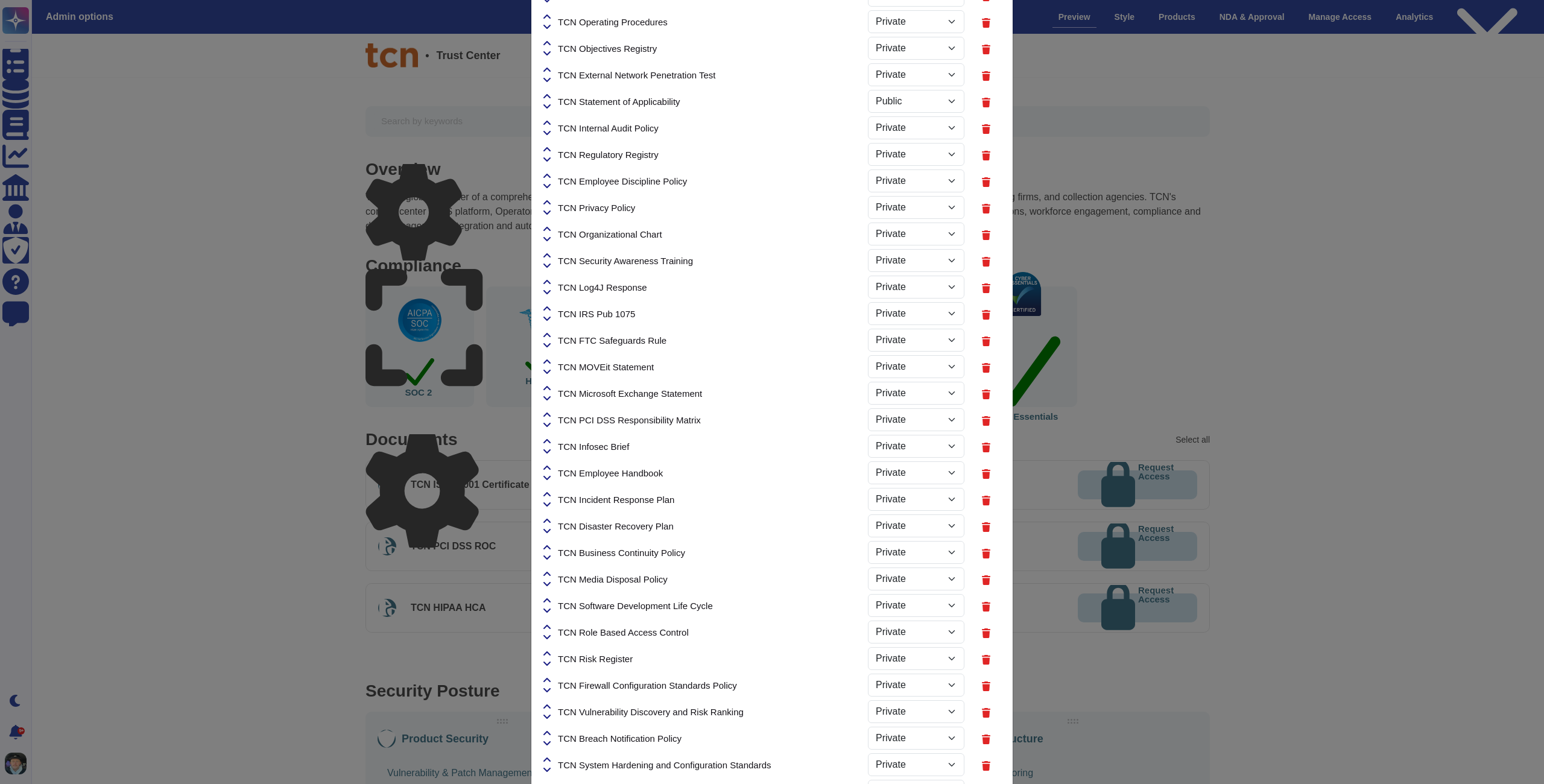
select select "PRIVATE"
click at [547, 69] on icon at bounding box center [546, 70] width 7 height 4
select select "PRIVATE"
click at [549, 43] on icon at bounding box center [546, 43] width 7 height 4
select select "PRIVATE"
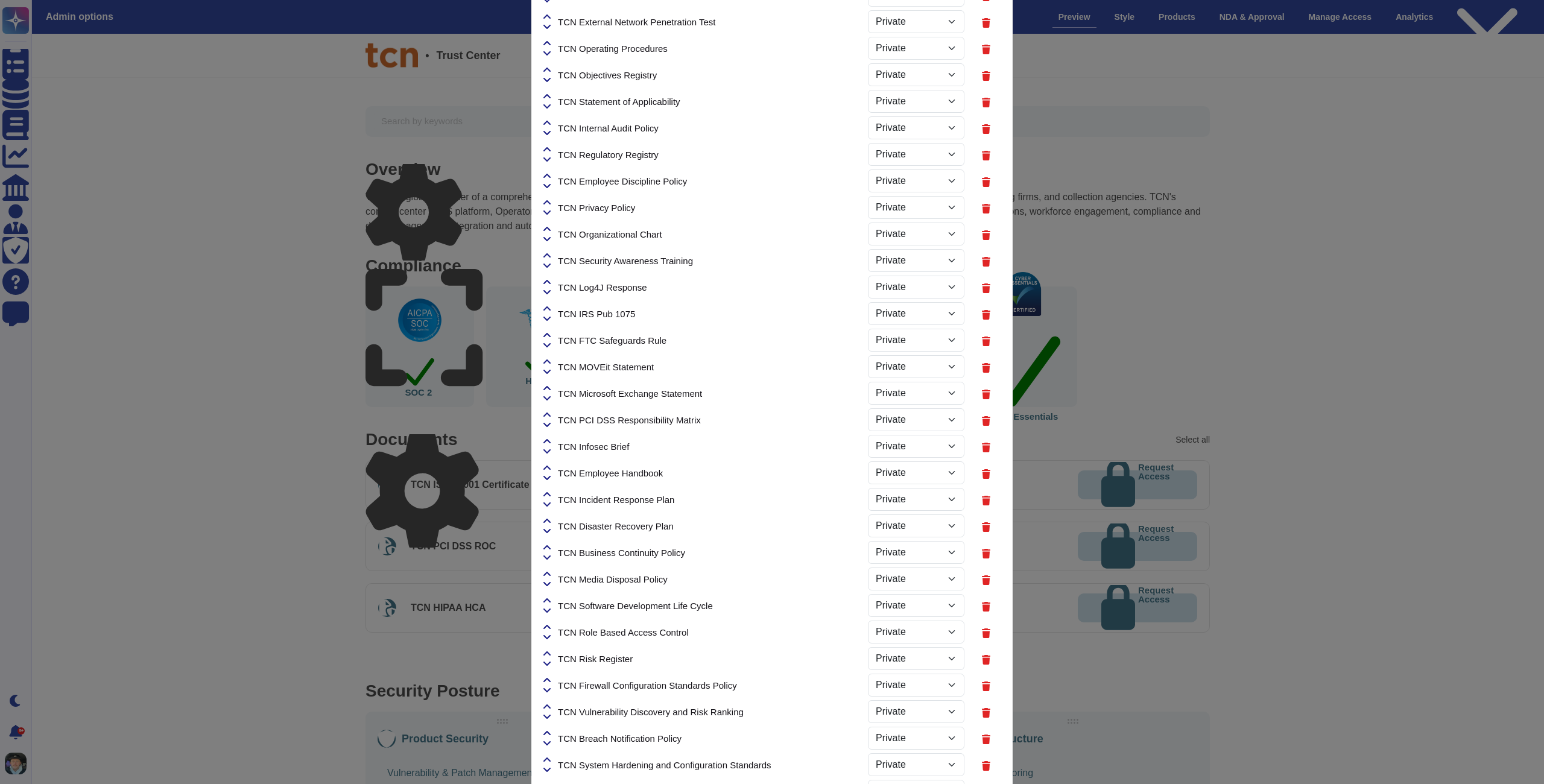
click at [549, 19] on icon at bounding box center [546, 17] width 7 height 10
select select "PRIVATE"
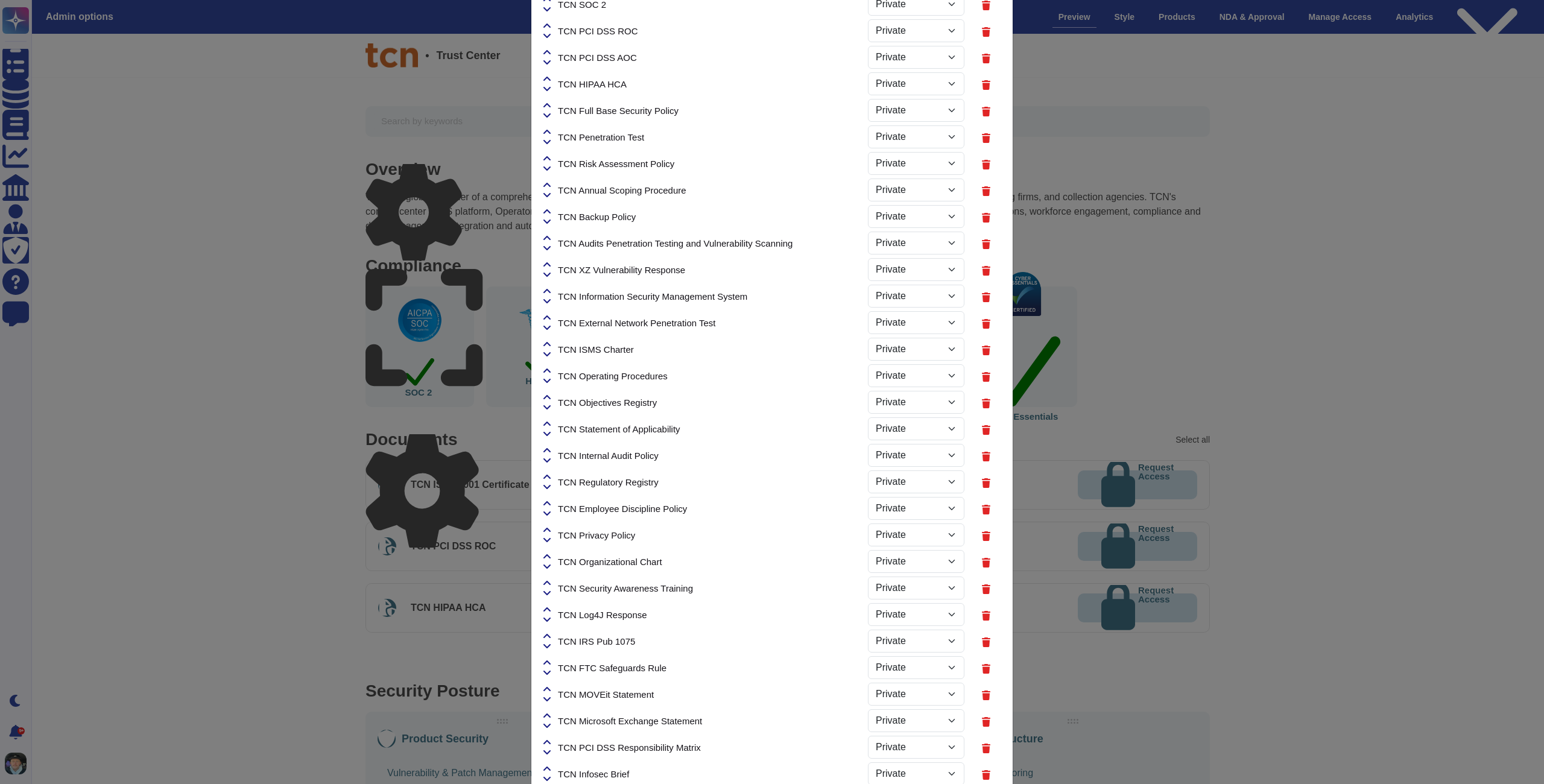
scroll to position [0, 0]
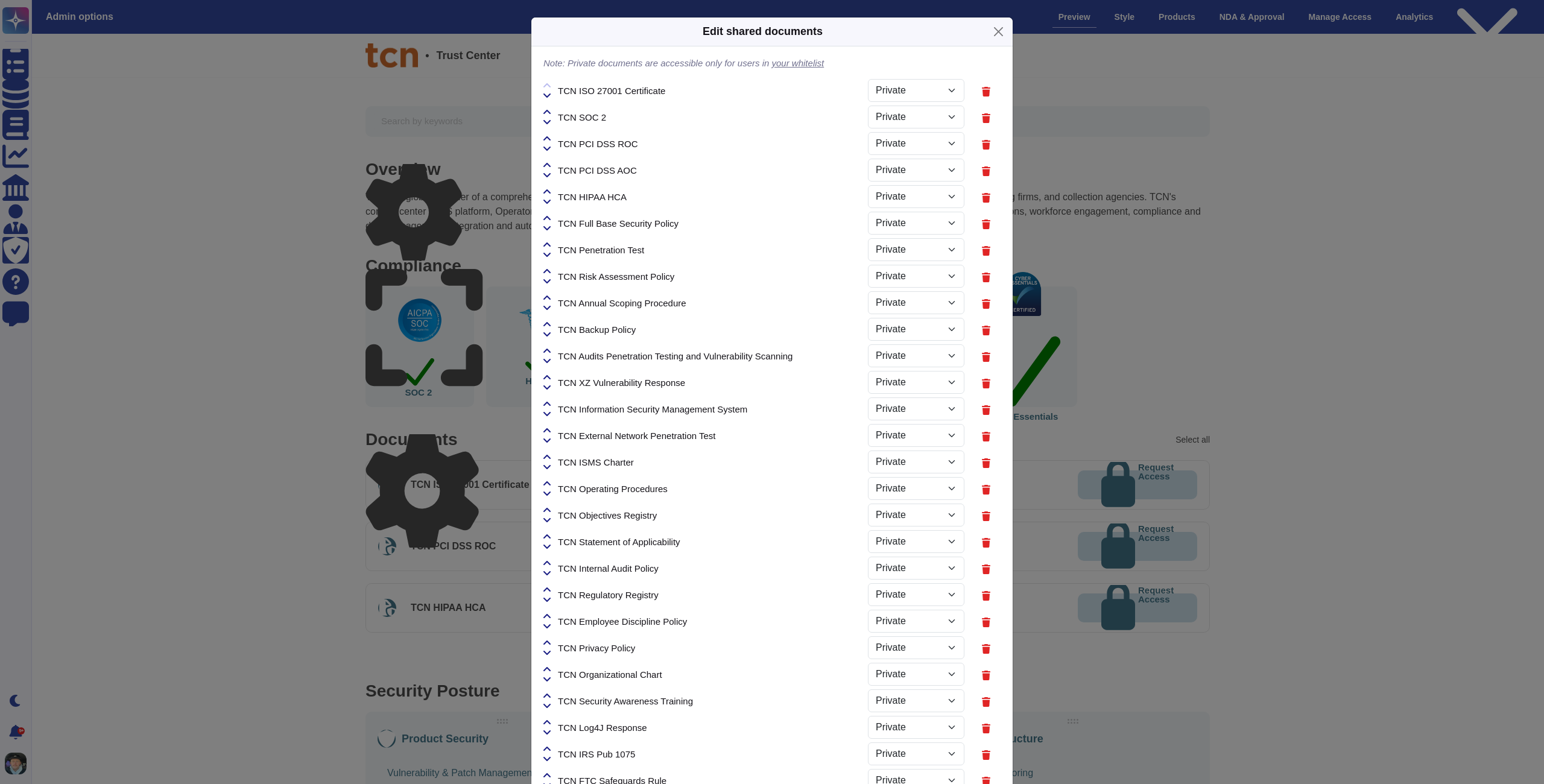
click at [548, 428] on icon at bounding box center [546, 430] width 7 height 10
click at [550, 429] on icon at bounding box center [546, 430] width 7 height 4
select select "PRIVATE"
click at [549, 407] on icon at bounding box center [546, 404] width 7 height 10
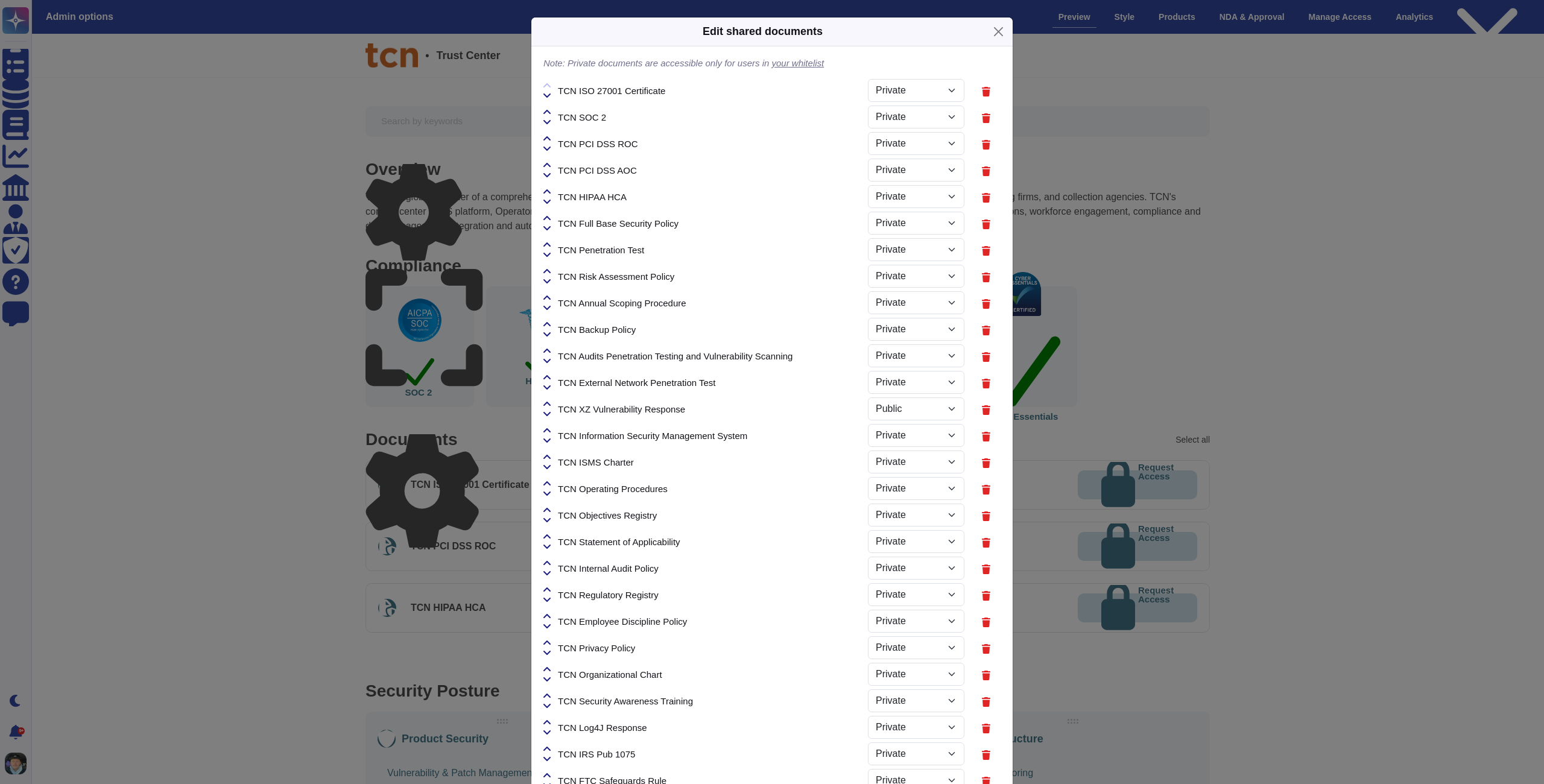
select select "PRIVATE"
click at [549, 378] on icon at bounding box center [546, 378] width 7 height 10
select select "PRIVATE"
click at [547, 352] on icon at bounding box center [546, 351] width 7 height 10
select select "PRIVATE"
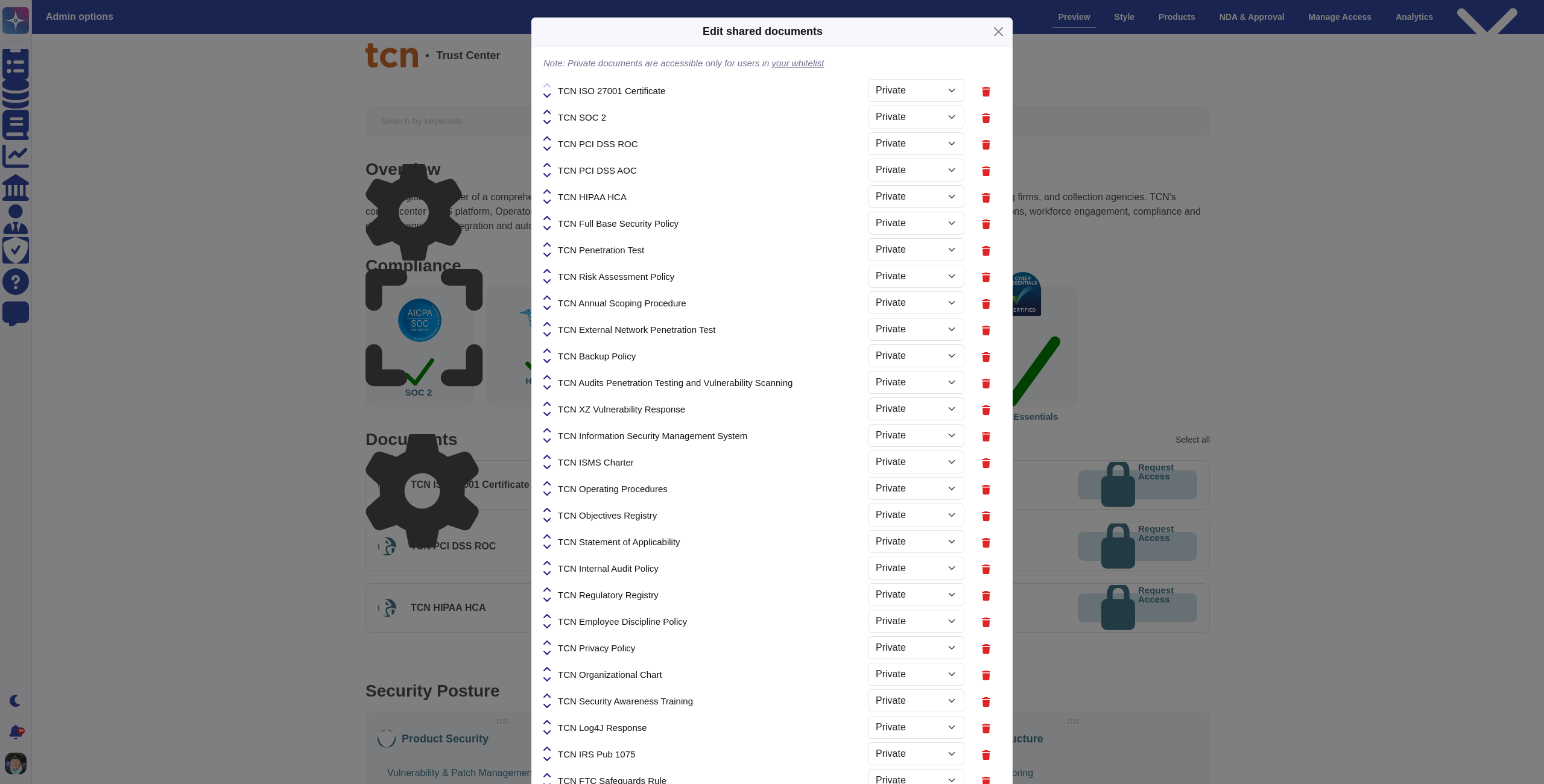
click at [547, 322] on icon at bounding box center [546, 325] width 7 height 10
select select "PRIVATE"
click at [549, 300] on icon at bounding box center [546, 298] width 7 height 10
select select "PRIVATE"
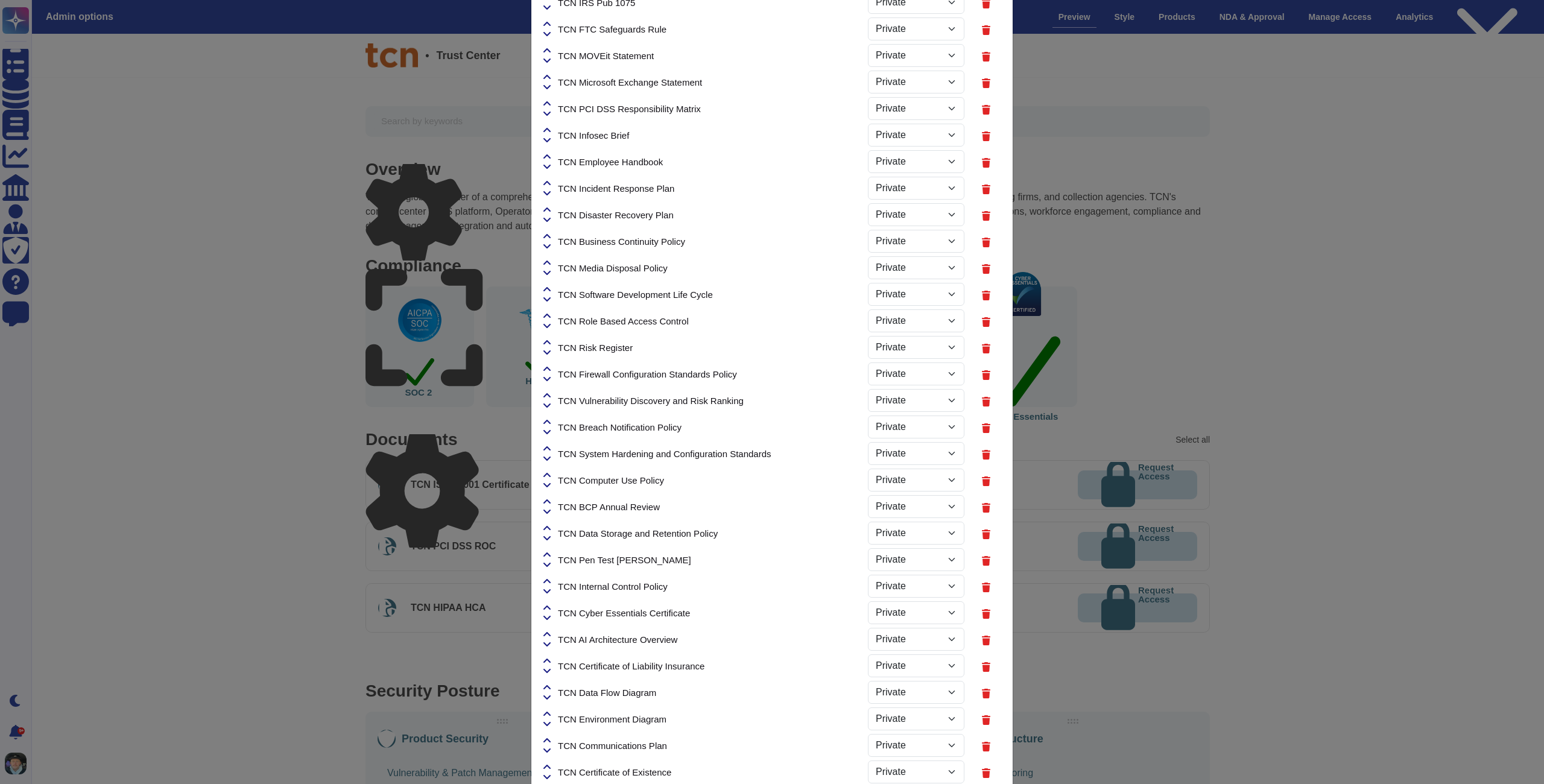
scroll to position [1082, 0]
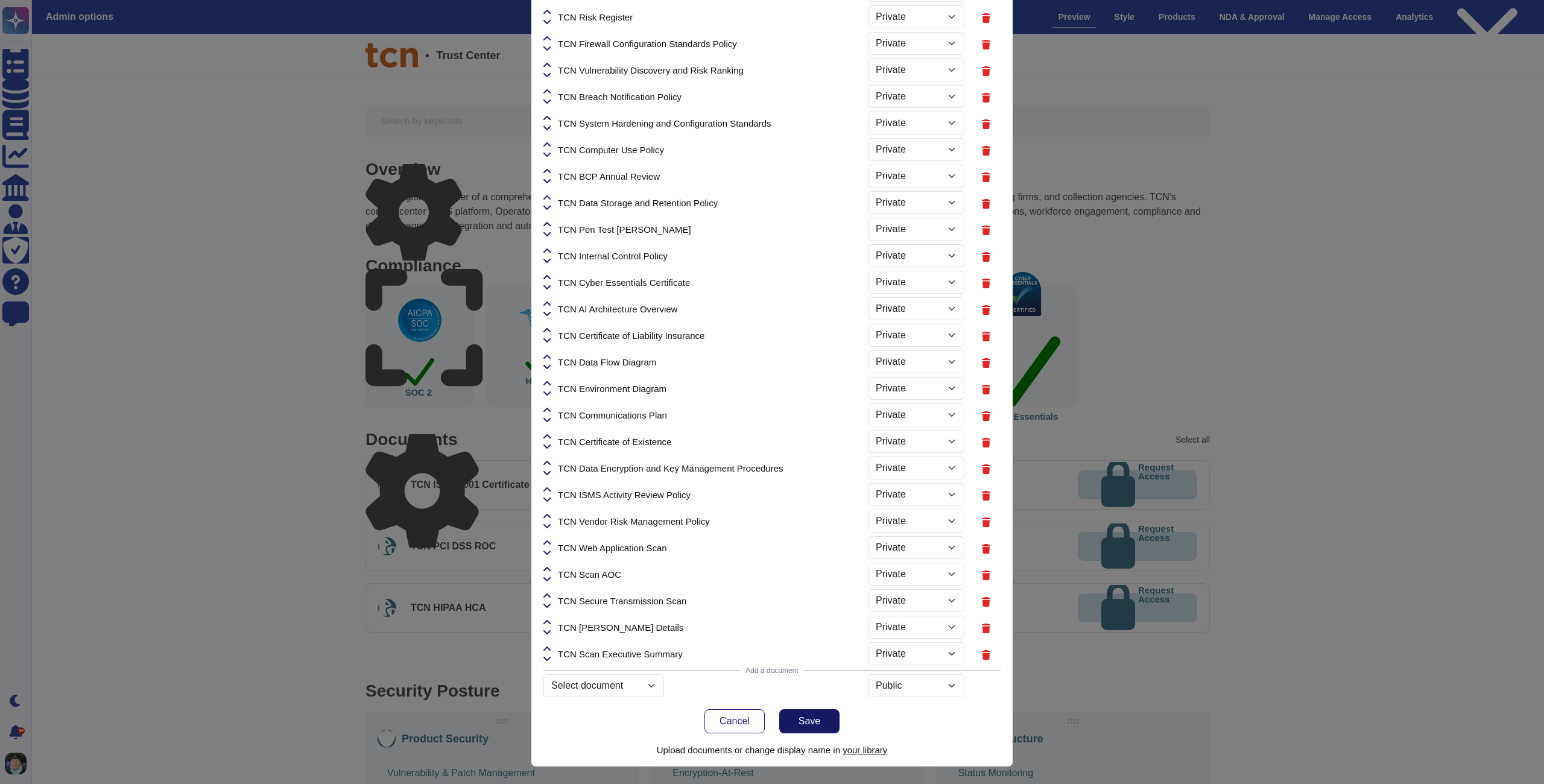
click at [795, 726] on button "Save" at bounding box center [809, 721] width 61 height 24
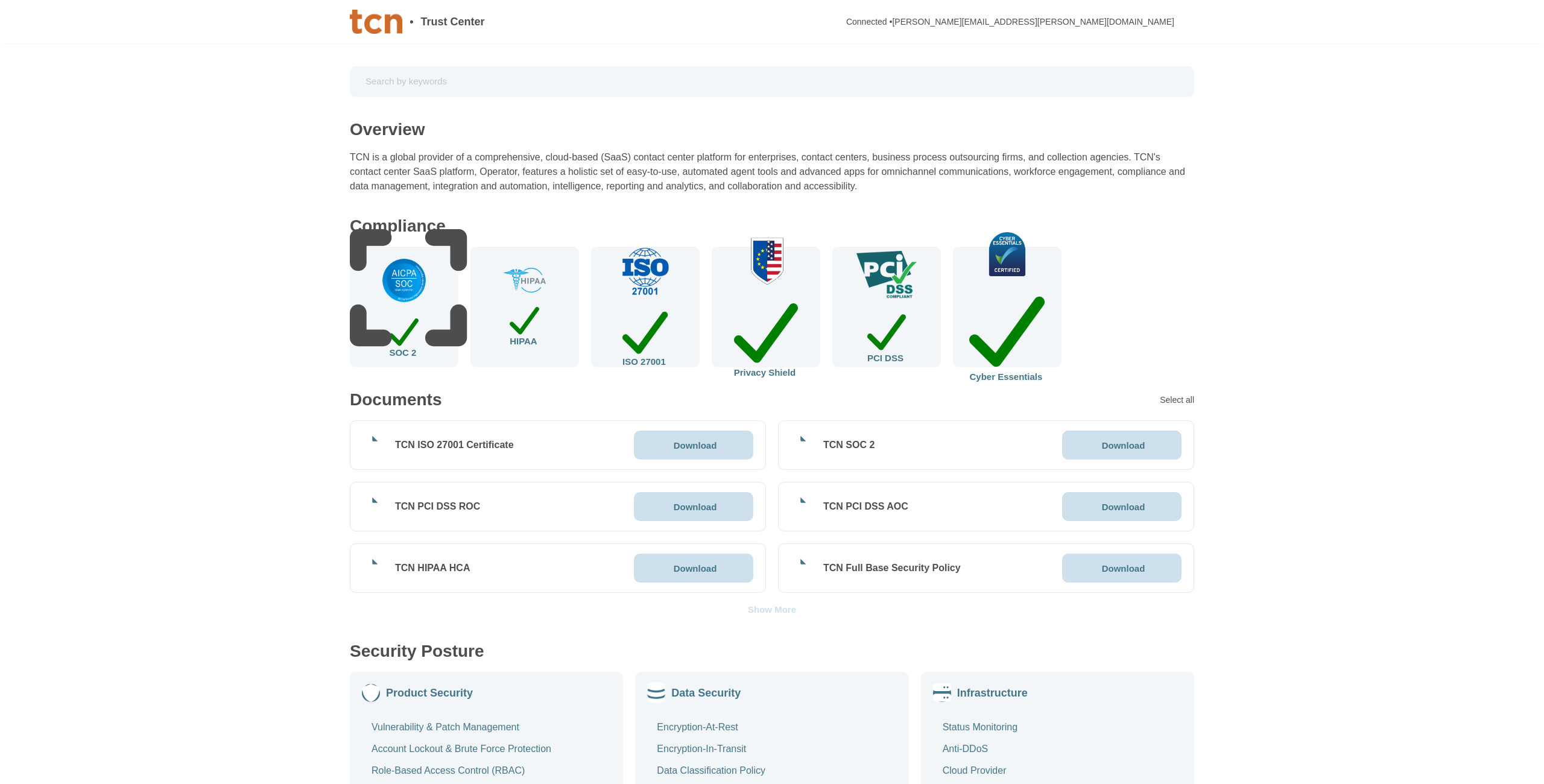
click at [762, 613] on div "Show More" at bounding box center [772, 609] width 48 height 9
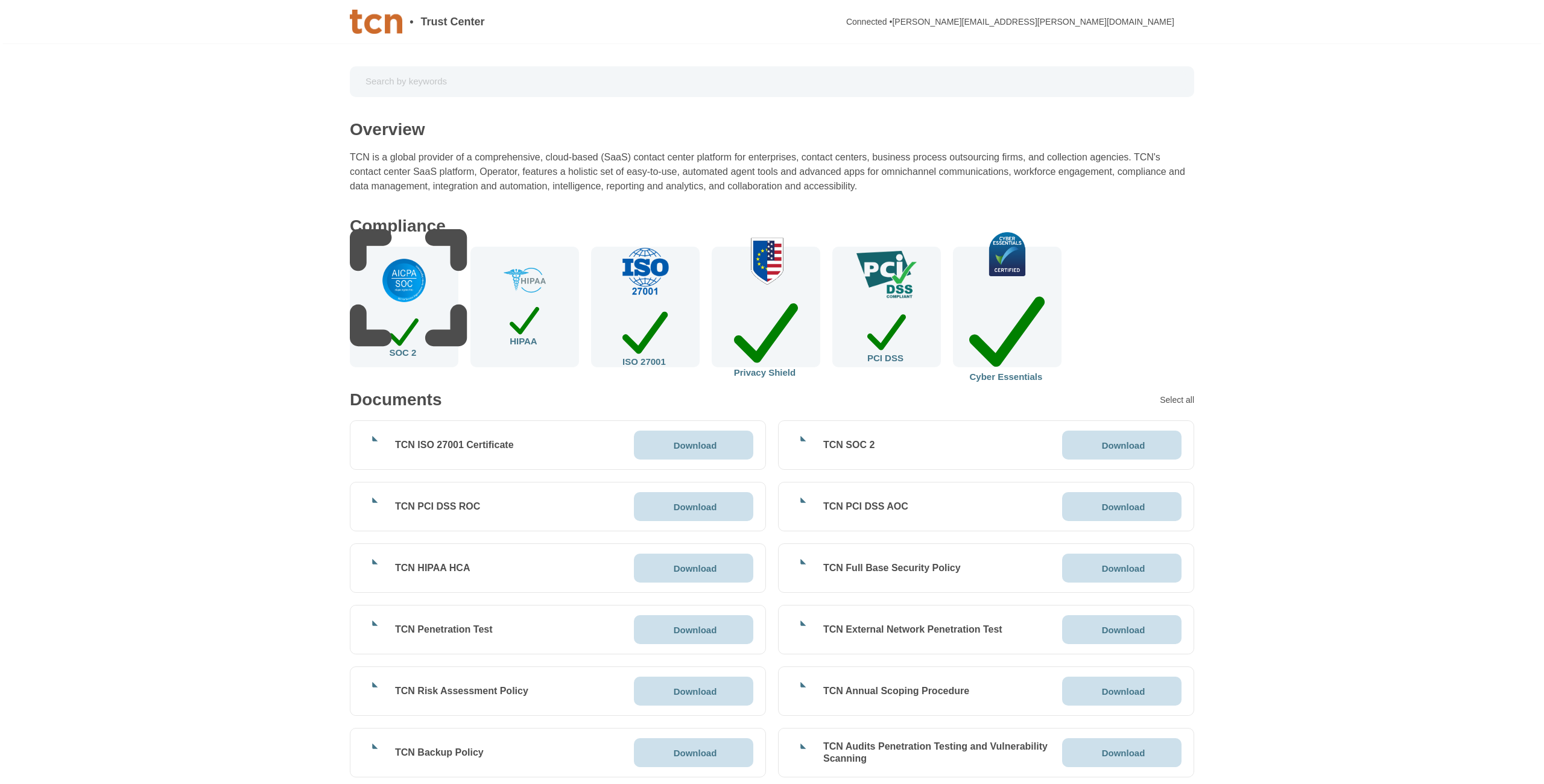
click at [666, 622] on div "Download" at bounding box center [694, 629] width 120 height 29
click at [1099, 628] on icon at bounding box center [1234, 769] width 270 height 289
